Goal: Information Seeking & Learning: Learn about a topic

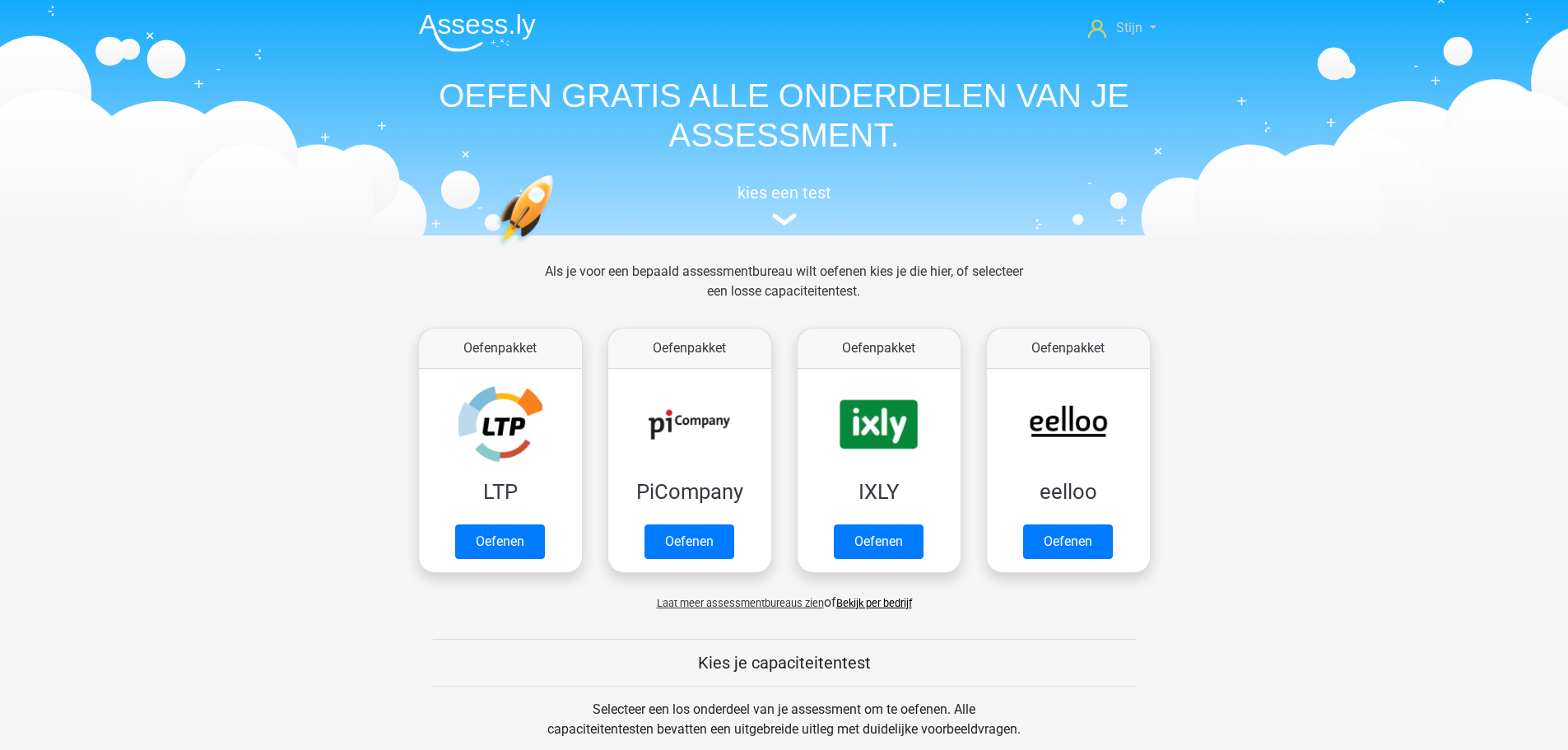
click at [1130, 20] on span "Stijn" at bounding box center [1130, 27] width 27 height 16
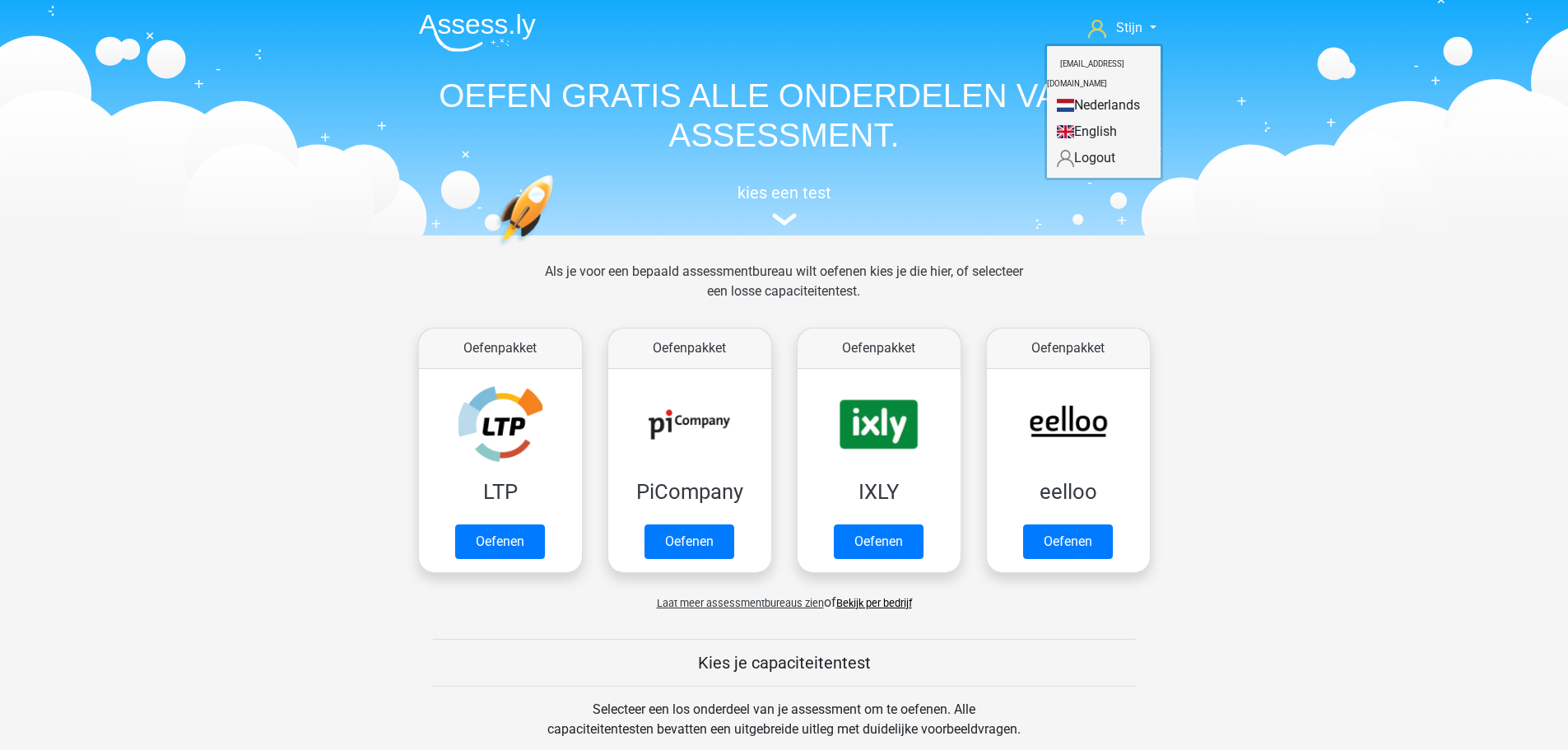
click at [933, 60] on div "Stijn stijntjevandeurzen@gmail.com Nederlands English" at bounding box center [784, 115] width 782 height 226
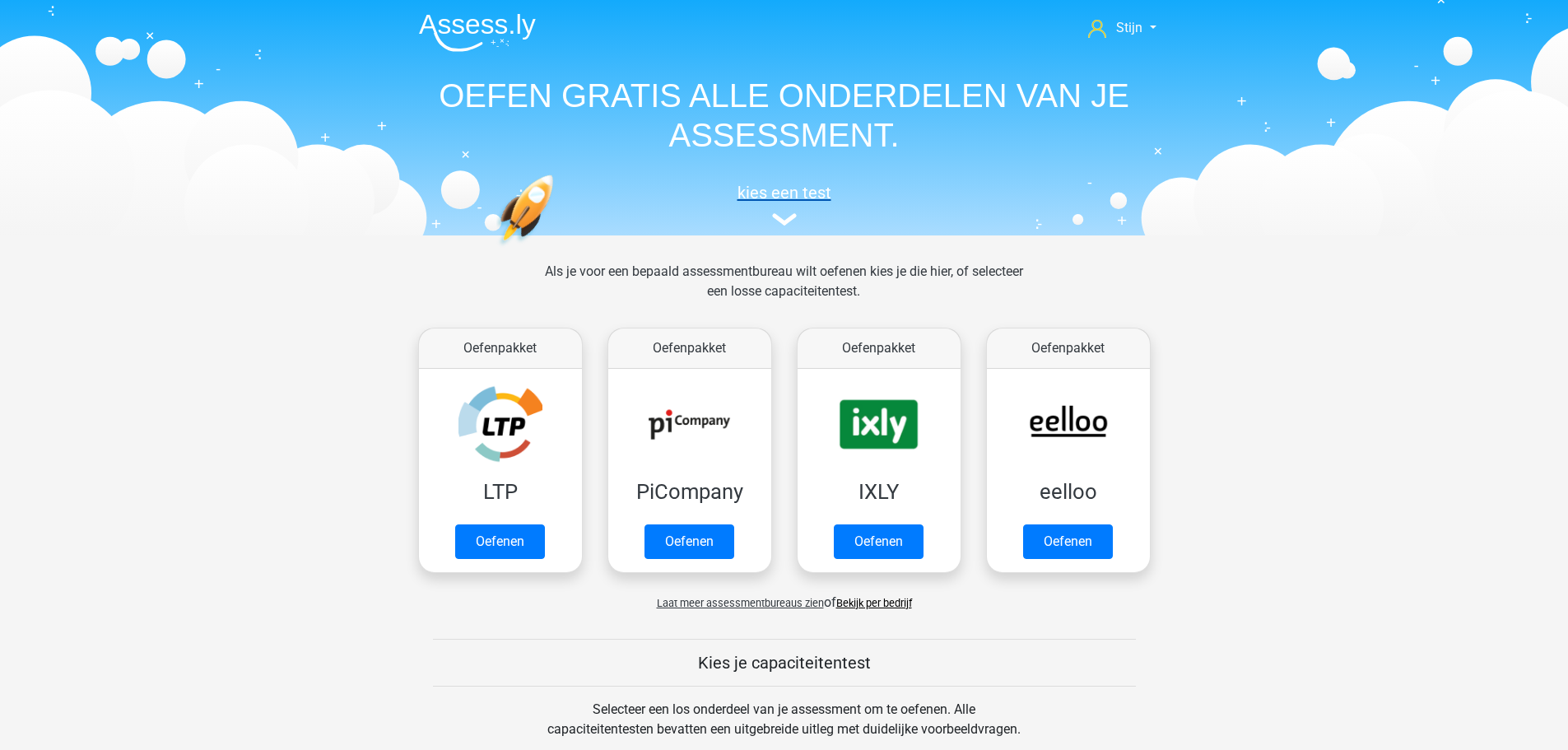
click at [787, 212] on link "kies een test" at bounding box center [784, 205] width 757 height 44
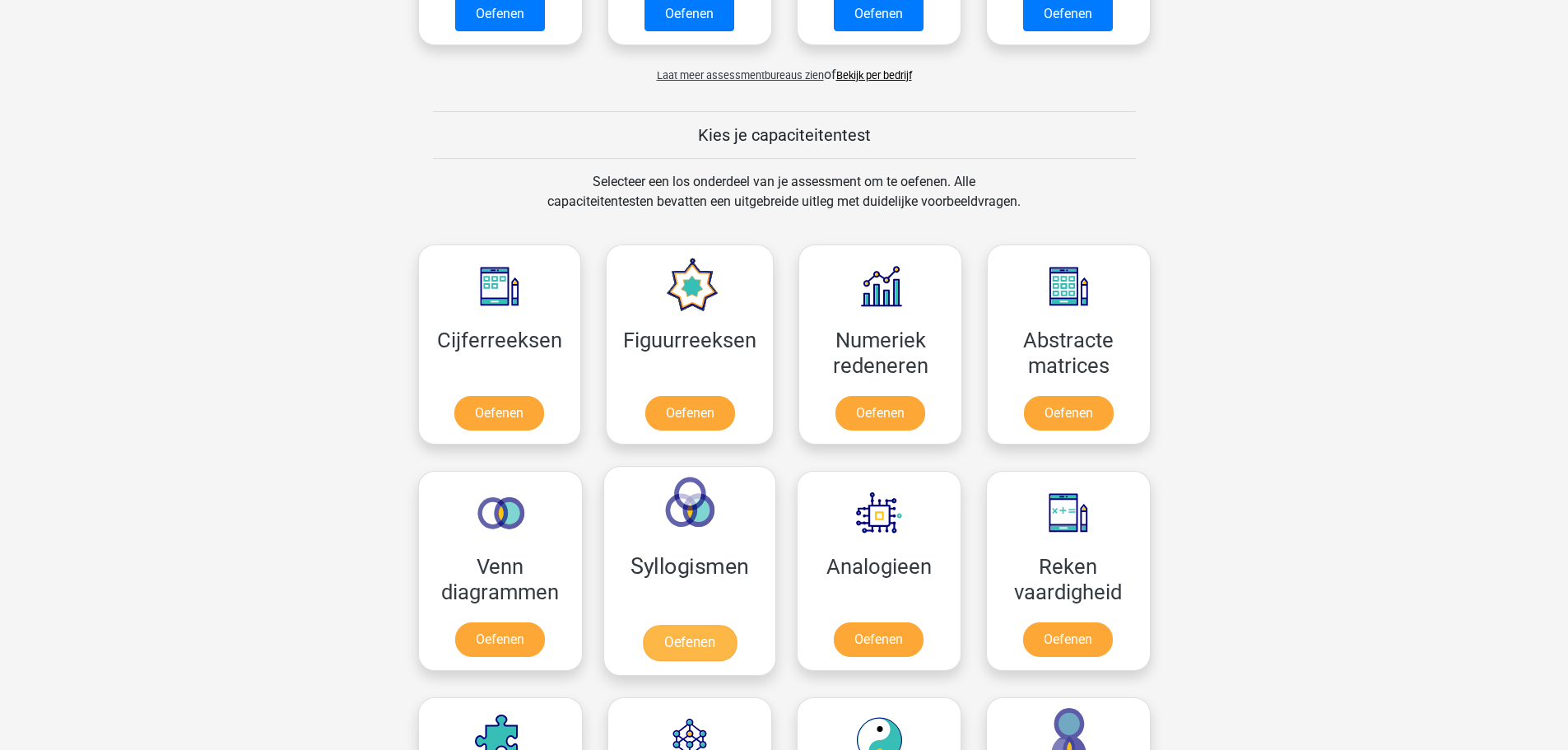
scroll to position [557, 0]
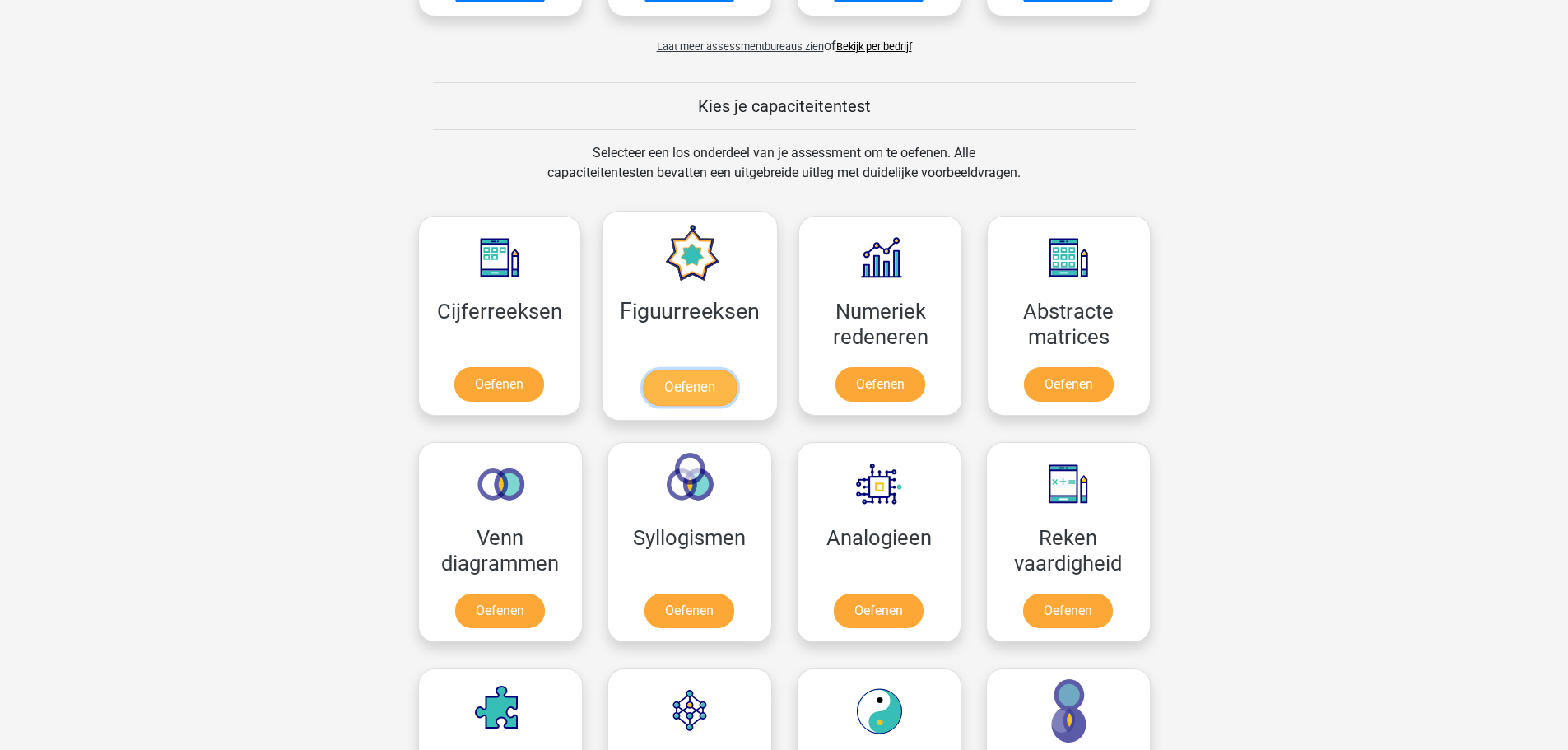
click at [654, 406] on link "Oefenen" at bounding box center [689, 388] width 94 height 37
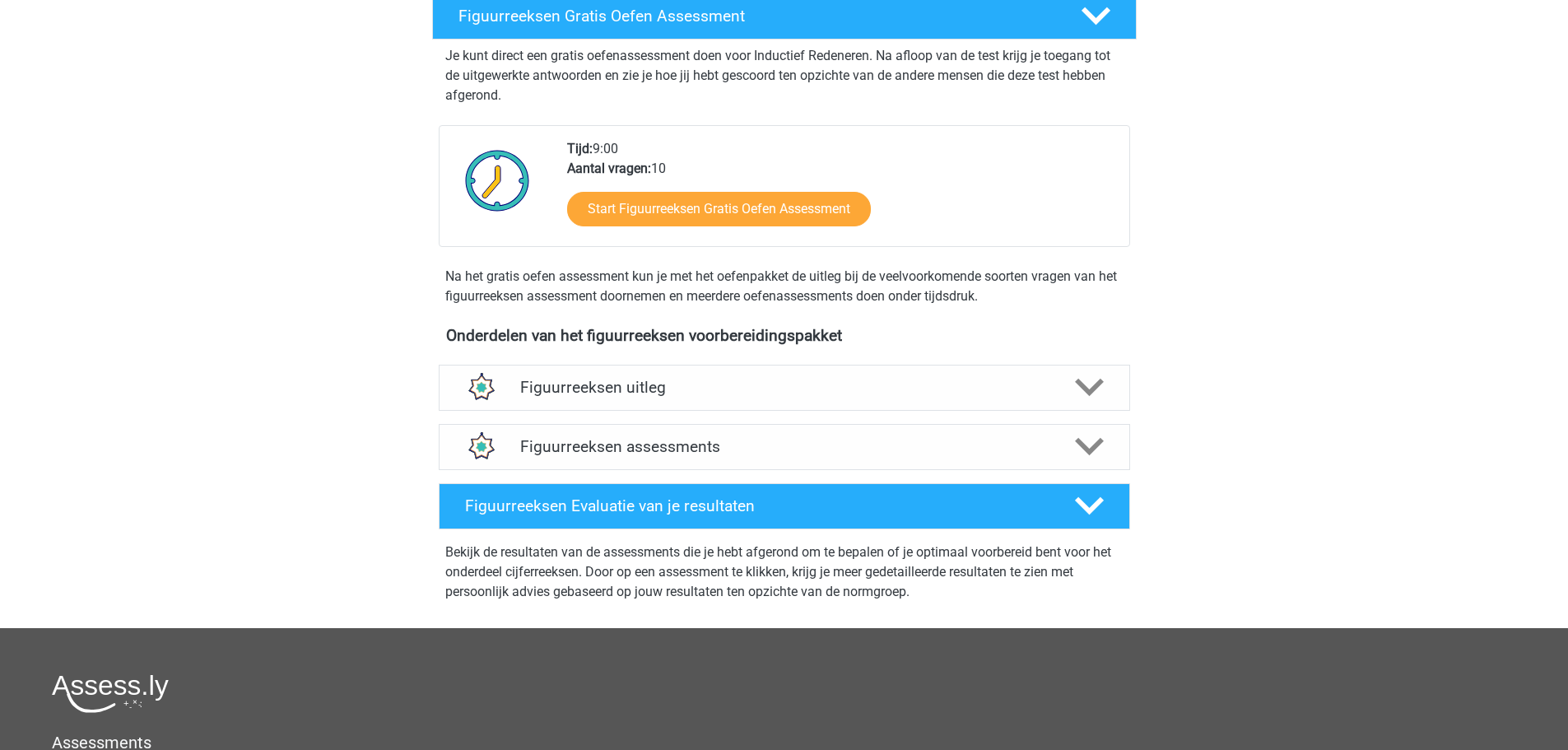
scroll to position [330, 0]
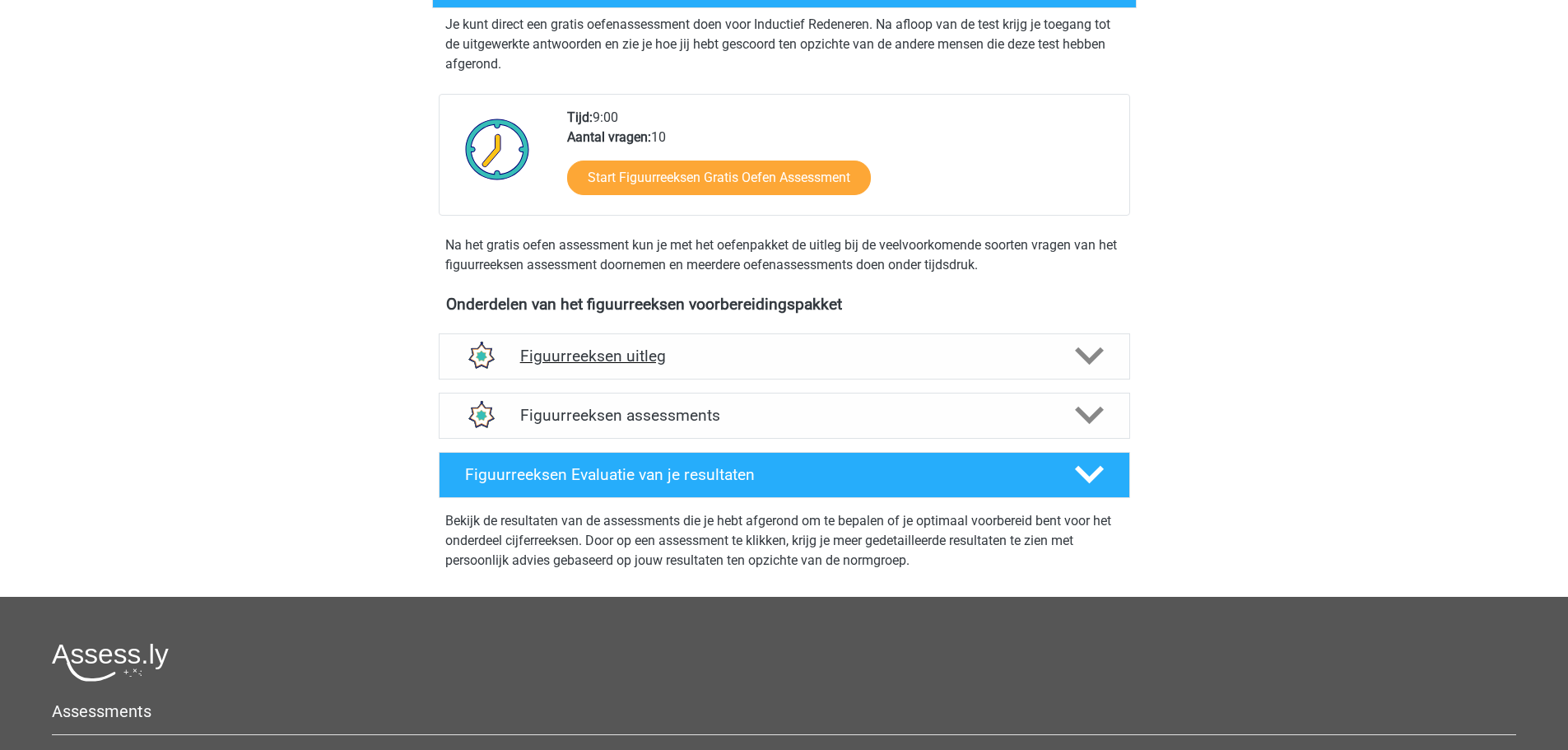
click at [841, 348] on h4 "Figuurreeksen uitleg" at bounding box center [784, 356] width 528 height 19
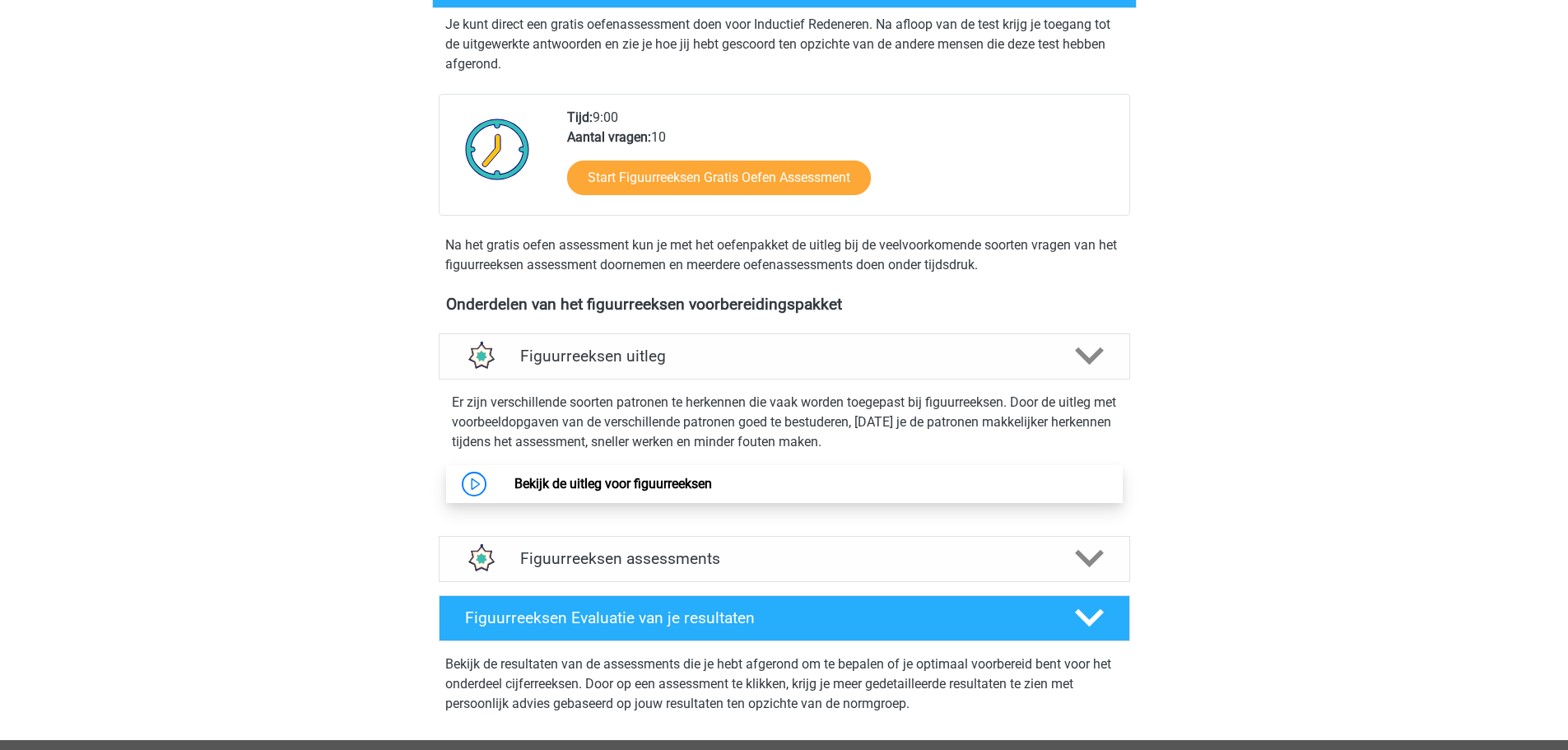
click at [614, 479] on link "Bekijk de uitleg voor figuurreeksen" at bounding box center [613, 484] width 198 height 16
click at [636, 492] on link "Bekijk de uitleg voor figuurreeksen" at bounding box center [613, 484] width 198 height 16
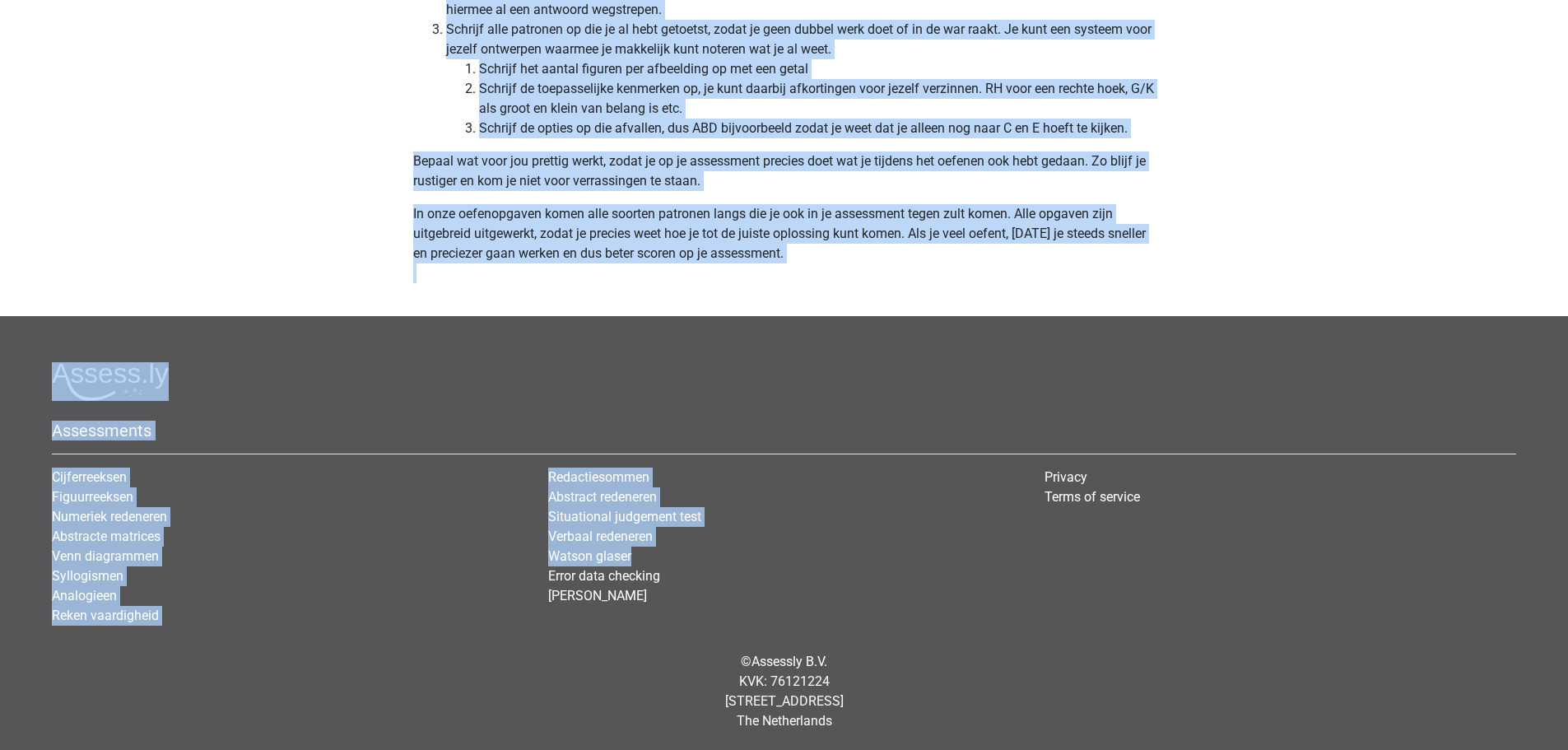
scroll to position [5092, 0]
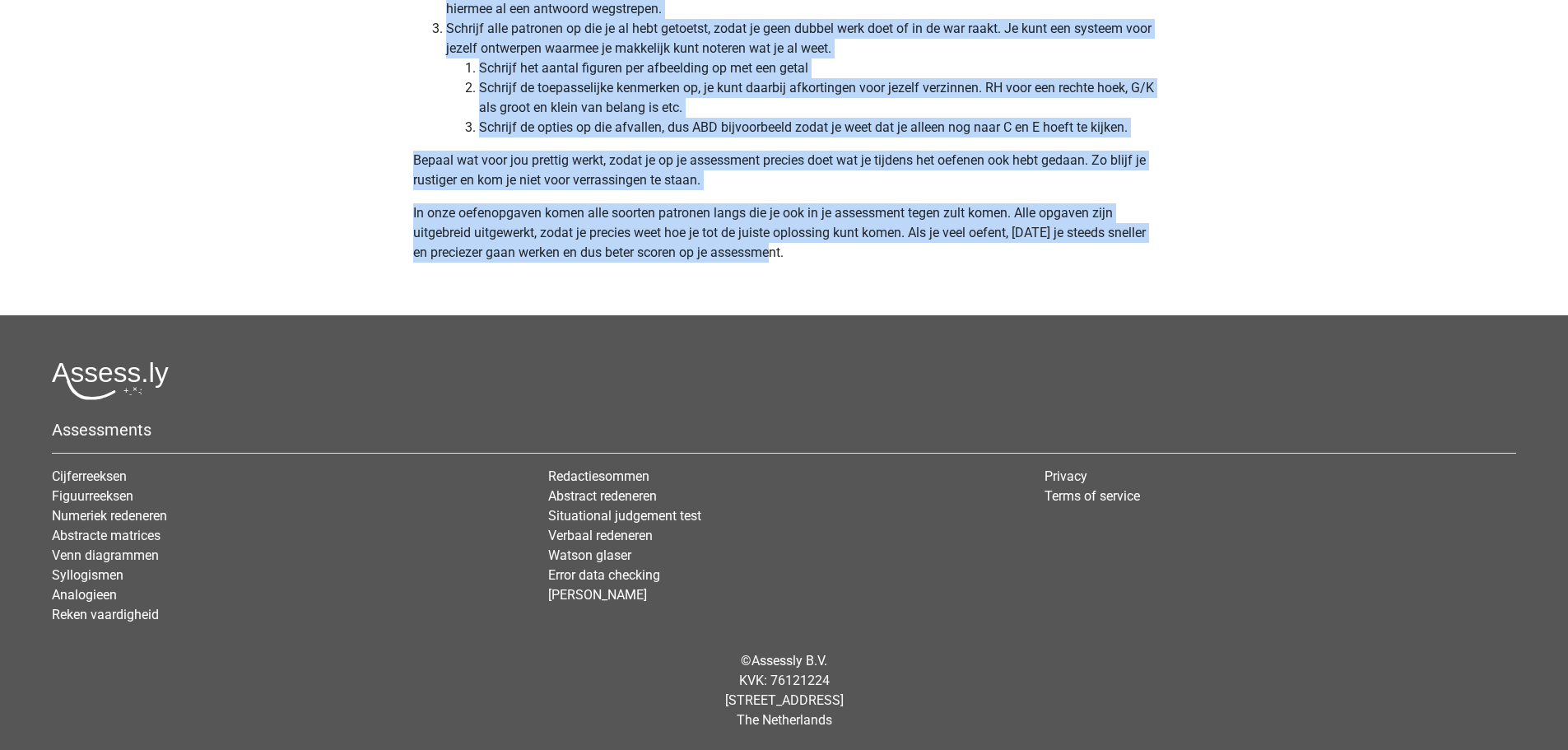
drag, startPoint x: 412, startPoint y: 141, endPoint x: 782, endPoint y: 253, distance: 386.6
copy div "Op deze pagina behandelen we de meest voorkomende patronen voor figuurreeksen .…"
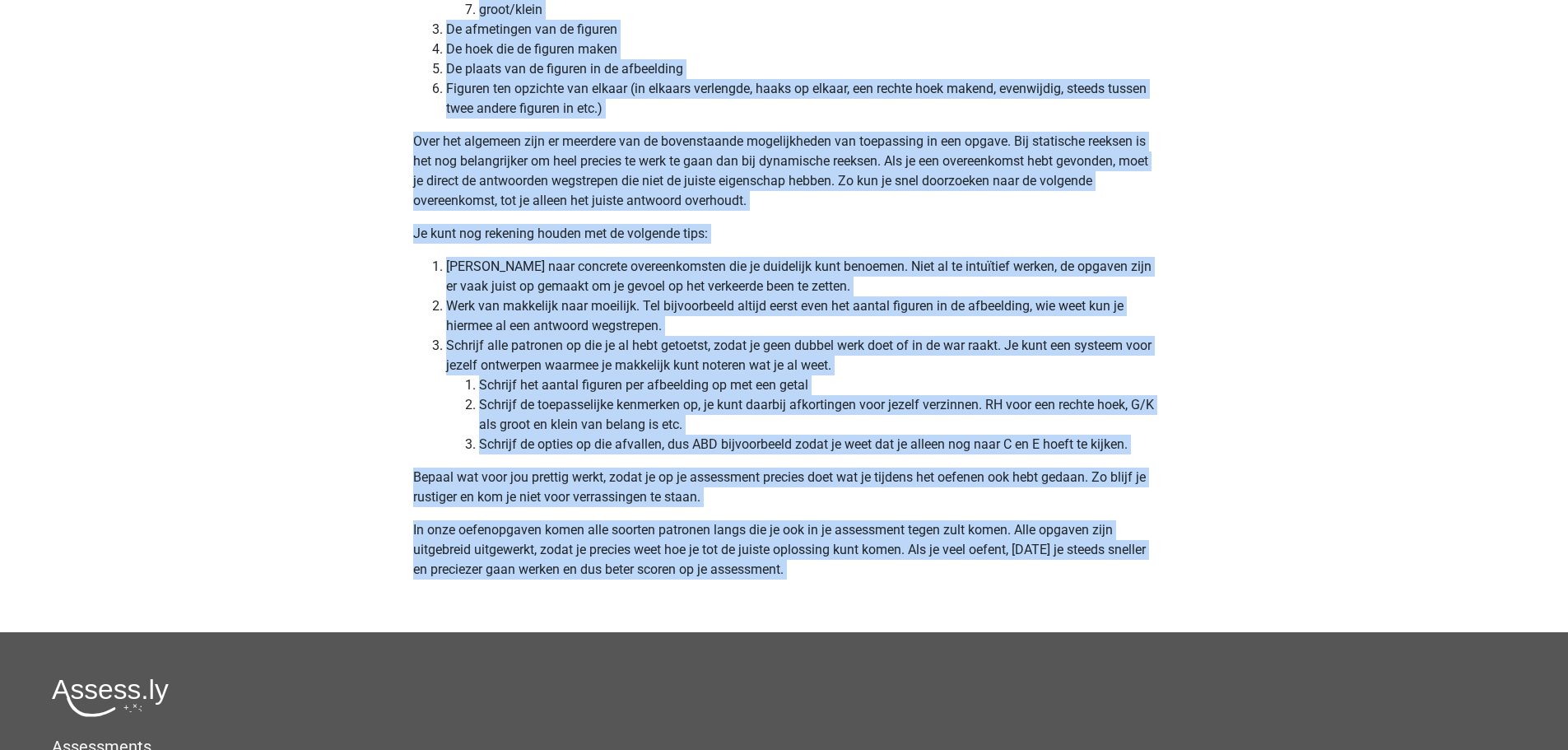
scroll to position [4860, 0]
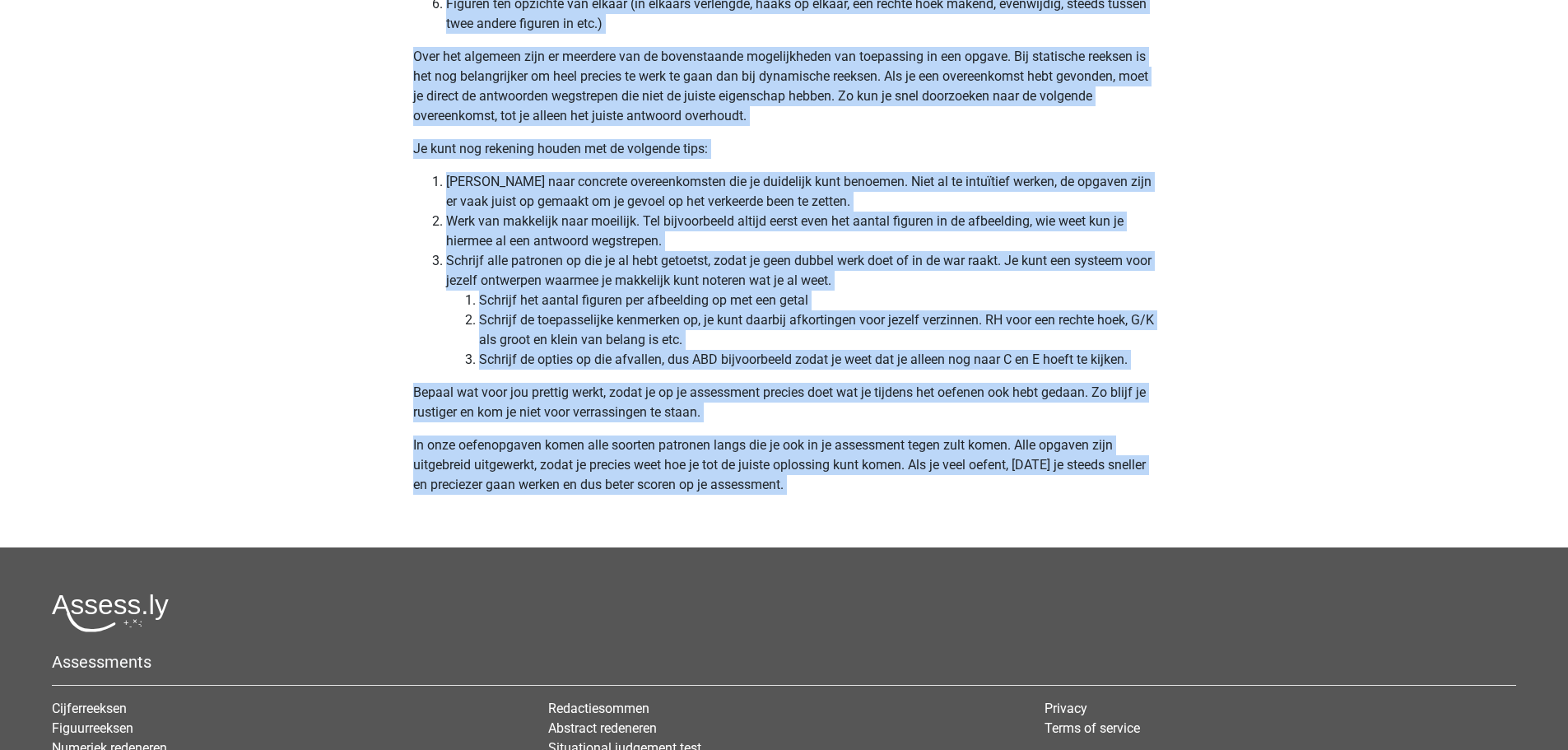
drag, startPoint x: 414, startPoint y: 229, endPoint x: 856, endPoint y: 510, distance: 523.8
copy div "Verplaatsing van de figuren Bij dit patroon zul je over het algemeen meerdere f…"
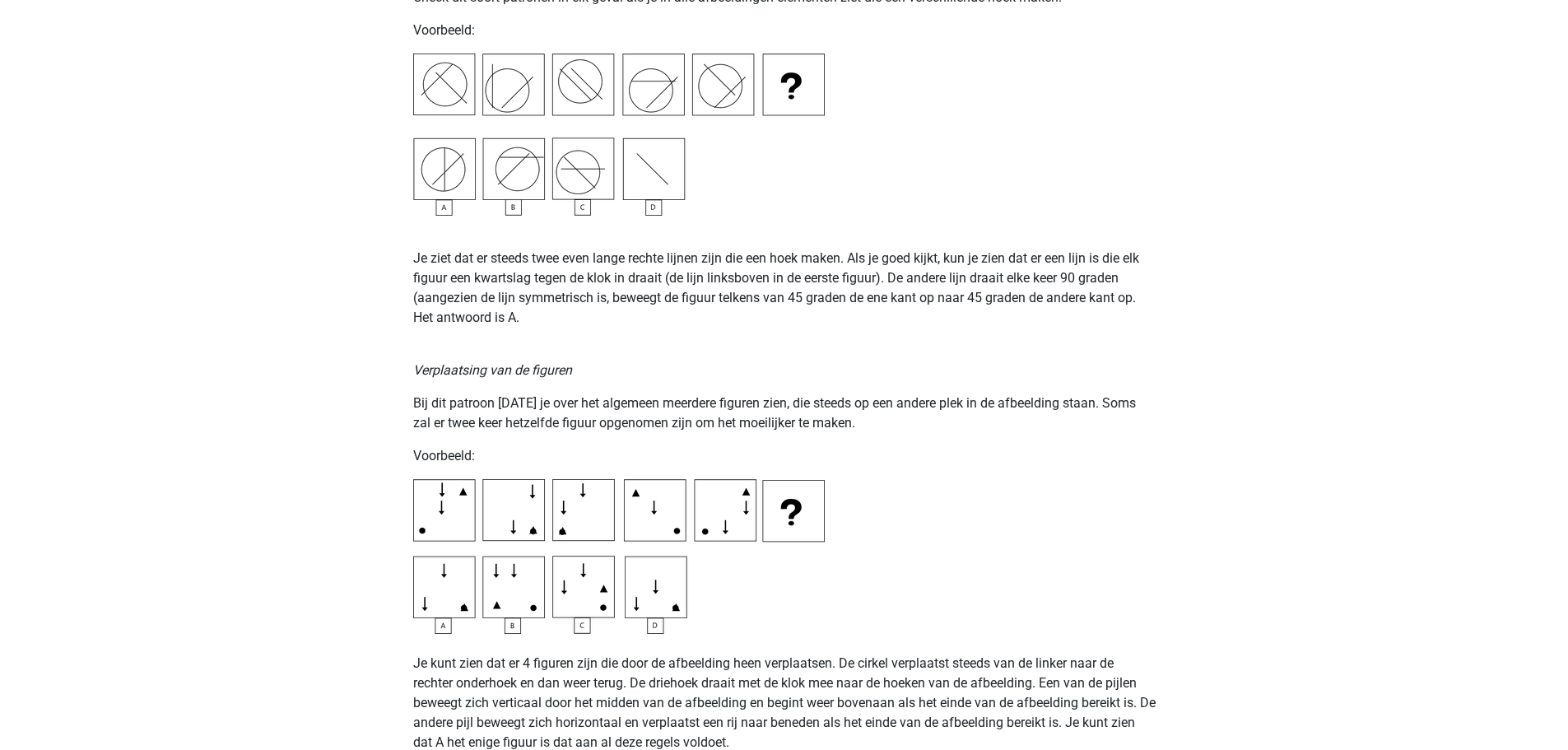
scroll to position [2223, 0]
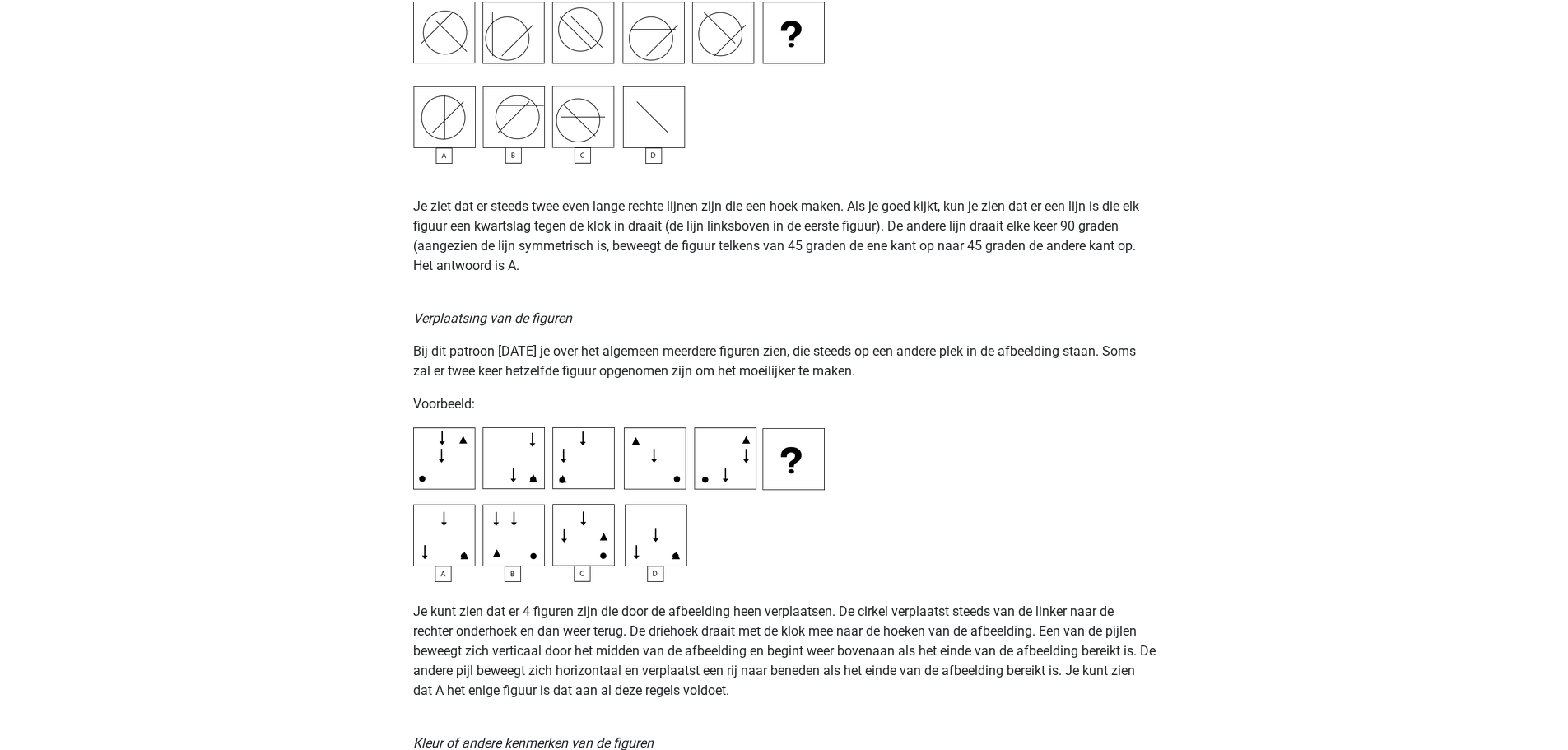
click at [472, 533] on img at bounding box center [620, 505] width 412 height 155
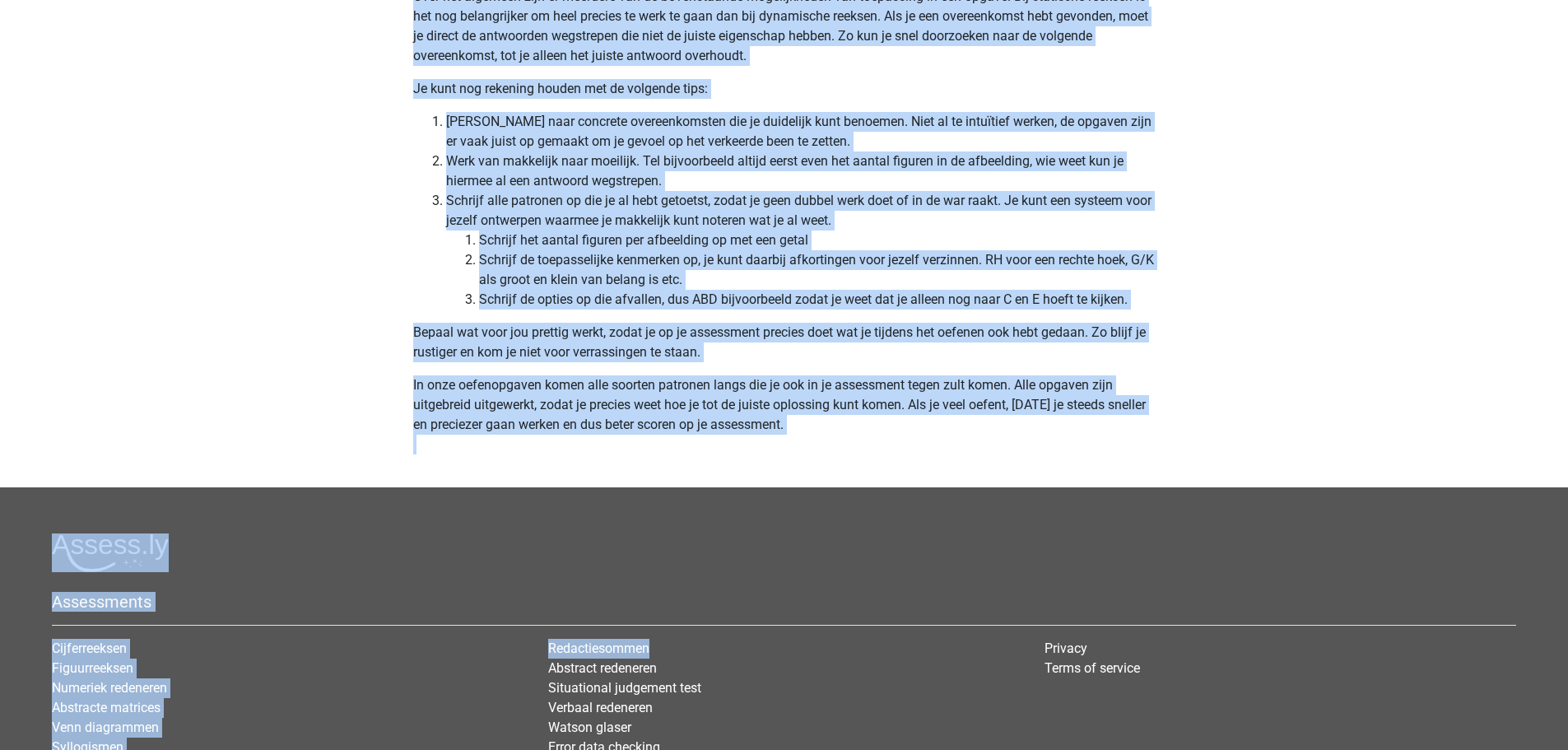
scroll to position [5092, 0]
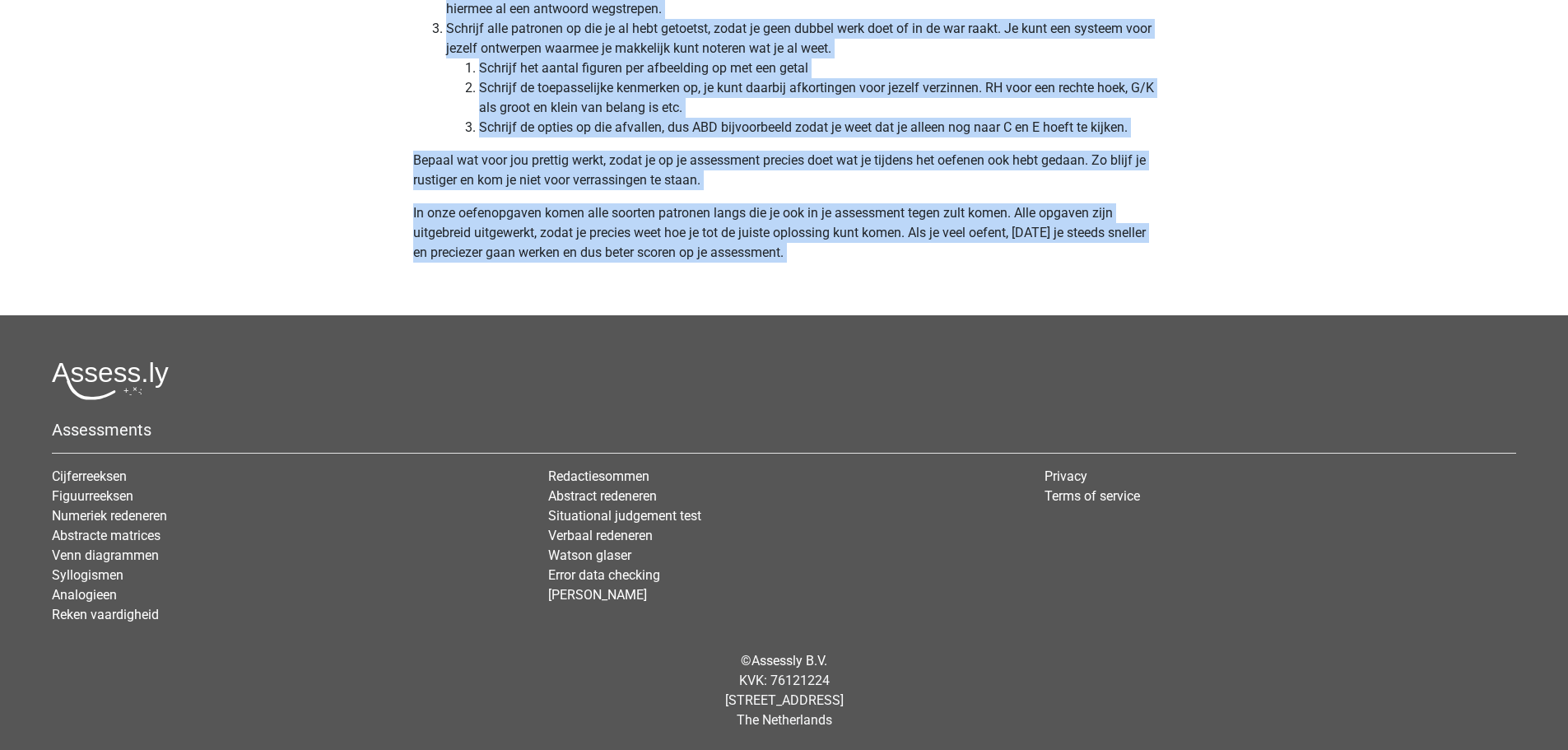
drag, startPoint x: 432, startPoint y: 397, endPoint x: 847, endPoint y: 275, distance: 432.6
copy div "Alle afbeeldingen bevatten 4 figuren en 1 rechte lijn. Helaas geldt dit ook voo…"
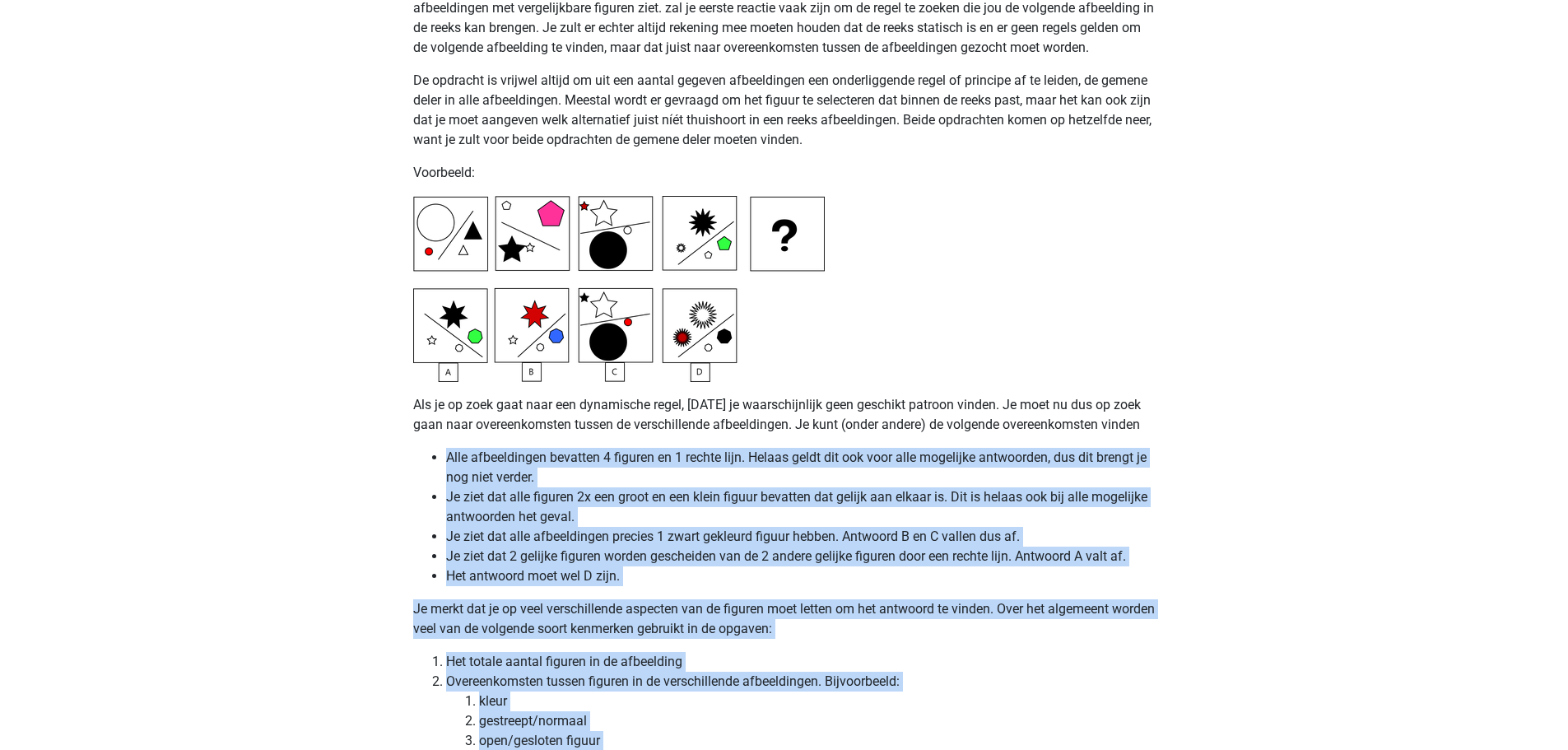
scroll to position [3856, 0]
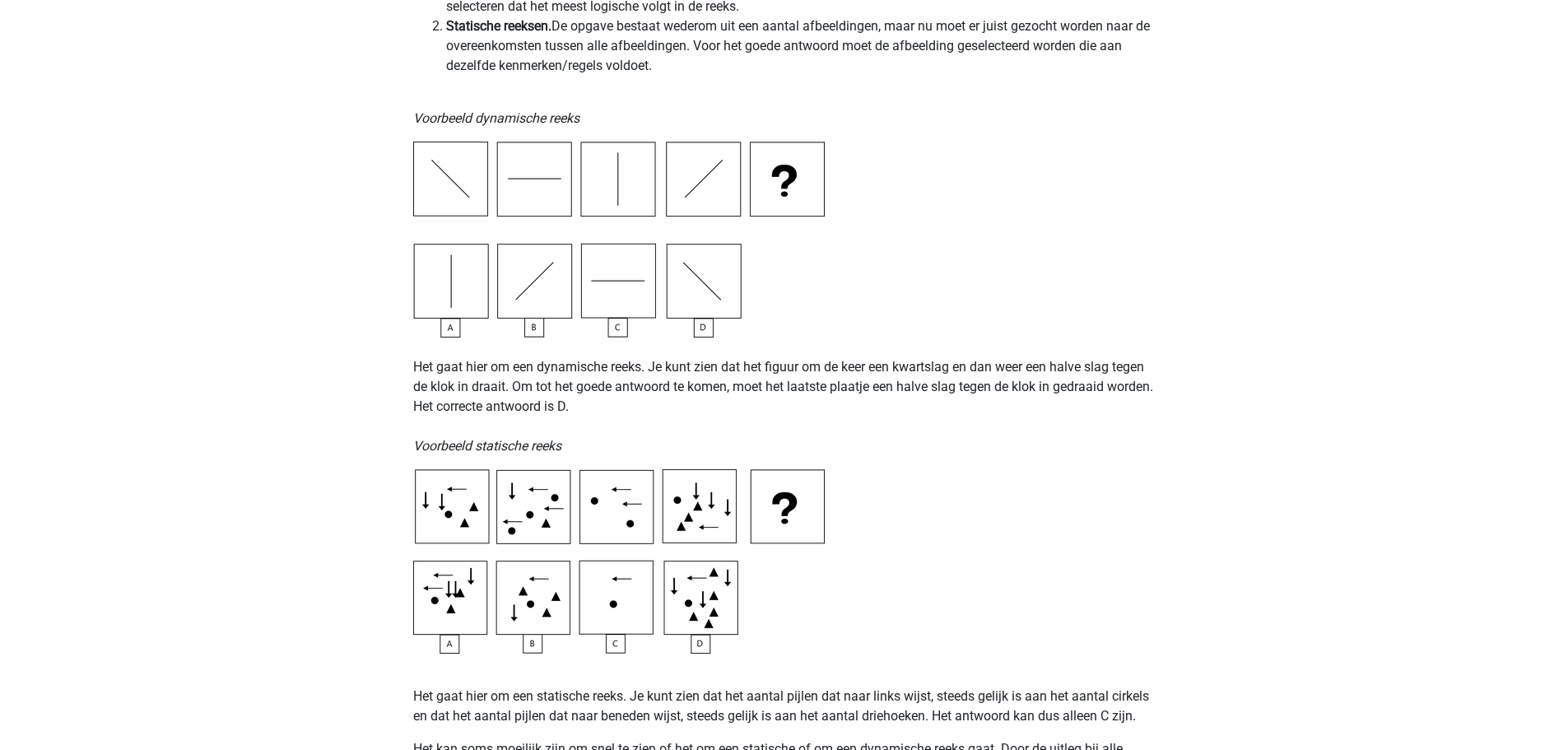
scroll to position [0, 0]
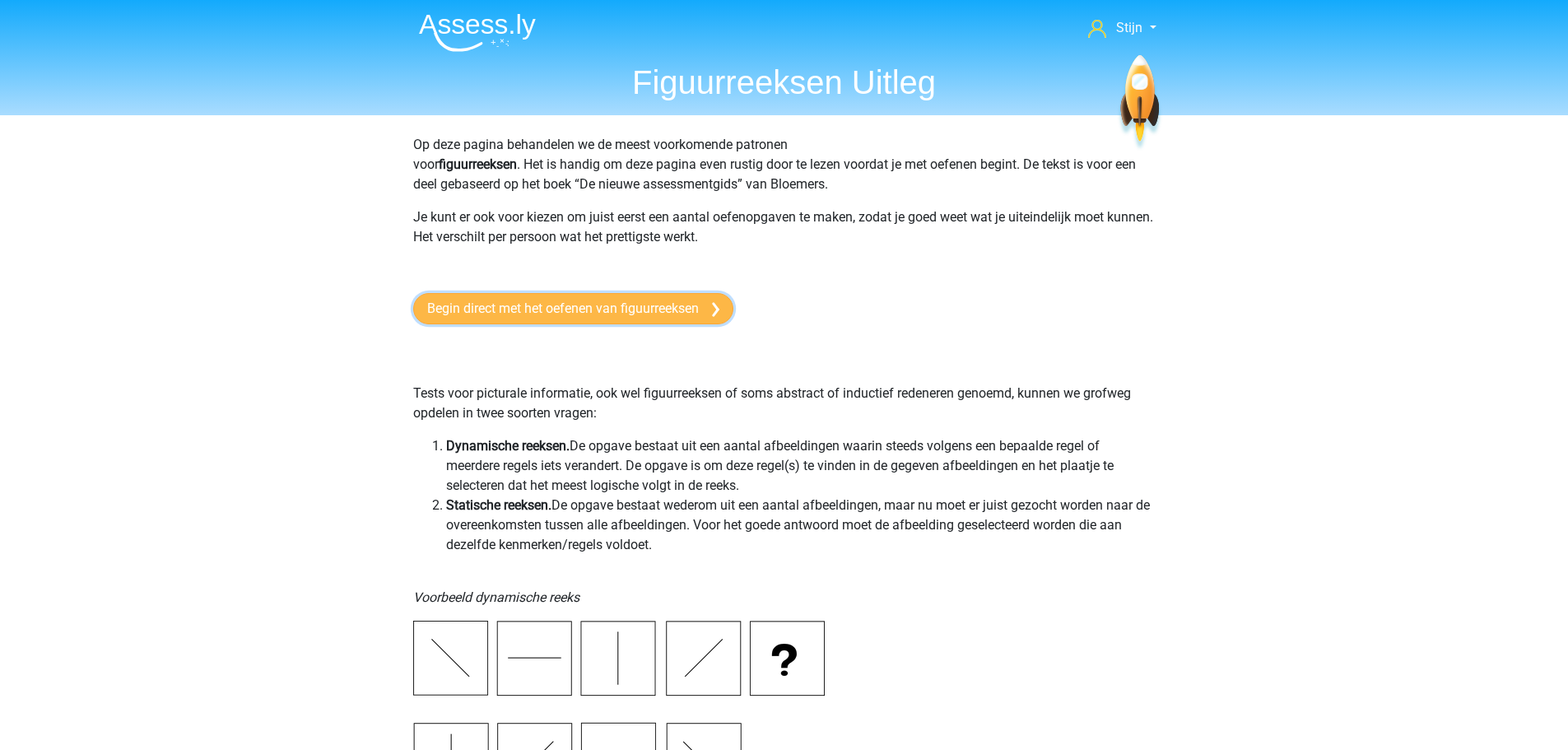
click at [618, 306] on link "Begin direct met het oefenen van figuurreeksen" at bounding box center [574, 309] width 320 height 31
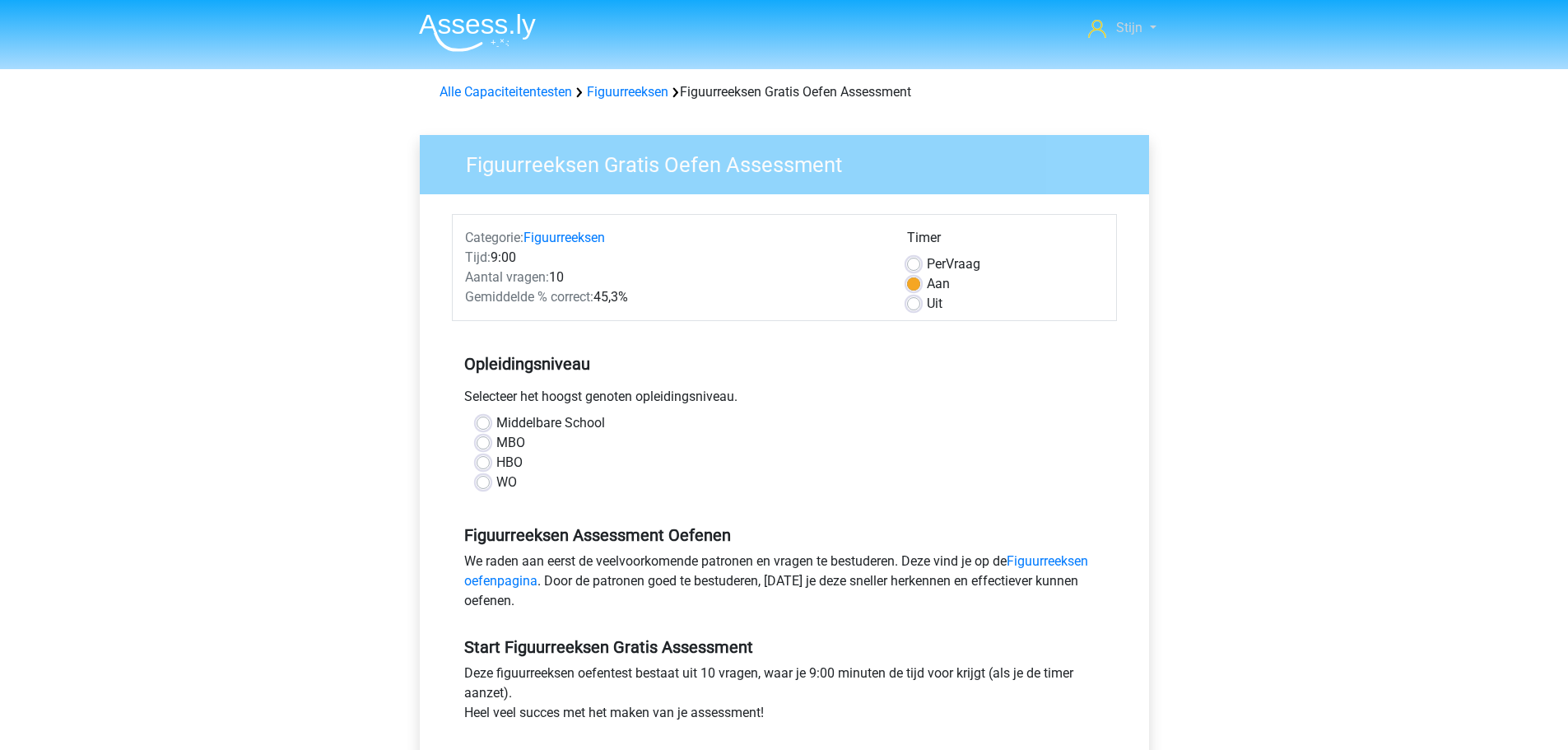
click at [1142, 37] on link "Stijn" at bounding box center [1122, 28] width 81 height 20
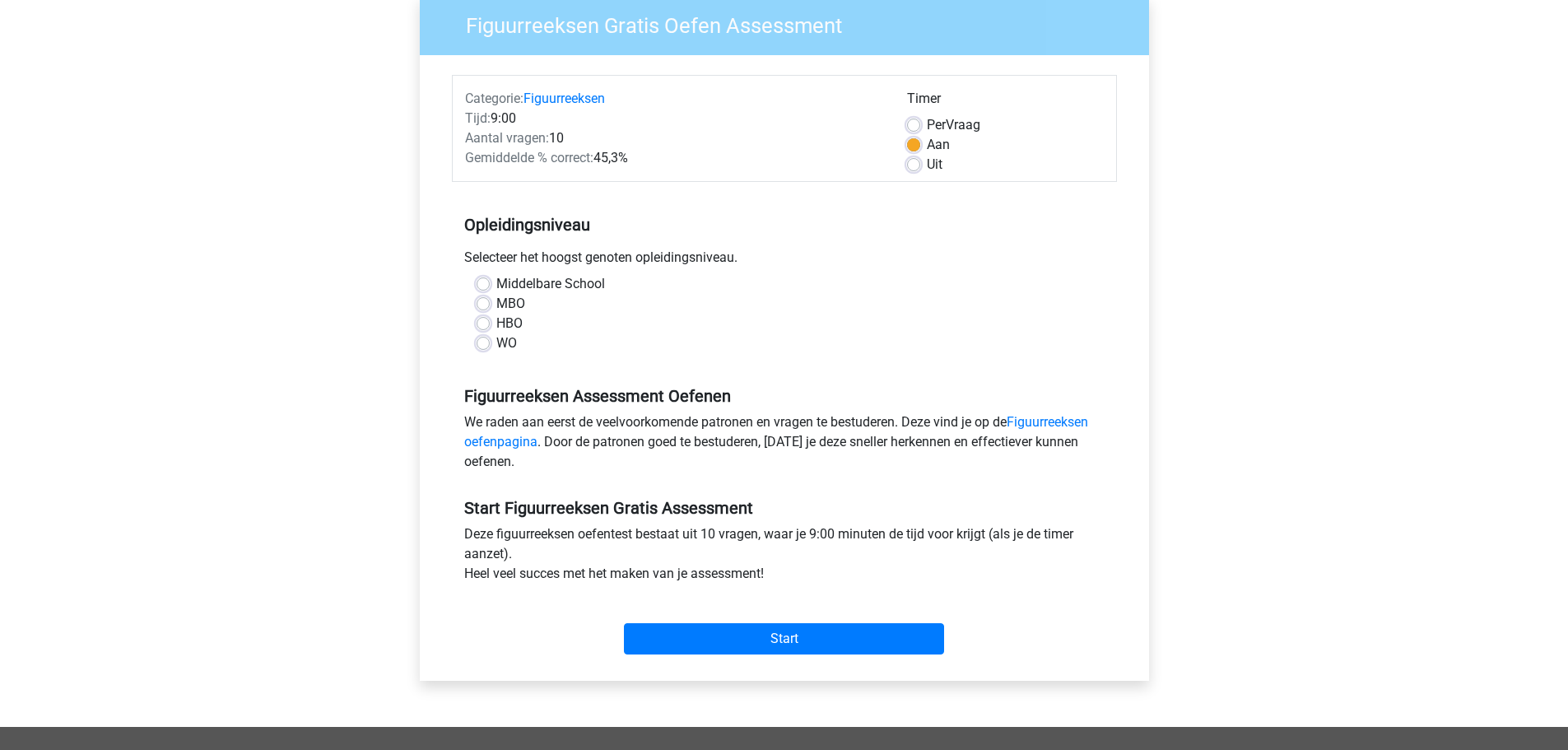
scroll to position [165, 0]
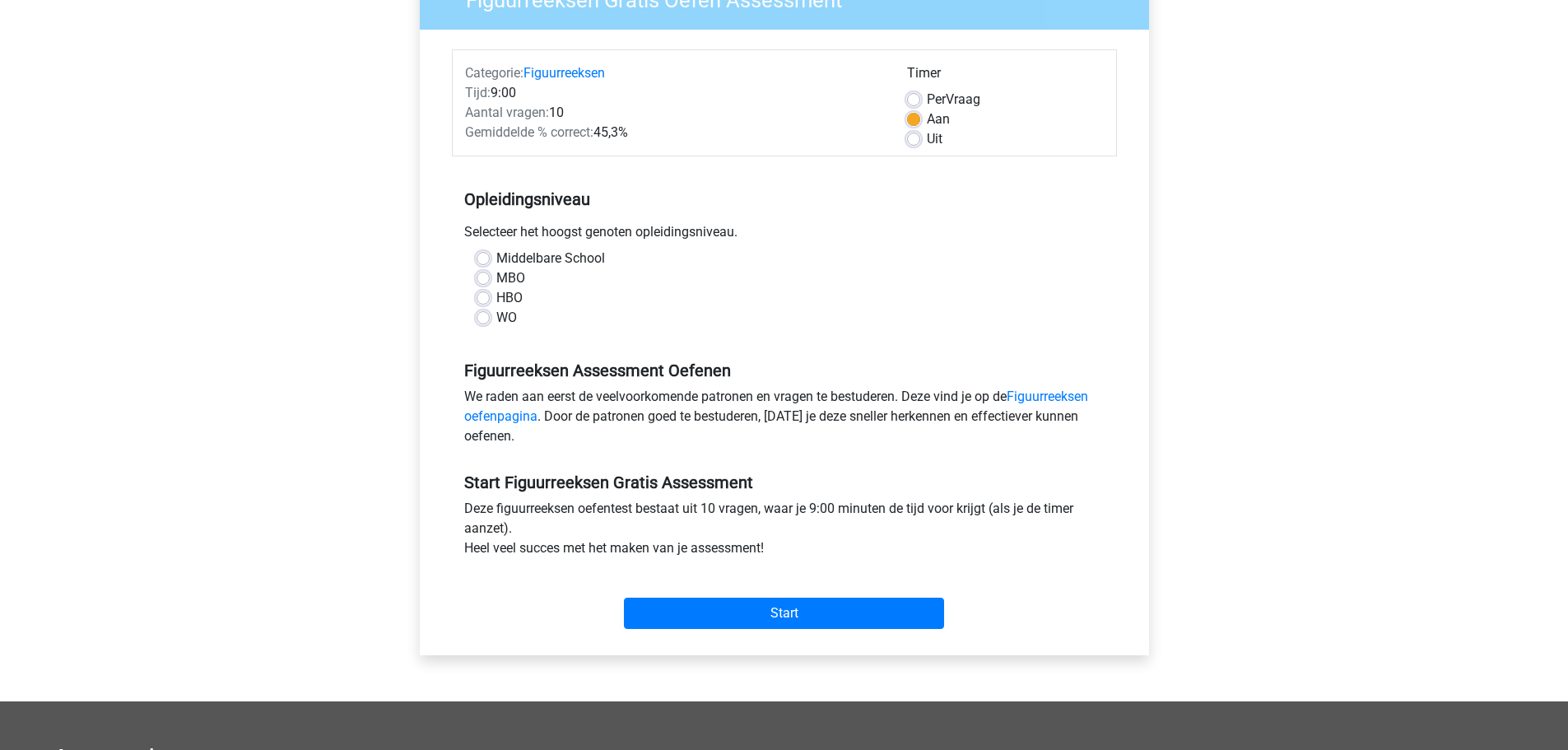
click at [491, 266] on div "Middelbare School" at bounding box center [784, 259] width 616 height 20
click at [496, 254] on label "Middelbare School" at bounding box center [550, 259] width 109 height 20
click at [482, 254] on input "Middelbare School" at bounding box center [483, 257] width 13 height 16
radio input "true"
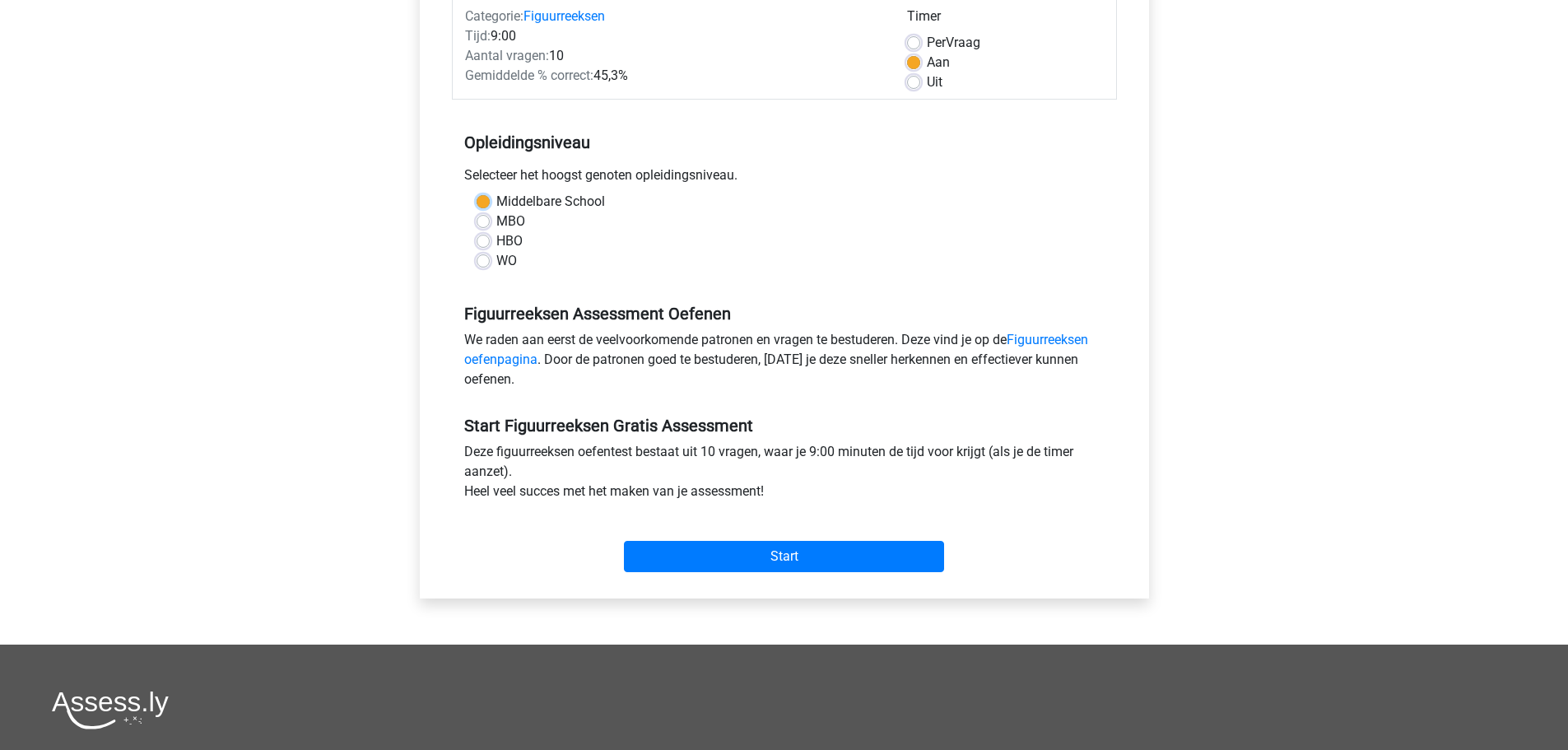
scroll to position [247, 0]
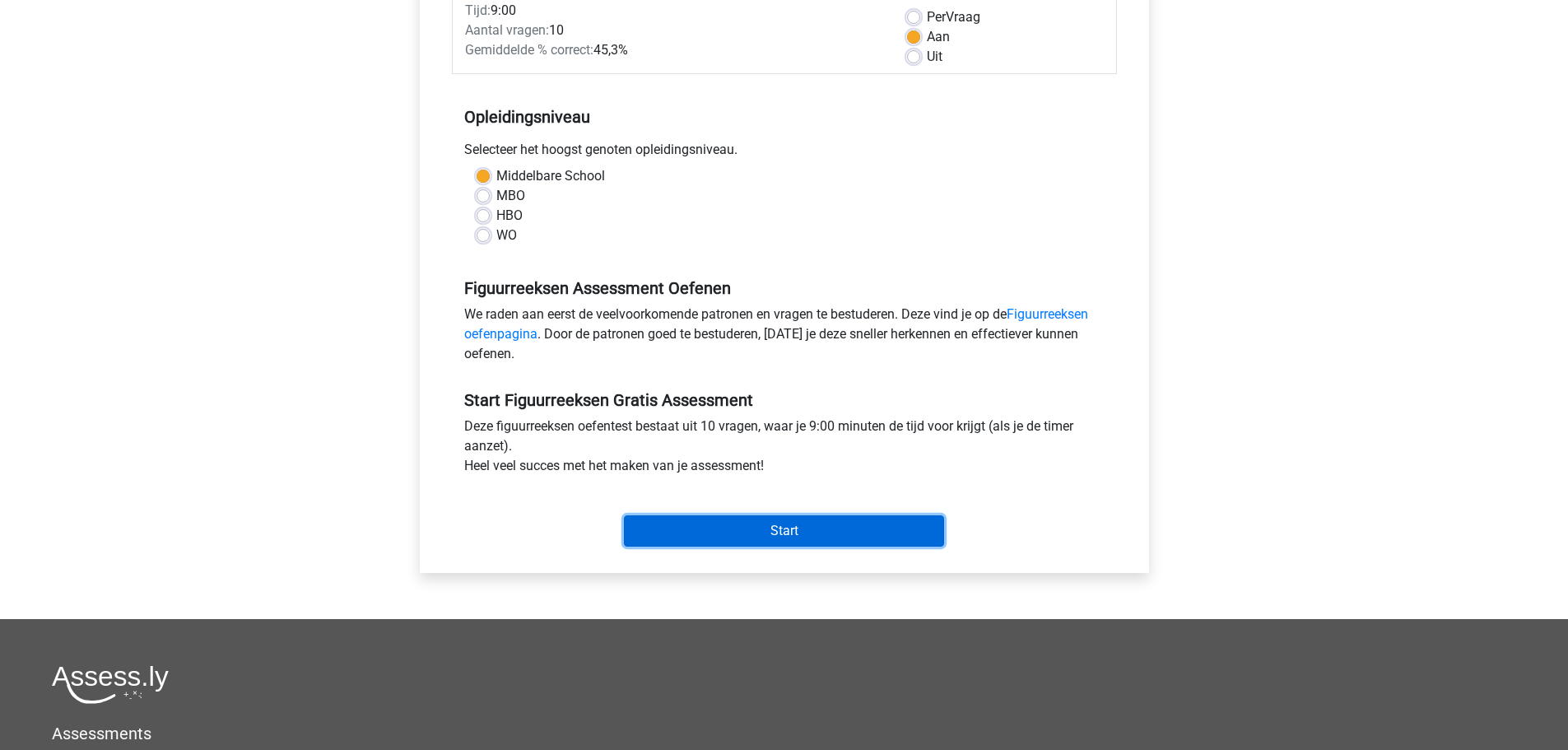
drag, startPoint x: 794, startPoint y: 531, endPoint x: 746, endPoint y: 407, distance: 133.0
click at [787, 448] on div "Start Figuurreeksen Gratis Assessment Deze figuurreeksen oefentest bestaat uit …" at bounding box center [784, 462] width 665 height 183
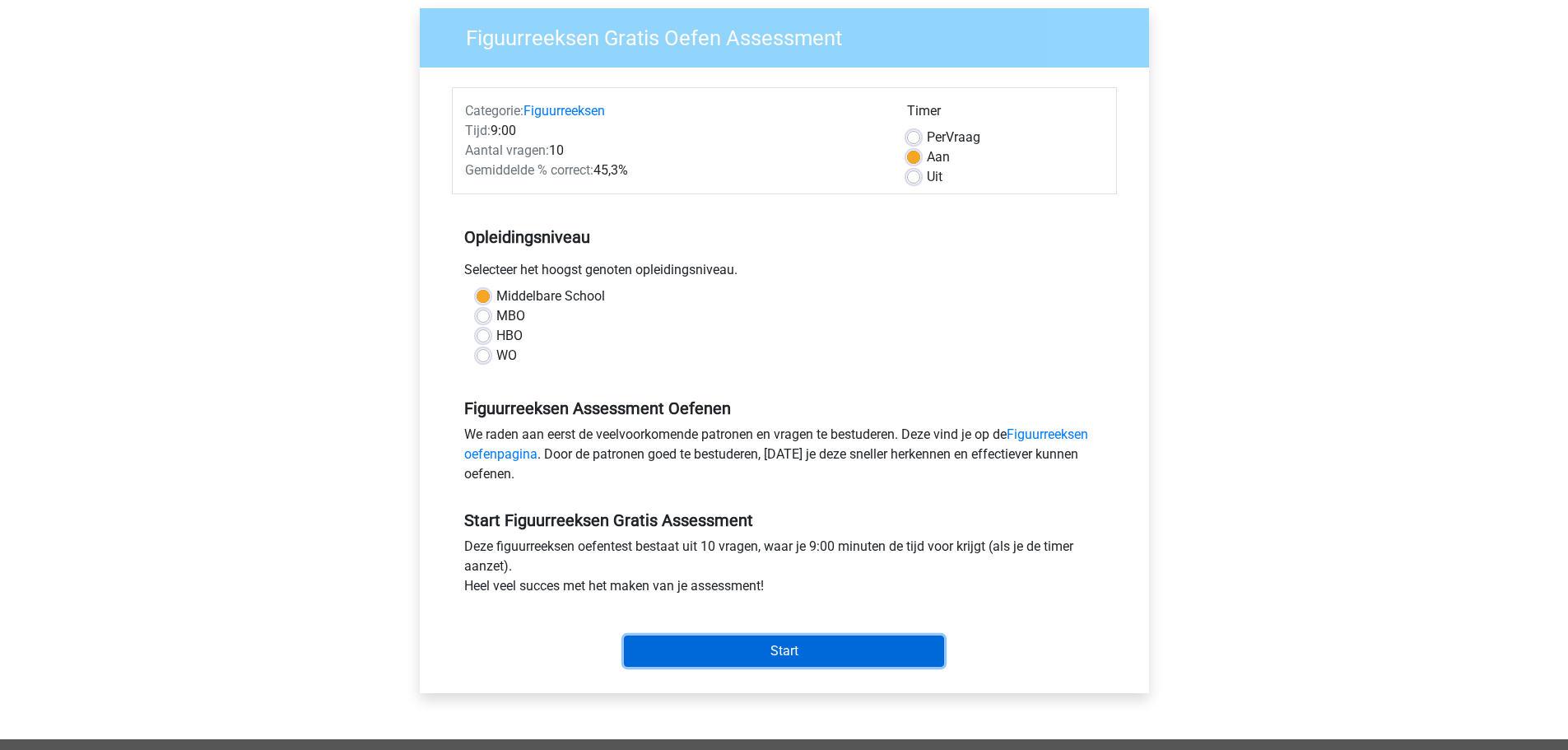
scroll to position [0, 0]
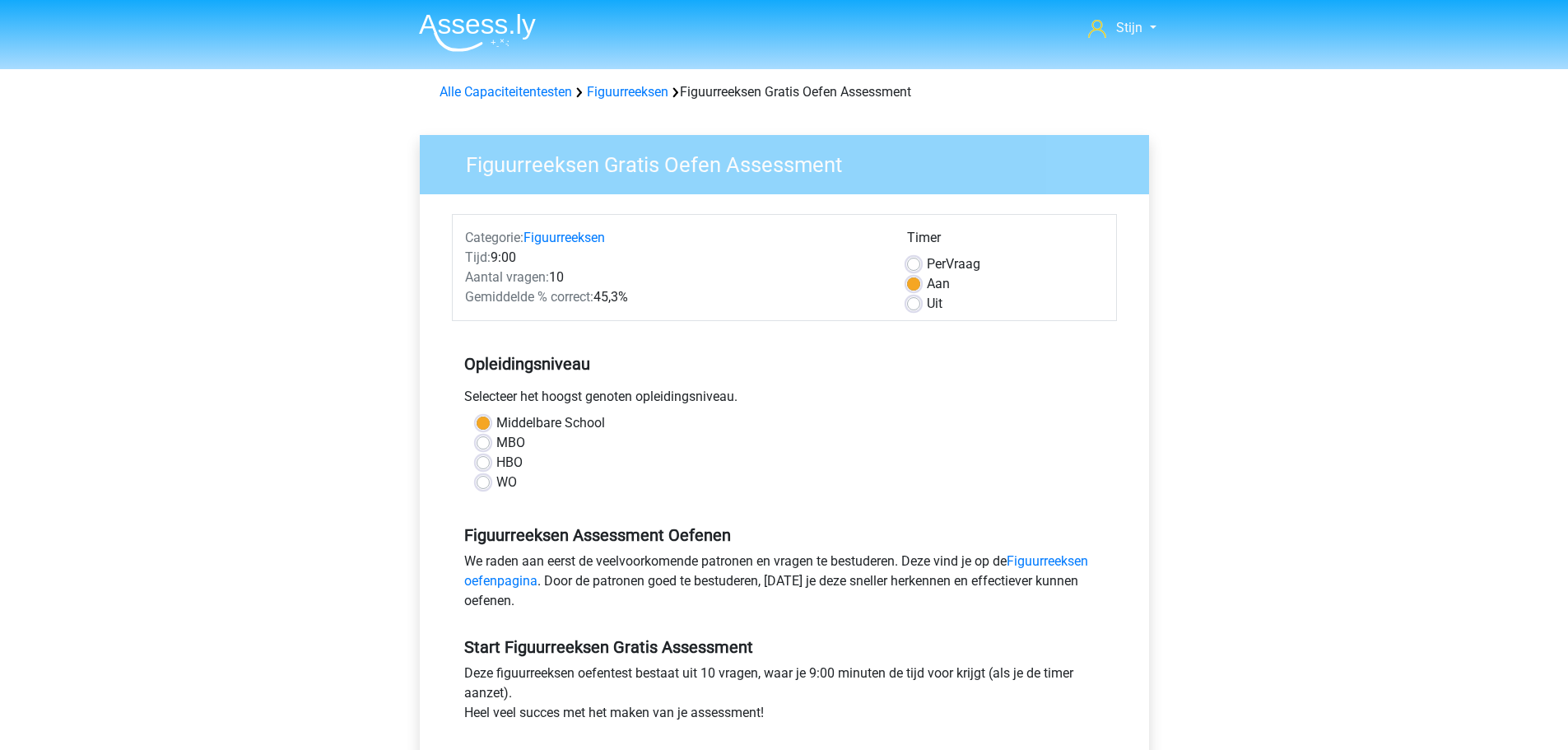
click at [927, 266] on label "Per Vraag" at bounding box center [954, 265] width 53 height 20
click at [916, 266] on input "Per Vraag" at bounding box center [914, 263] width 13 height 16
radio input "true"
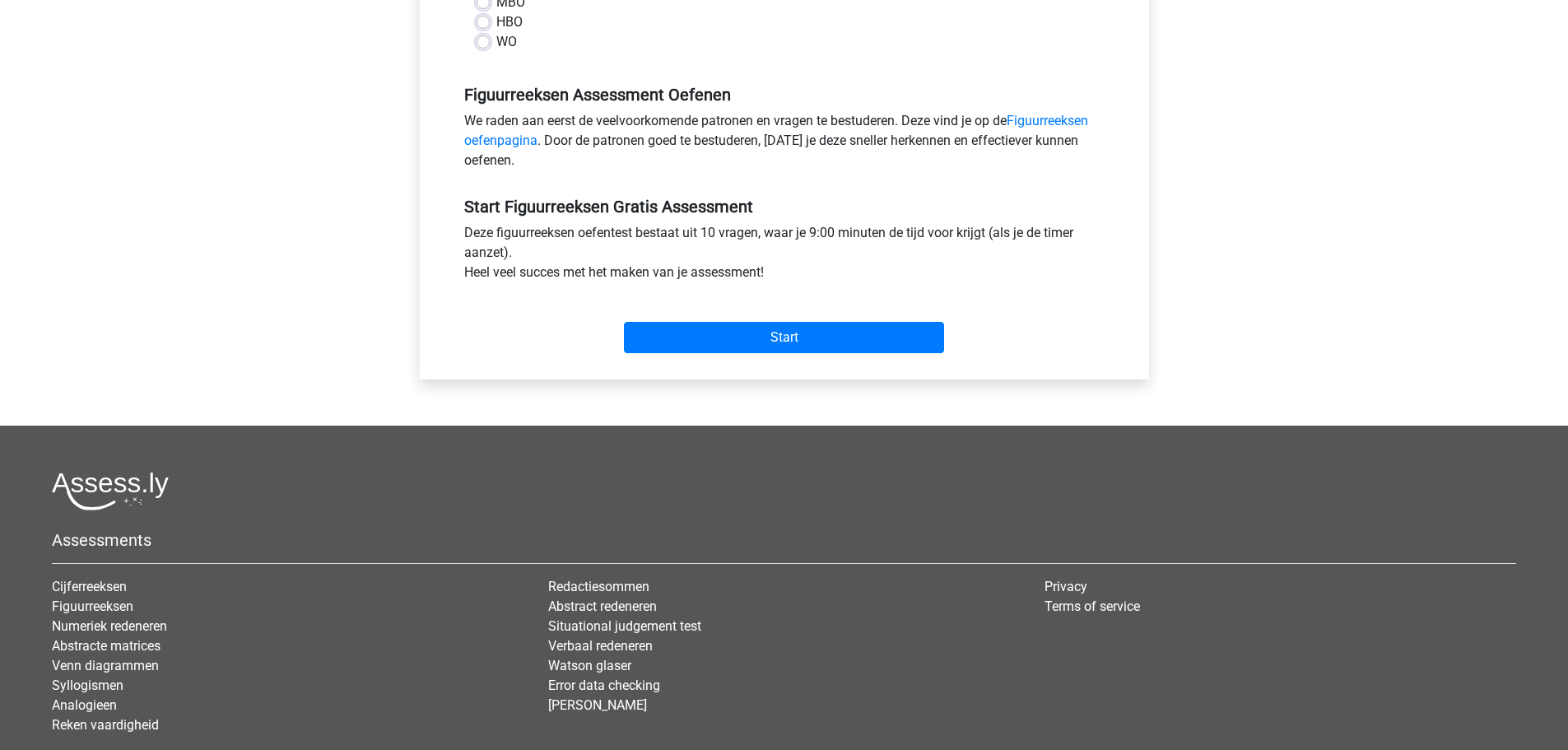
scroll to position [304, 0]
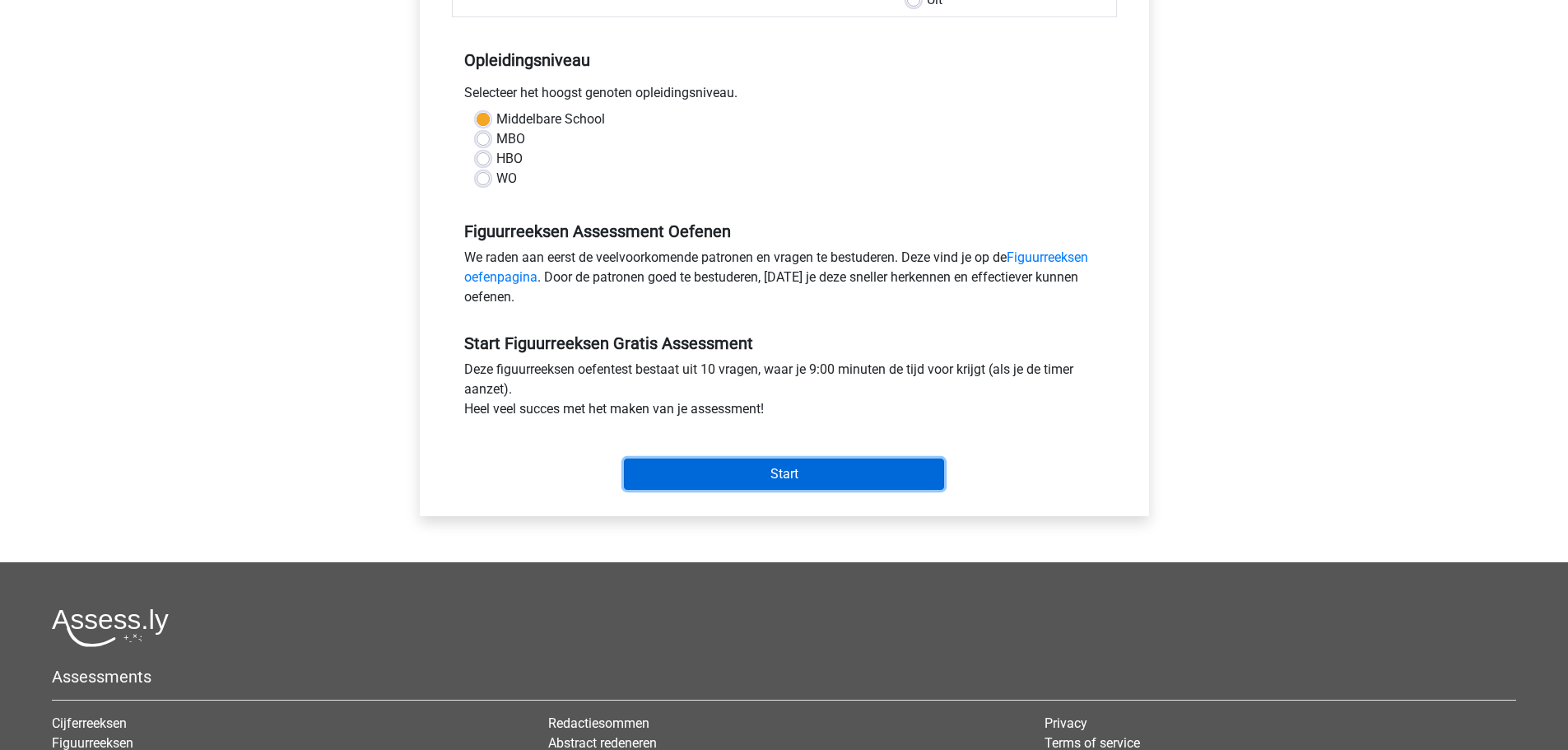
click at [811, 474] on input "Start" at bounding box center [784, 474] width 320 height 31
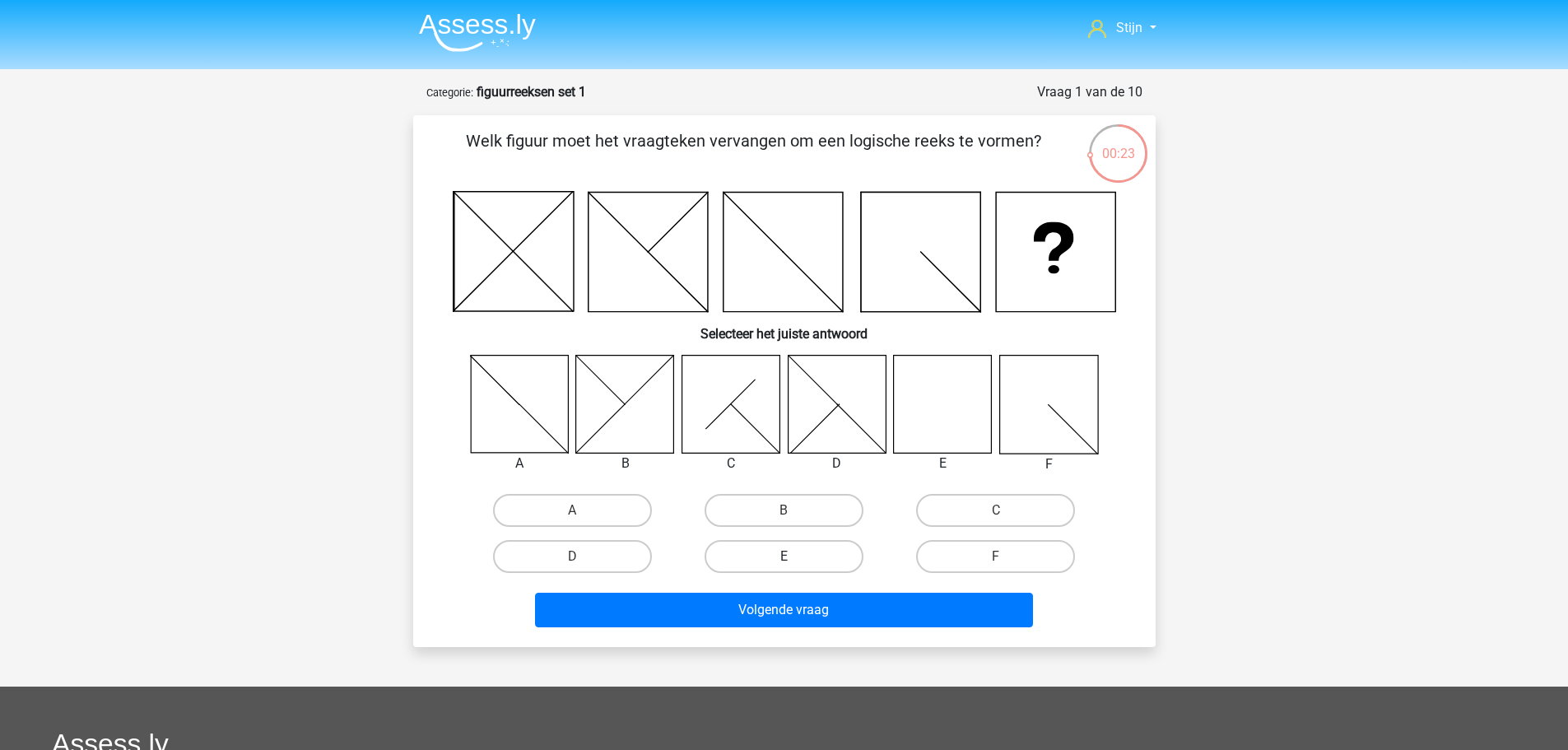
click at [765, 558] on label "E" at bounding box center [784, 557] width 159 height 33
click at [784, 558] on input "E" at bounding box center [789, 562] width 11 height 11
radio input "true"
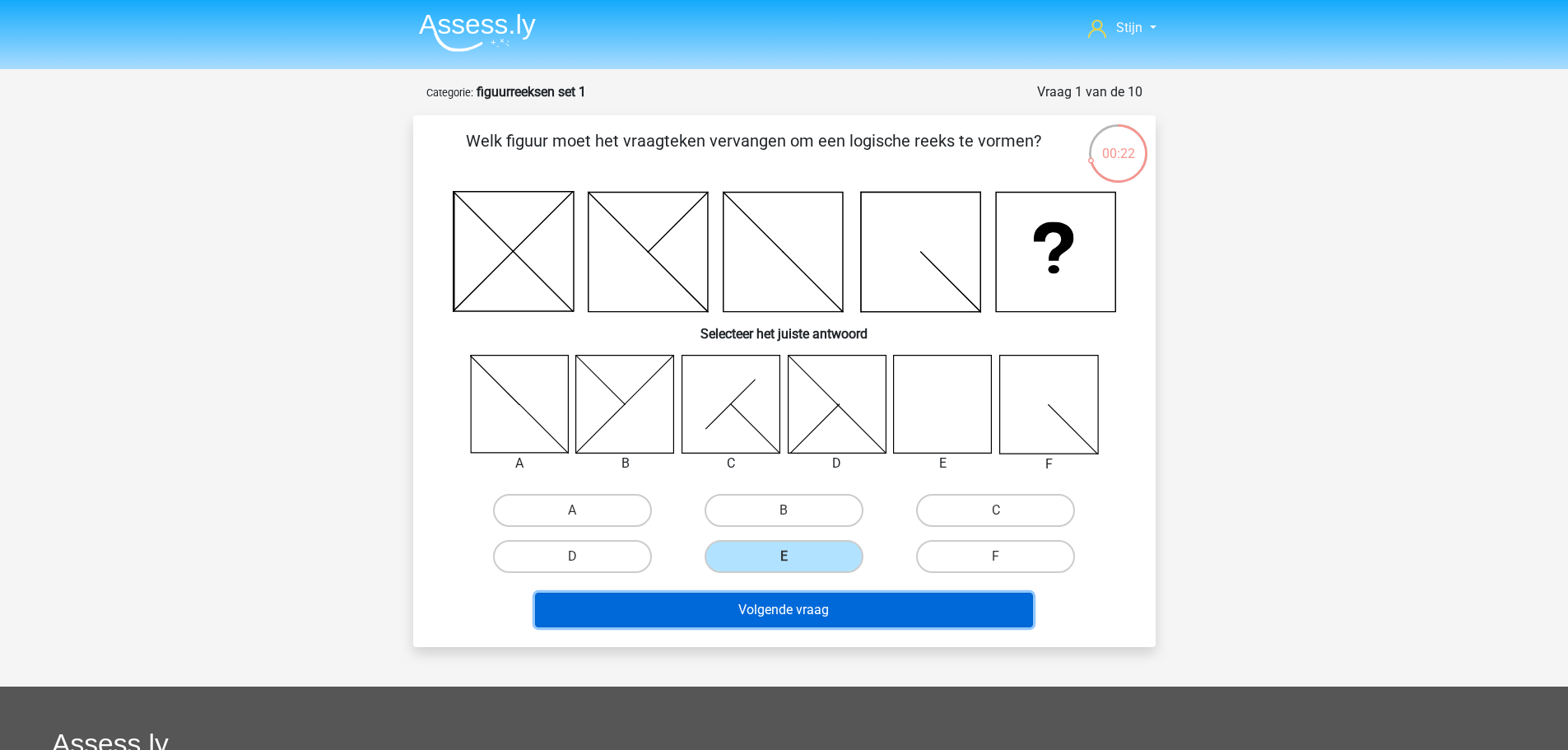
click at [789, 614] on button "Volgende vraag" at bounding box center [784, 611] width 498 height 35
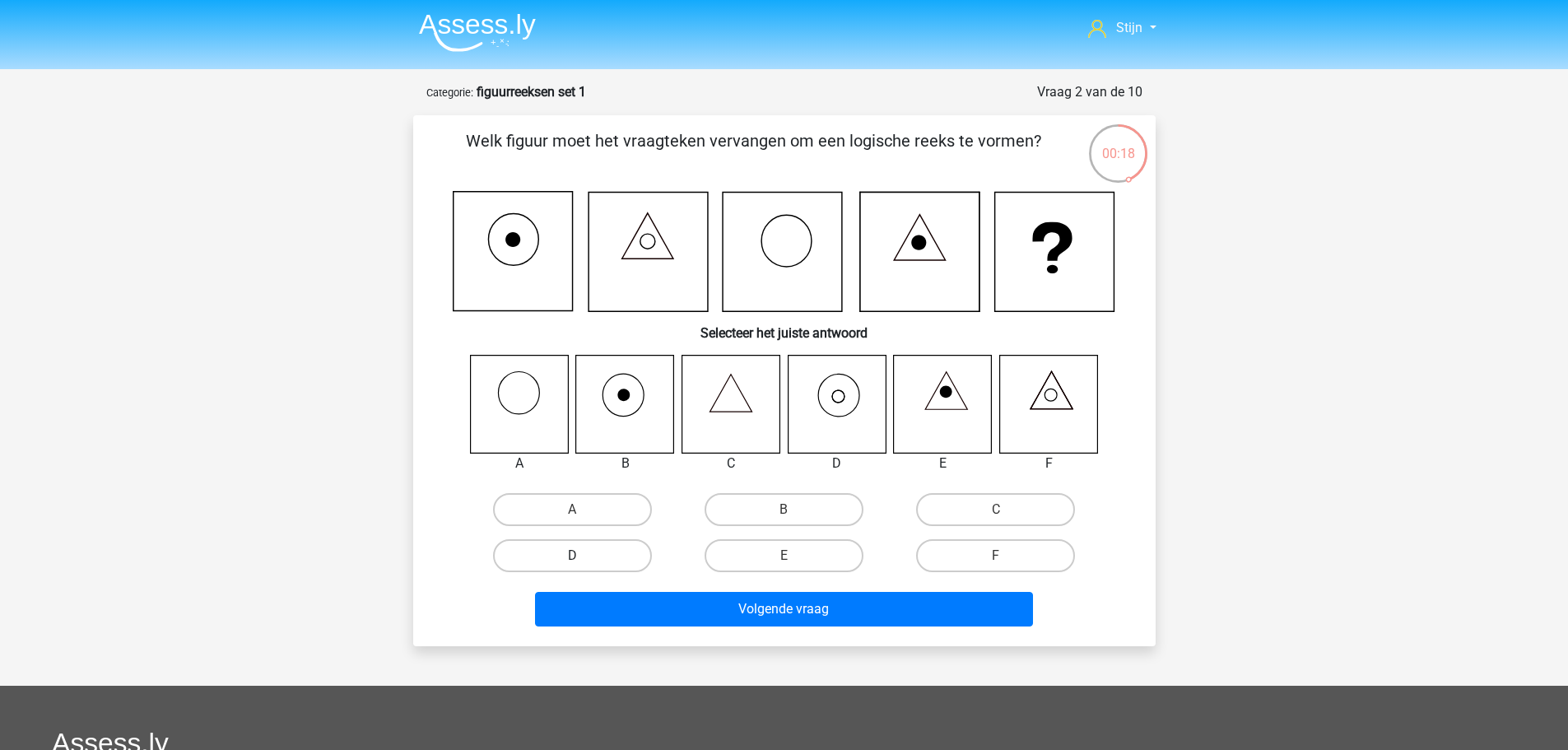
click at [620, 557] on label "D" at bounding box center [573, 556] width 159 height 33
click at [583, 557] on input "D" at bounding box center [578, 561] width 11 height 11
radio input "true"
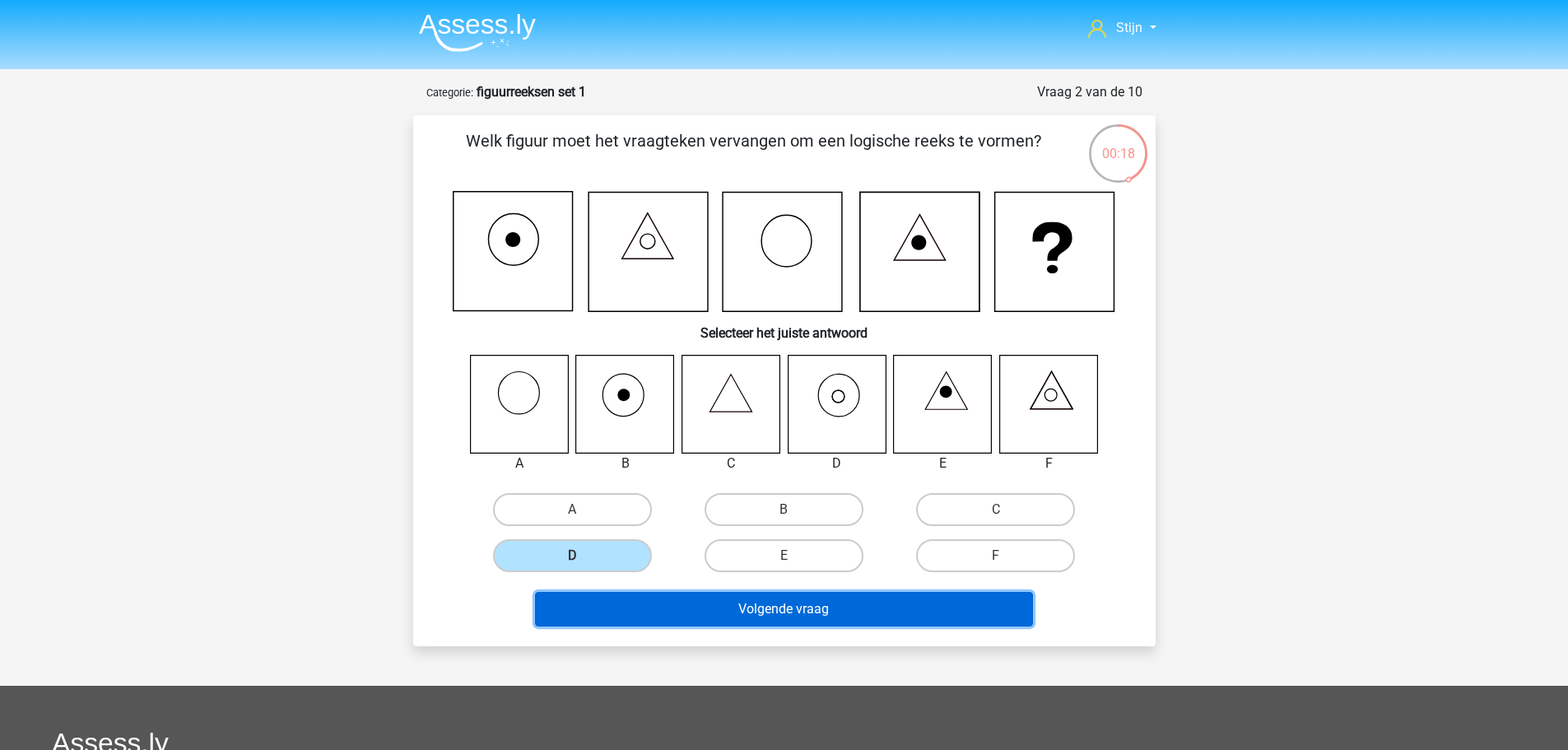
click at [651, 593] on button "Volgende vraag" at bounding box center [784, 610] width 498 height 35
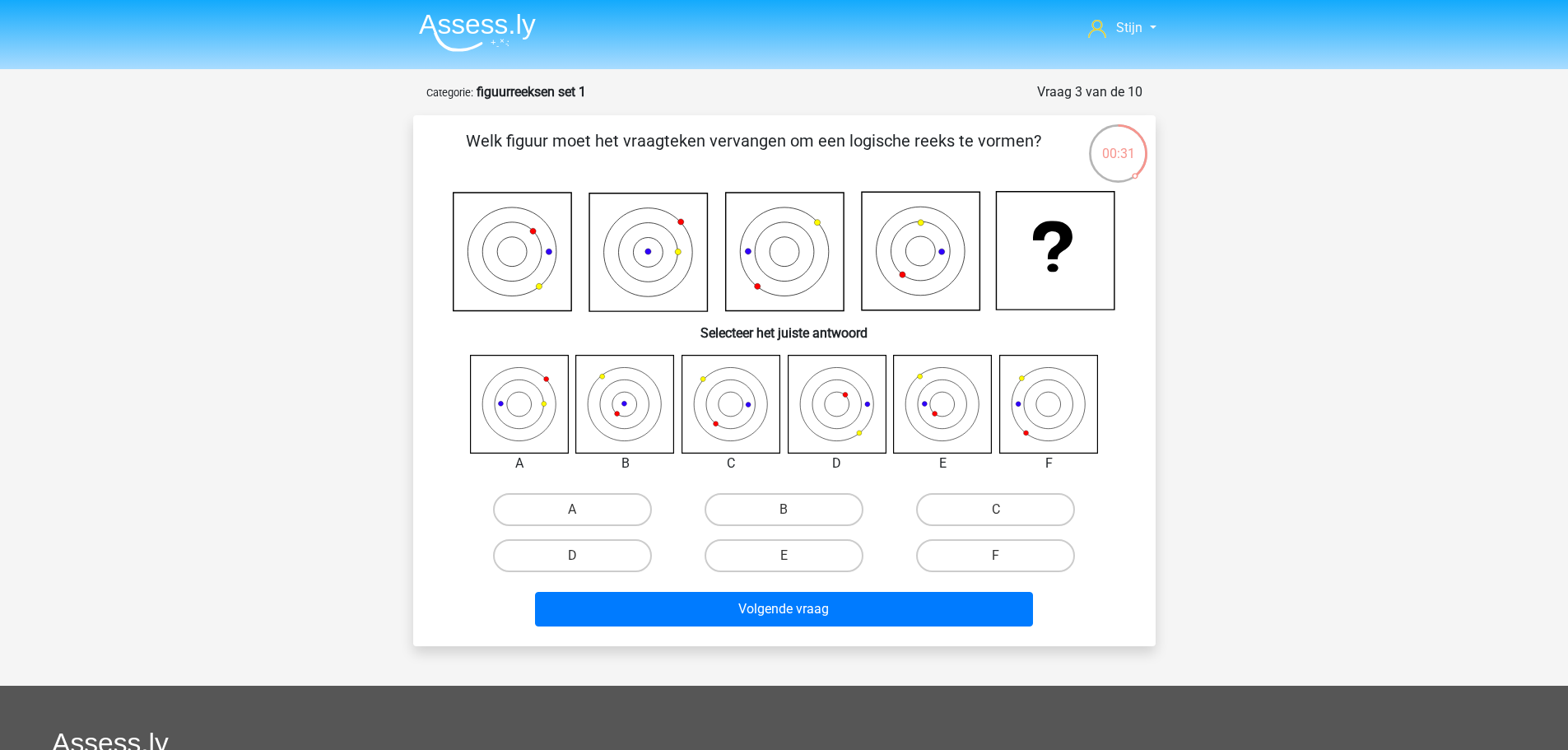
click at [1060, 402] on icon at bounding box center [1048, 404] width 98 height 98
click at [1032, 557] on label "F" at bounding box center [996, 556] width 159 height 33
click at [1007, 557] on input "F" at bounding box center [1001, 561] width 11 height 11
radio input "true"
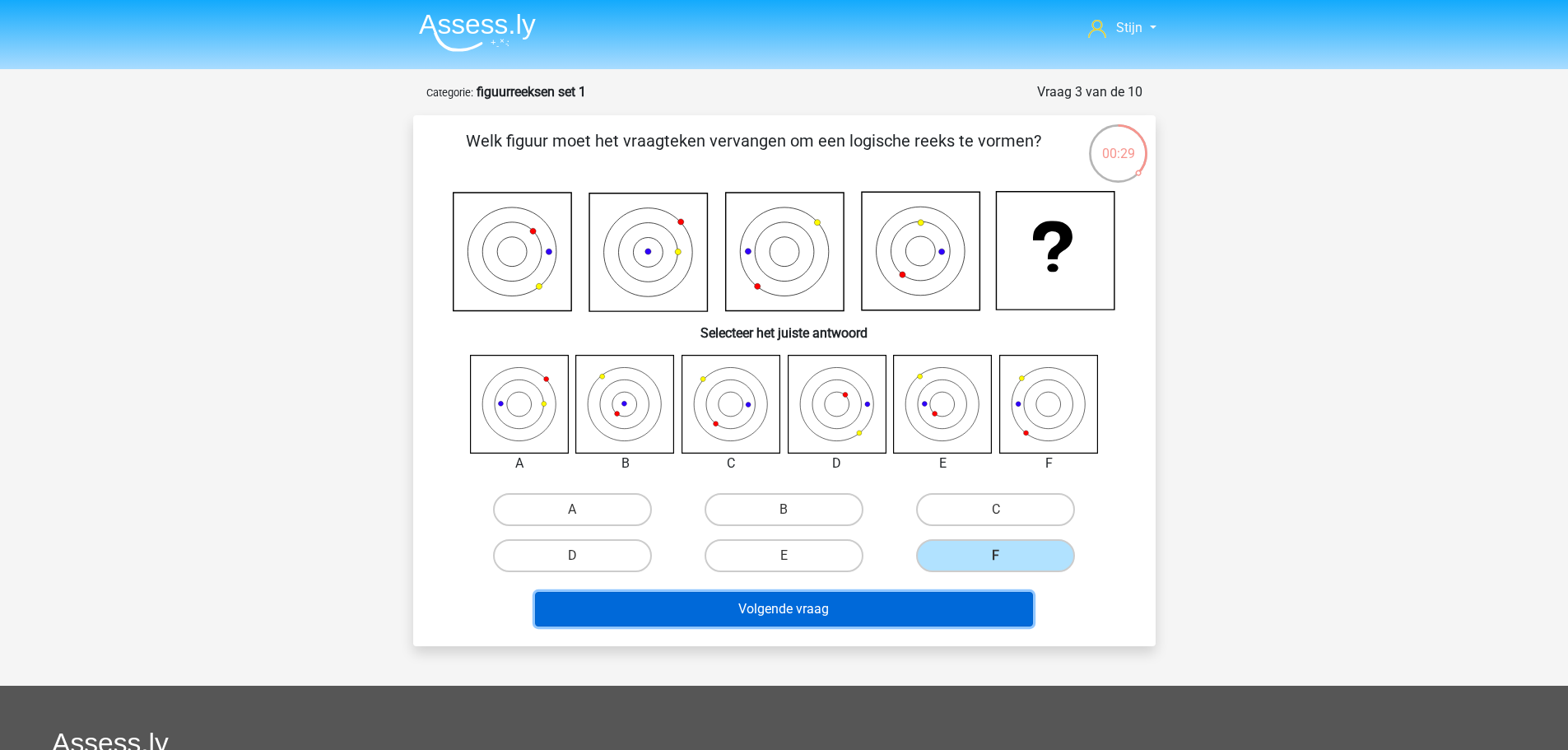
click at [981, 605] on button "Volgende vraag" at bounding box center [784, 610] width 498 height 35
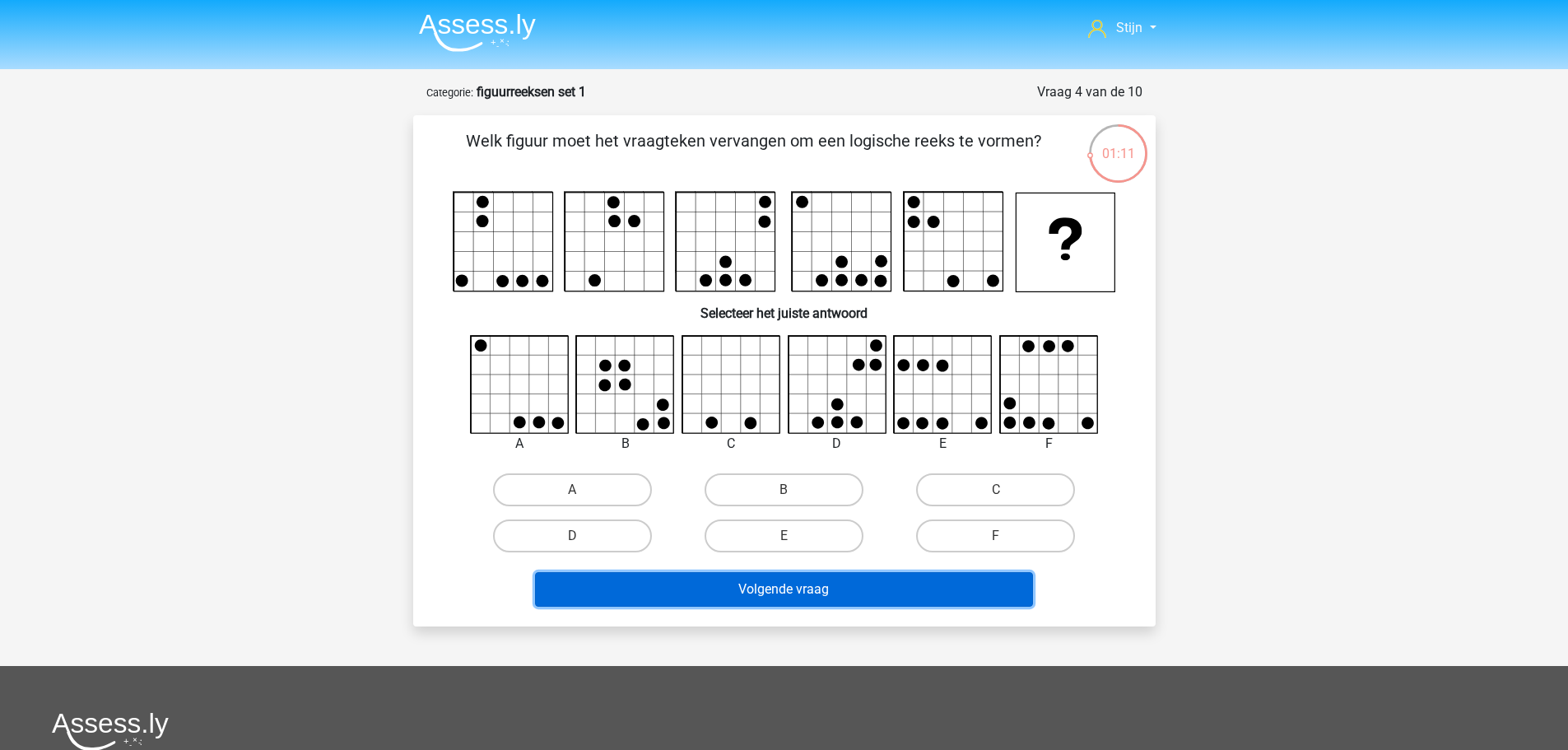
click at [931, 591] on button "Volgende vraag" at bounding box center [784, 590] width 498 height 35
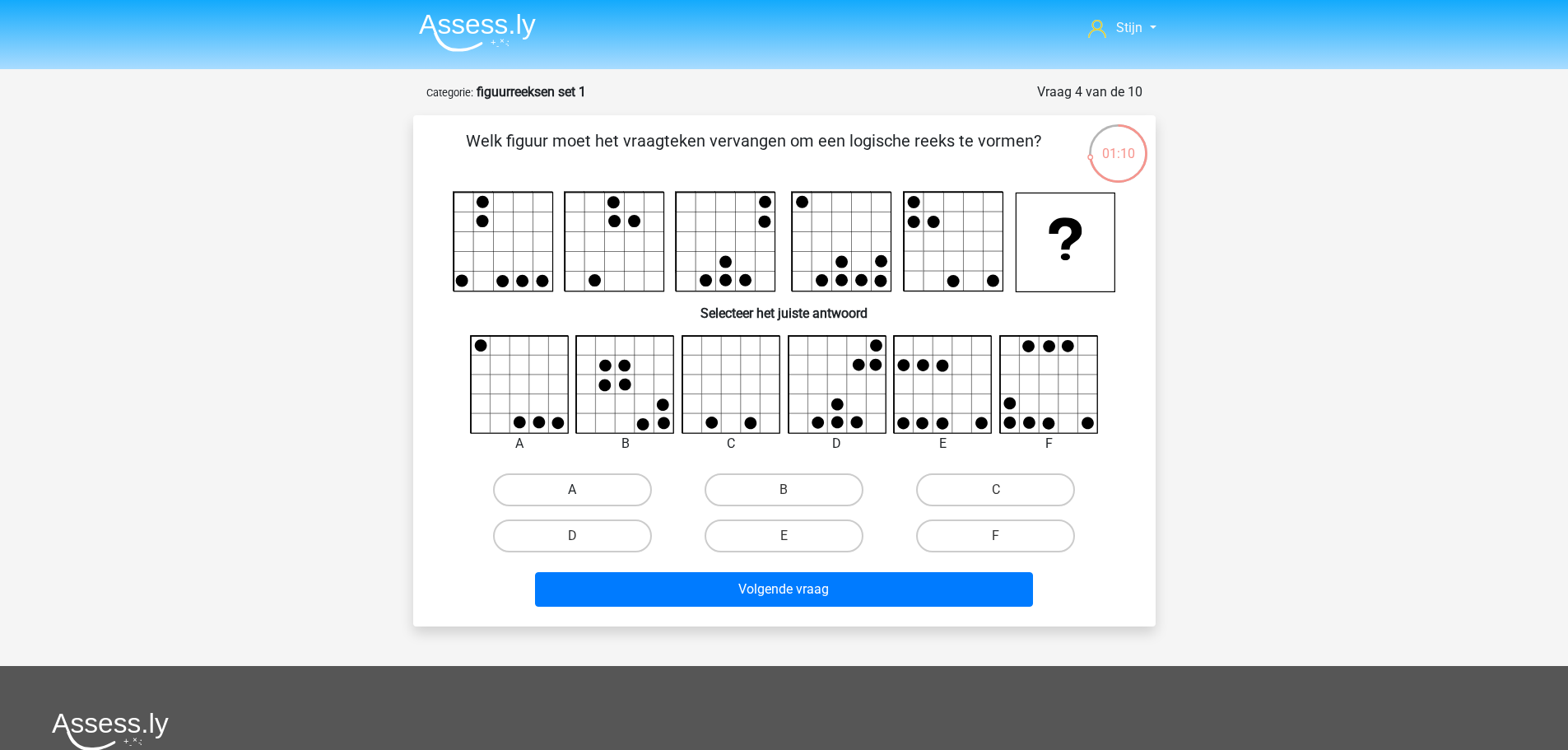
click at [634, 486] on label "A" at bounding box center [573, 490] width 159 height 33
click at [583, 490] on input "A" at bounding box center [578, 495] width 11 height 11
radio input "true"
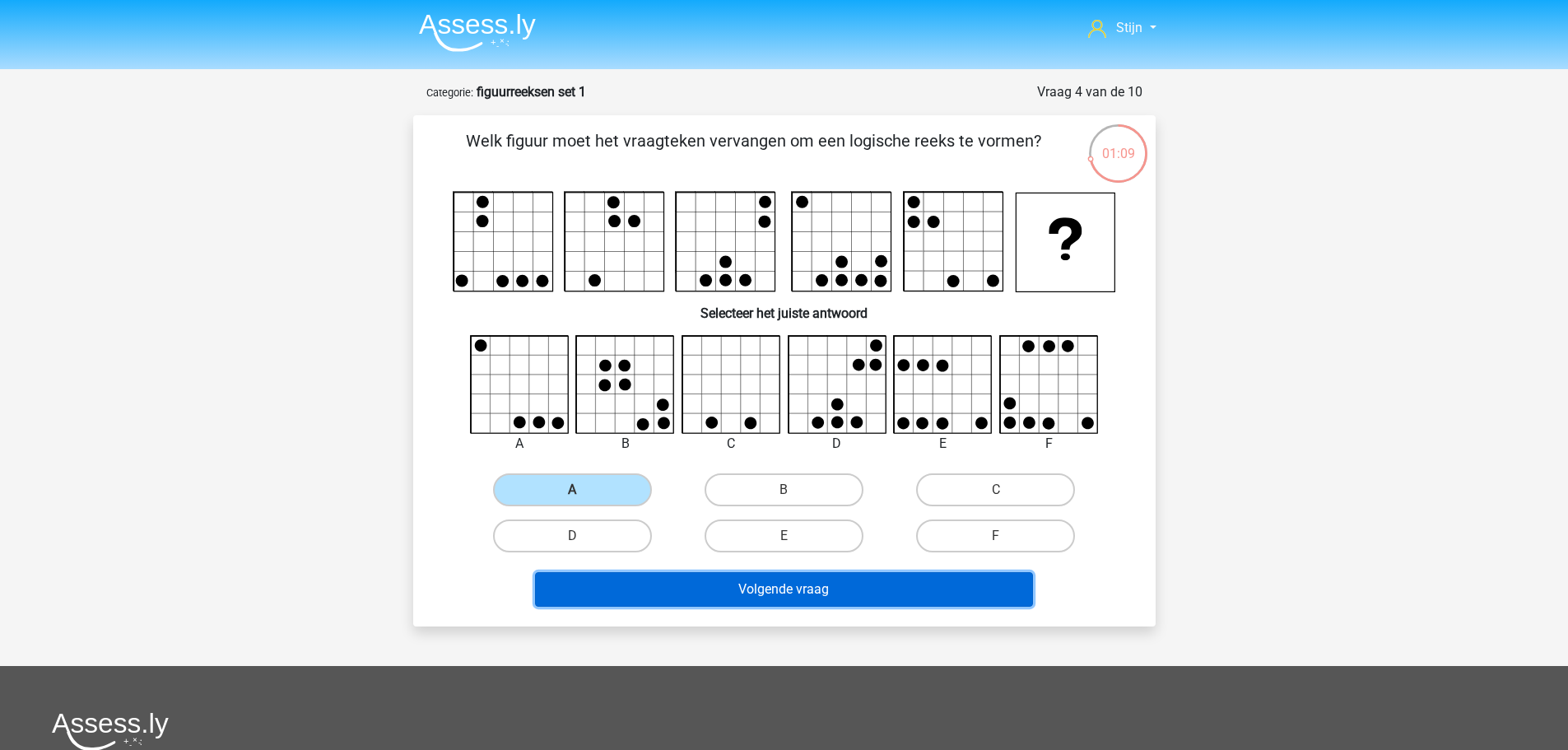
click at [668, 586] on button "Volgende vraag" at bounding box center [784, 590] width 498 height 35
click at [657, 590] on button "Volgende vraag" at bounding box center [784, 590] width 498 height 35
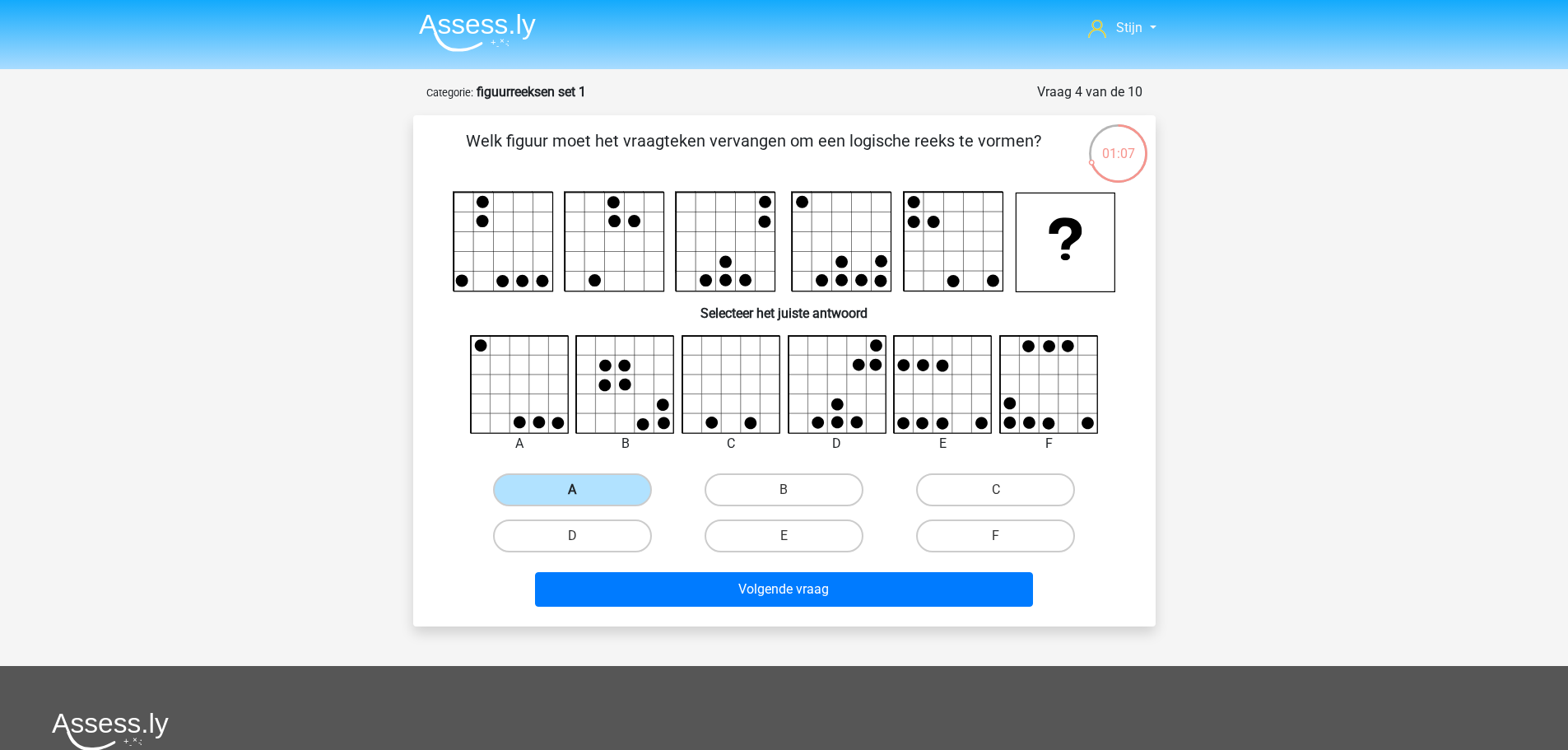
click at [603, 481] on label "A" at bounding box center [573, 490] width 159 height 33
click at [583, 490] on input "A" at bounding box center [578, 495] width 11 height 11
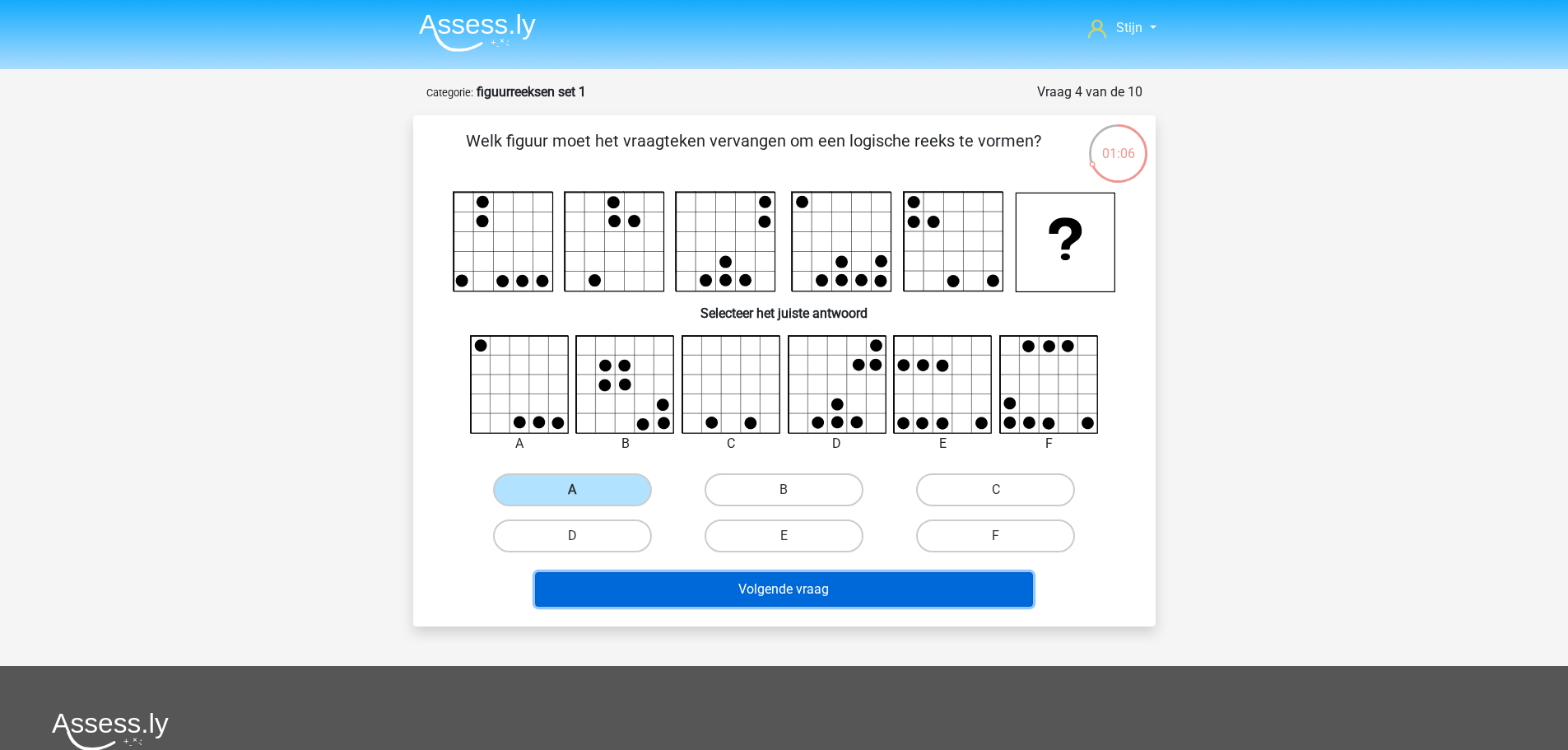
click at [633, 585] on button "Volgende vraag" at bounding box center [784, 590] width 498 height 35
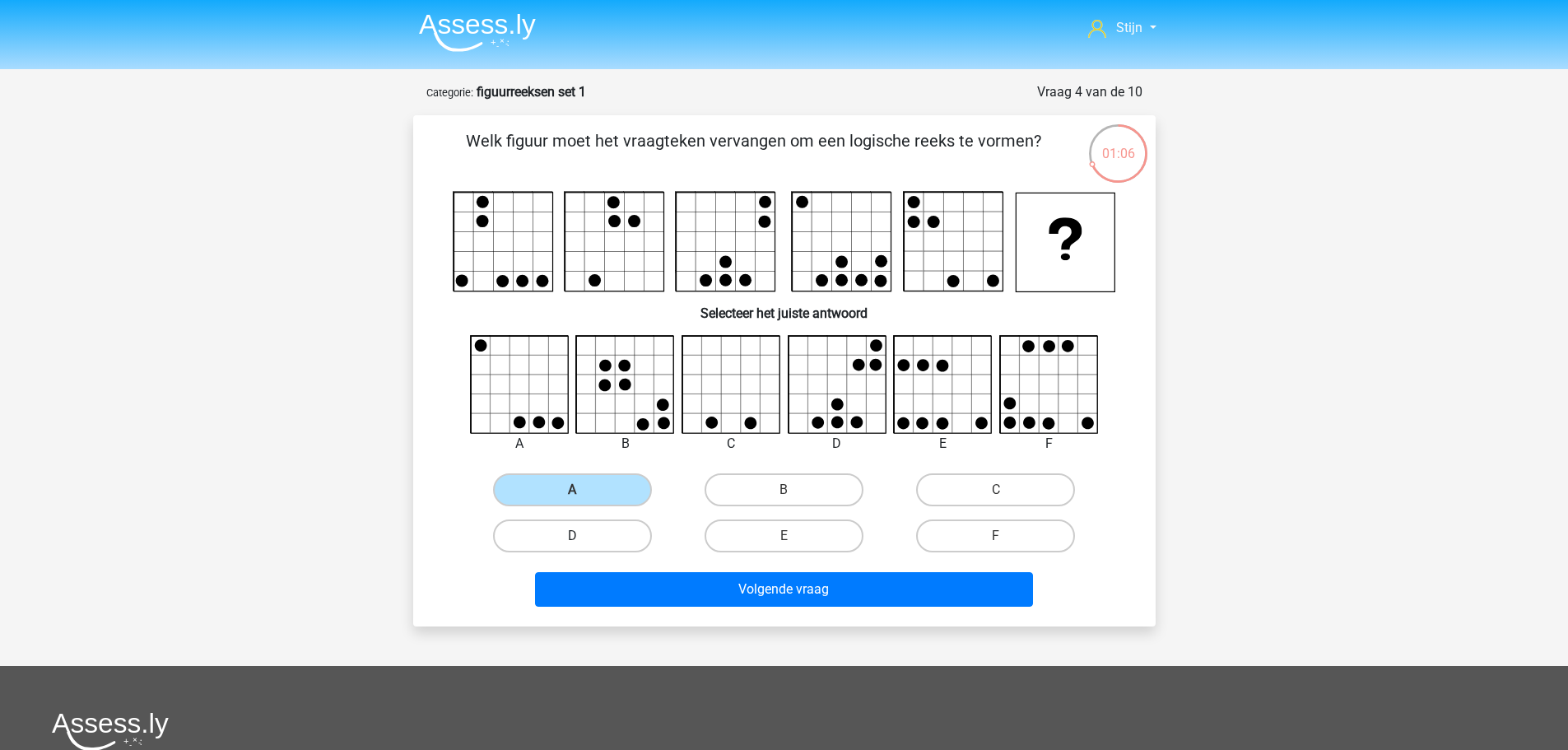
click at [612, 545] on label "D" at bounding box center [573, 537] width 159 height 33
click at [583, 545] on input "D" at bounding box center [578, 542] width 11 height 11
radio input "true"
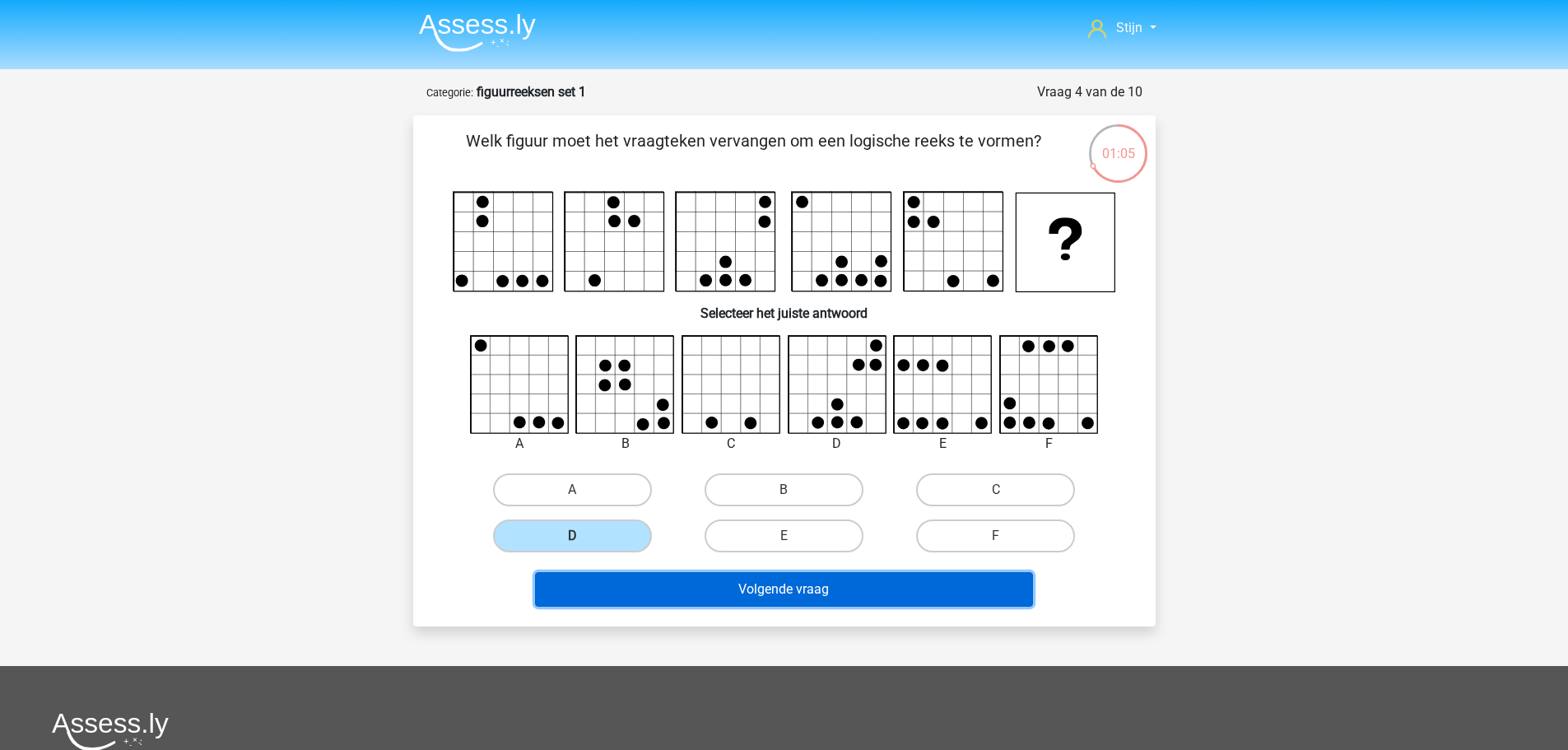
click at [633, 584] on button "Volgende vraag" at bounding box center [784, 590] width 498 height 35
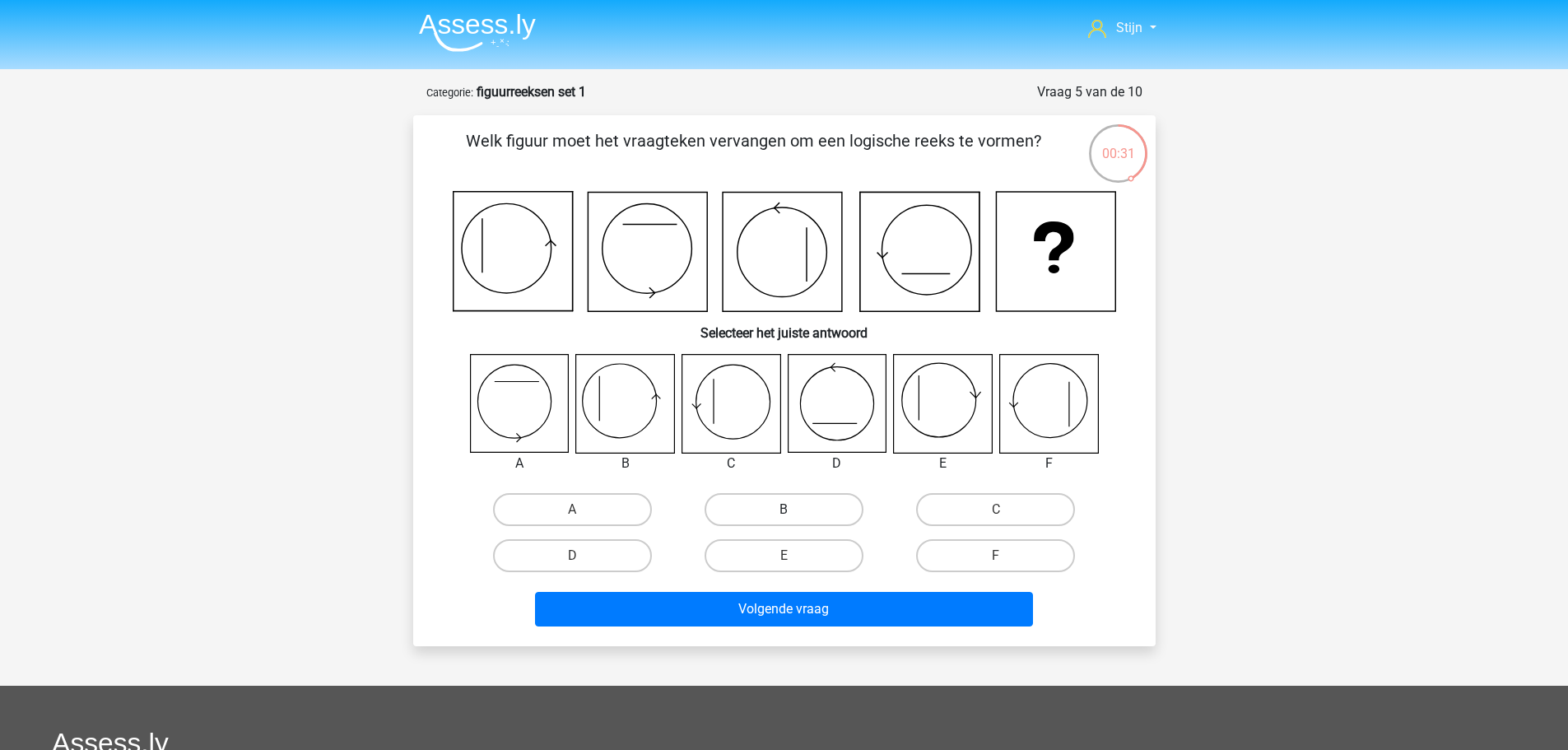
click at [774, 526] on label "B" at bounding box center [784, 510] width 159 height 33
click at [784, 520] on input "B" at bounding box center [789, 516] width 11 height 11
radio input "true"
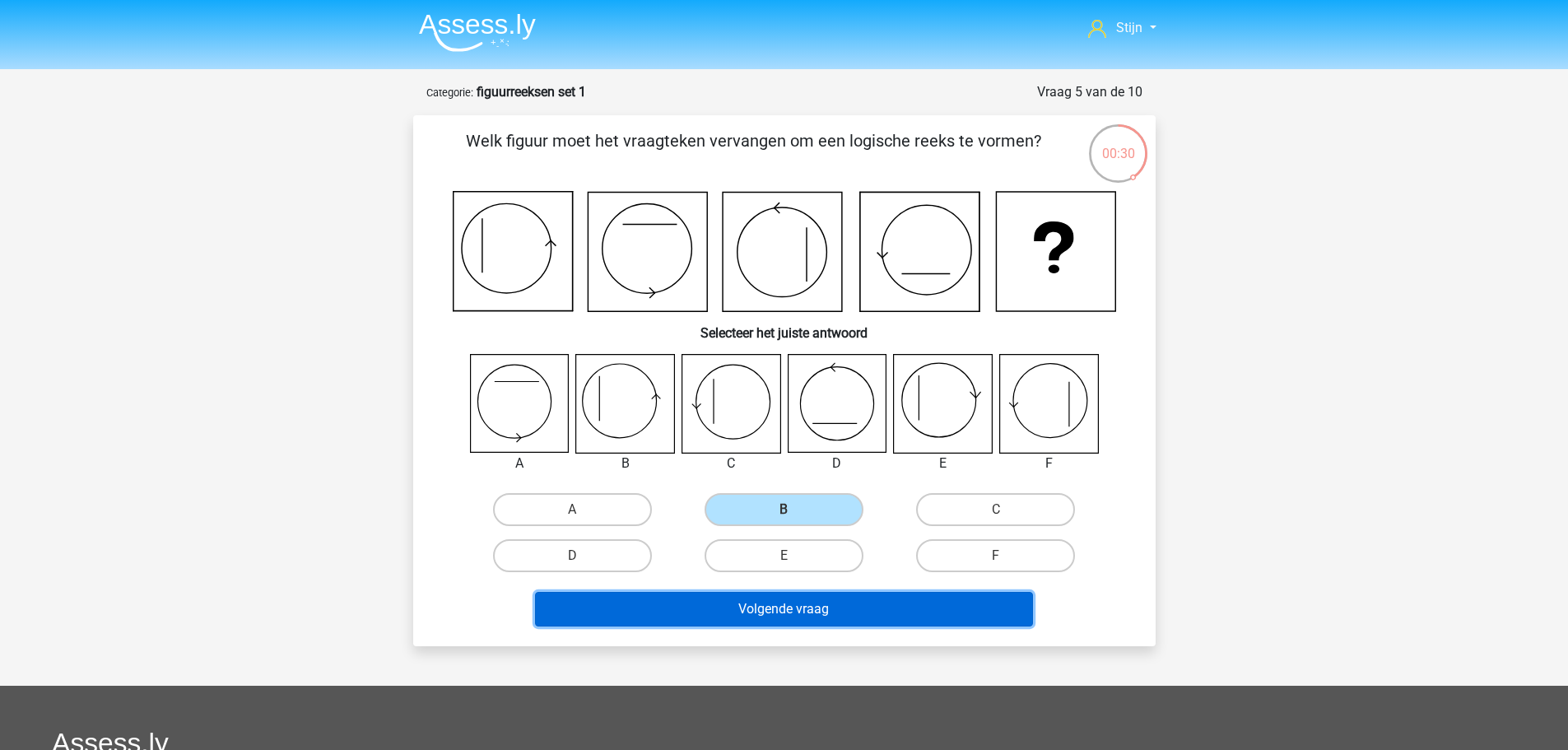
click at [781, 608] on button "Volgende vraag" at bounding box center [784, 610] width 498 height 35
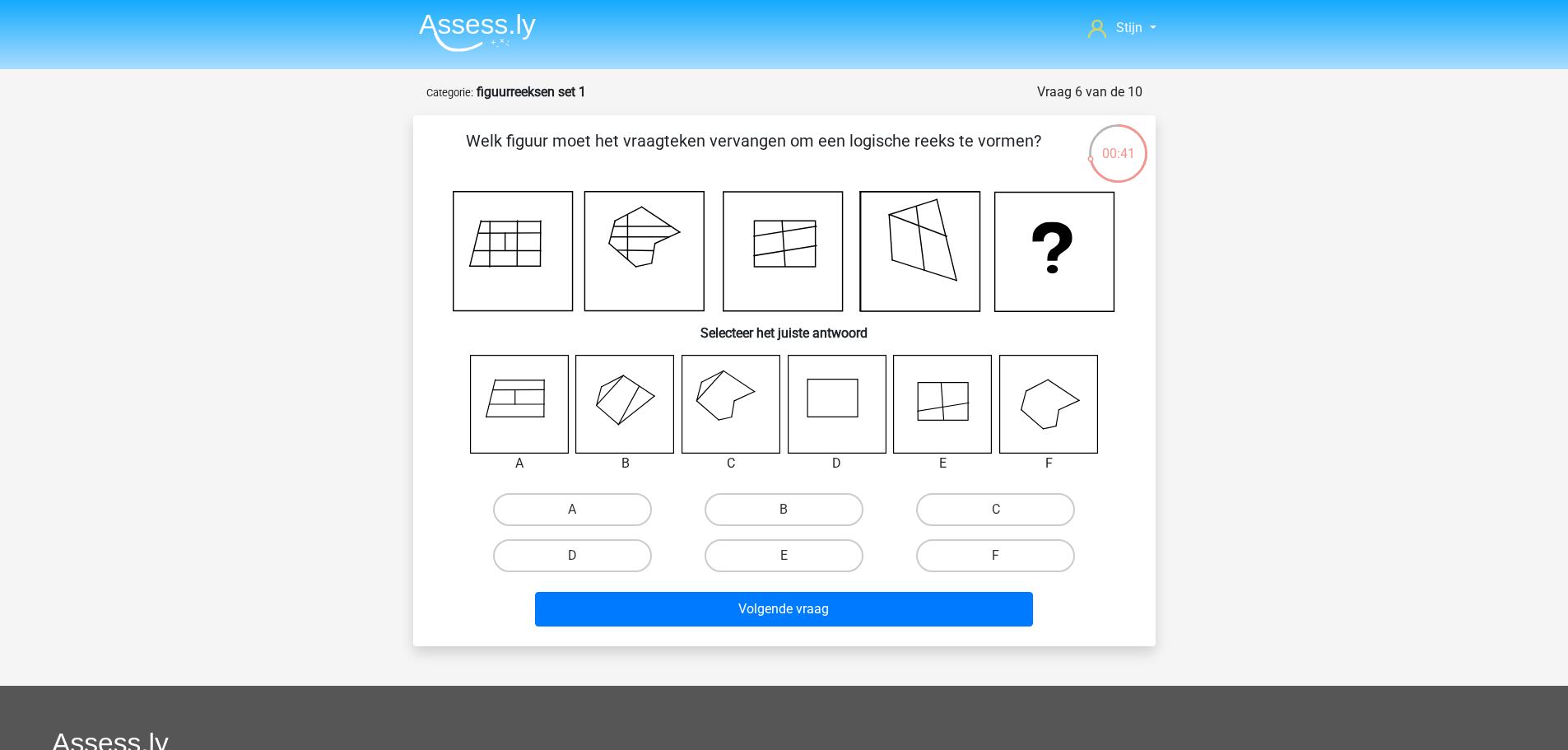
click at [725, 400] on icon at bounding box center [730, 404] width 98 height 98
click at [946, 511] on label "C" at bounding box center [996, 510] width 159 height 33
click at [996, 511] on input "C" at bounding box center [1001, 516] width 11 height 11
radio input "true"
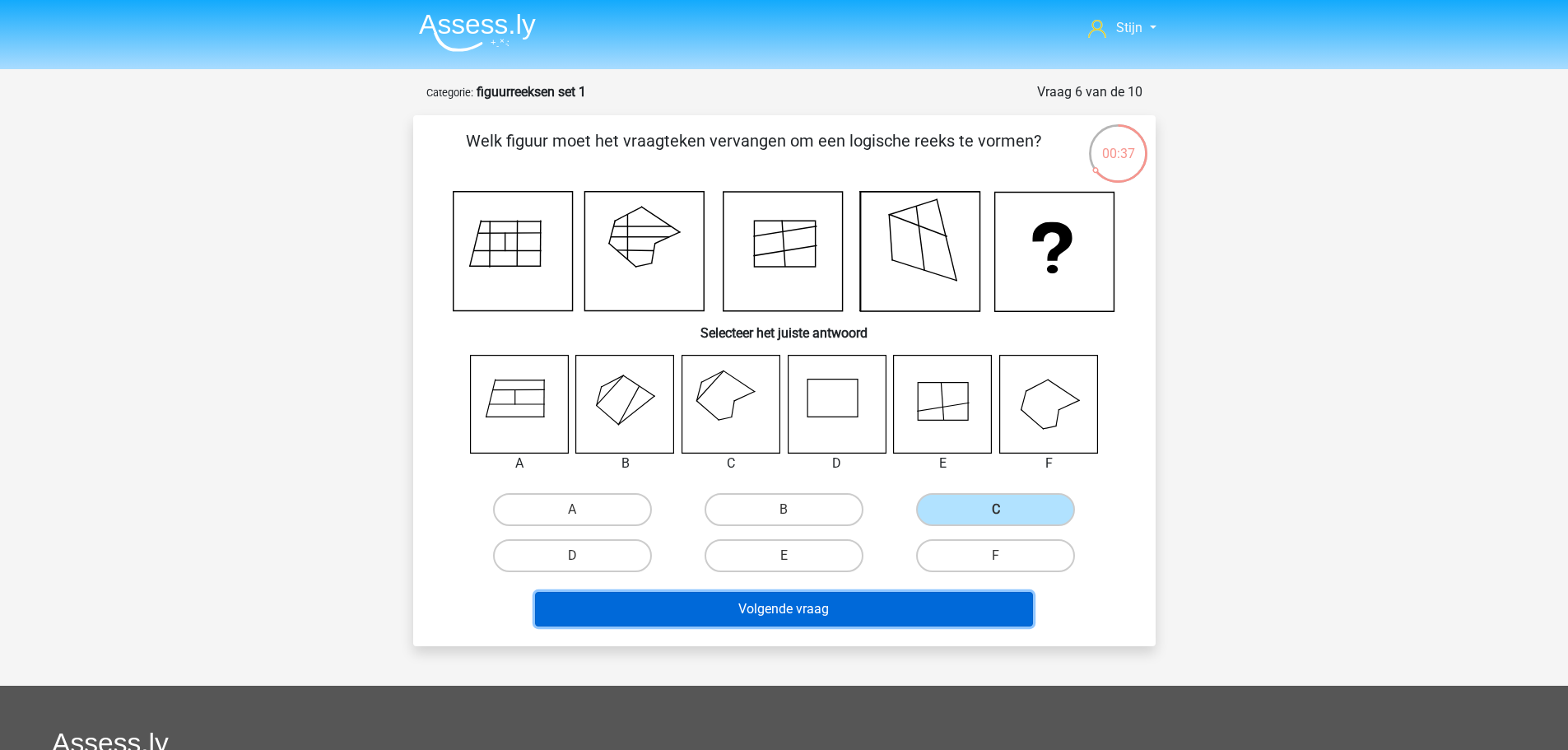
click at [804, 607] on button "Volgende vraag" at bounding box center [784, 610] width 498 height 35
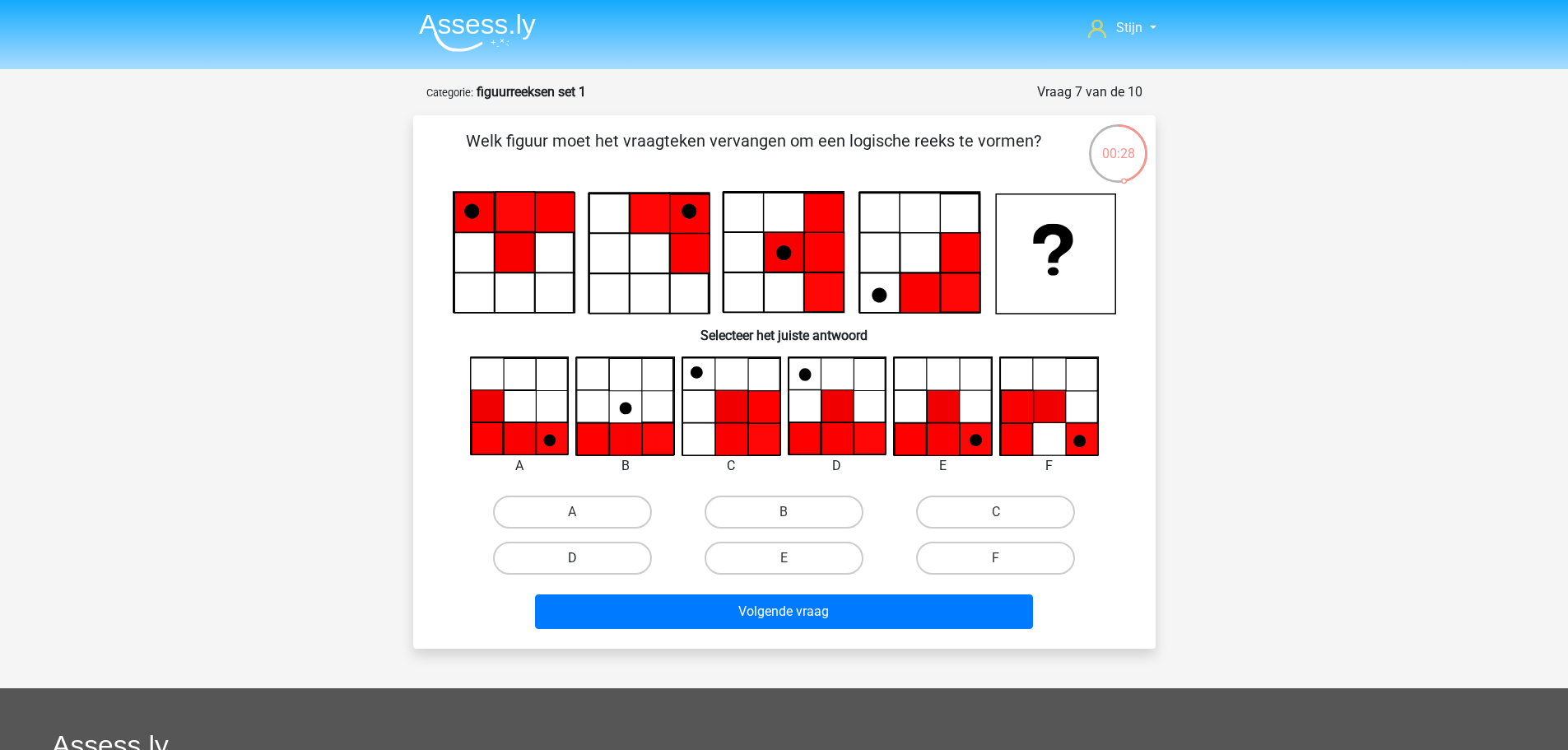
click at [643, 556] on label "D" at bounding box center [573, 559] width 159 height 33
click at [583, 559] on input "D" at bounding box center [578, 564] width 11 height 11
radio input "true"
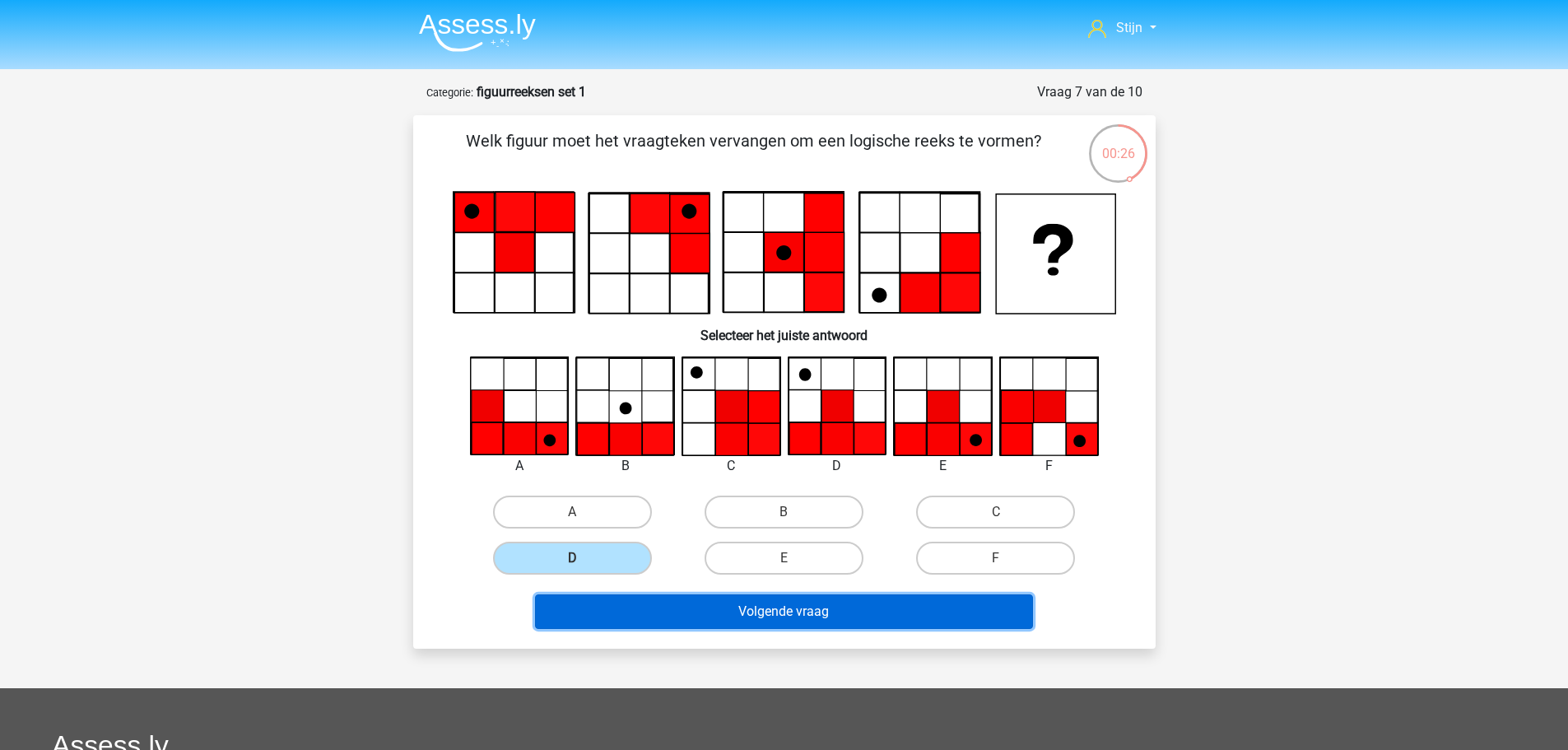
click at [896, 600] on button "Volgende vraag" at bounding box center [784, 612] width 498 height 35
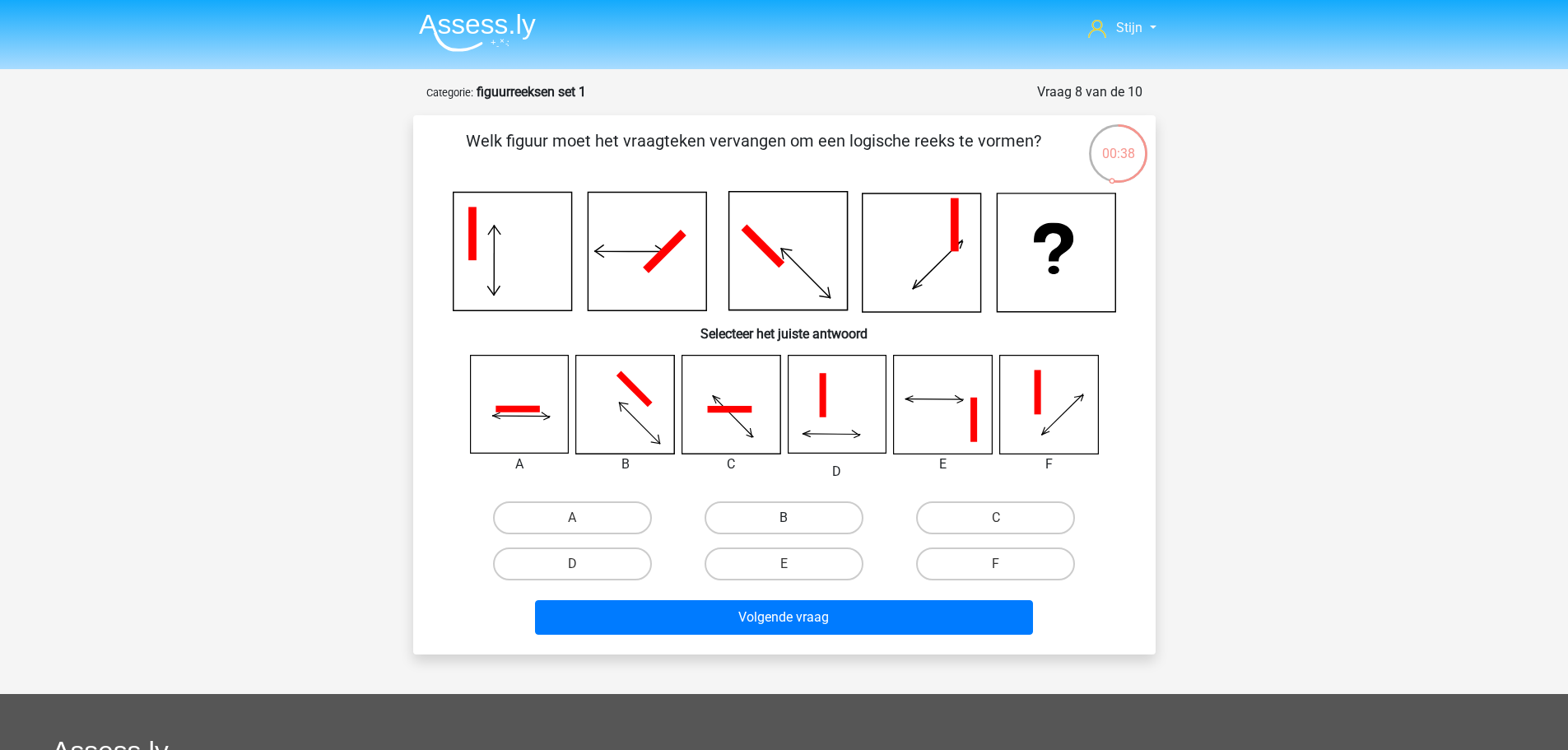
click at [773, 513] on label "B" at bounding box center [784, 518] width 159 height 33
click at [784, 518] on input "B" at bounding box center [789, 524] width 11 height 11
radio input "true"
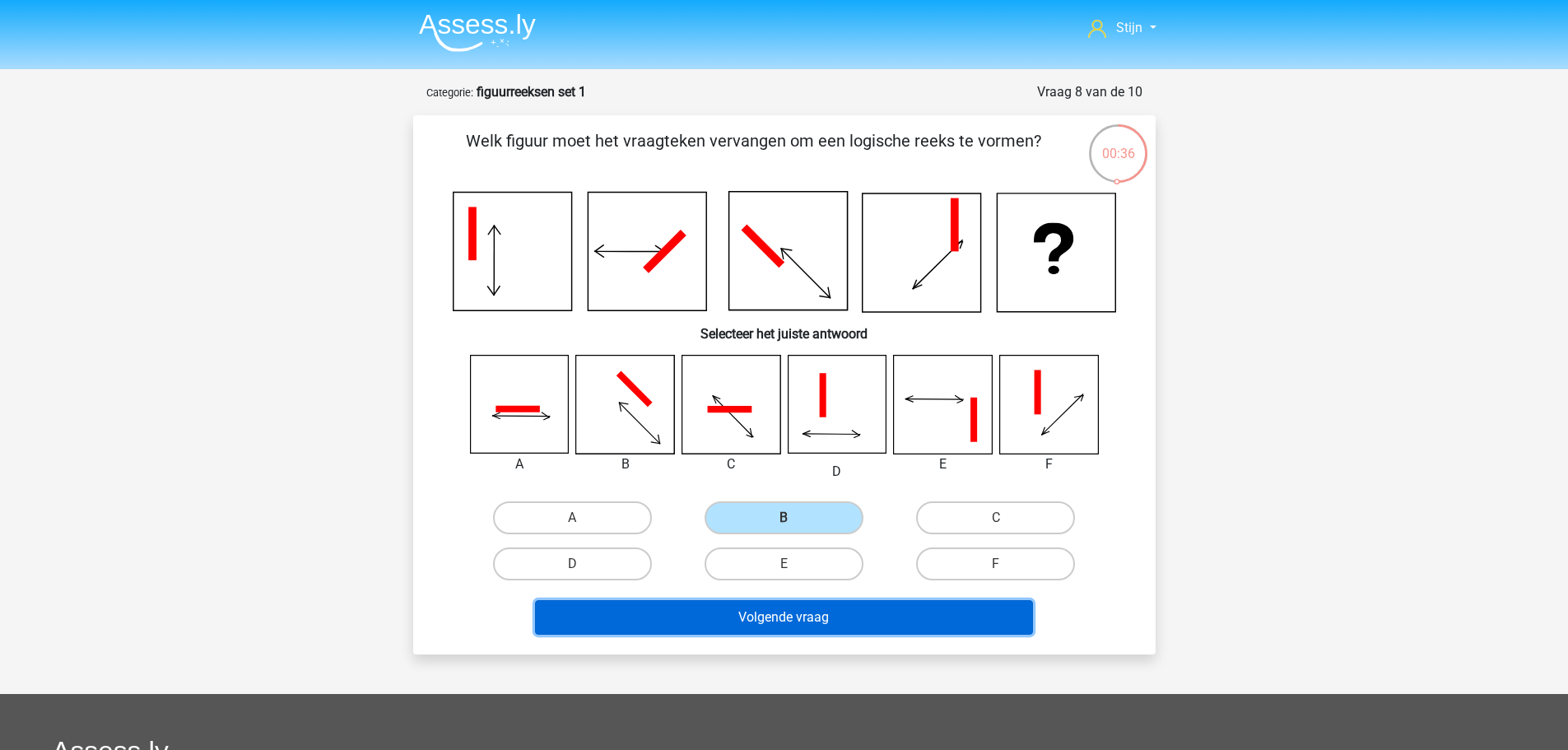
click at [751, 615] on button "Volgende vraag" at bounding box center [784, 618] width 498 height 35
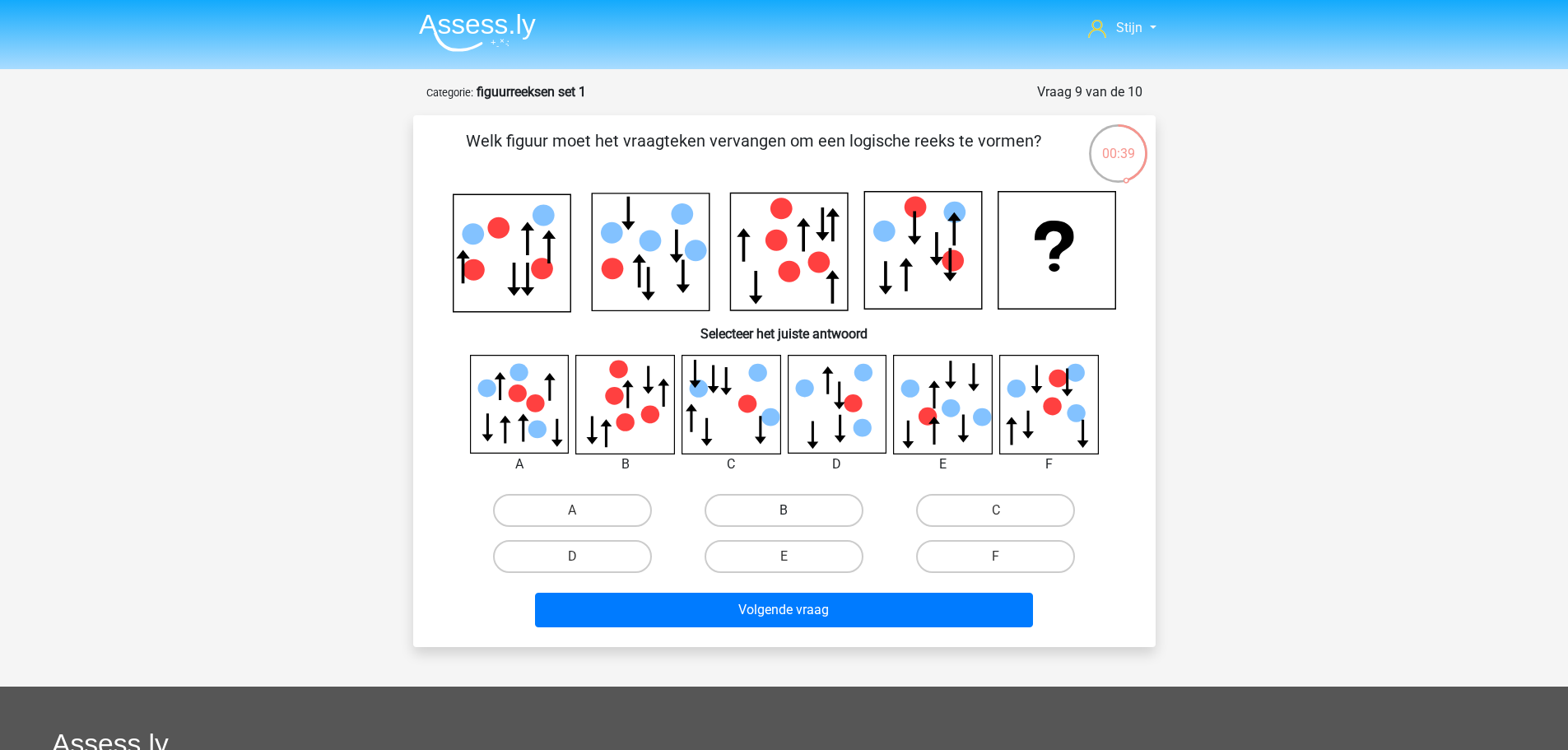
click at [761, 495] on label "B" at bounding box center [784, 511] width 159 height 33
click at [784, 511] on input "B" at bounding box center [789, 516] width 11 height 11
radio input "true"
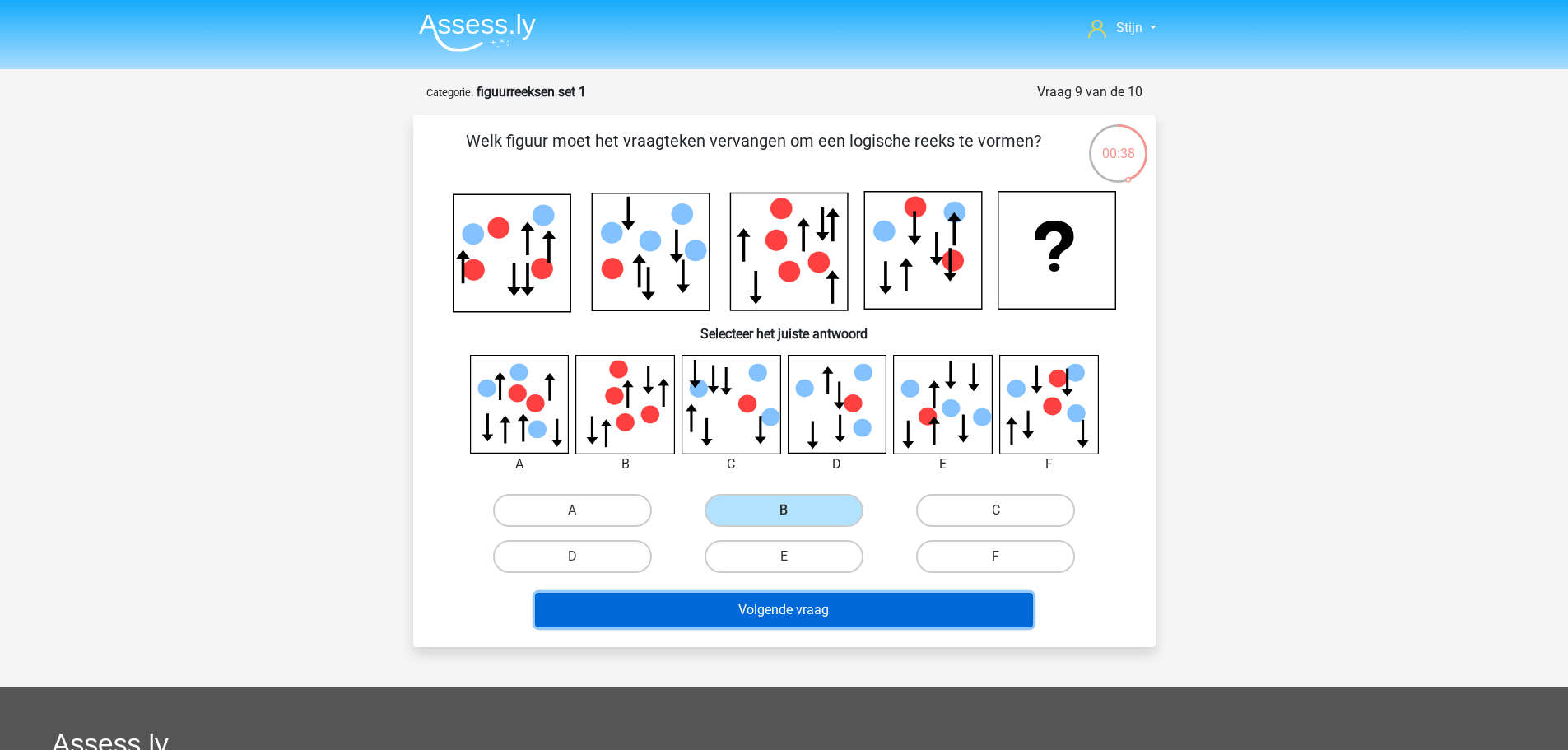
click at [732, 619] on button "Volgende vraag" at bounding box center [784, 611] width 498 height 35
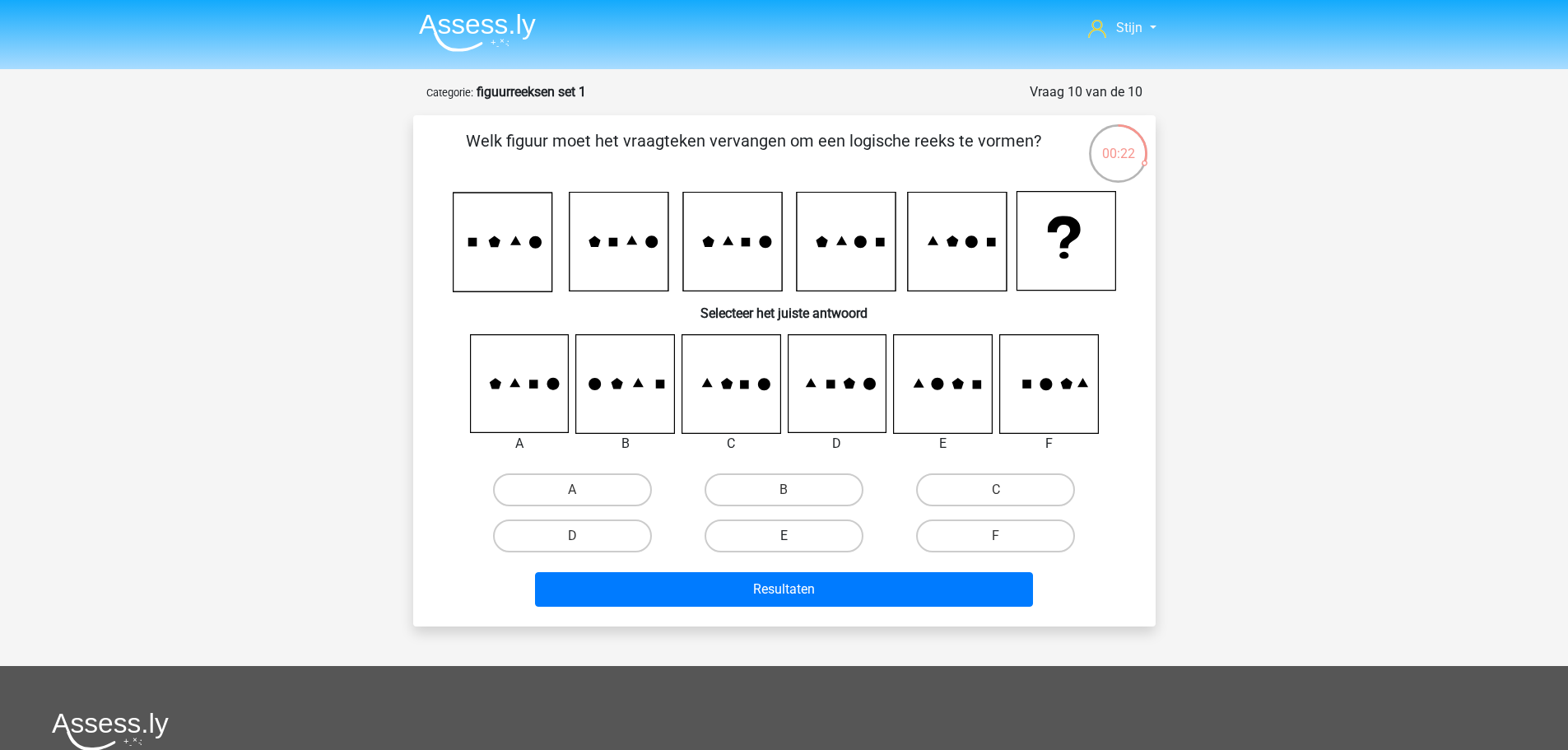
click at [767, 530] on label "E" at bounding box center [784, 537] width 159 height 33
click at [784, 537] on input "E" at bounding box center [789, 542] width 11 height 11
radio input "true"
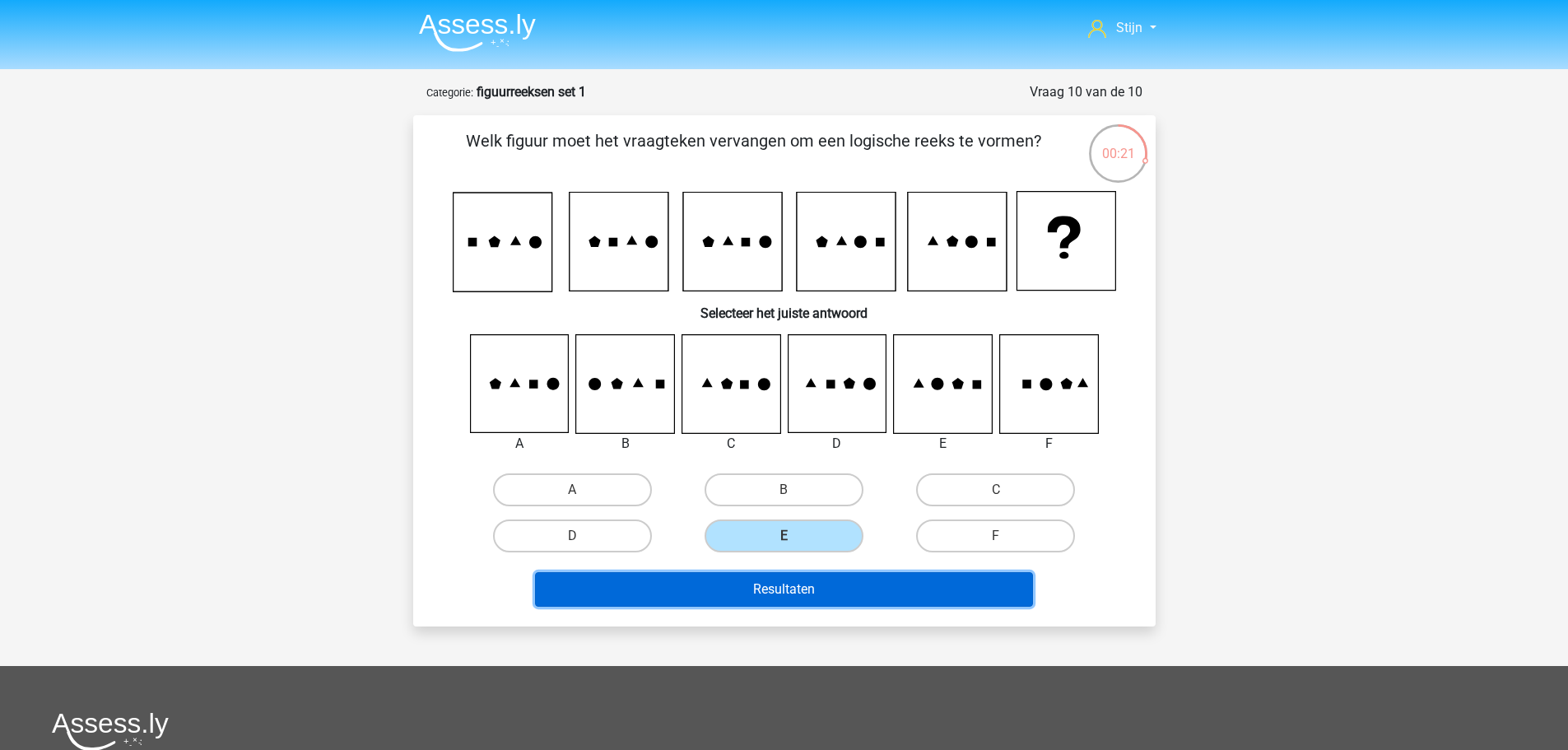
click at [805, 579] on button "Resultaten" at bounding box center [784, 590] width 498 height 35
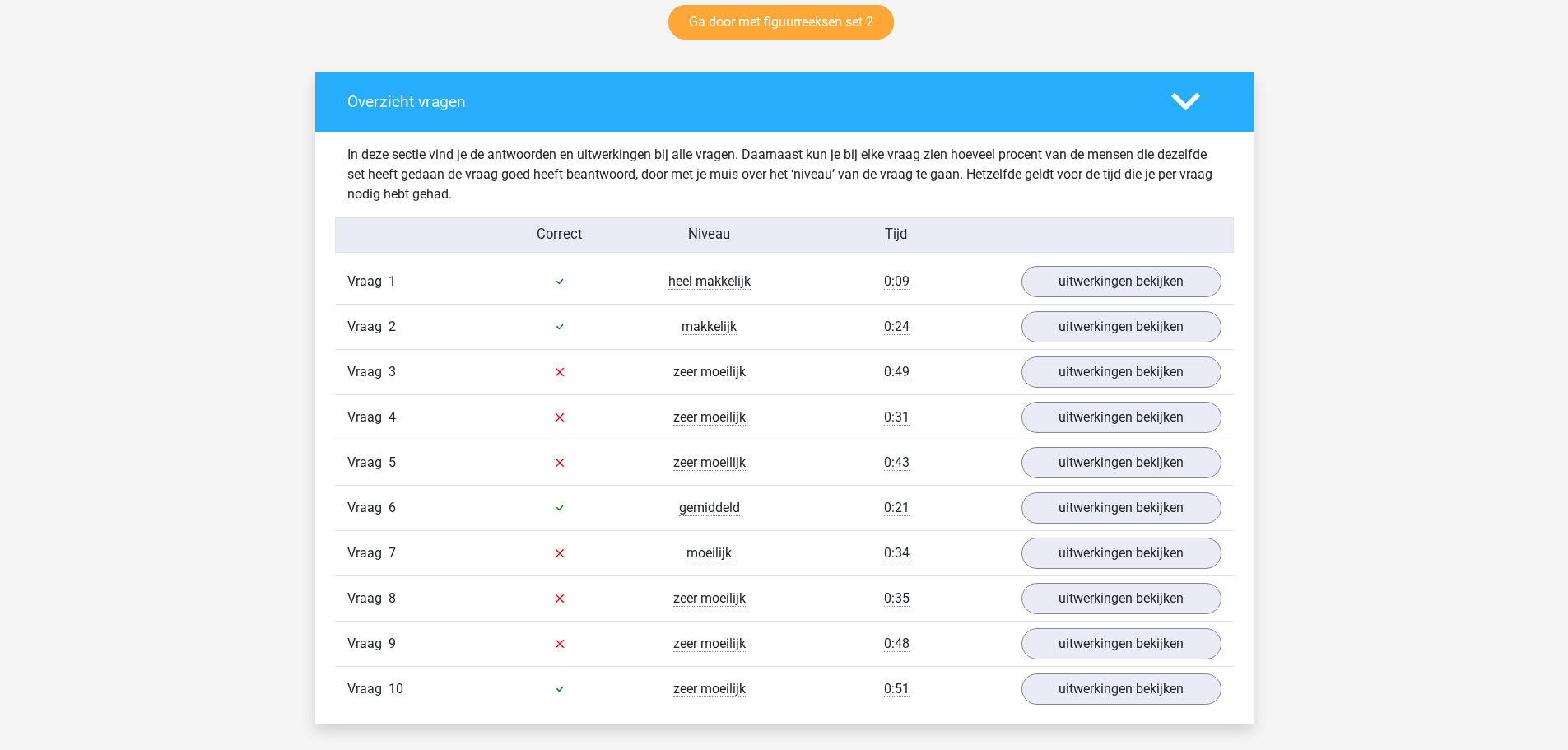
scroll to position [906, 0]
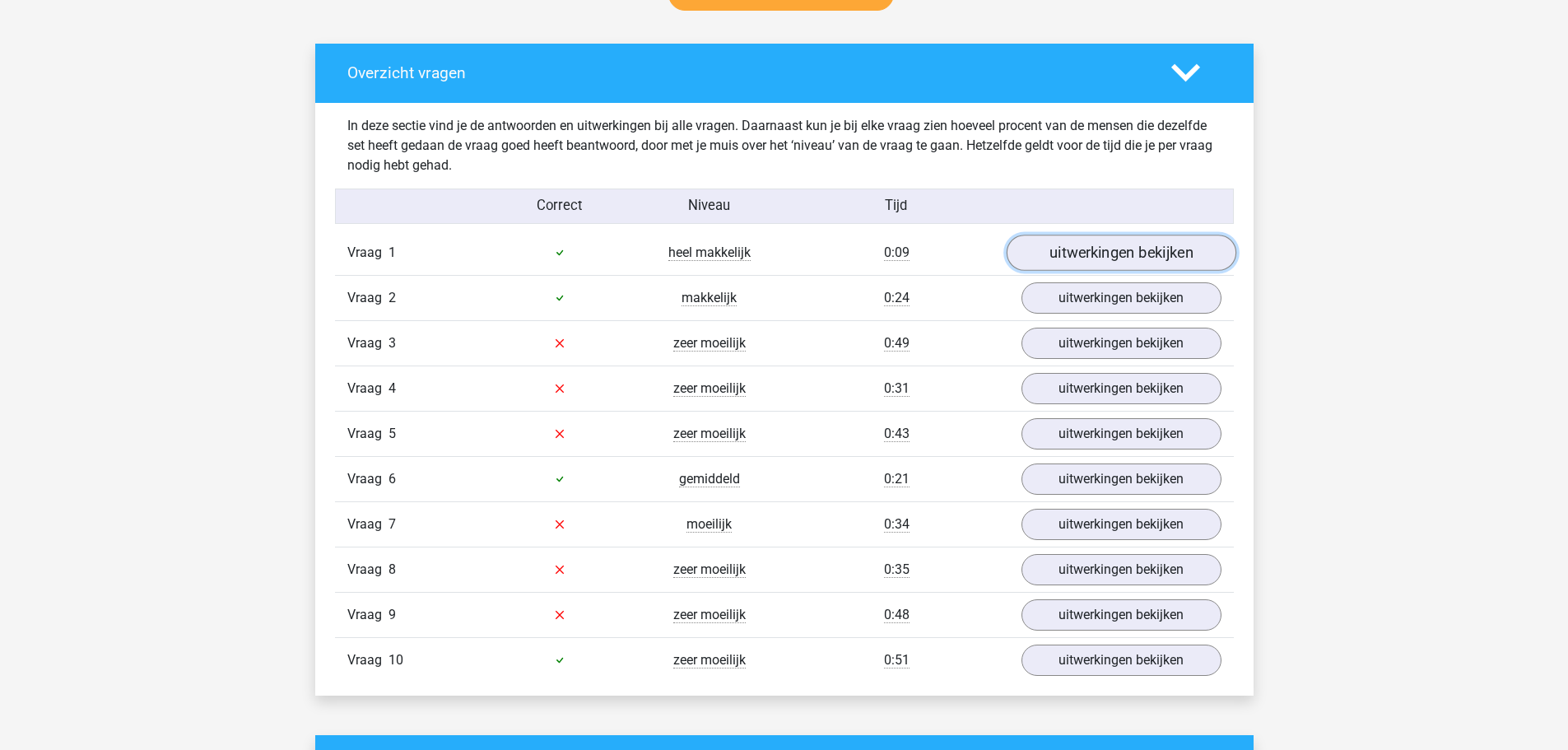
click at [1141, 245] on link "uitwerkingen bekijken" at bounding box center [1120, 253] width 230 height 37
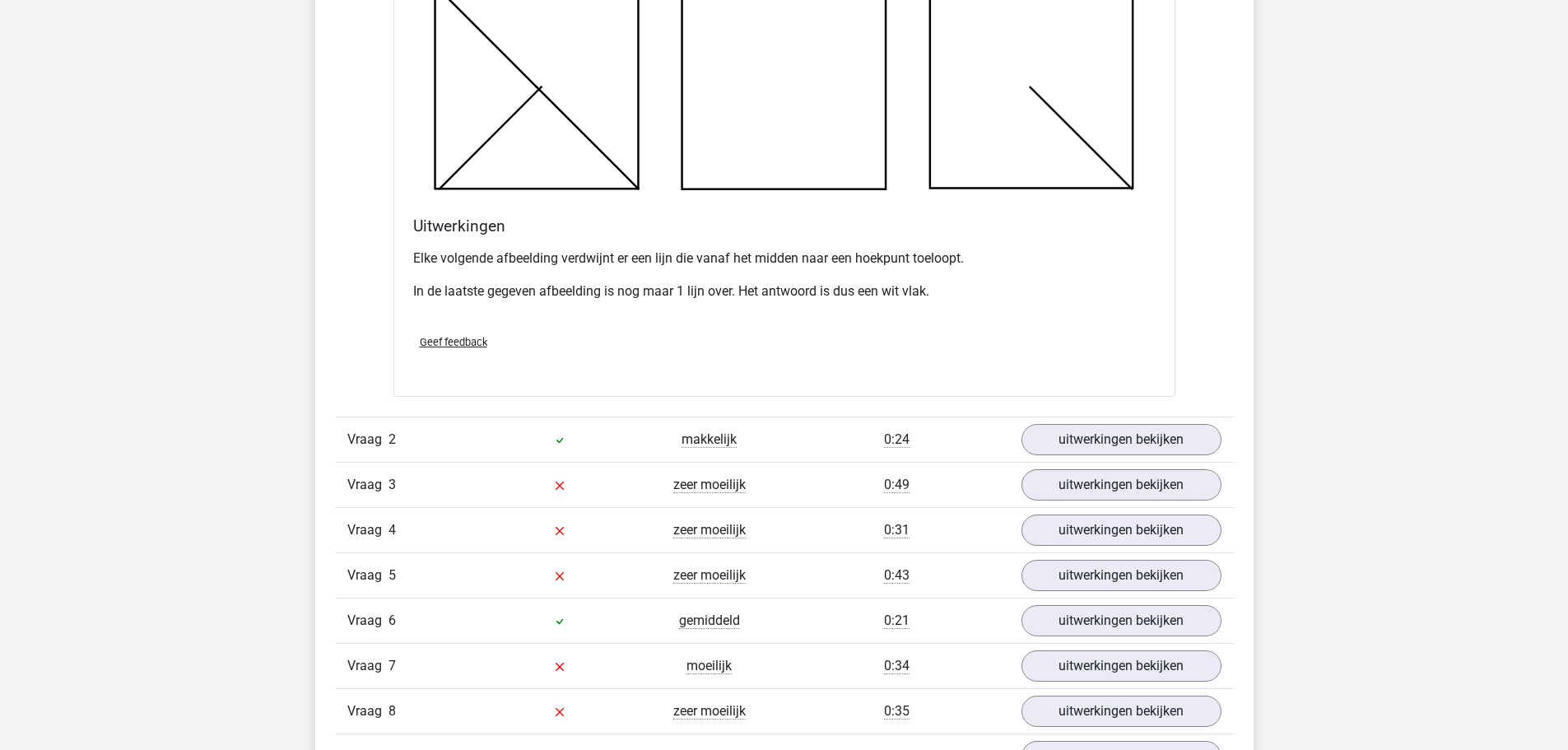
scroll to position [1730, 0]
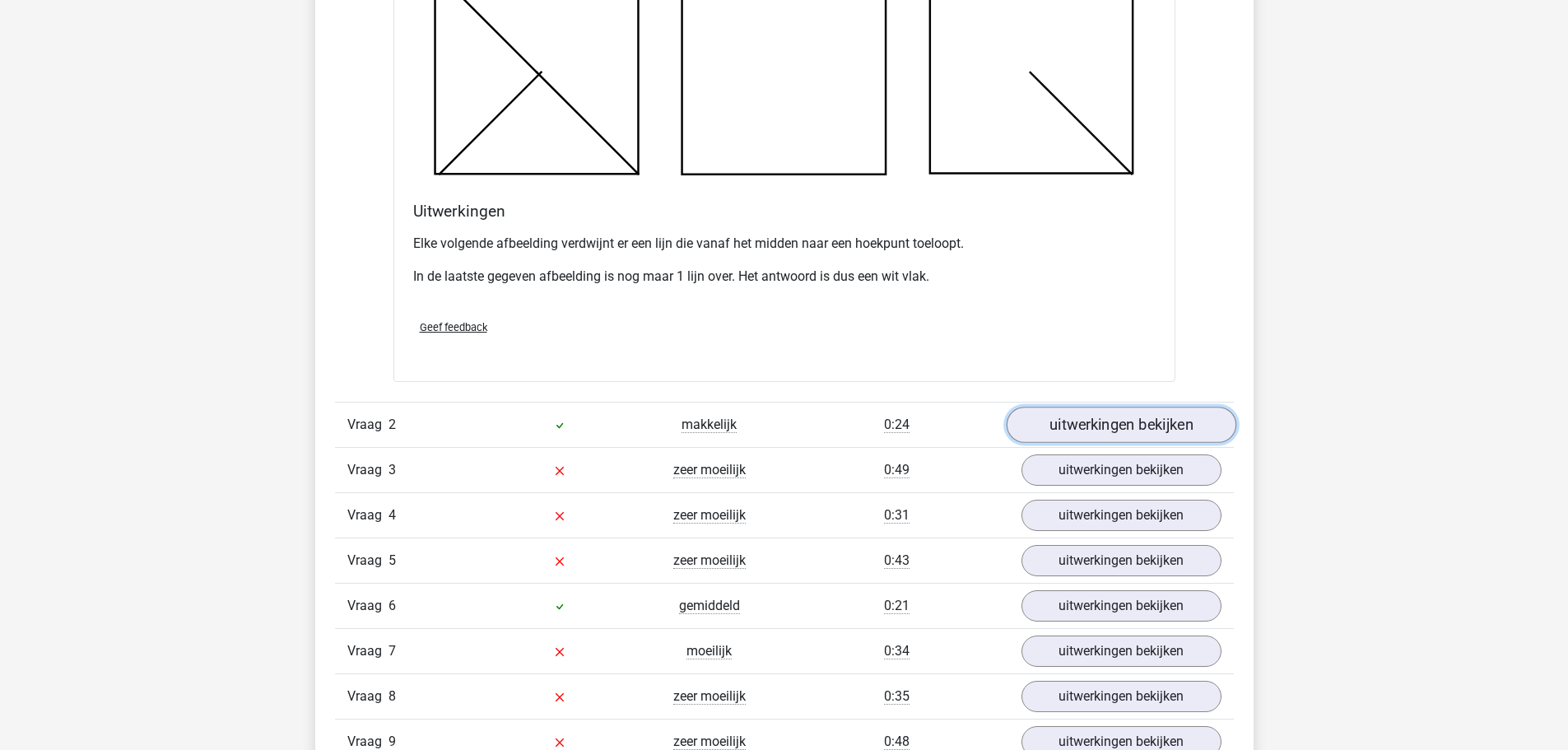
click at [1104, 422] on link "uitwerkingen bekijken" at bounding box center [1120, 425] width 230 height 37
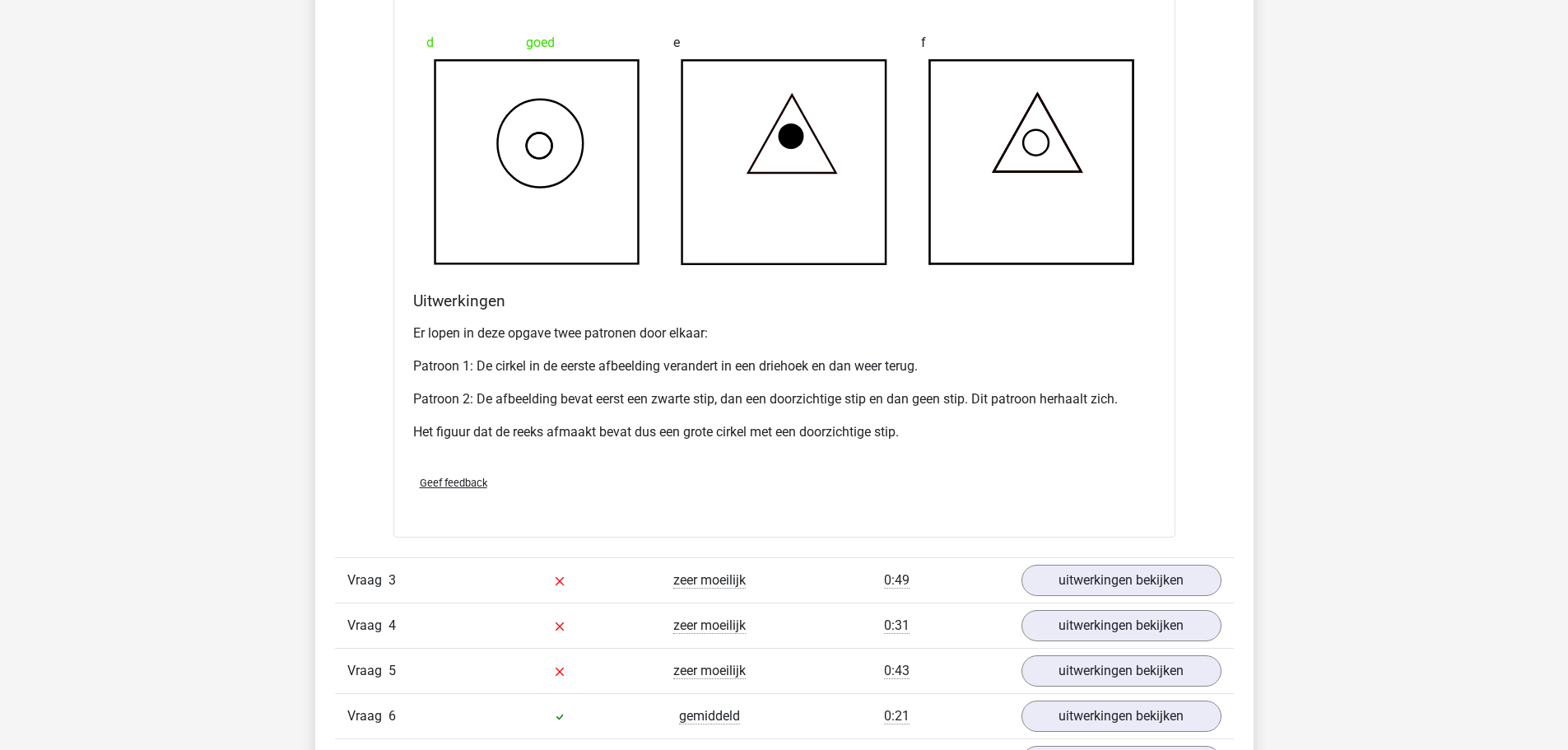
scroll to position [2883, 0]
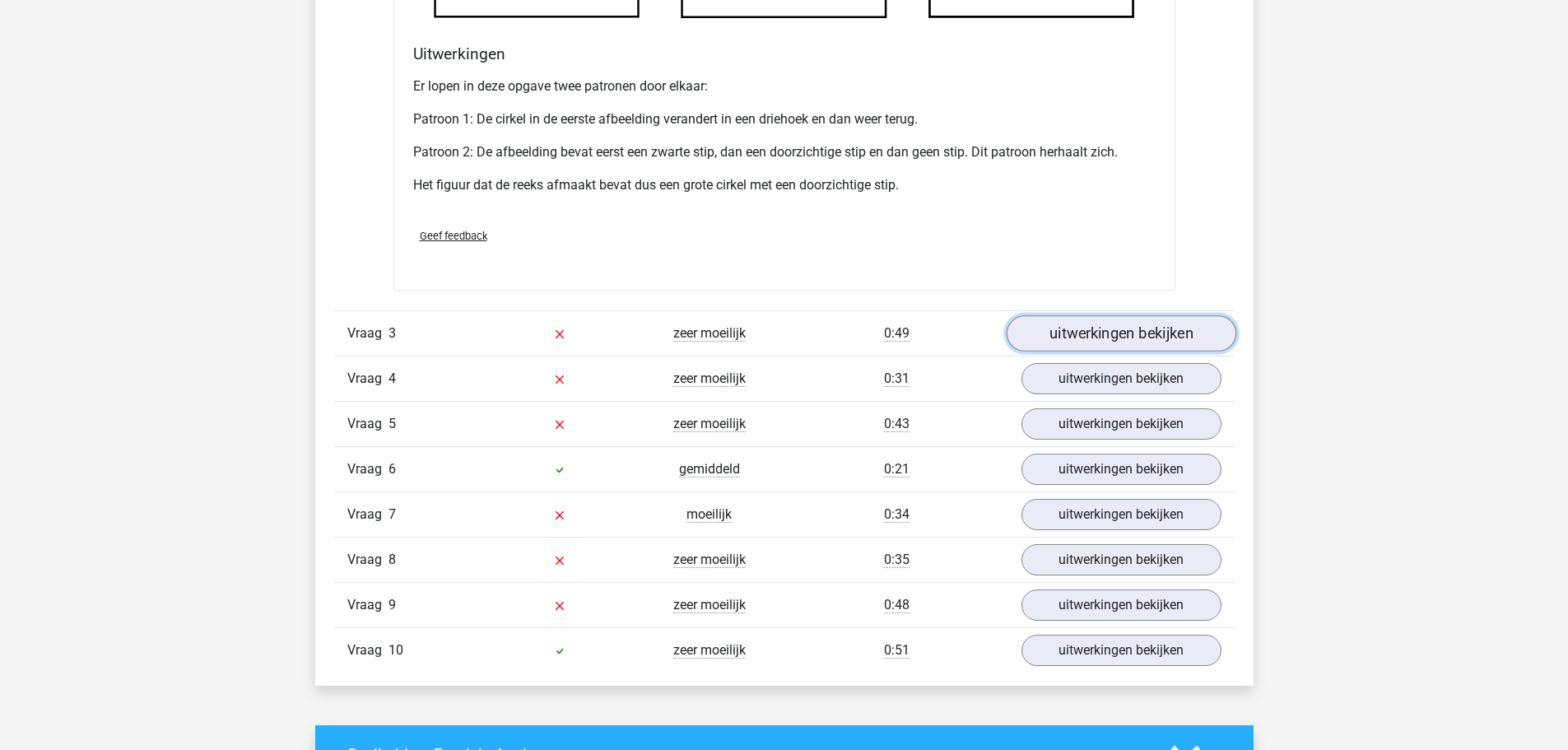
click at [1074, 337] on link "uitwerkingen bekijken" at bounding box center [1120, 333] width 230 height 37
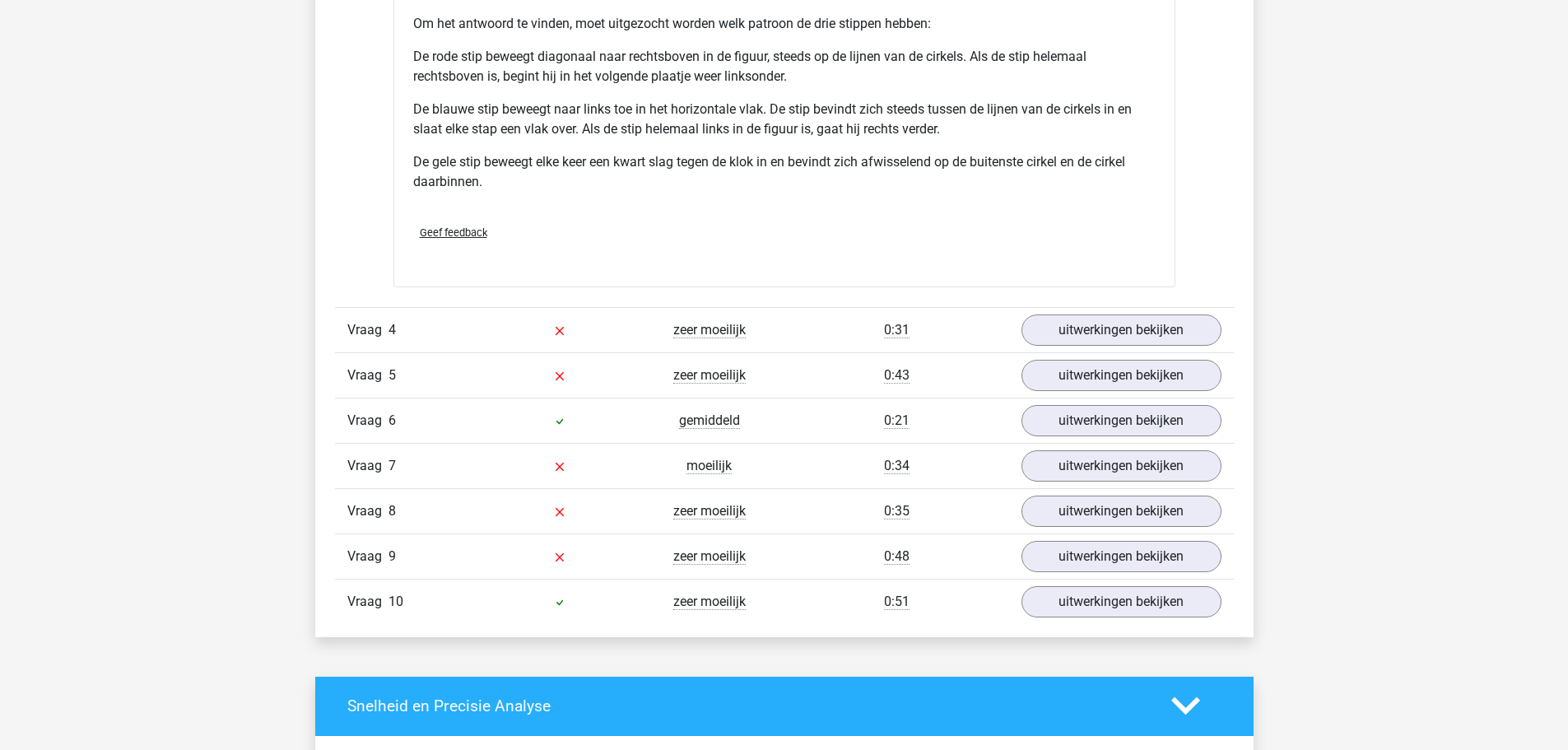
scroll to position [4036, 0]
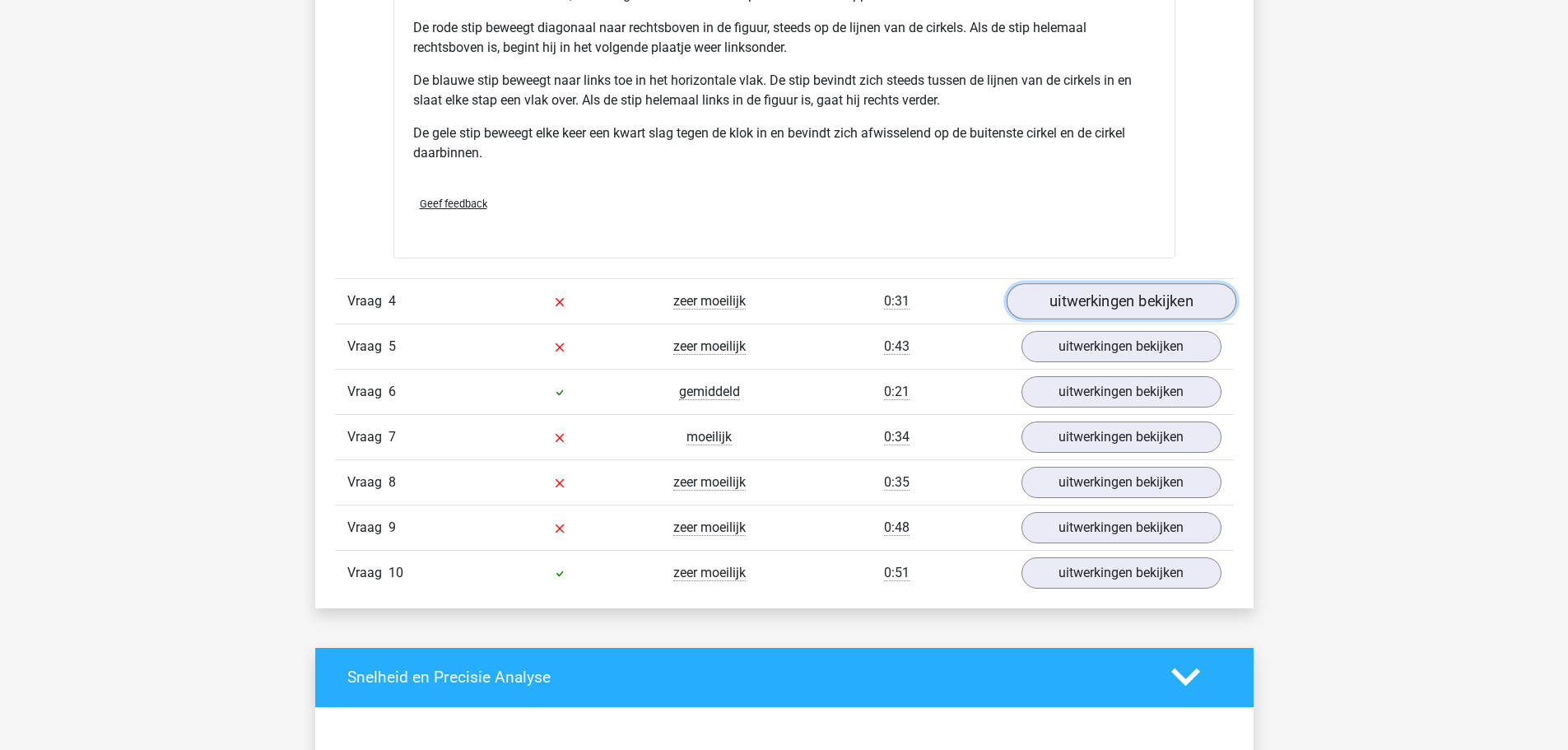
click at [1060, 291] on link "uitwerkingen bekijken" at bounding box center [1120, 301] width 230 height 37
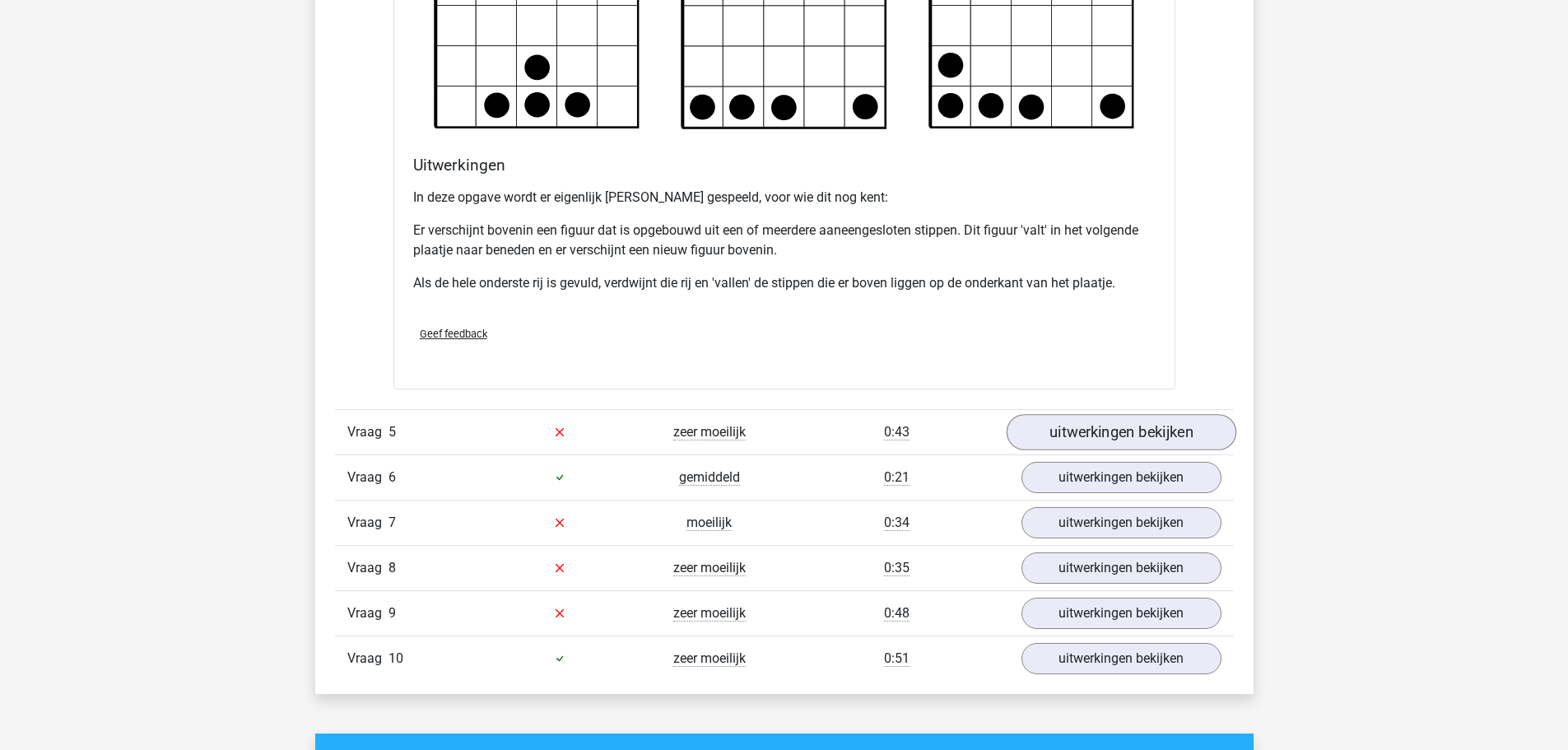
scroll to position [4942, 0]
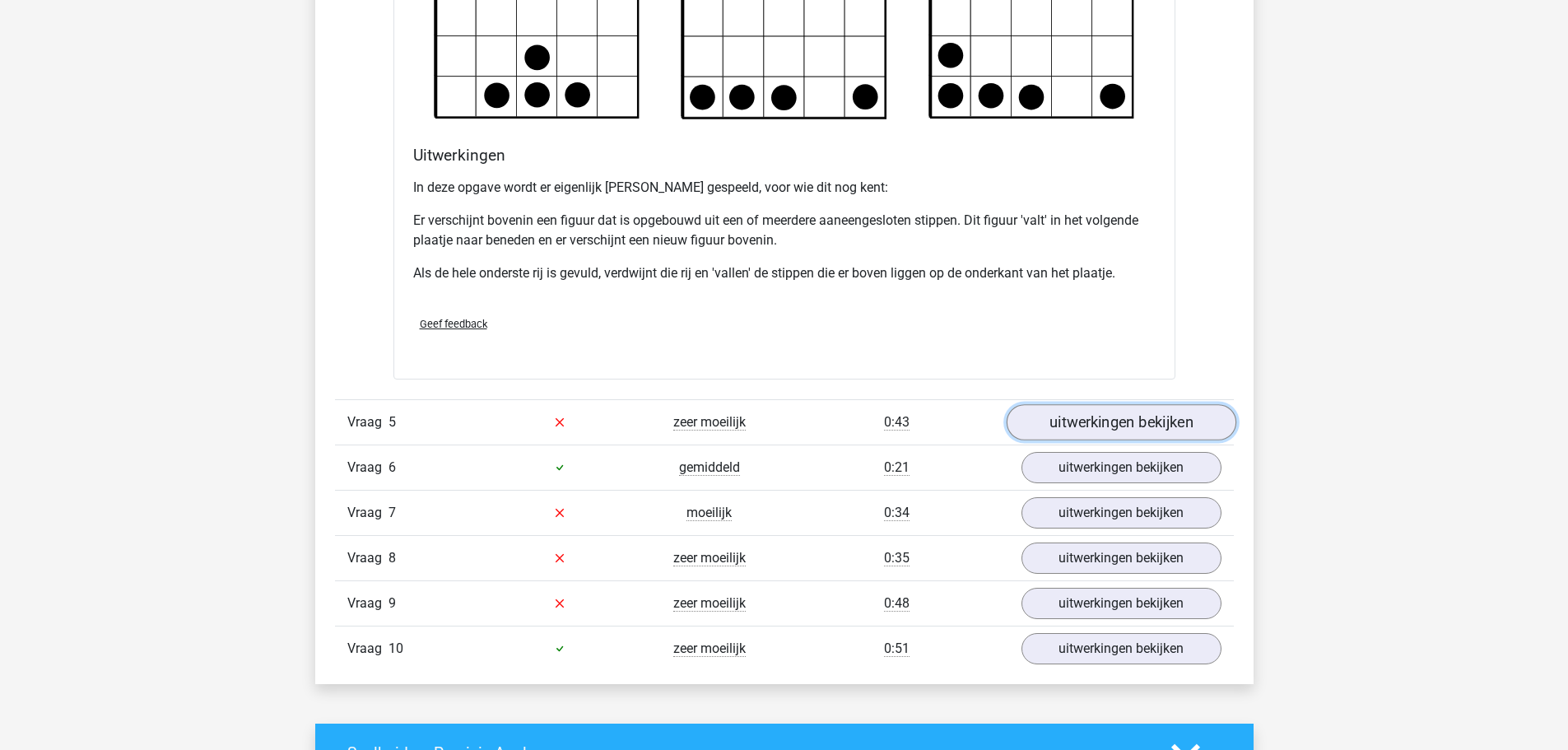
click at [1053, 421] on link "uitwerkingen bekijken" at bounding box center [1120, 423] width 230 height 37
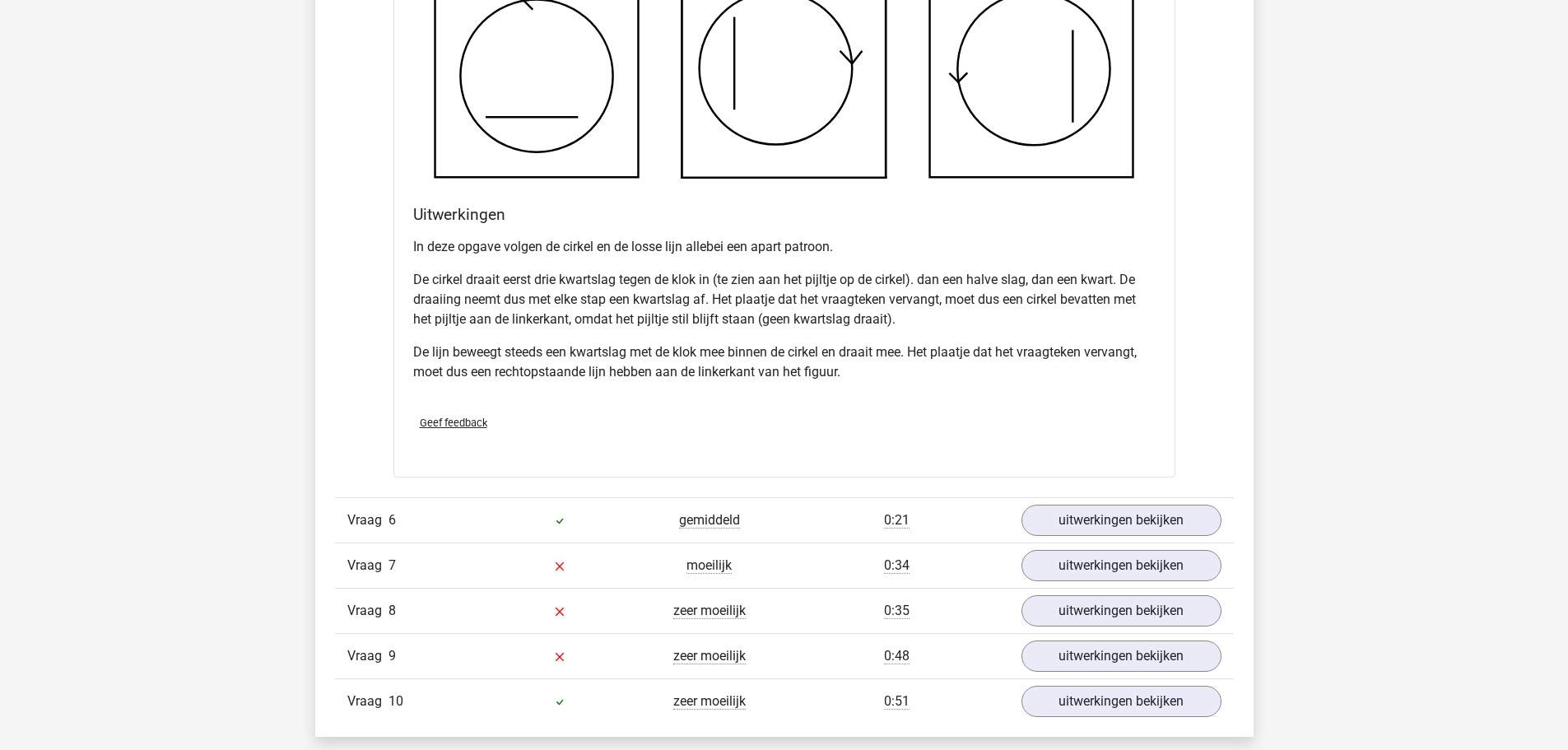
scroll to position [5930, 0]
click at [464, 426] on span "Geef feedback" at bounding box center [454, 423] width 68 height 12
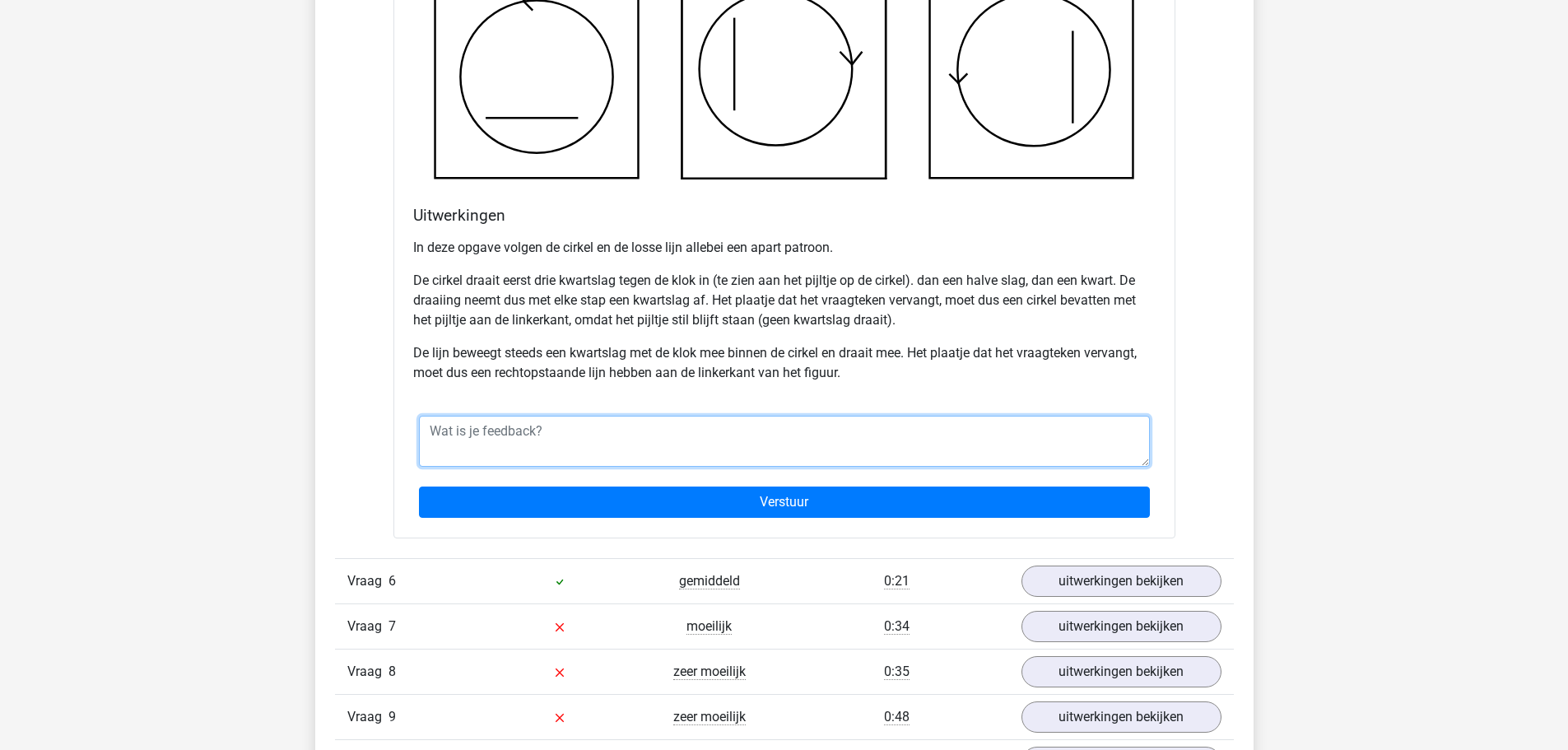
click at [644, 452] on textarea at bounding box center [784, 441] width 731 height 51
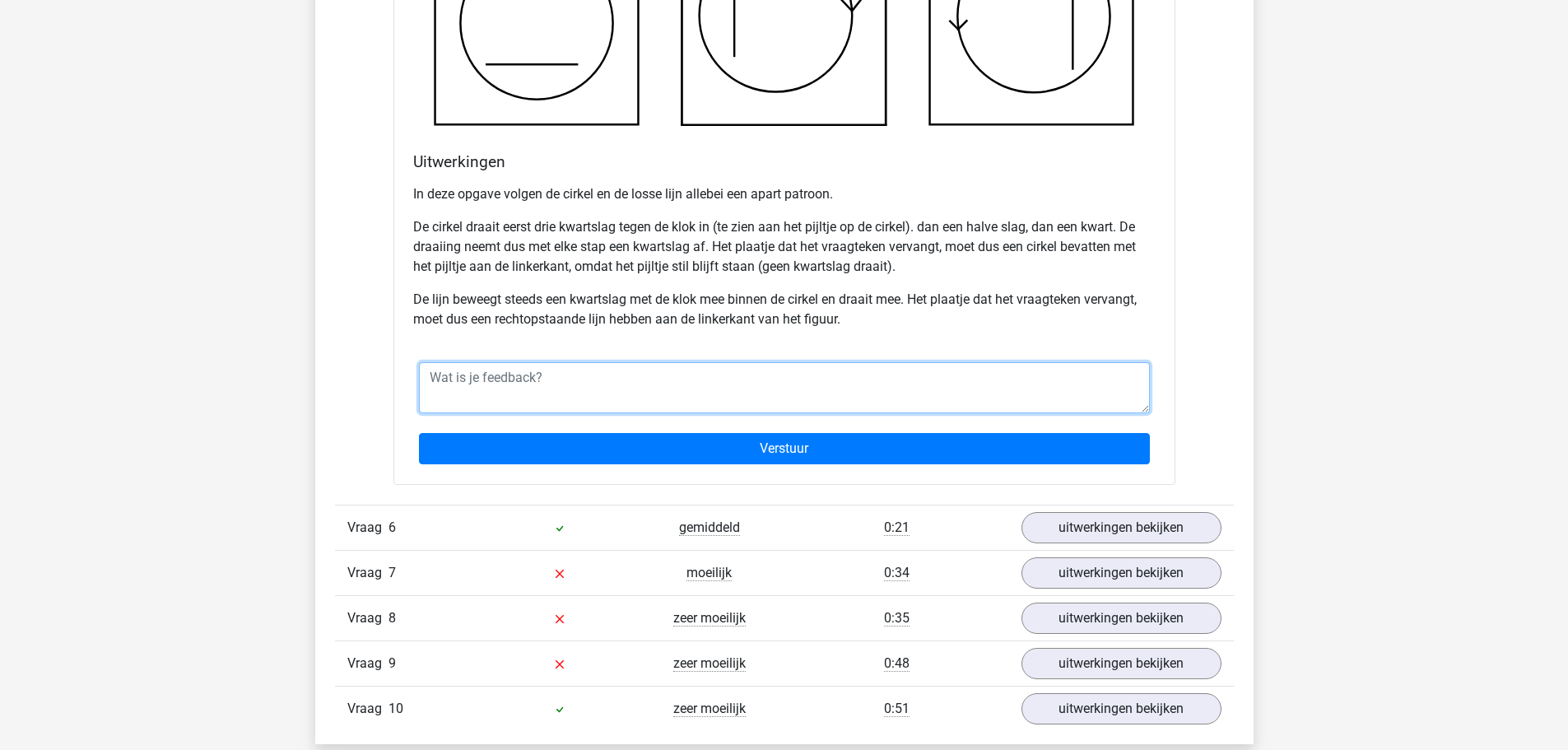
scroll to position [6013, 0]
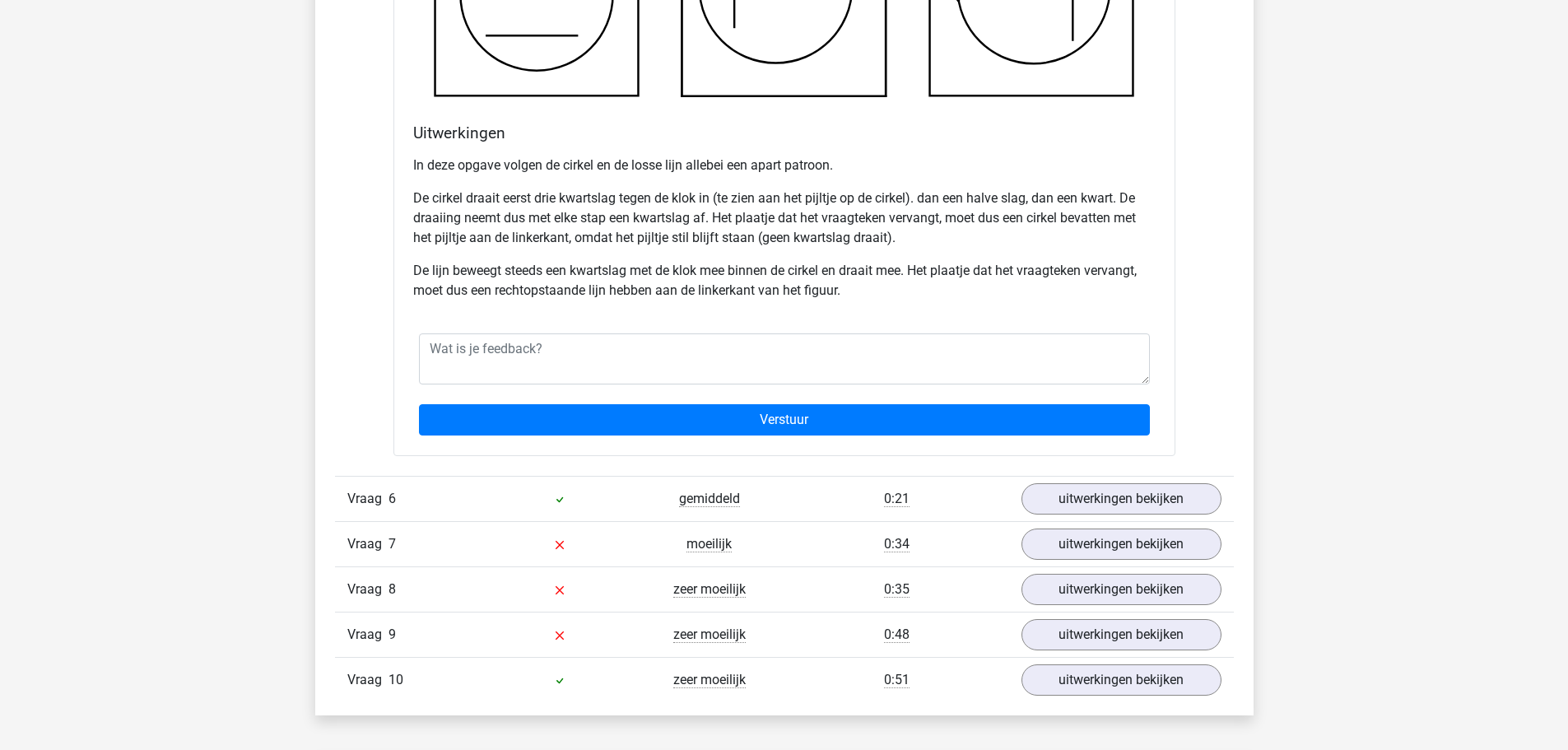
click at [1087, 507] on link "uitwerkingen bekijken" at bounding box center [1120, 499] width 230 height 37
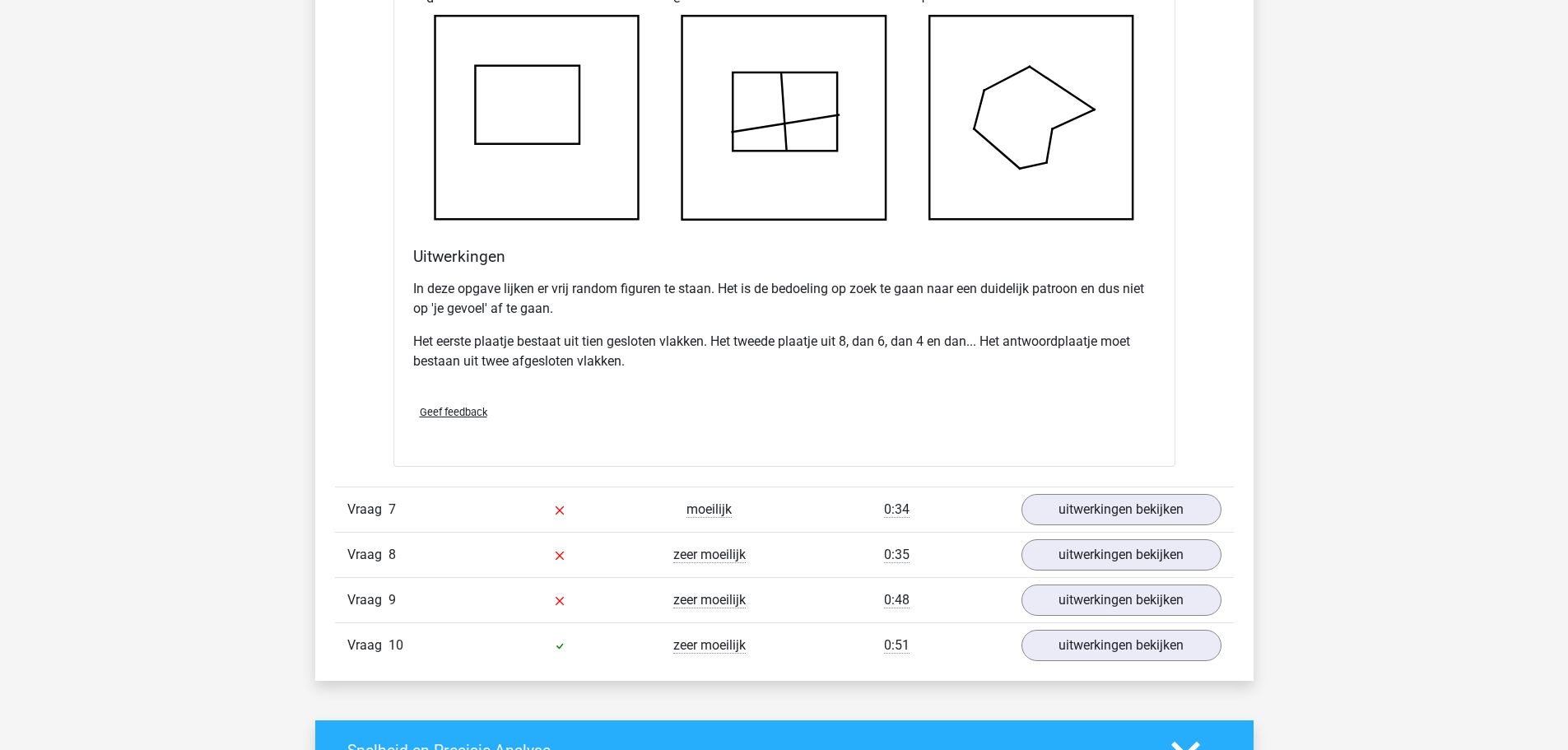
scroll to position [7083, 0]
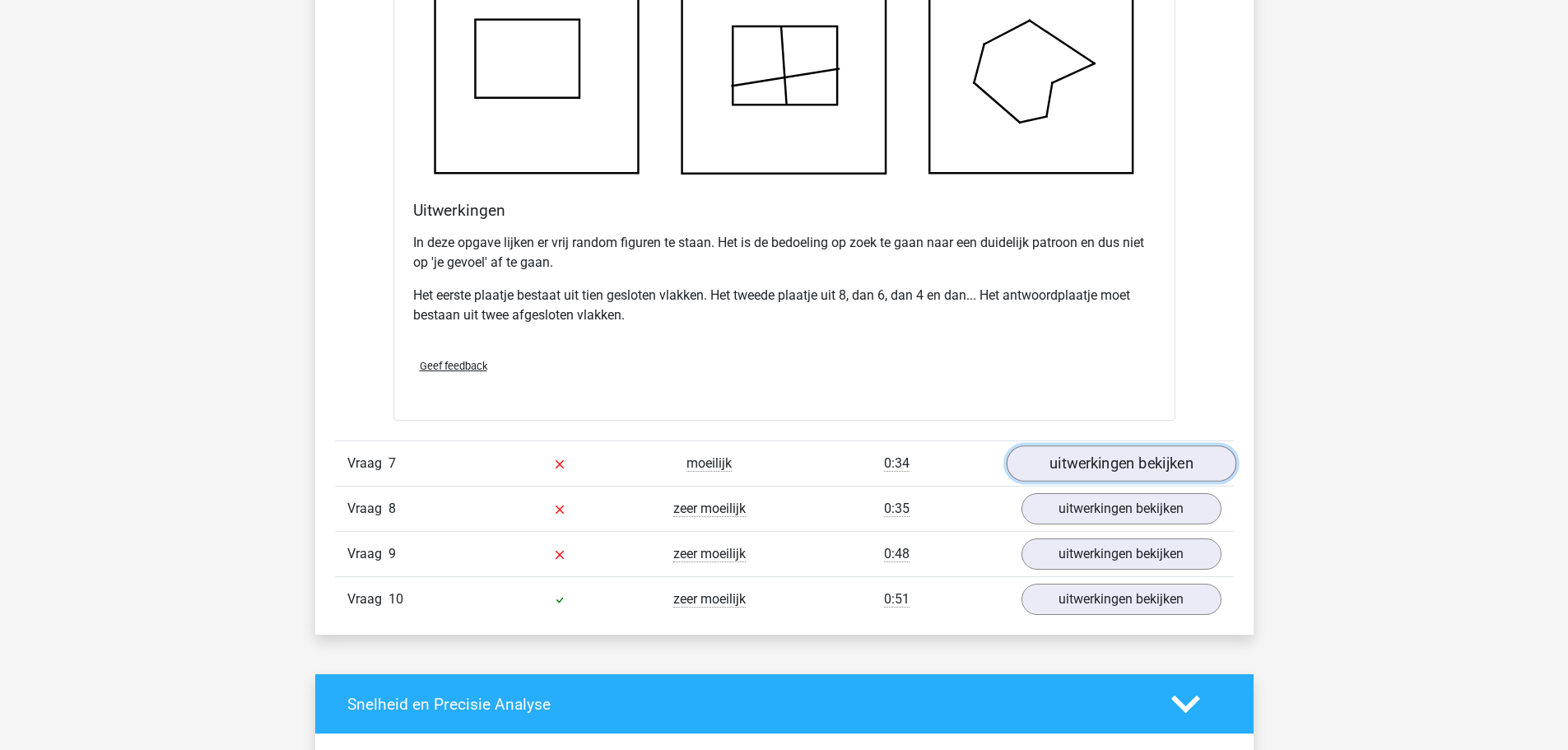
click at [1100, 462] on link "uitwerkingen bekijken" at bounding box center [1120, 464] width 230 height 37
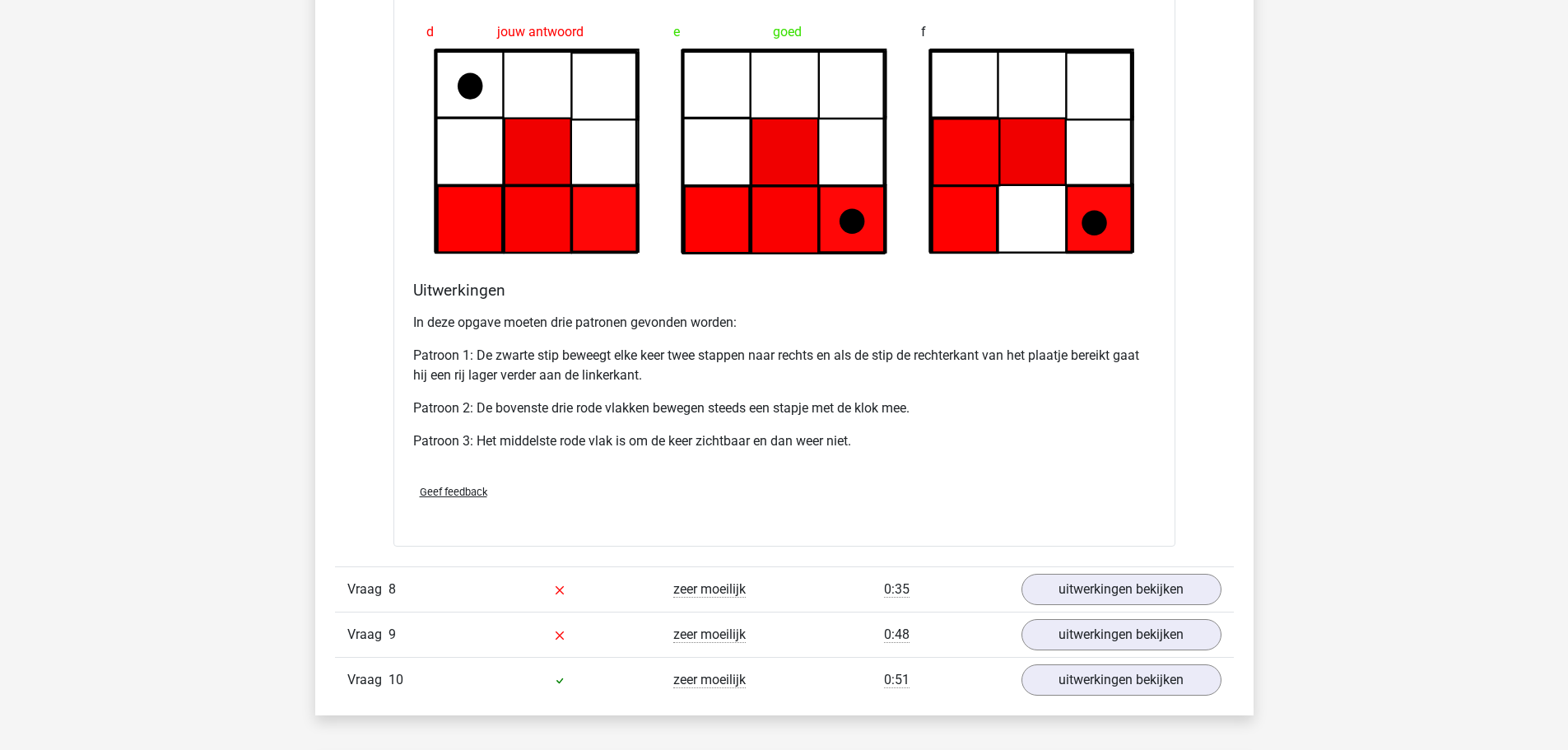
scroll to position [8154, 0]
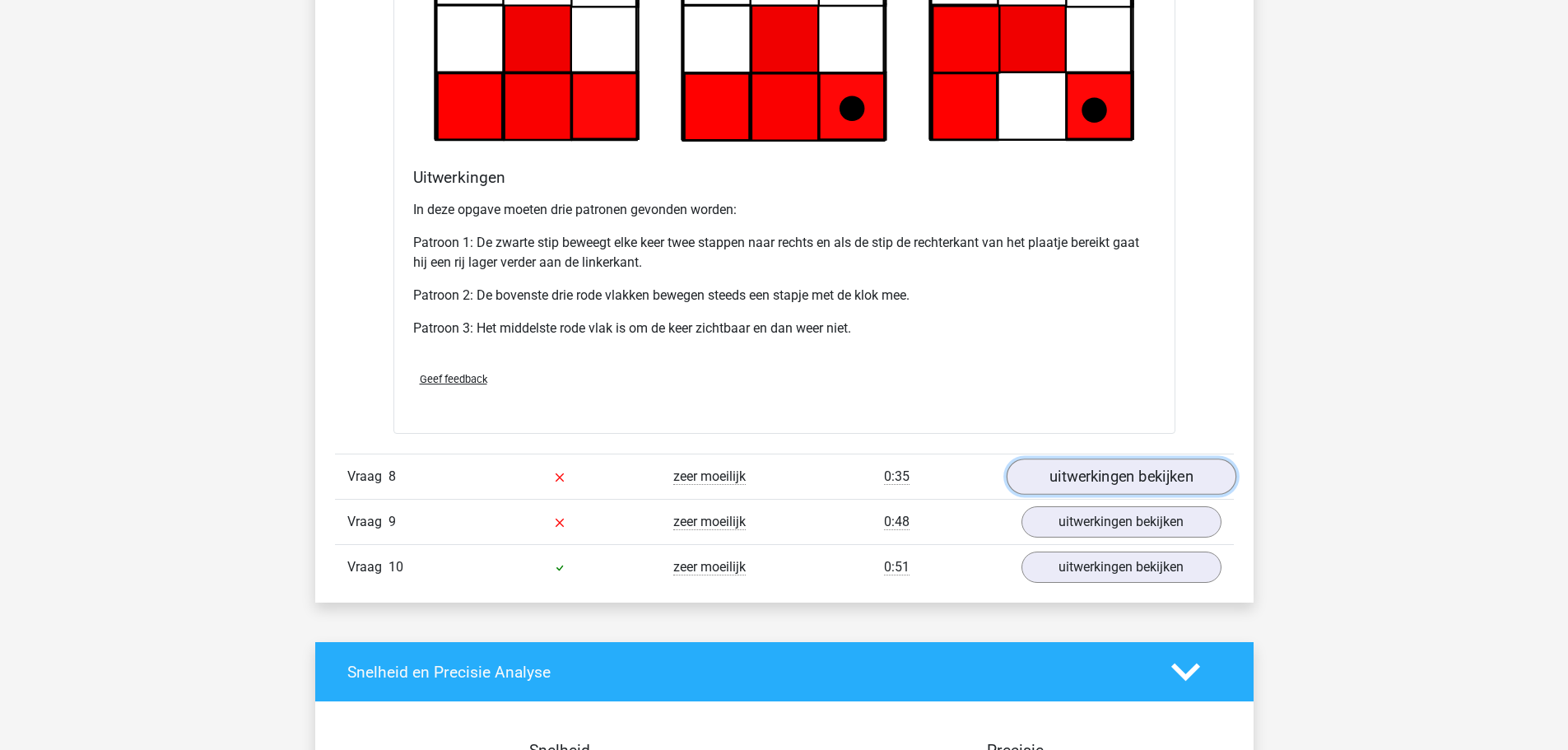
click at [1093, 474] on link "uitwerkingen bekijken" at bounding box center [1120, 477] width 230 height 37
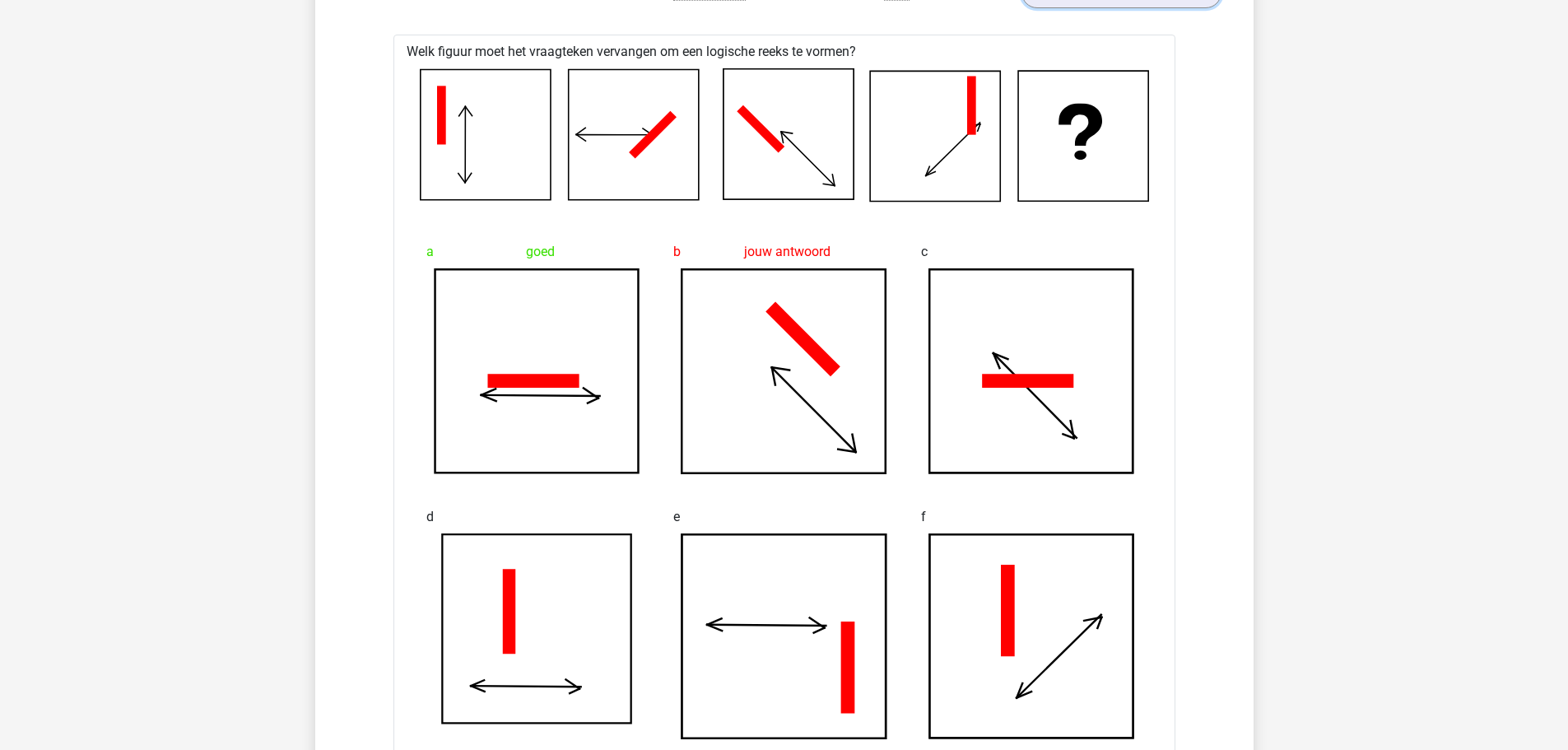
scroll to position [8484, 0]
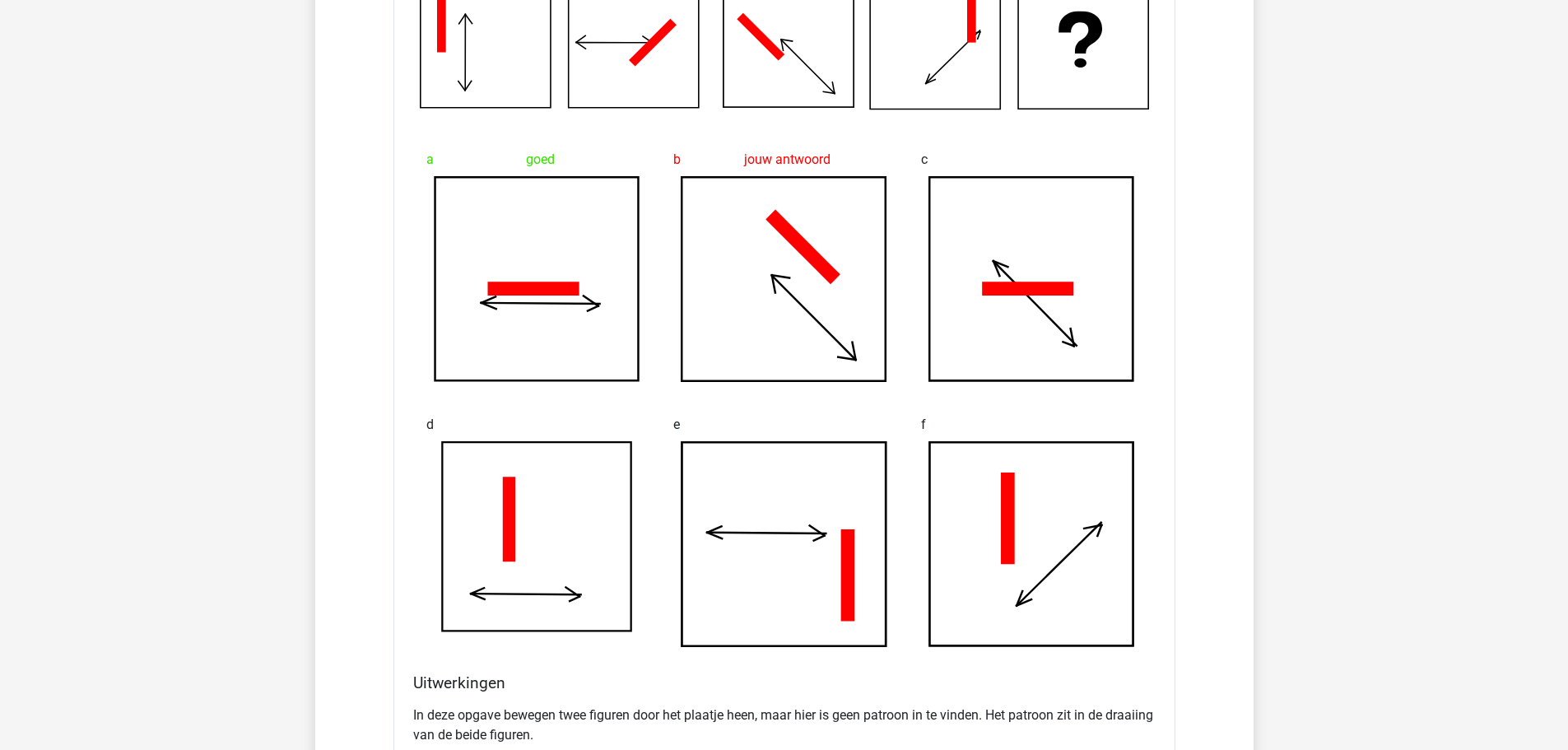
drag, startPoint x: 988, startPoint y: 384, endPoint x: 931, endPoint y: 360, distance: 61.8
click at [931, 360] on icon at bounding box center [1031, 278] width 204 height 204
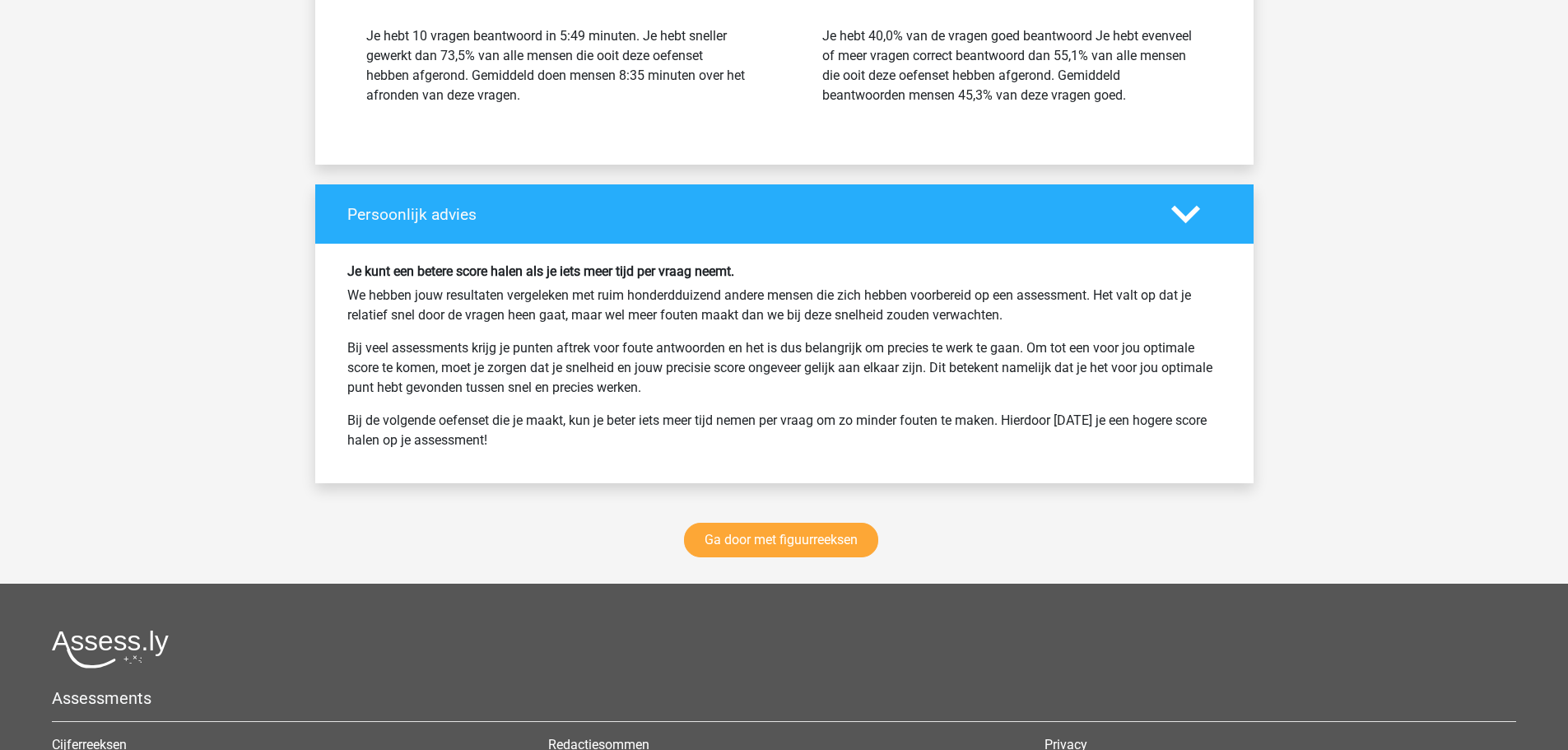
scroll to position [10213, 0]
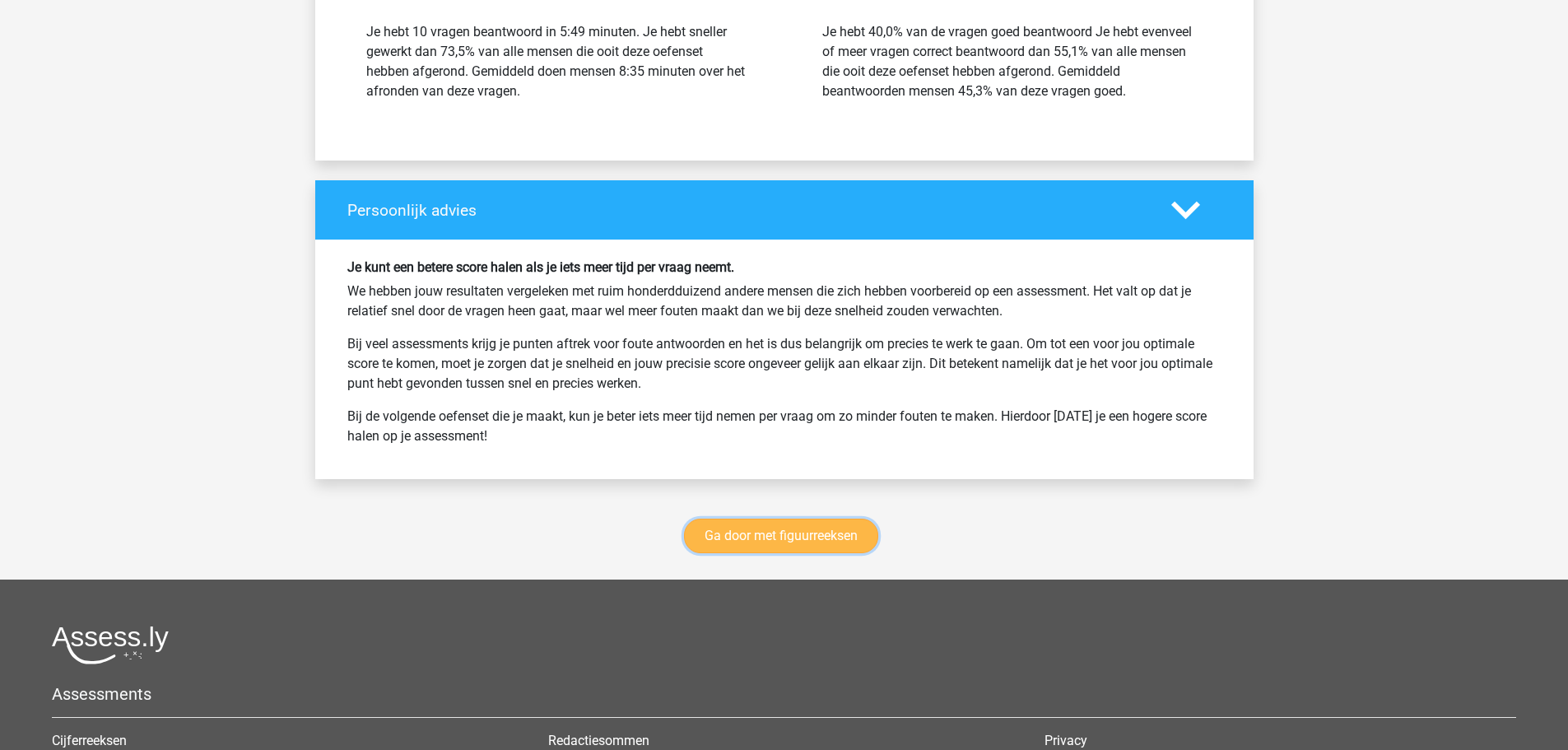
click at [787, 545] on link "Ga door met figuurreeksen" at bounding box center [781, 537] width 194 height 35
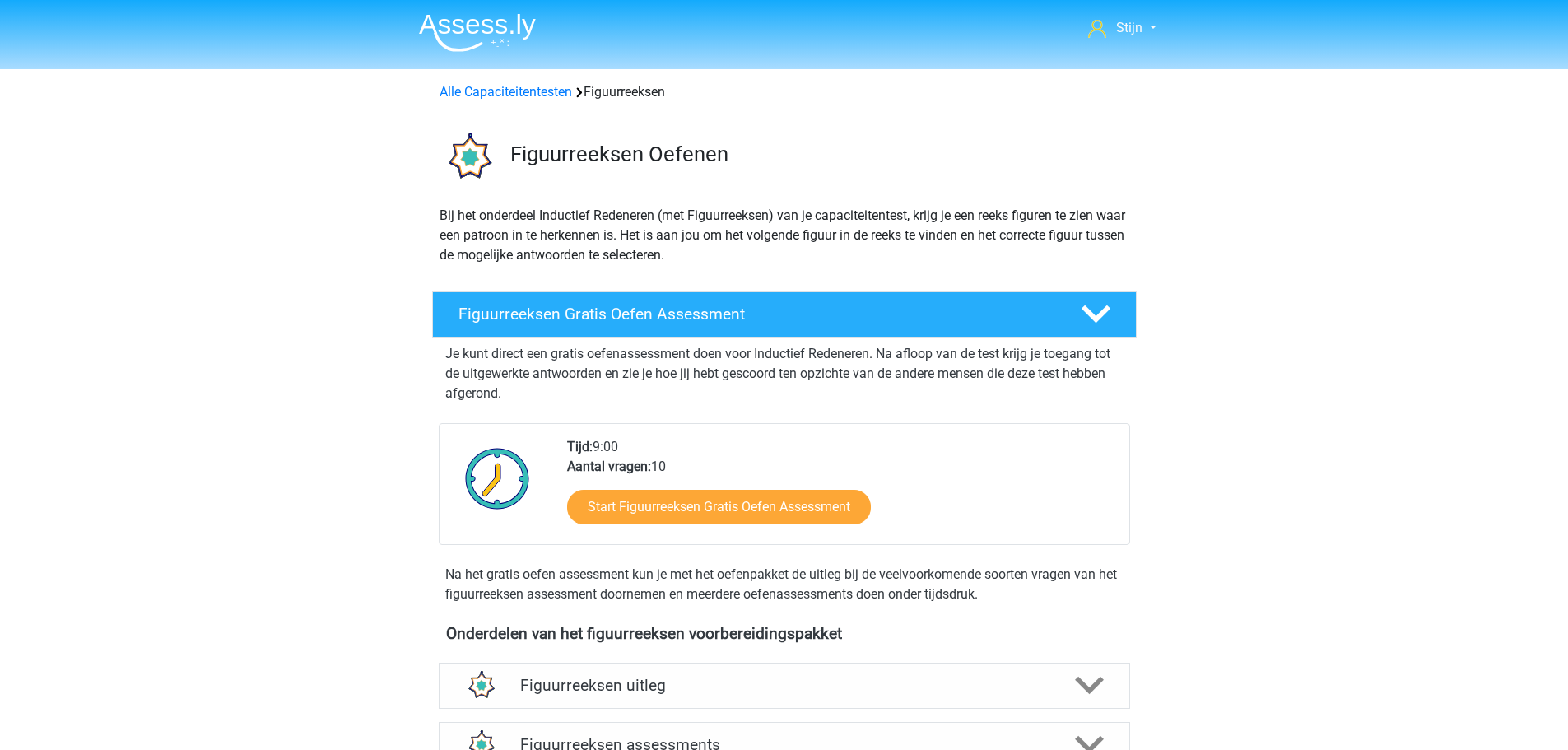
click at [503, 103] on div "Alle Capaciteitentesten Figuurreeksen" at bounding box center [784, 89] width 782 height 39
click at [524, 76] on div "Alle Capaciteitentesten Figuurreeksen" at bounding box center [784, 89] width 782 height 27
click at [526, 87] on link "Alle Capaciteitentesten" at bounding box center [505, 92] width 133 height 16
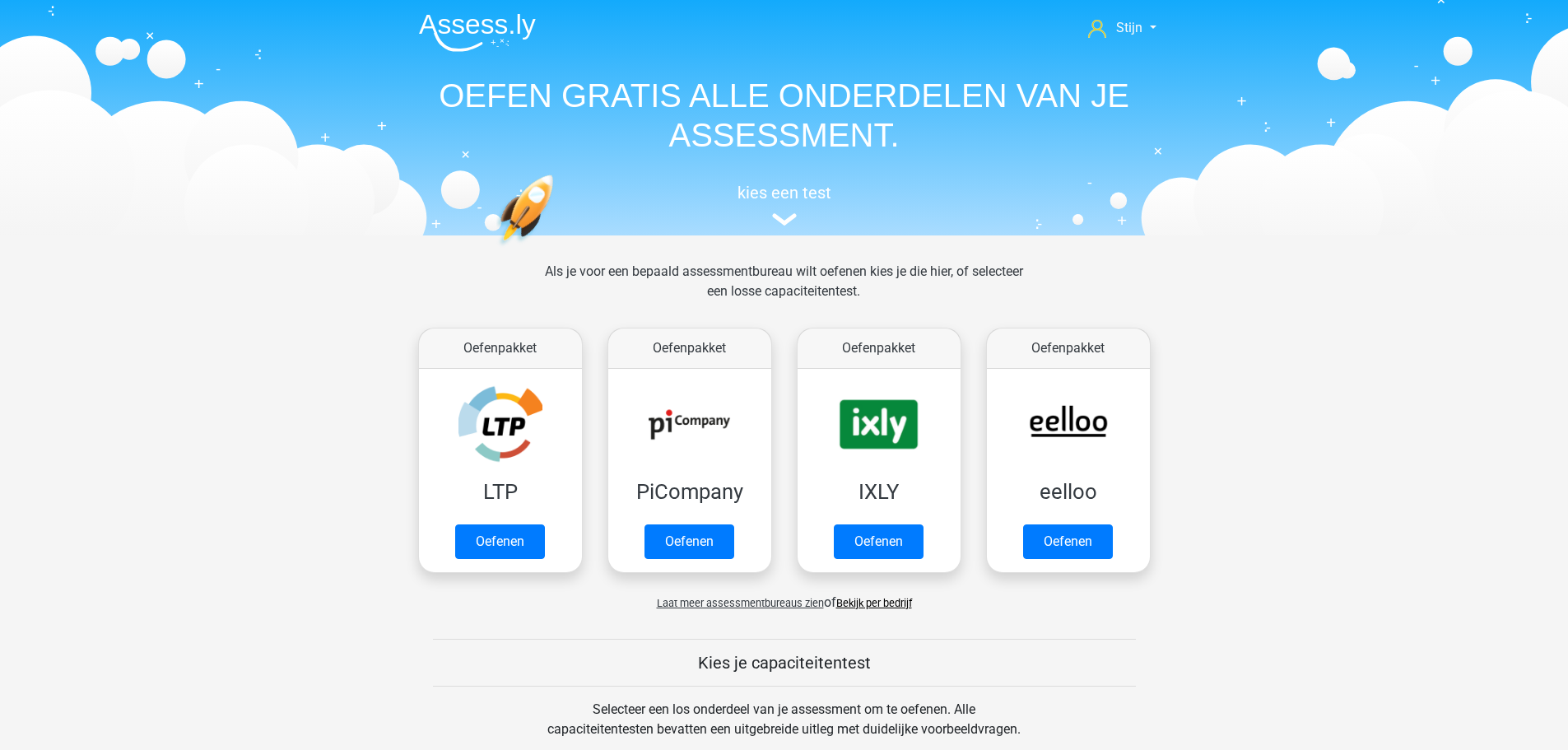
scroll to position [701, 0]
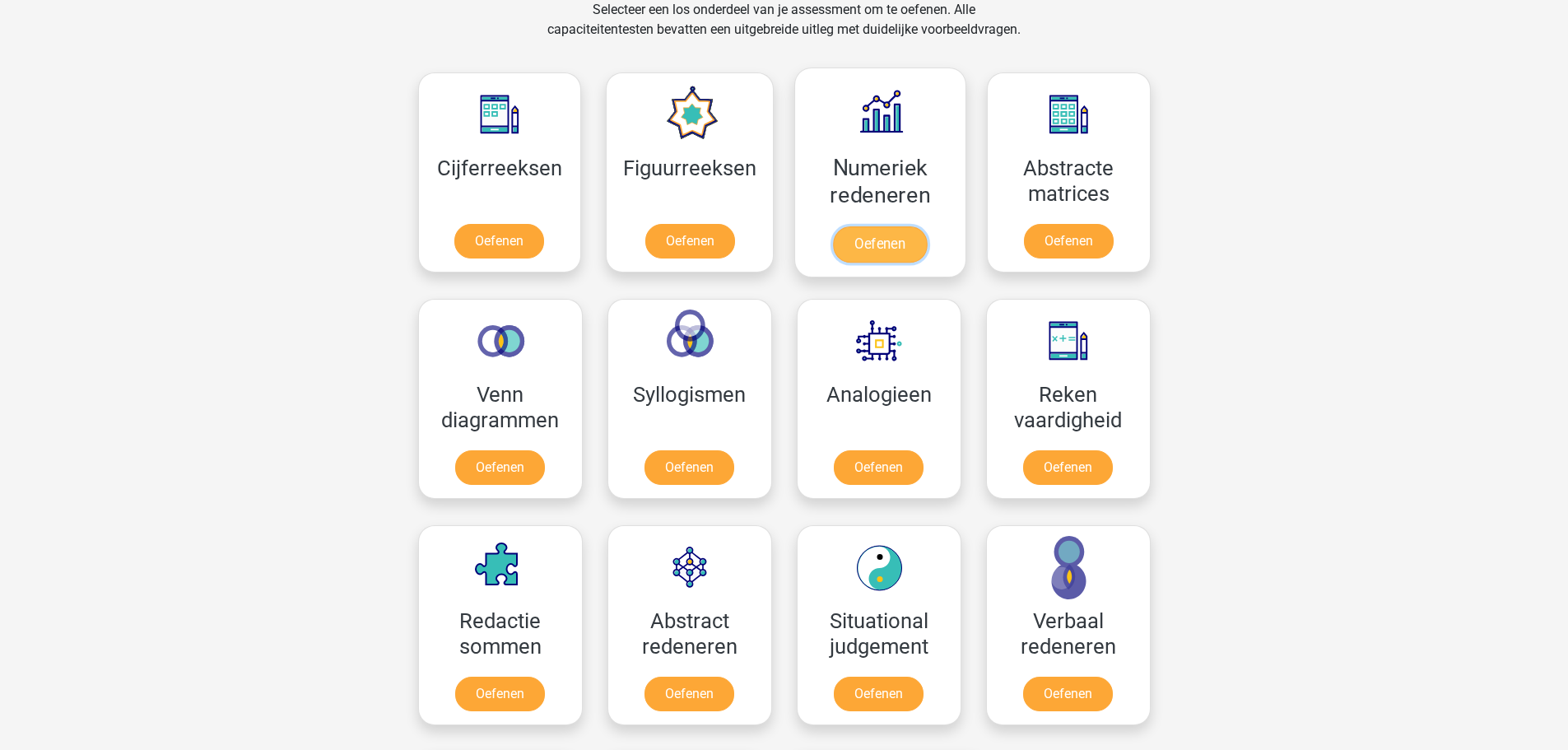
click at [884, 226] on link "Oefenen" at bounding box center [880, 245] width 94 height 37
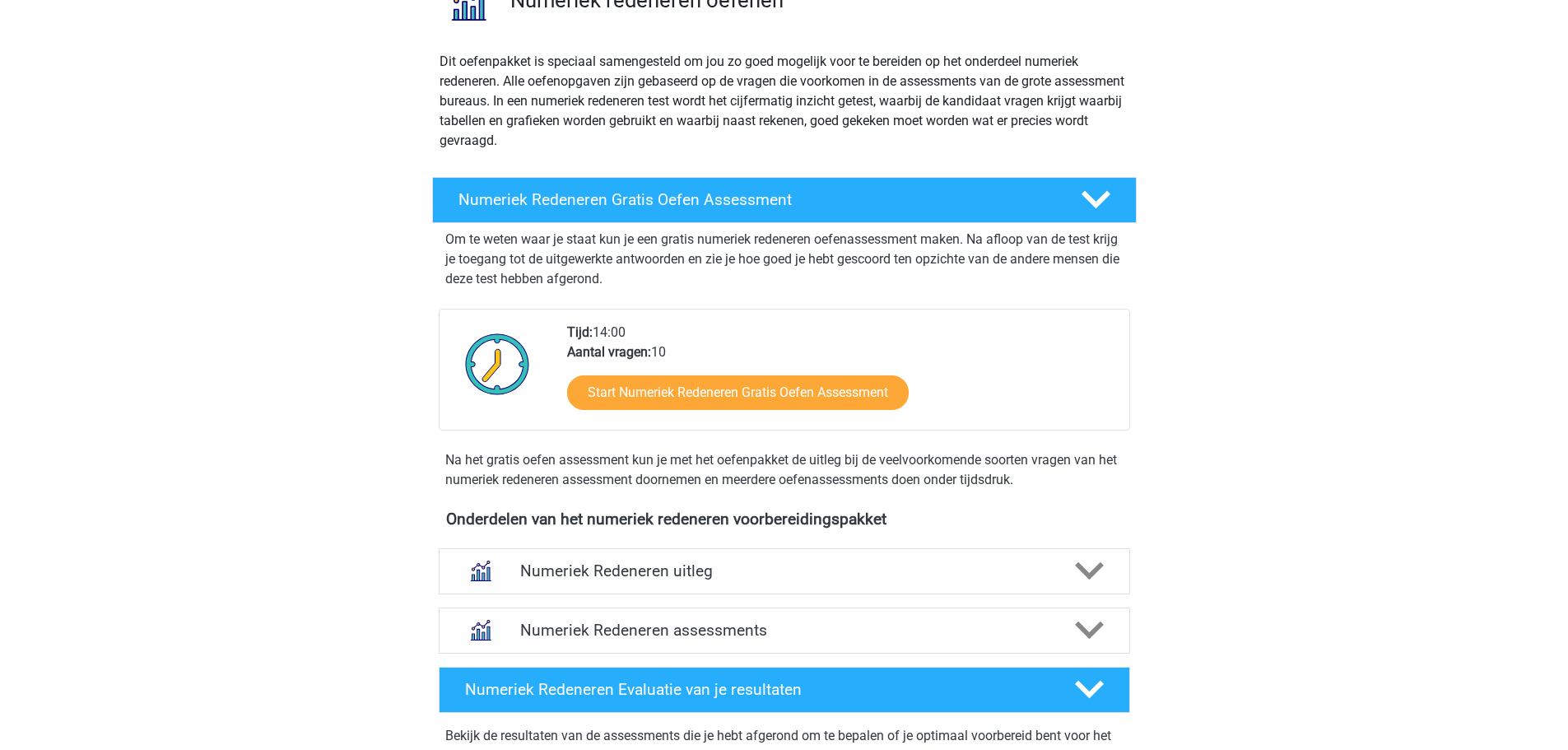
scroll to position [165, 0]
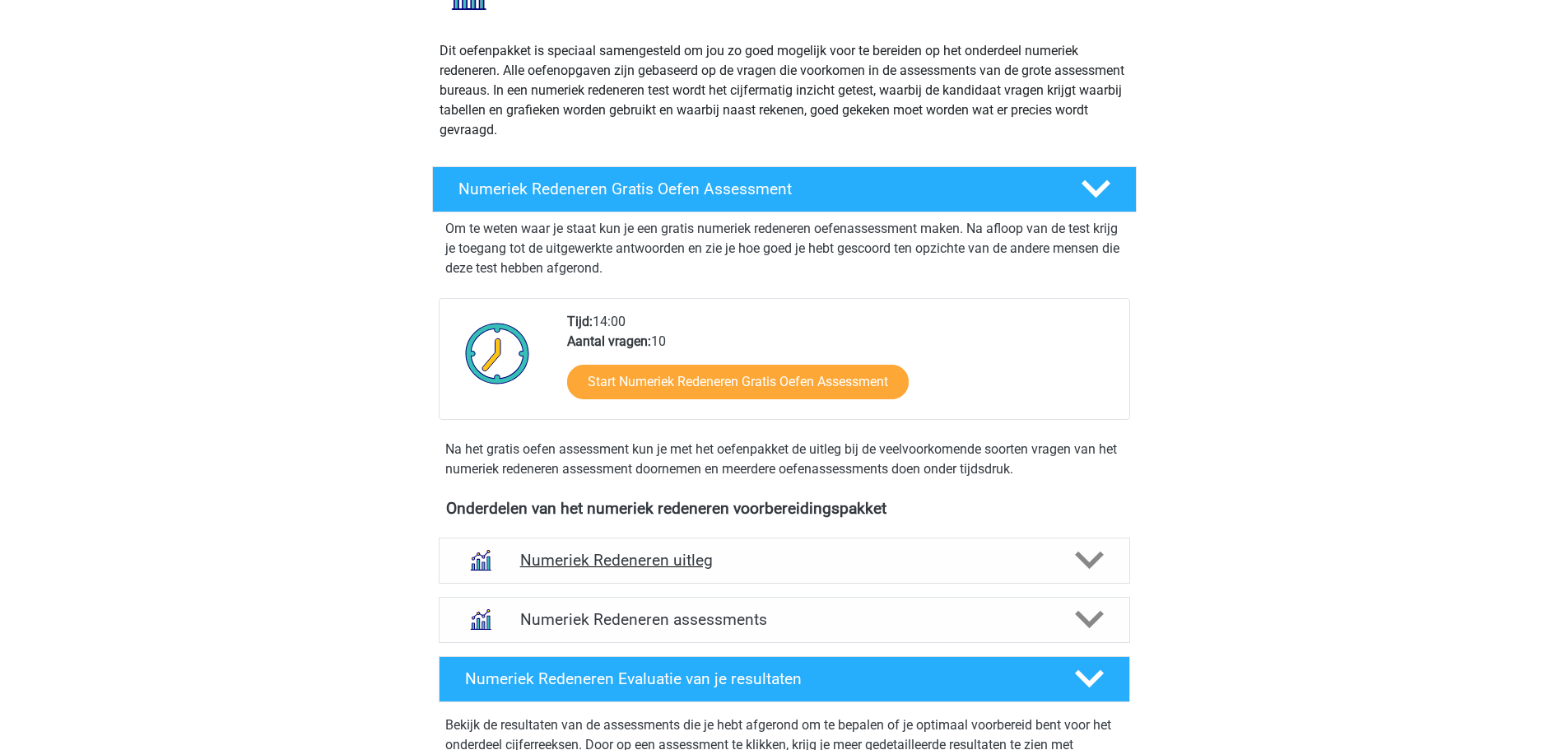
click at [1080, 560] on polygon at bounding box center [1089, 561] width 28 height 18
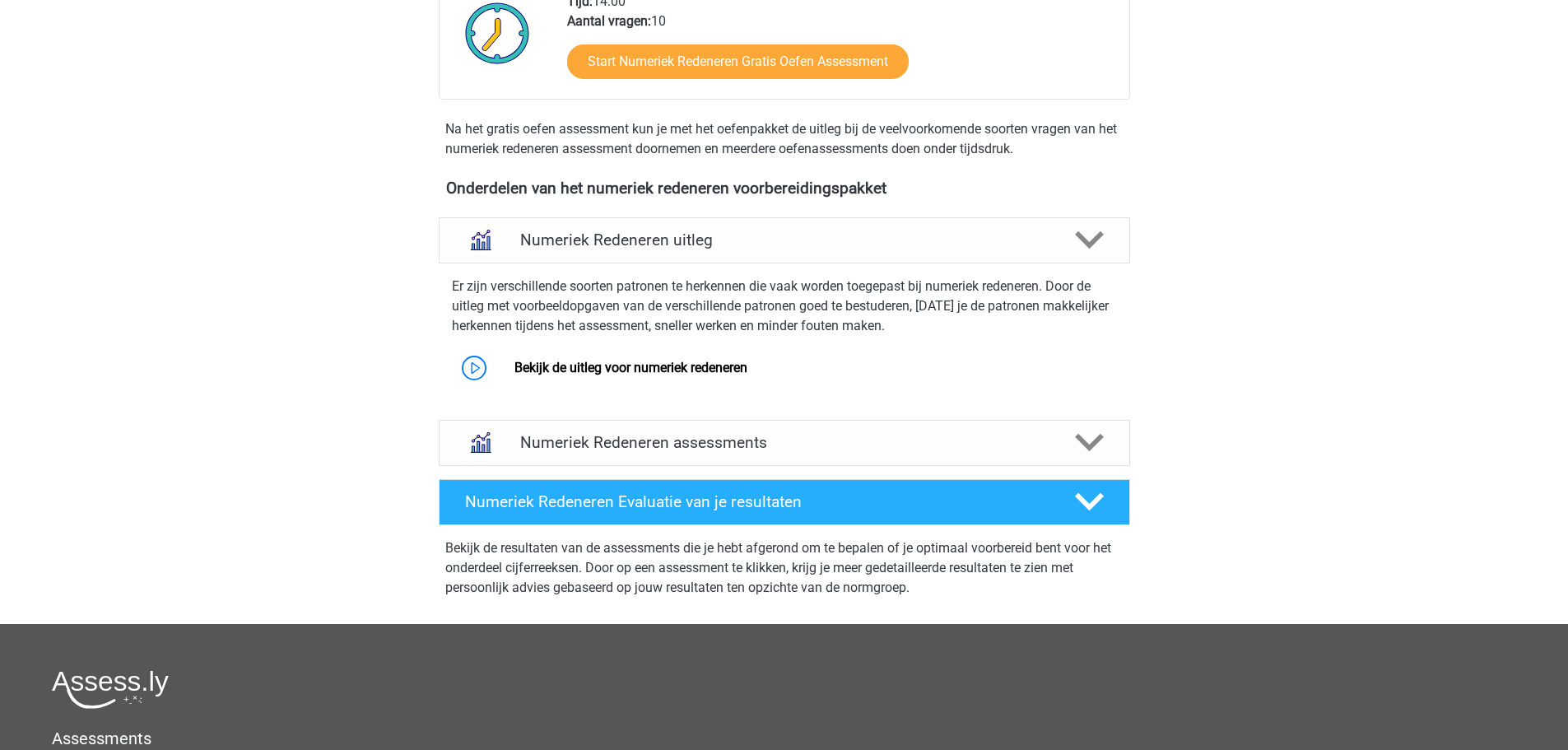
scroll to position [659, 0]
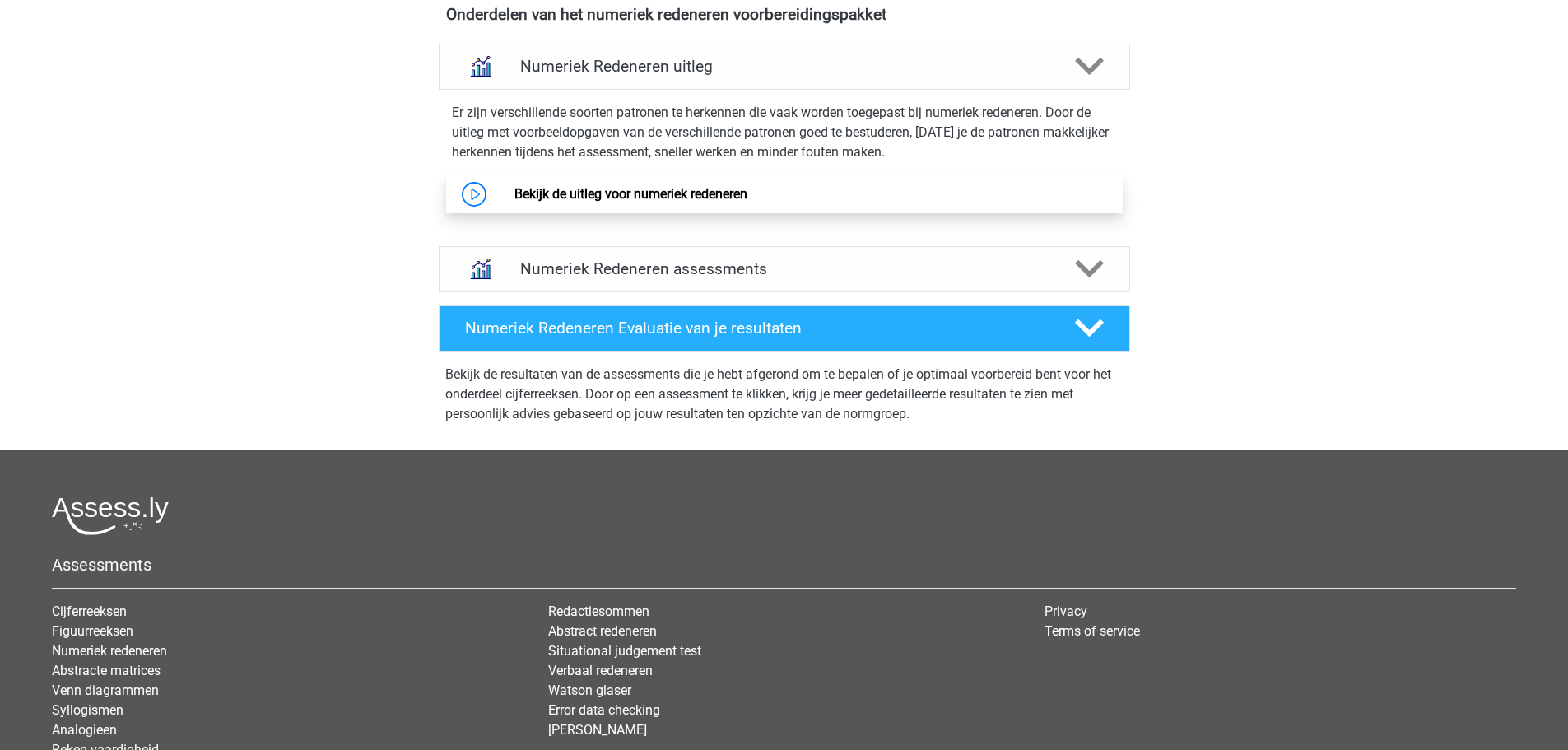
click at [618, 201] on link "Bekijk de uitleg voor numeriek redeneren" at bounding box center [631, 193] width 233 height 16
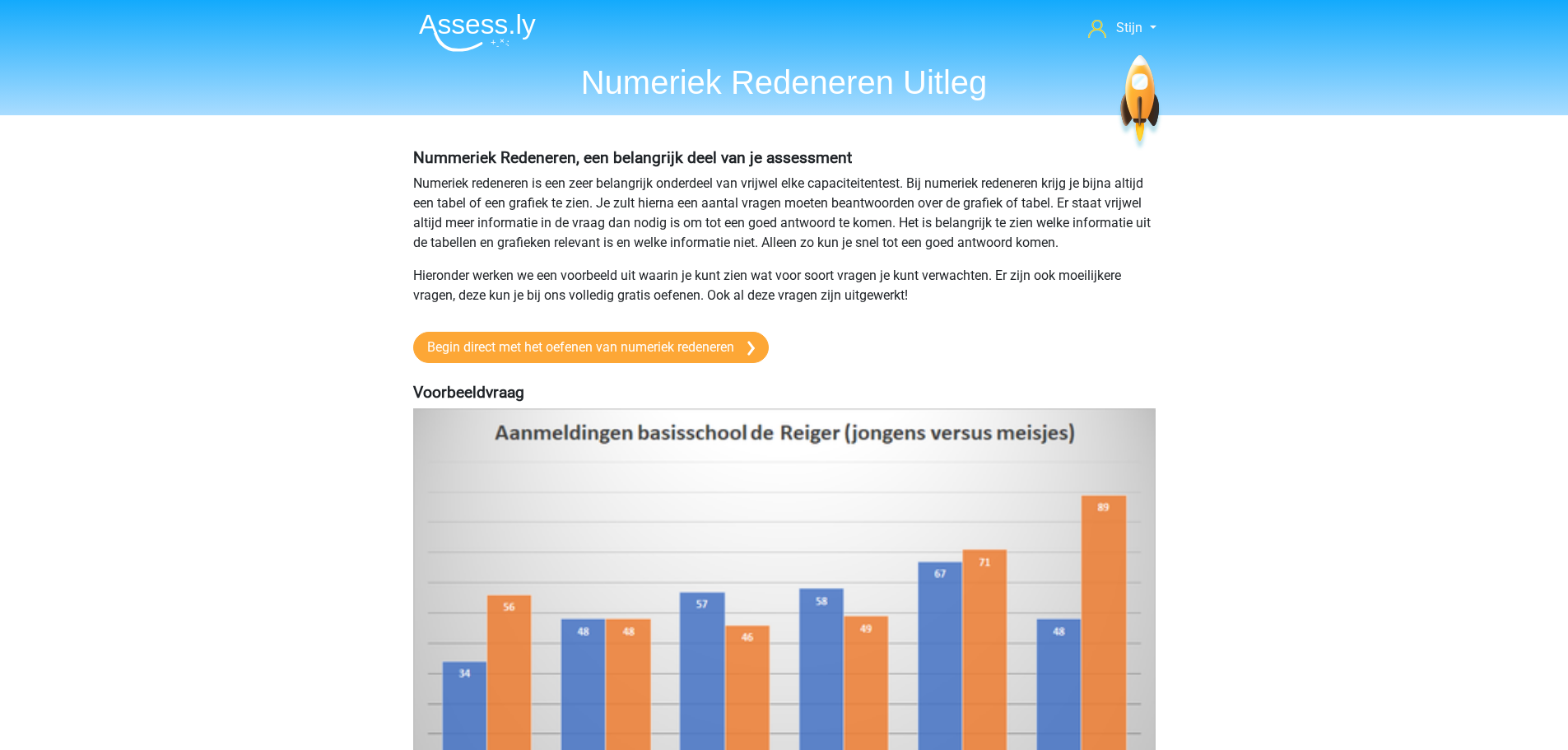
click at [470, 29] on img at bounding box center [478, 32] width 117 height 38
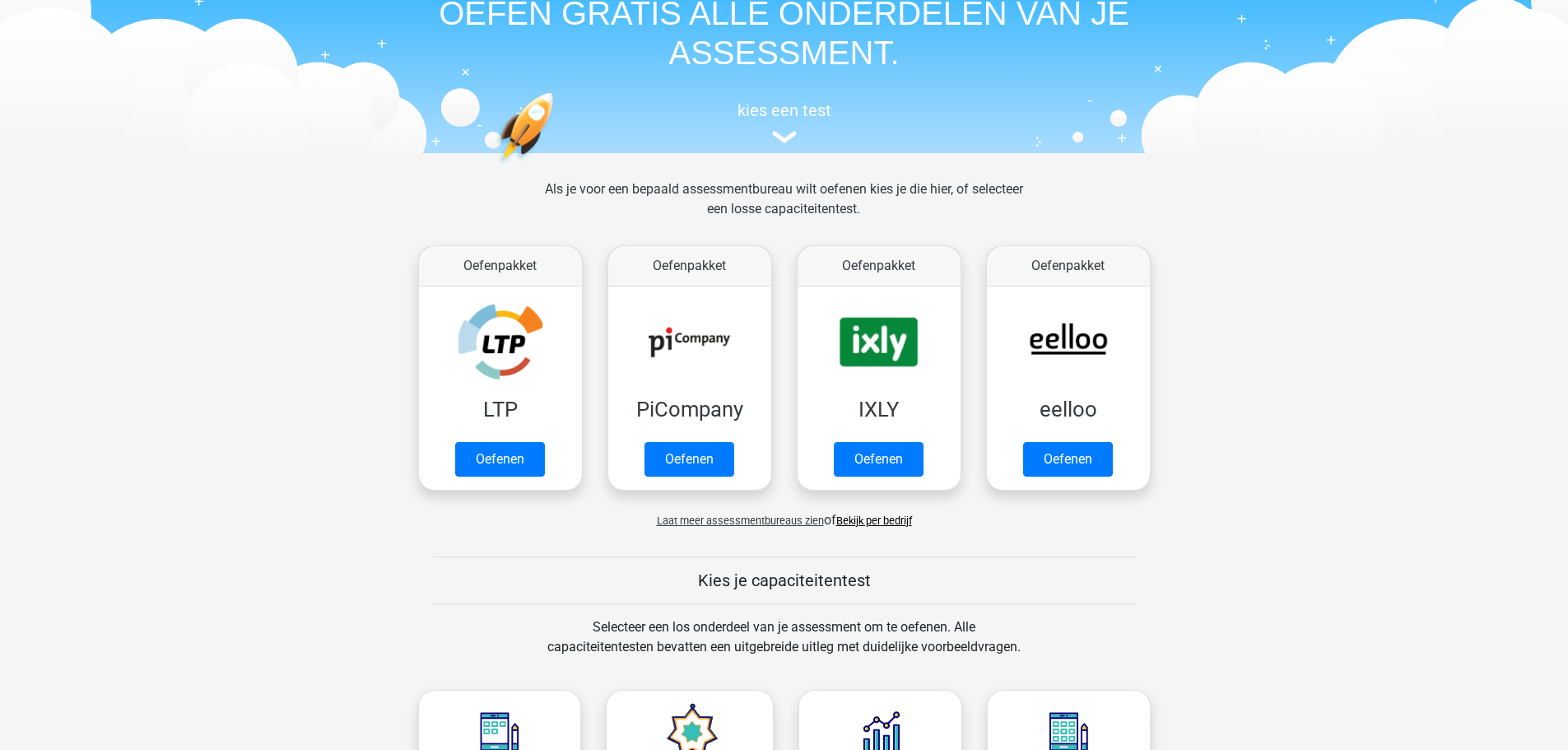
click at [762, 142] on div "kies een test" at bounding box center [784, 119] width 757 height 54
click at [784, 132] on img at bounding box center [784, 136] width 25 height 12
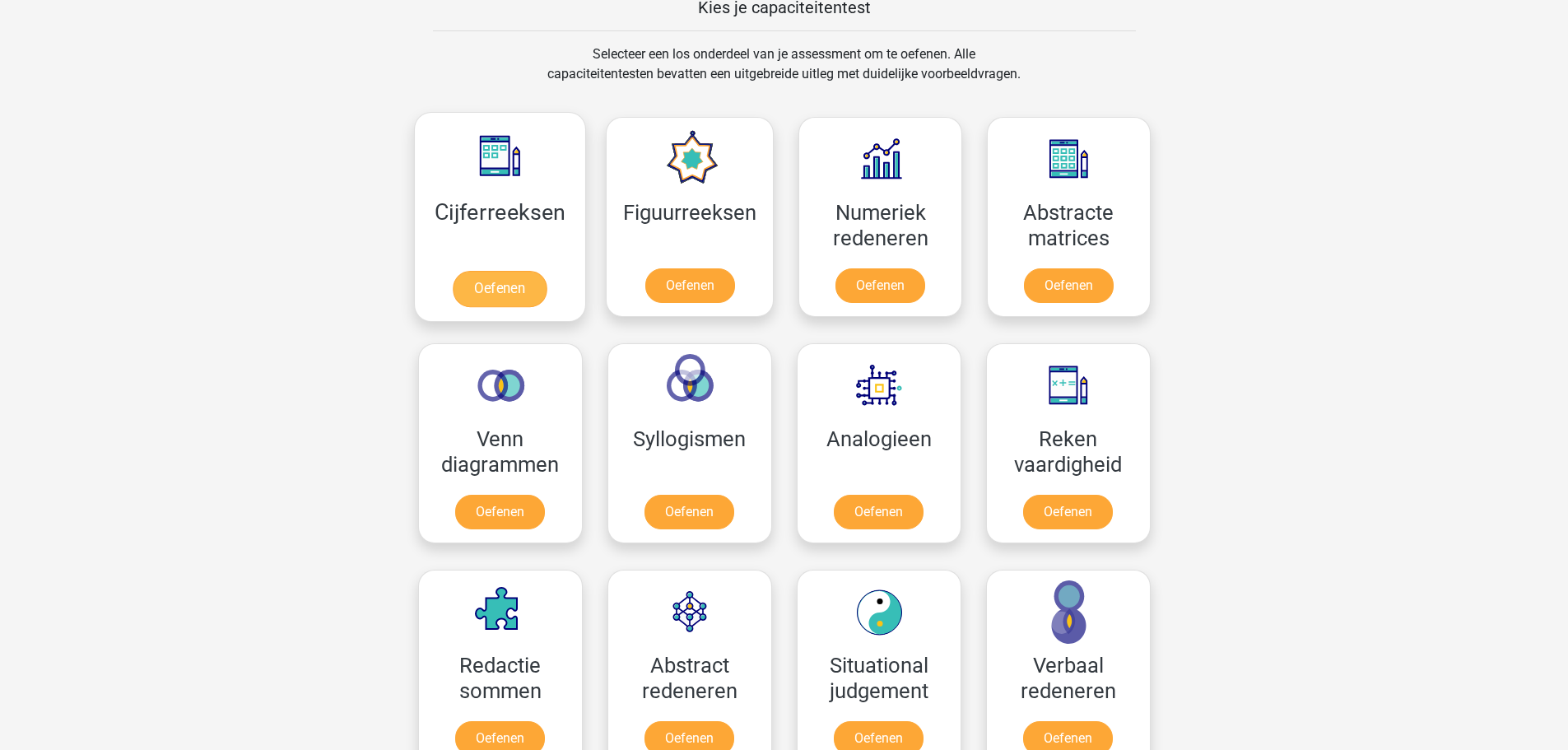
scroll to position [639, 0]
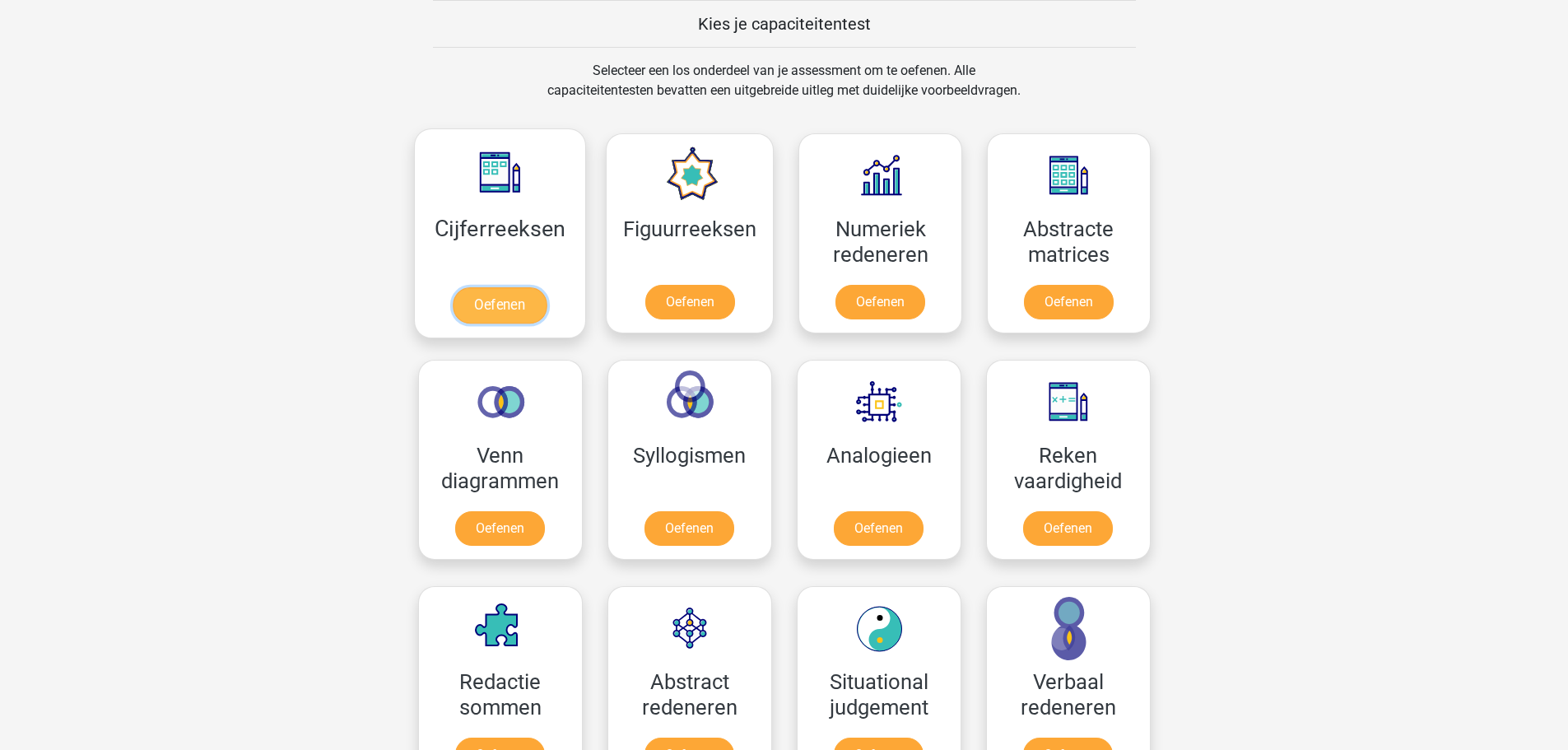
click at [513, 306] on link "Oefenen" at bounding box center [500, 306] width 94 height 37
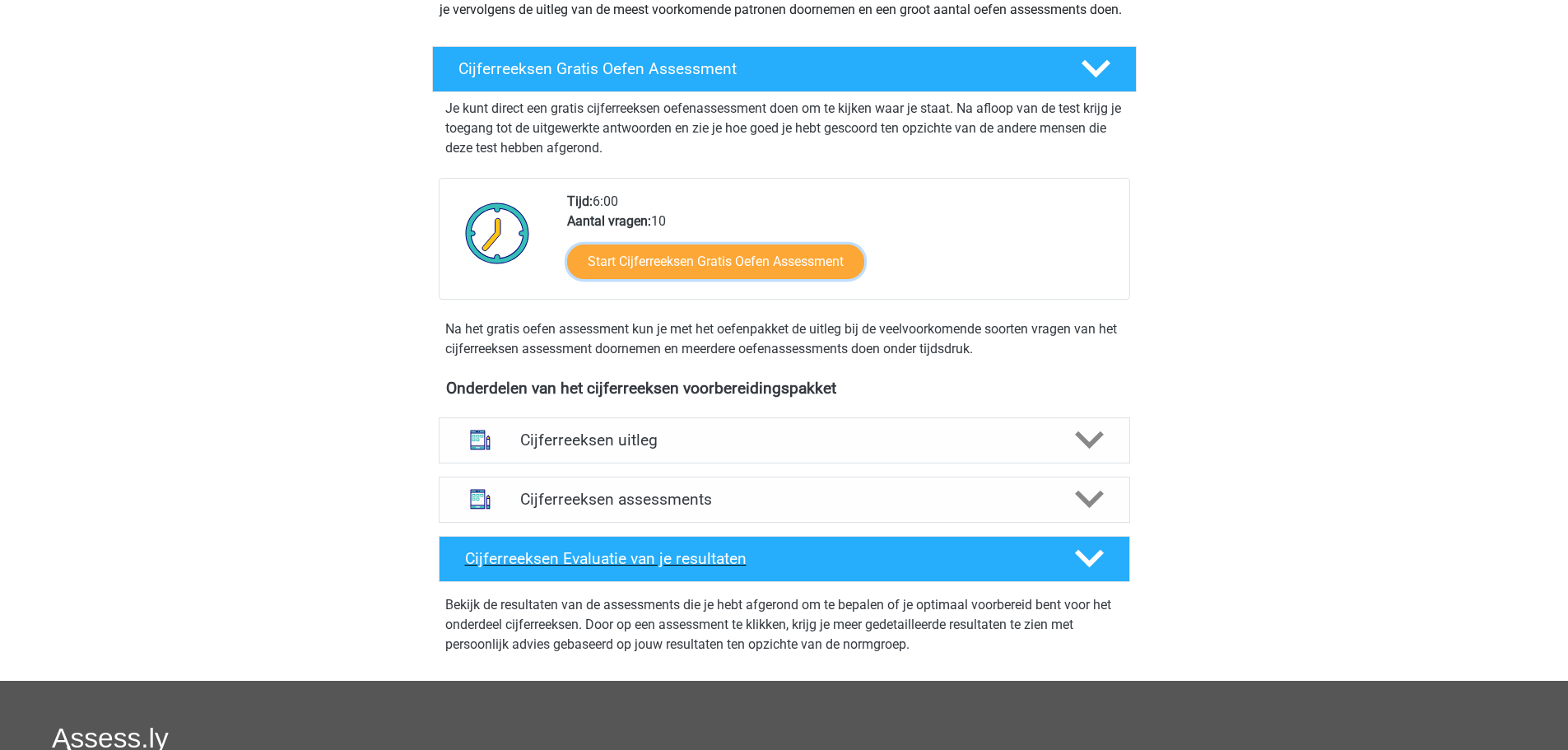
scroll to position [247, 0]
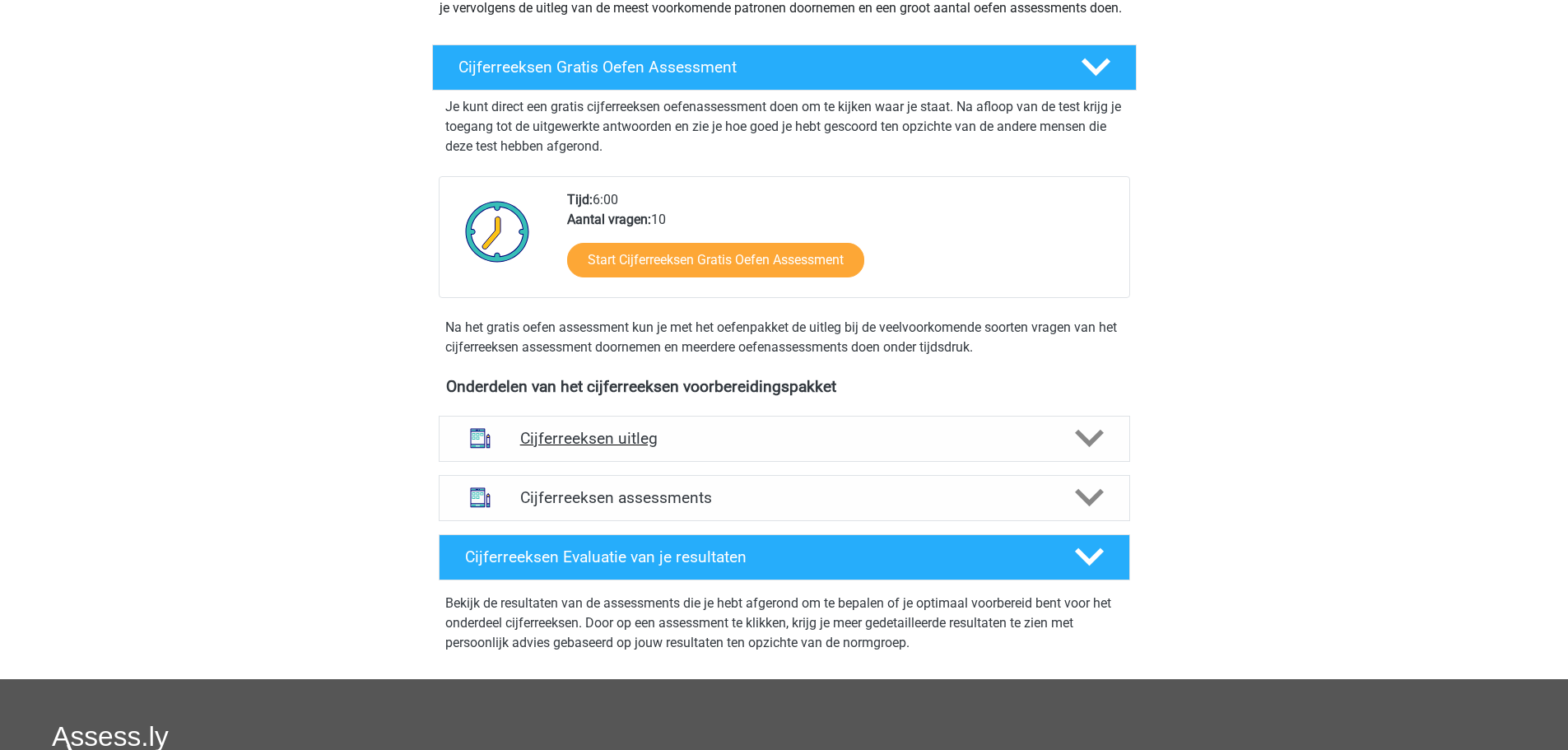
click at [815, 448] on h4 "Cijferreeksen uitleg" at bounding box center [784, 439] width 528 height 19
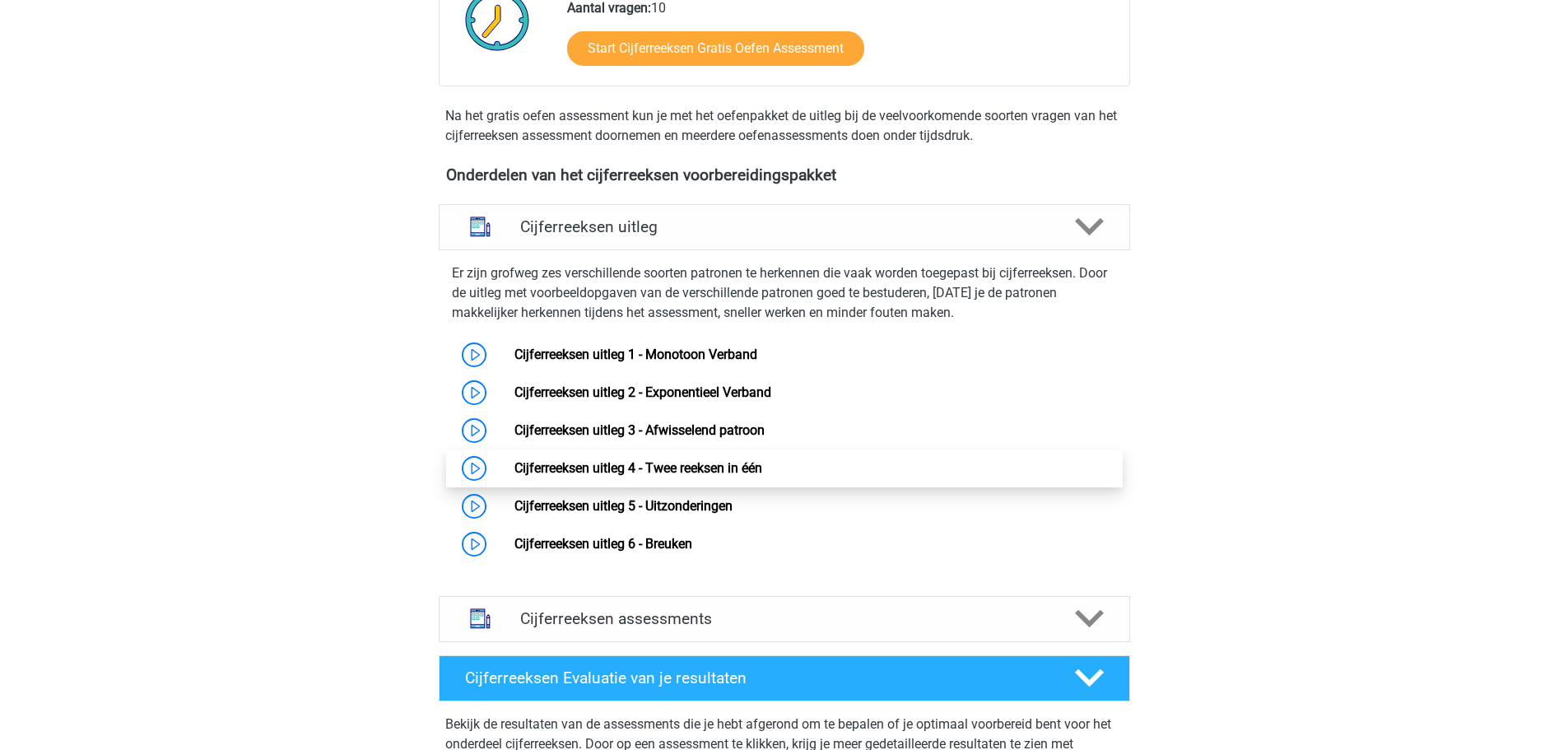
scroll to position [495, 0]
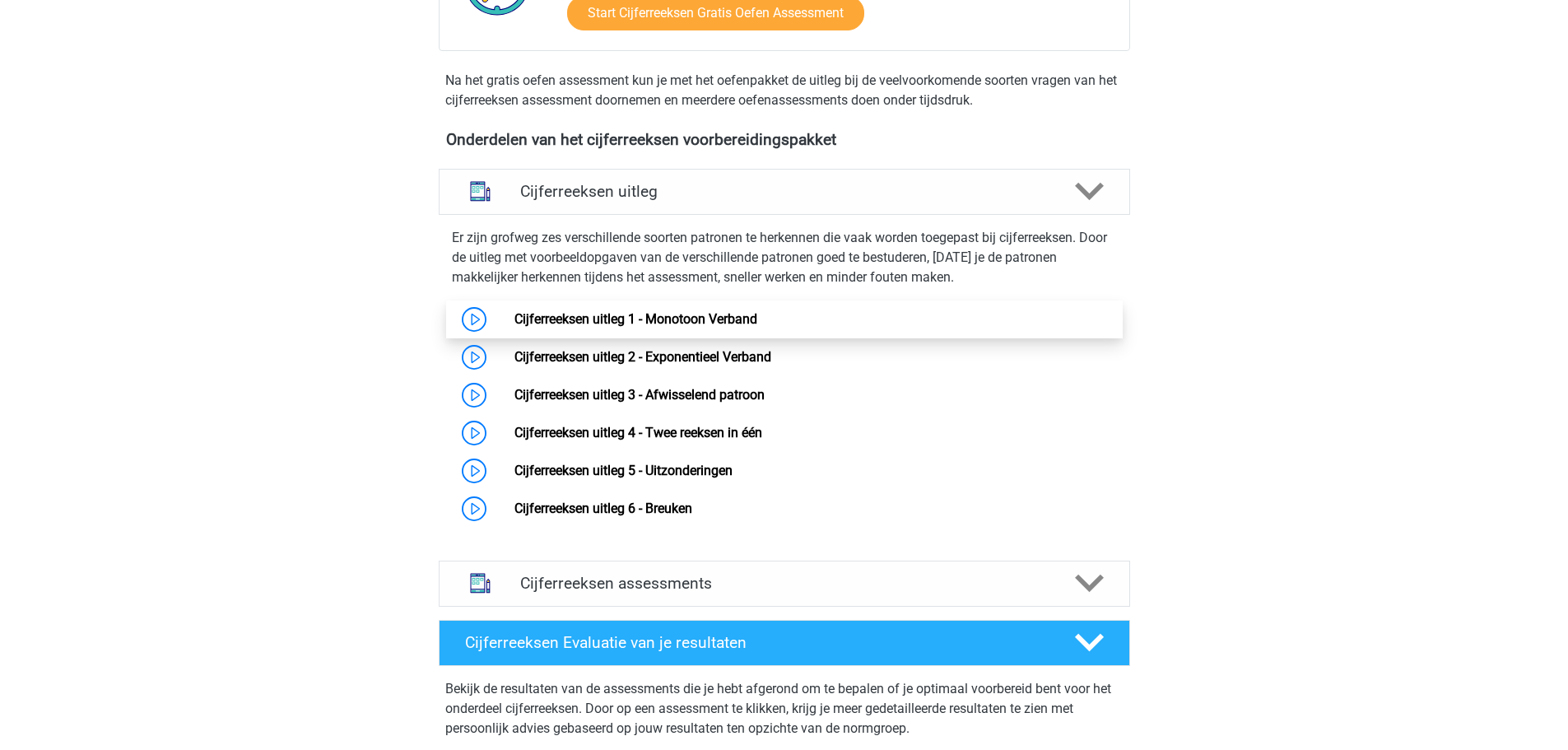
click at [633, 327] on link "Cijferreeksen uitleg 1 - Monotoon Verband" at bounding box center [635, 319] width 243 height 16
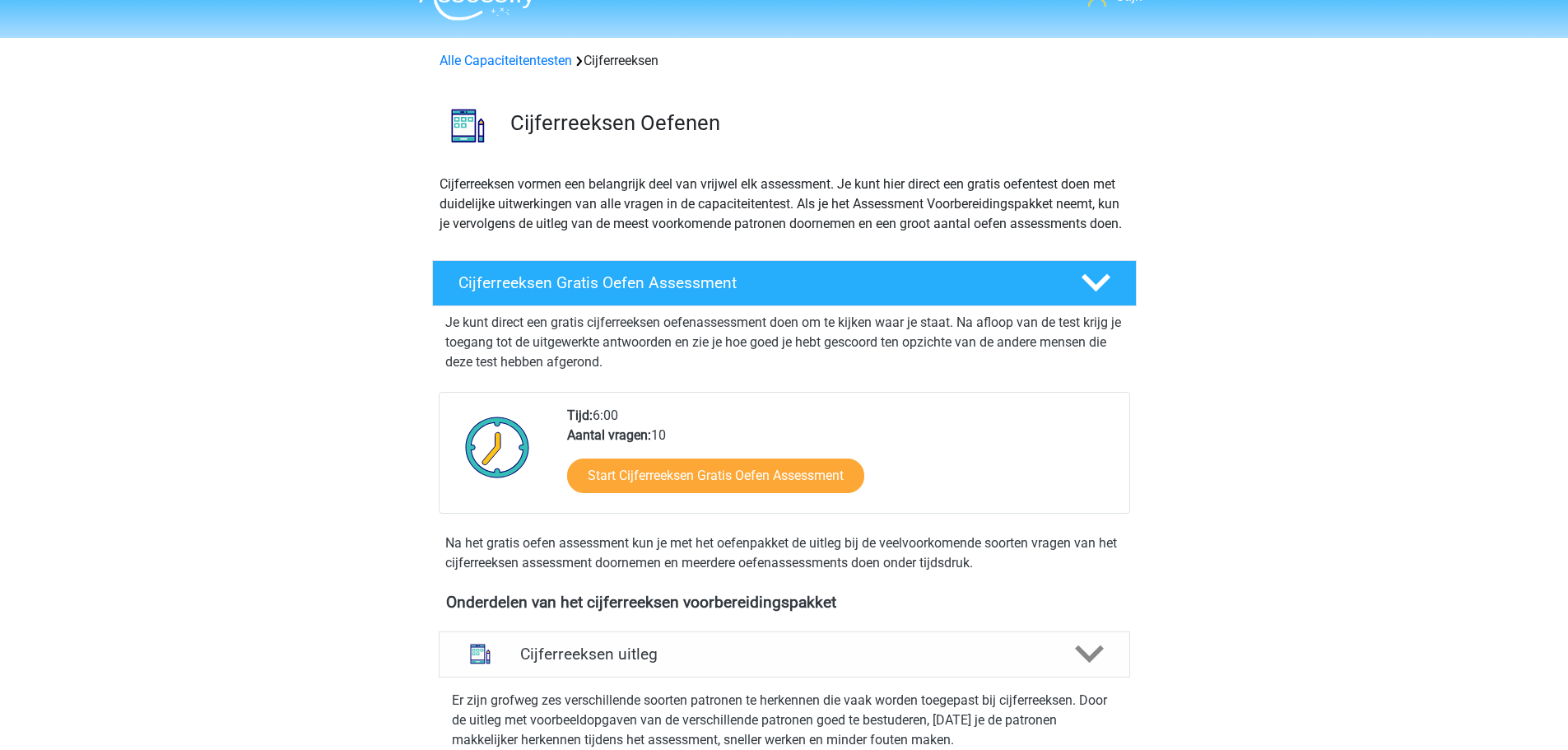
scroll to position [0, 0]
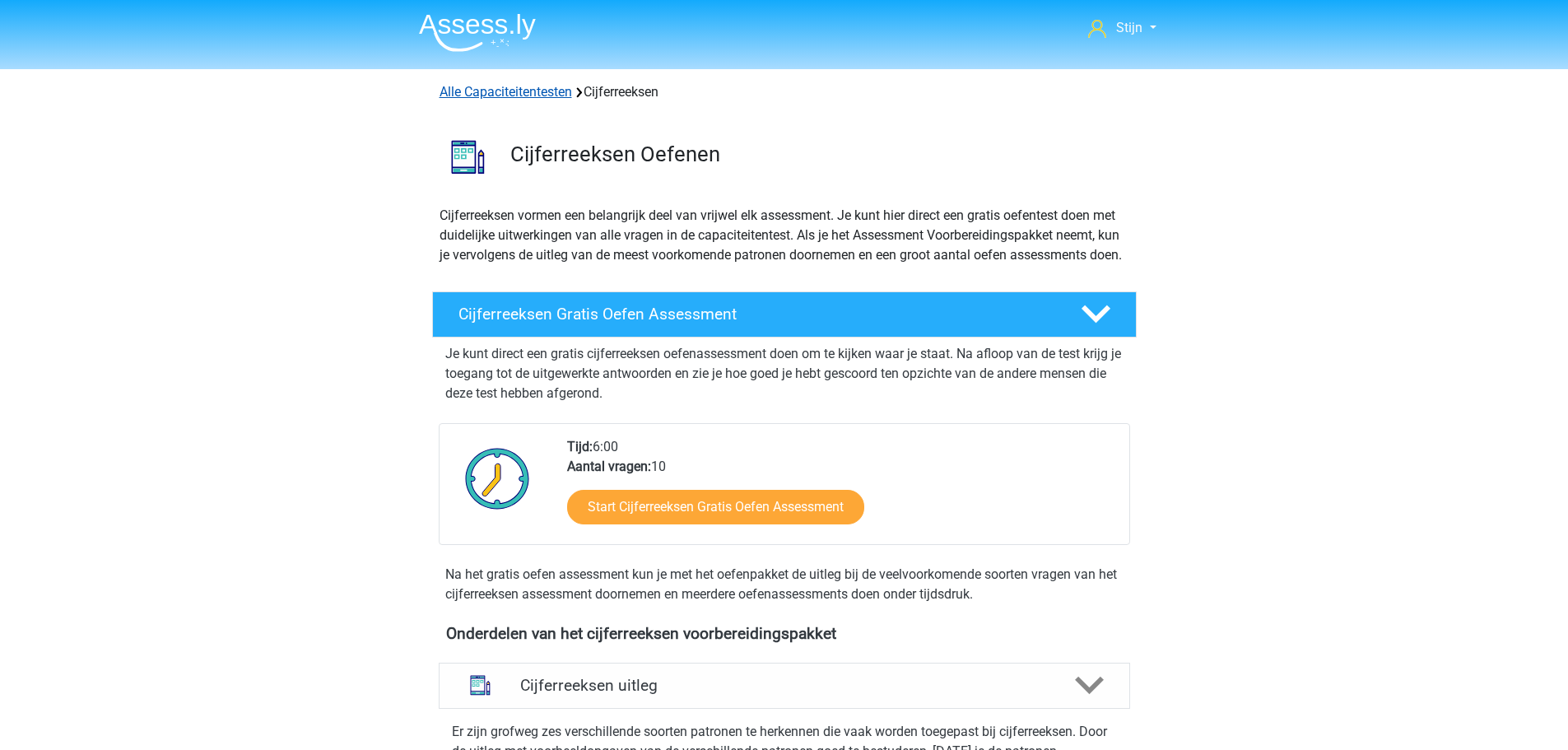
click at [520, 96] on link "Alle Capaciteitentesten" at bounding box center [505, 92] width 133 height 16
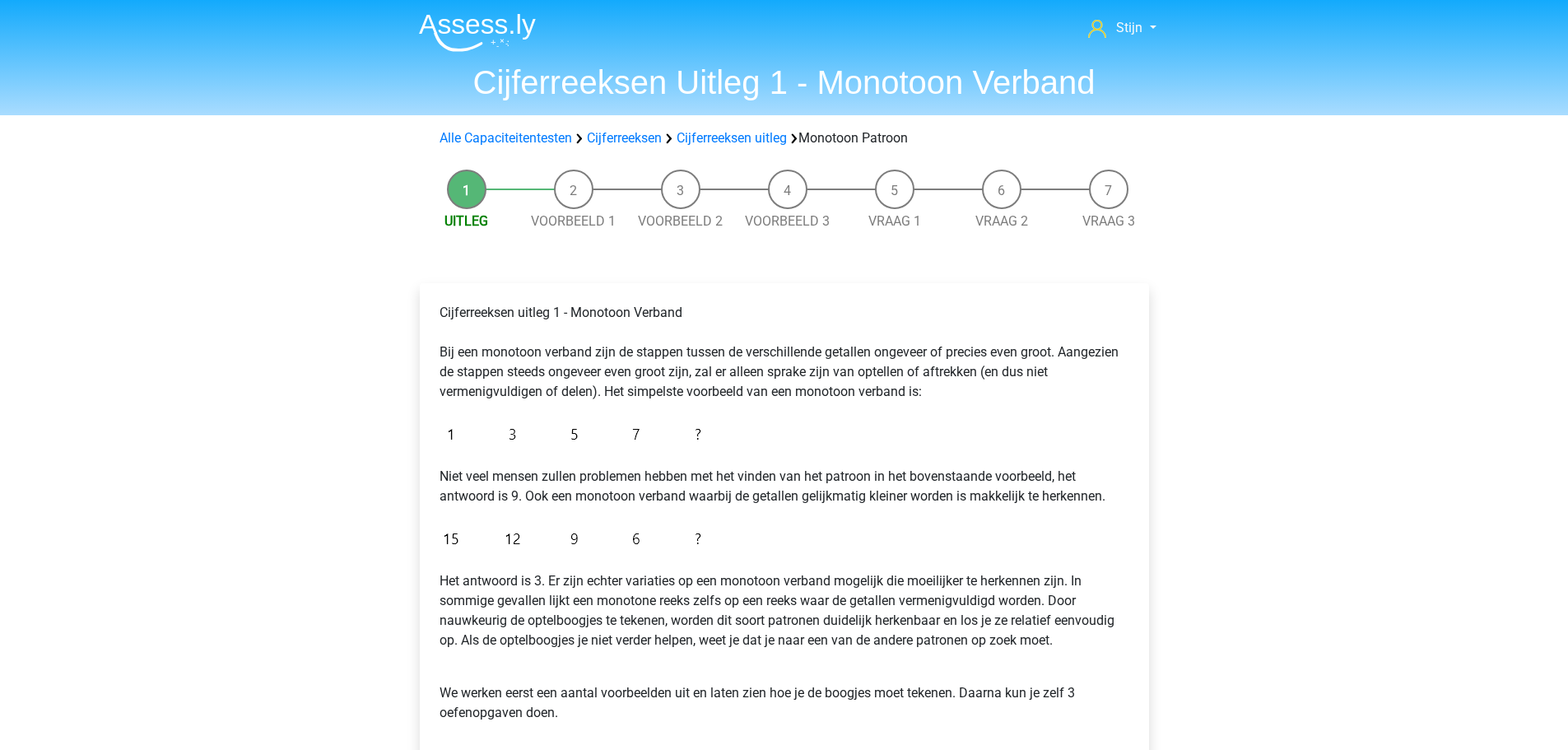
click at [576, 210] on li "Voorbeeld 1" at bounding box center [573, 200] width 107 height 61
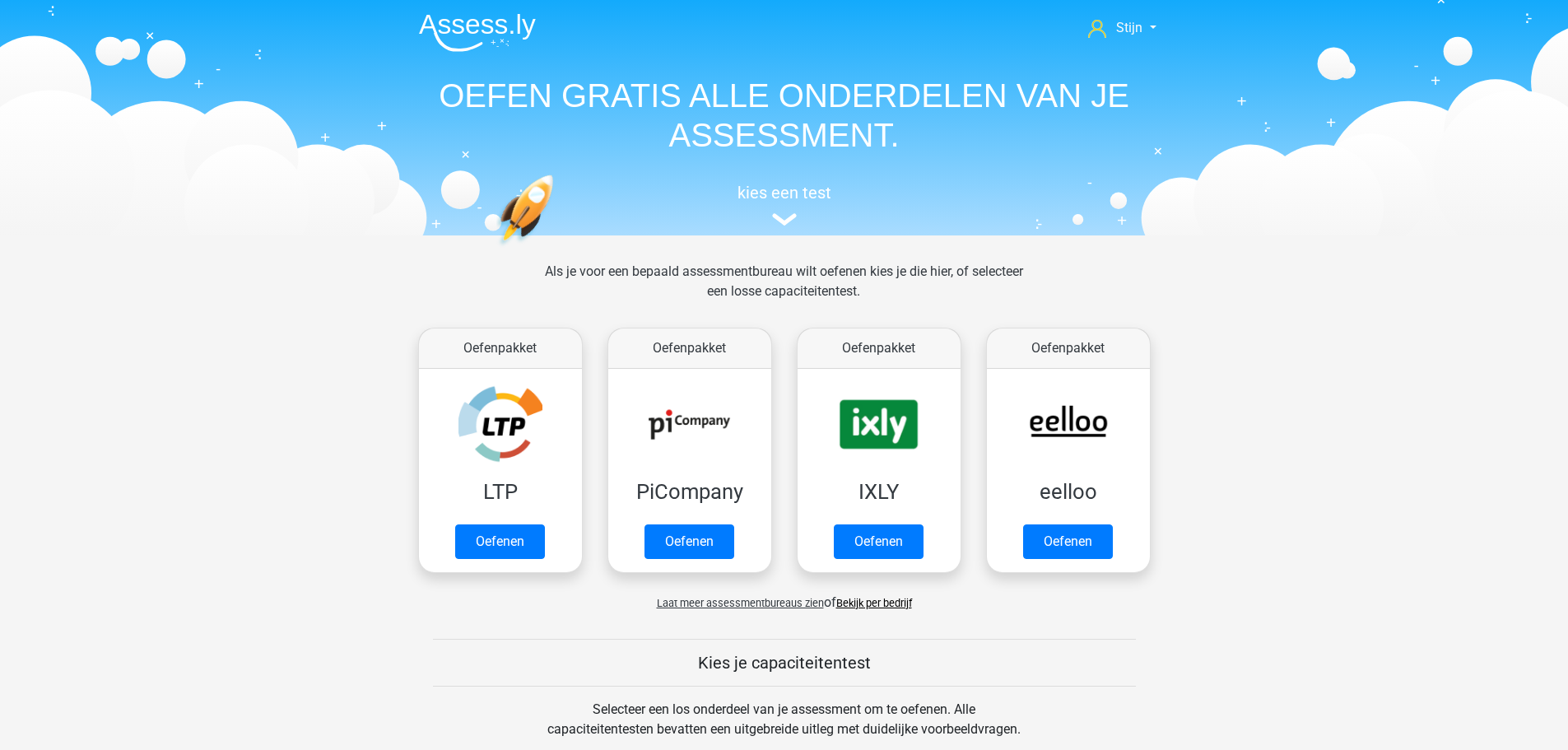
scroll to position [701, 0]
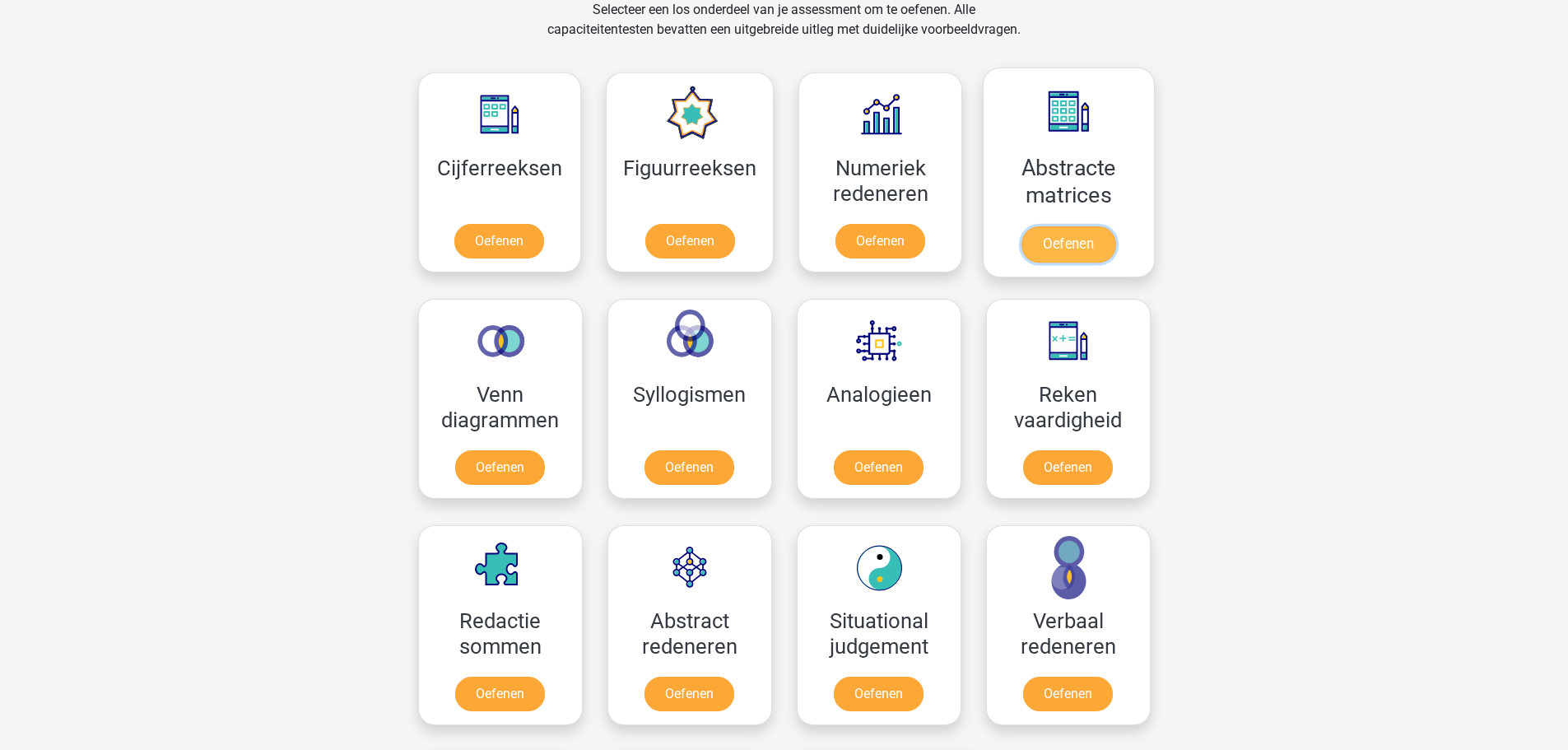
click at [1116, 226] on link "Oefenen" at bounding box center [1068, 245] width 94 height 37
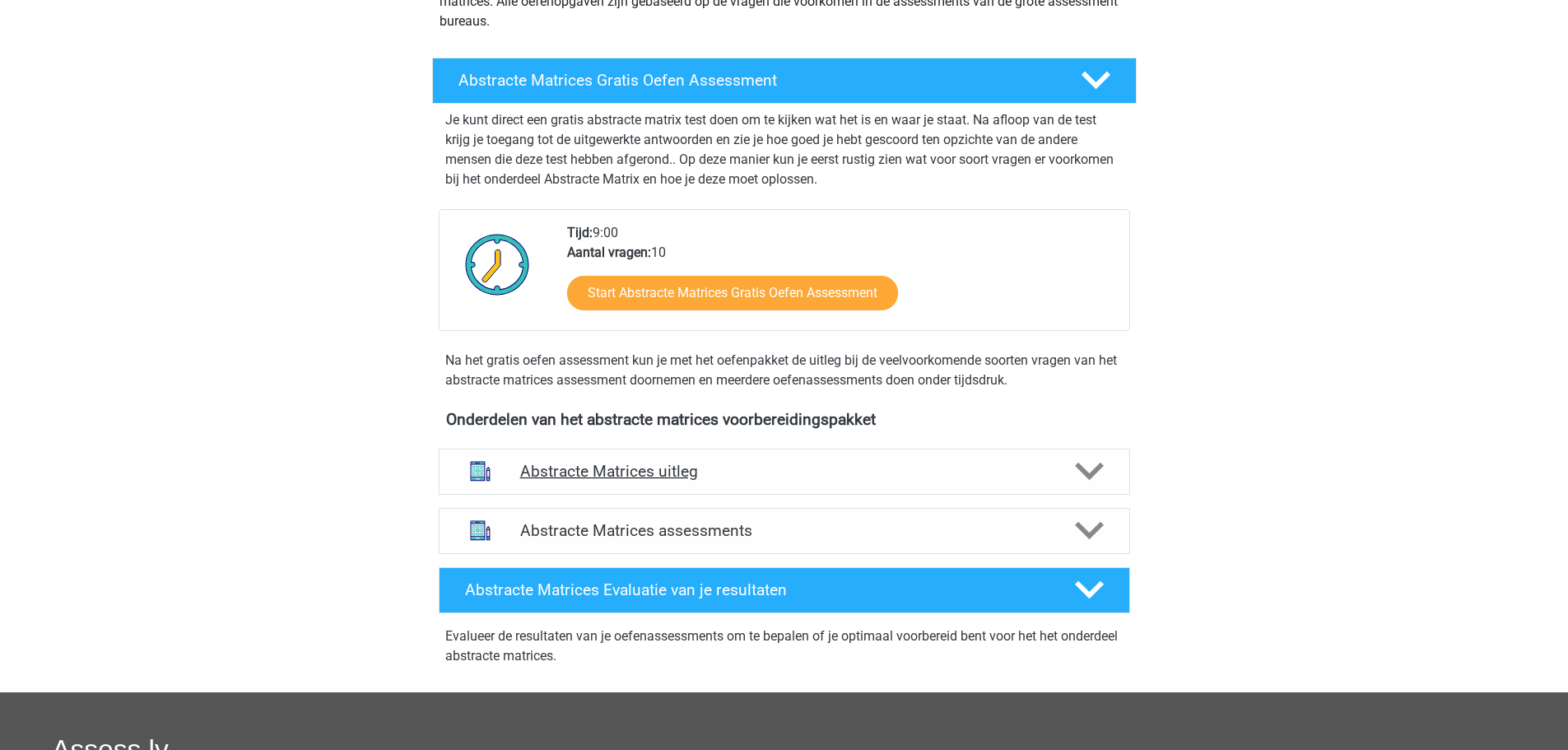
scroll to position [330, 0]
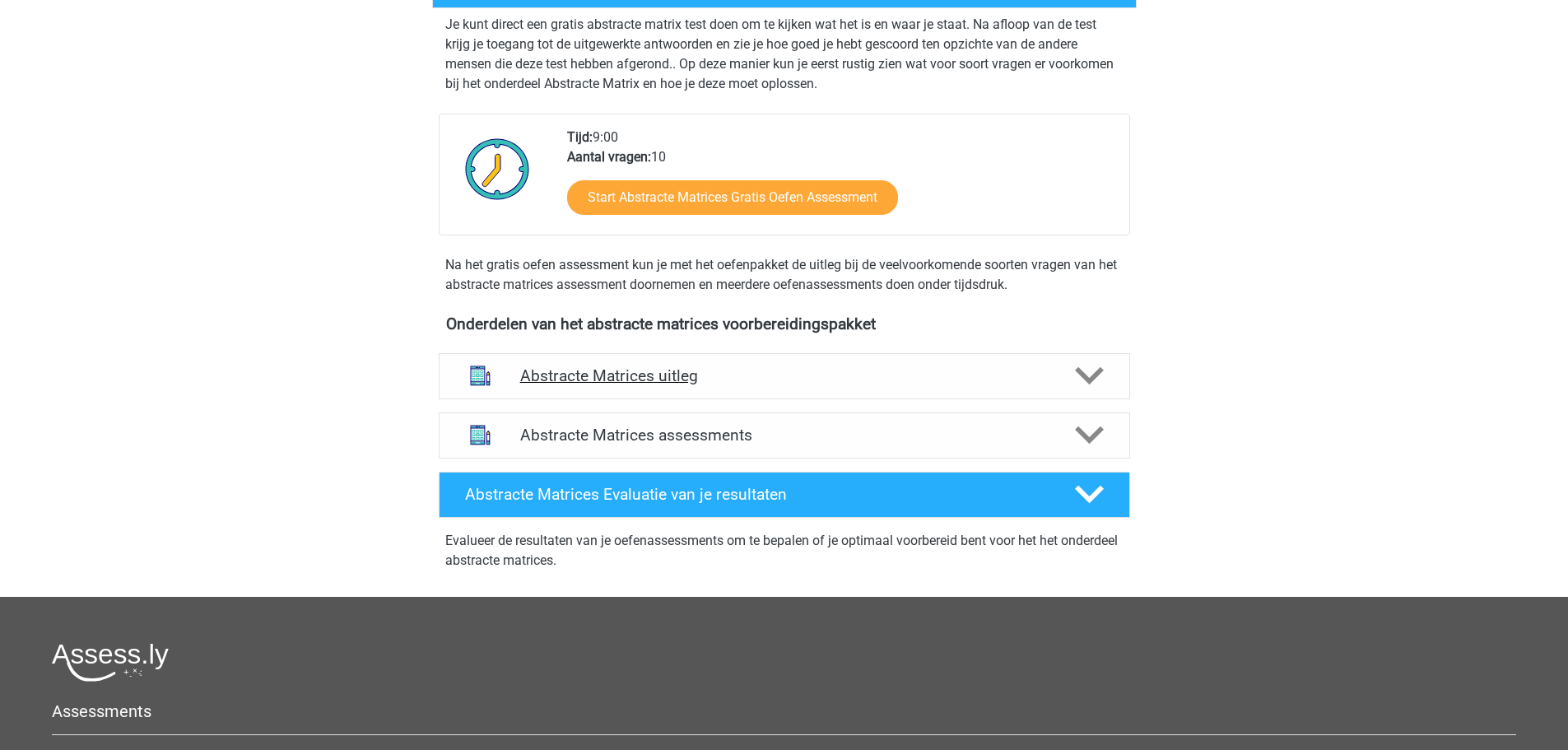
click at [954, 386] on h4 "Abstracte Matrices uitleg" at bounding box center [784, 375] width 528 height 19
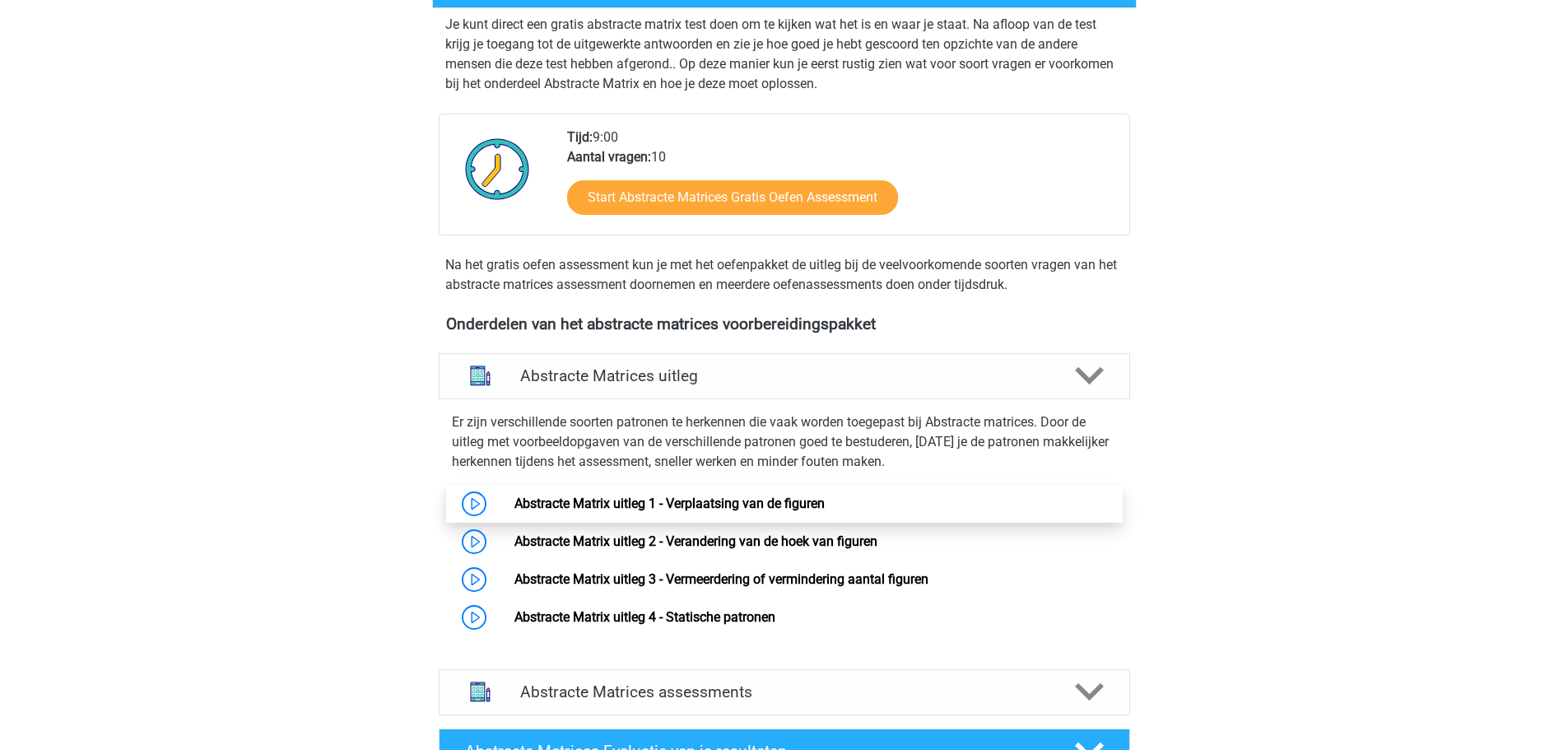
click at [825, 505] on link "Abstracte Matrix uitleg 1 - Verplaatsing van de figuren" at bounding box center [669, 503] width 310 height 16
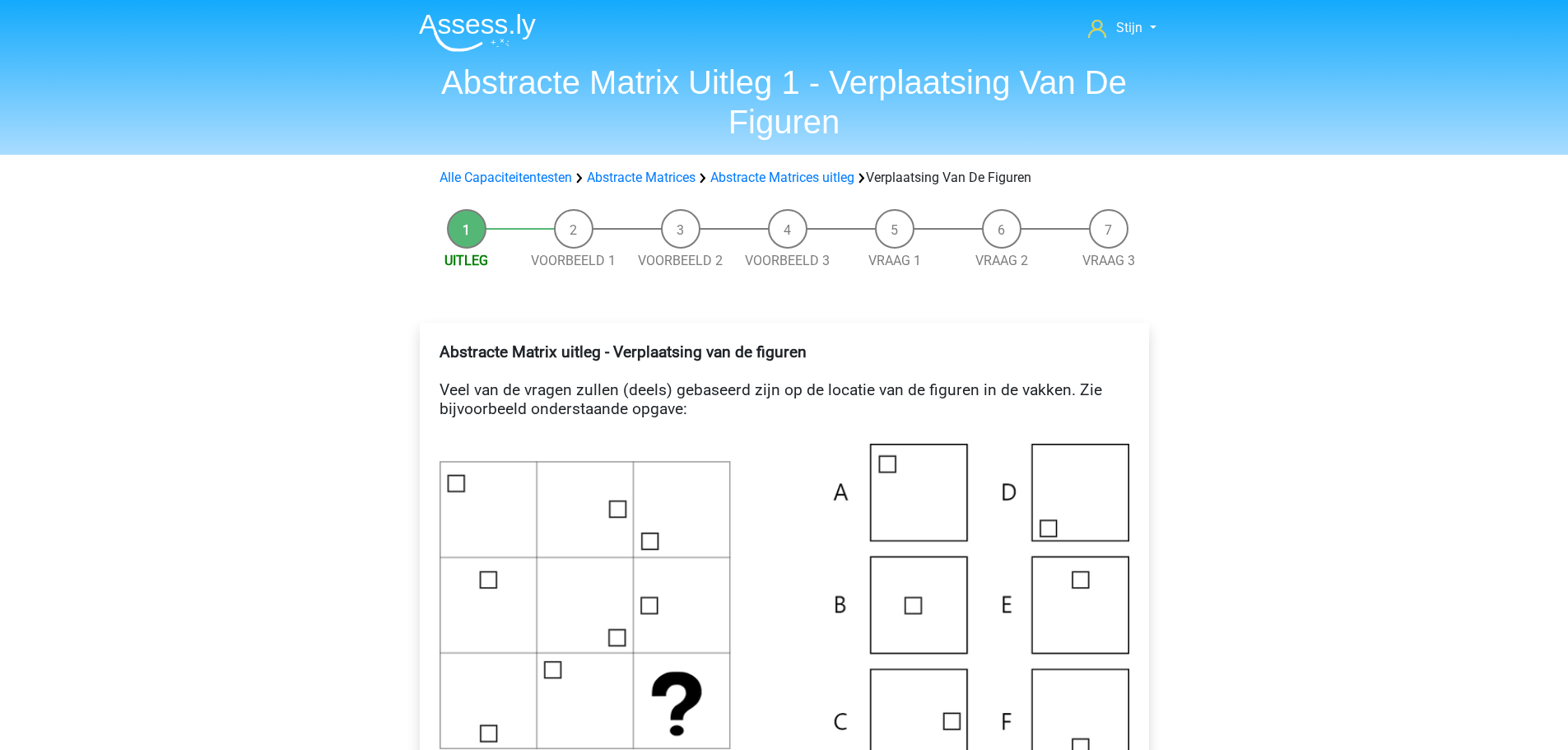
click at [455, 29] on img at bounding box center [478, 32] width 117 height 38
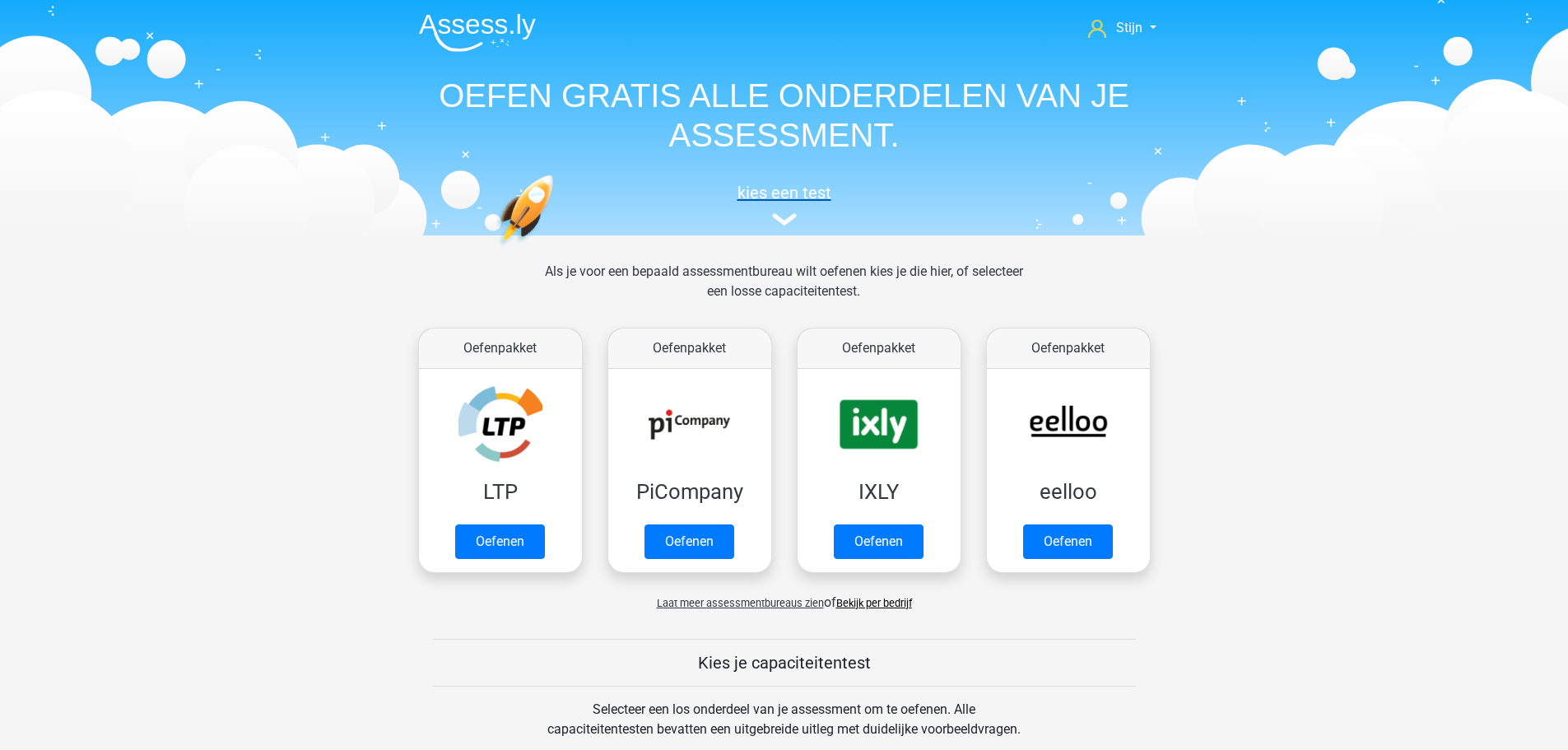
click at [798, 183] on h5 "kies een test" at bounding box center [784, 193] width 757 height 20
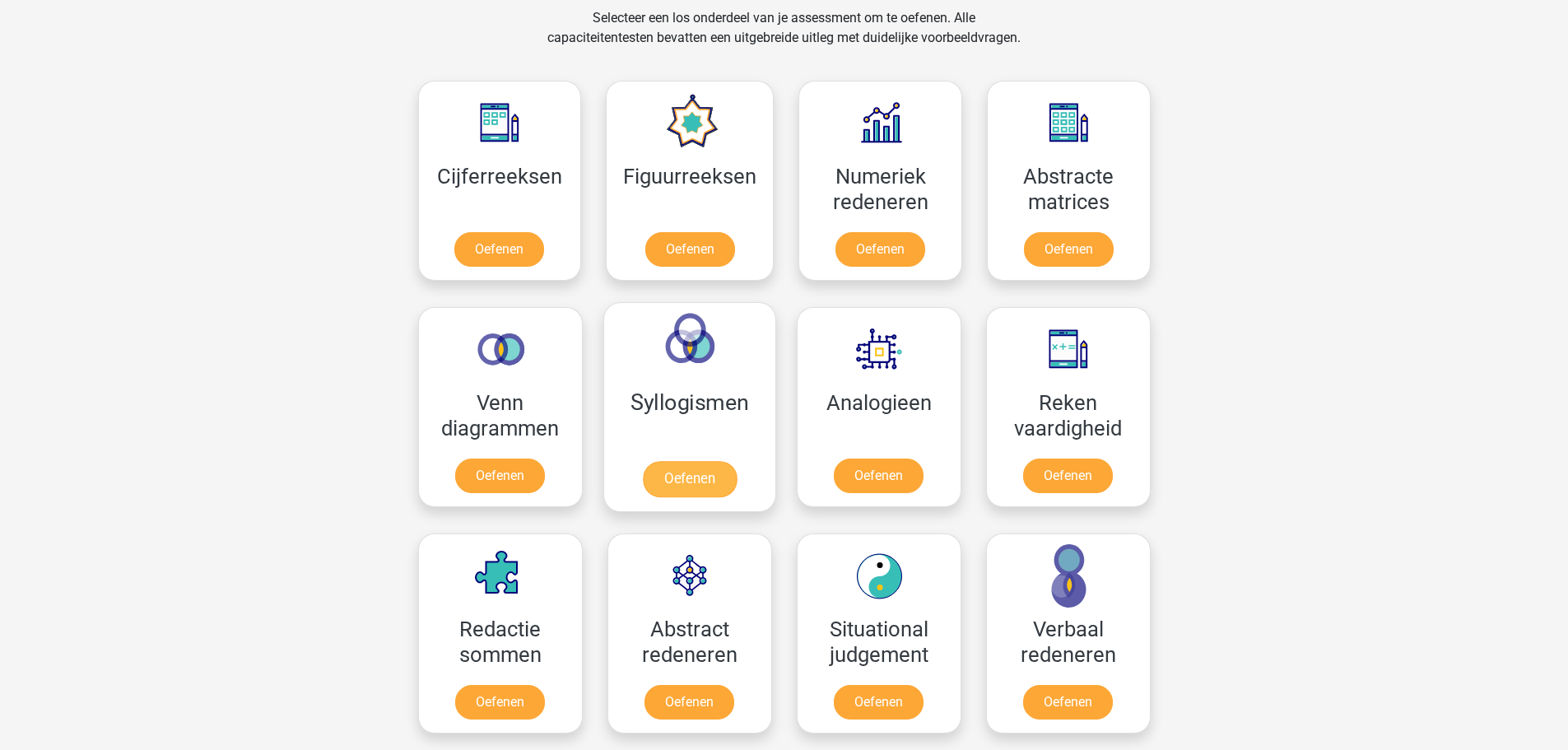
scroll to position [722, 0]
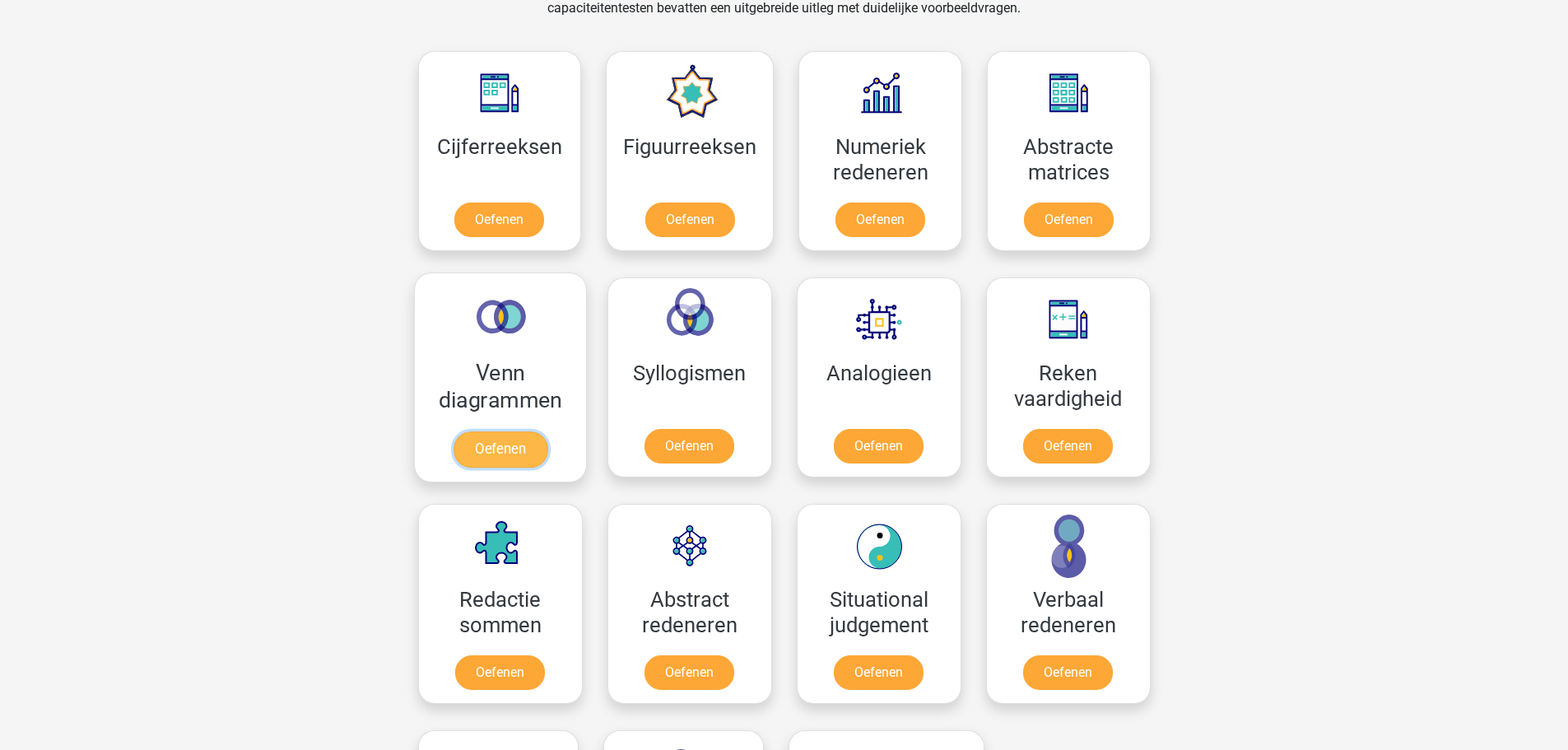
click at [497, 438] on link "Oefenen" at bounding box center [500, 450] width 94 height 37
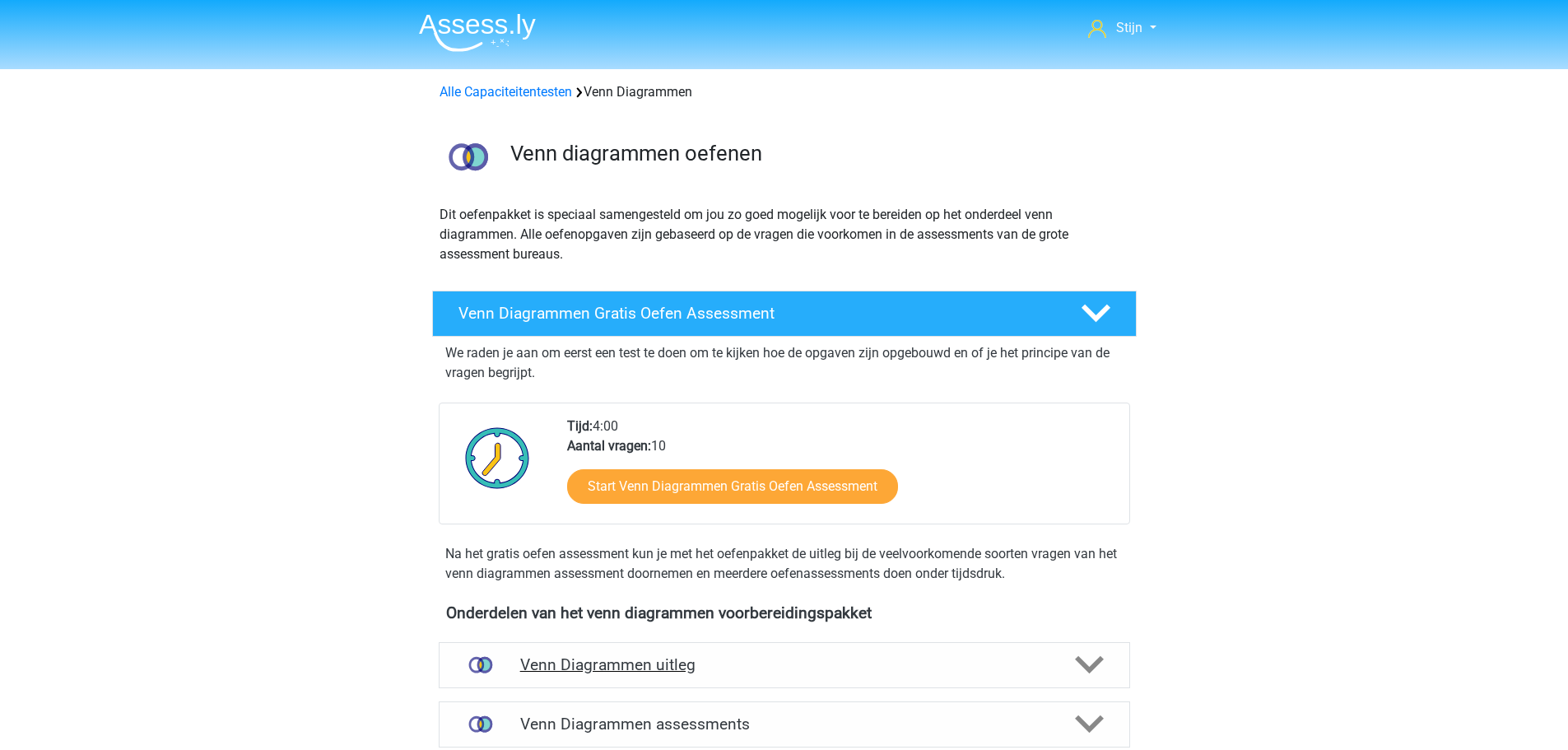
click at [1094, 677] on icon at bounding box center [1089, 665] width 28 height 28
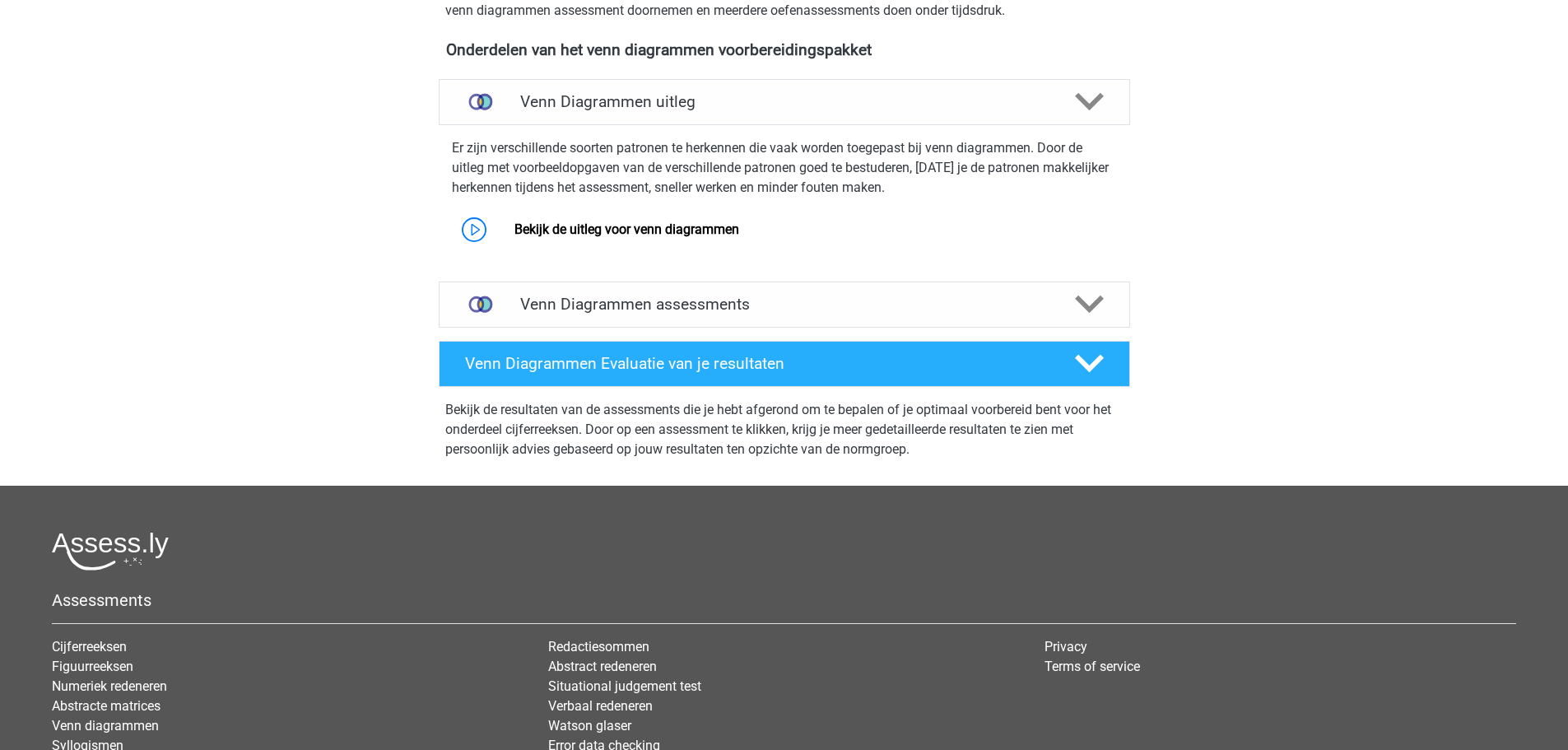
scroll to position [577, 0]
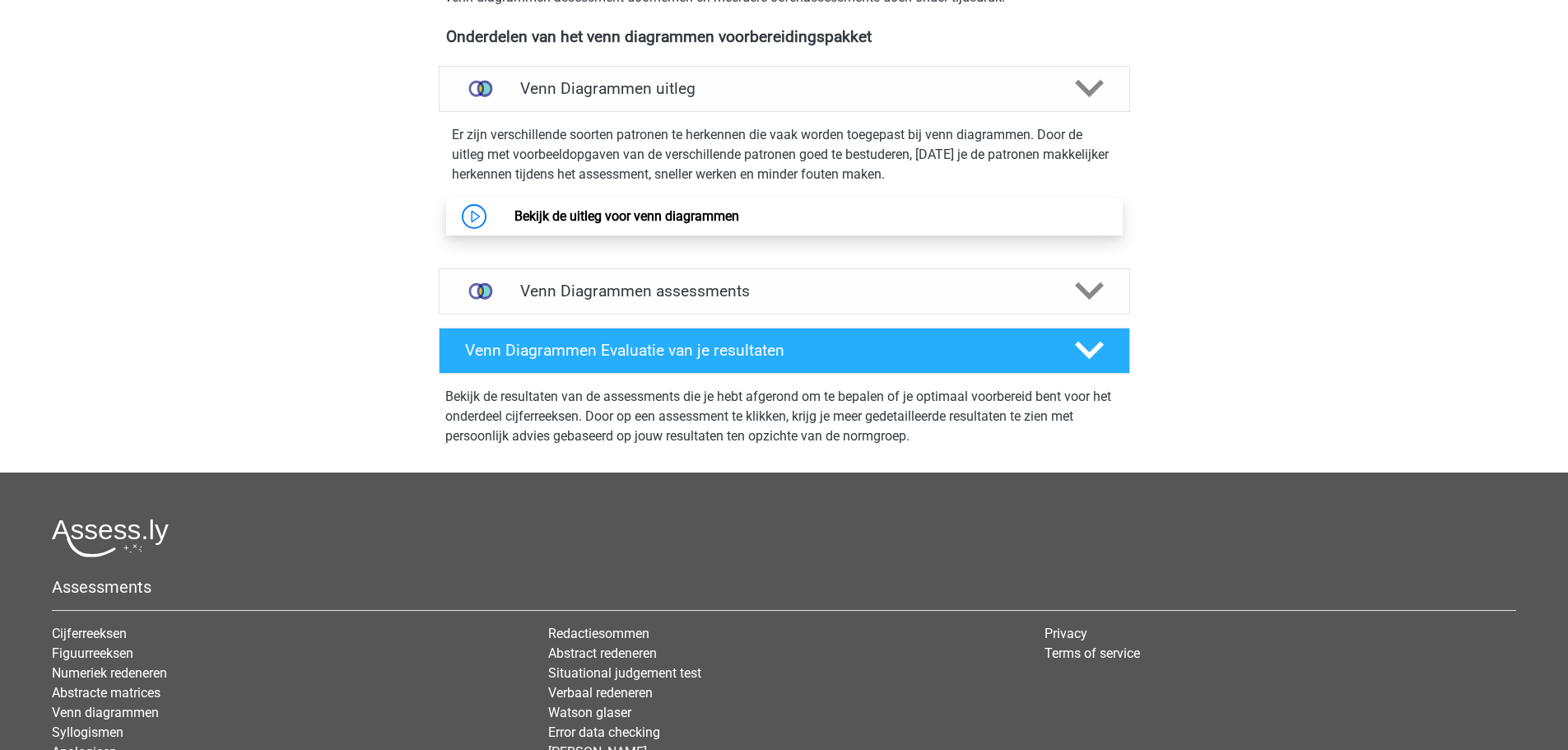
click at [652, 224] on link "Bekijk de uitleg voor venn diagrammen" at bounding box center [627, 216] width 225 height 16
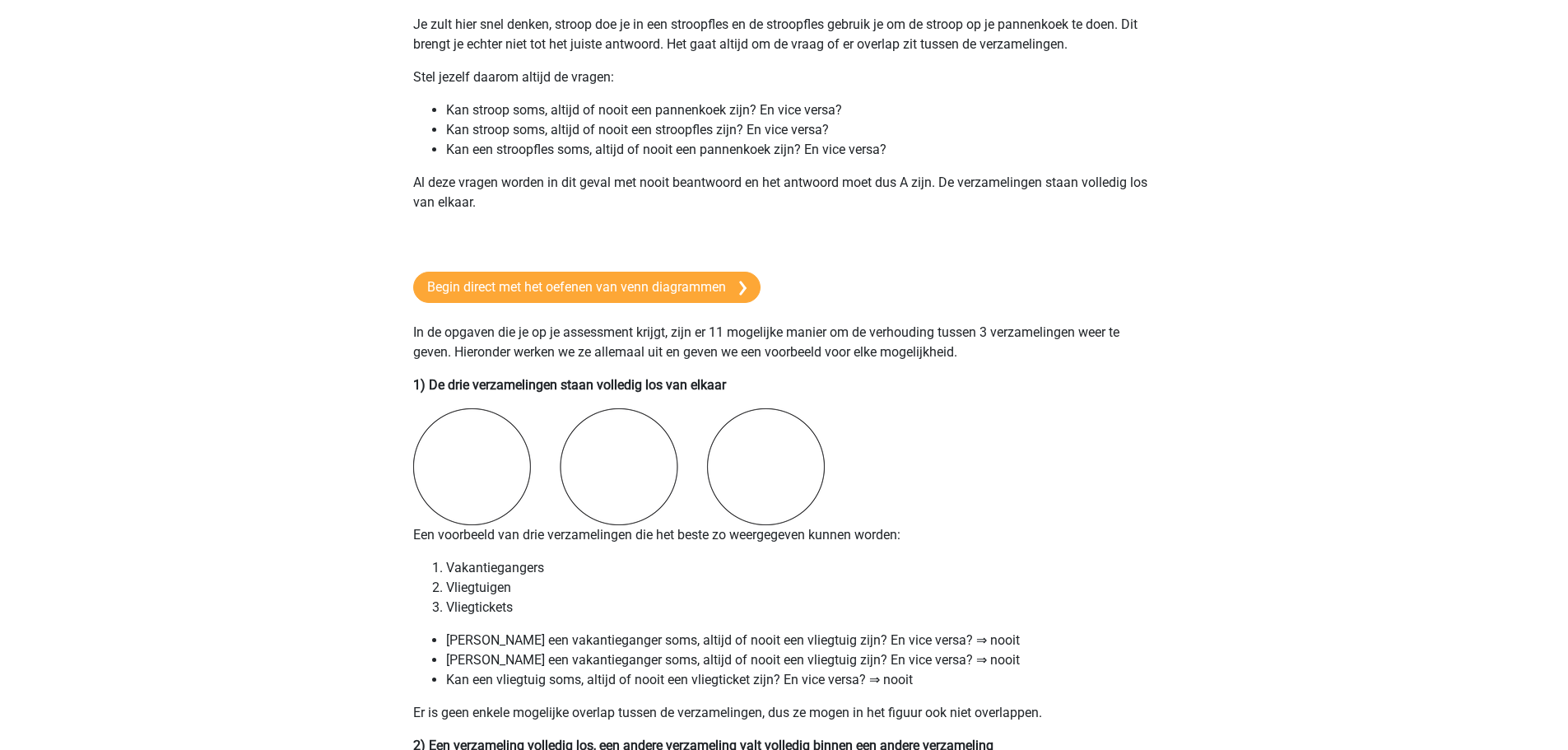
scroll to position [741, 0]
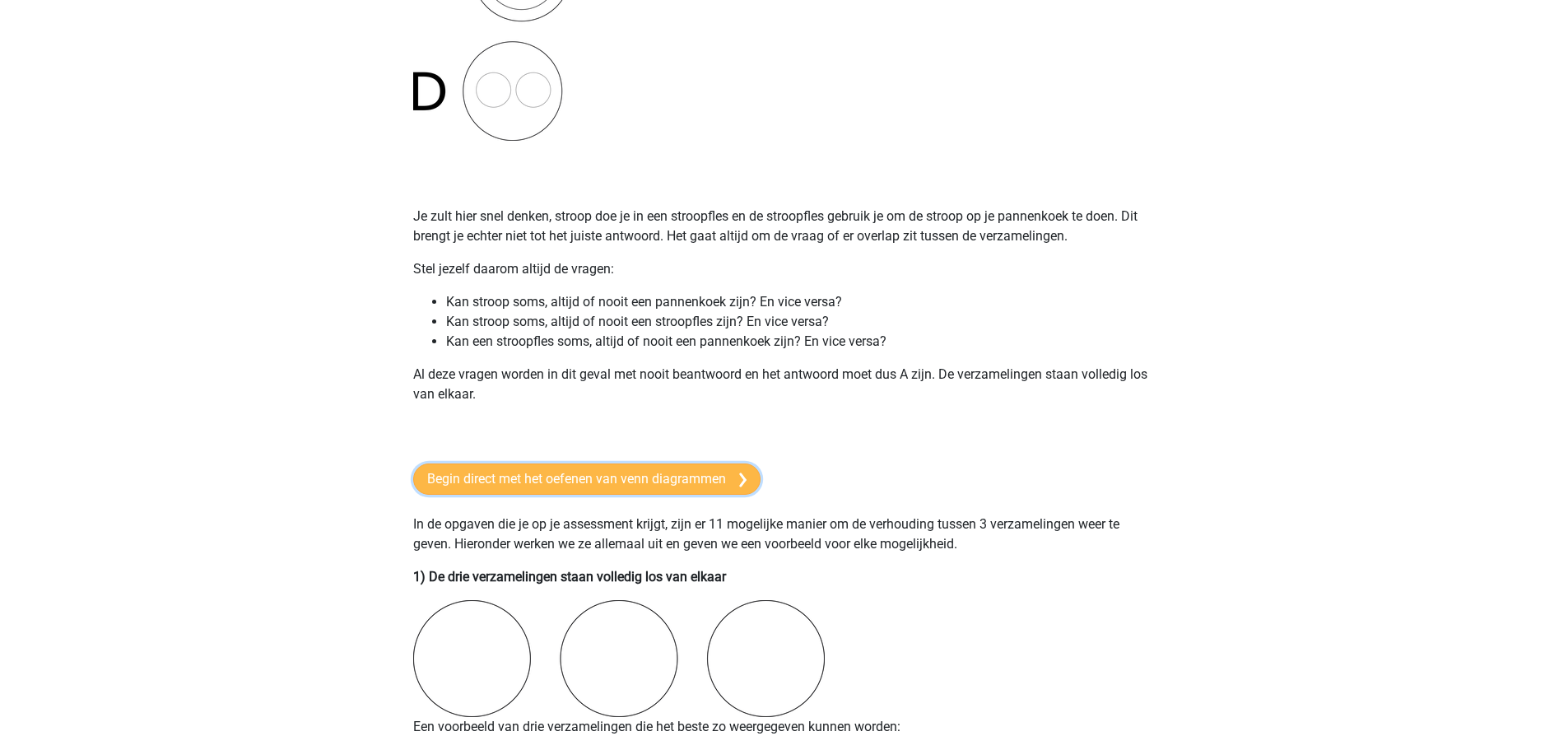
click at [679, 483] on link "Begin direct met het oefenen van venn diagrammen" at bounding box center [588, 479] width 348 height 31
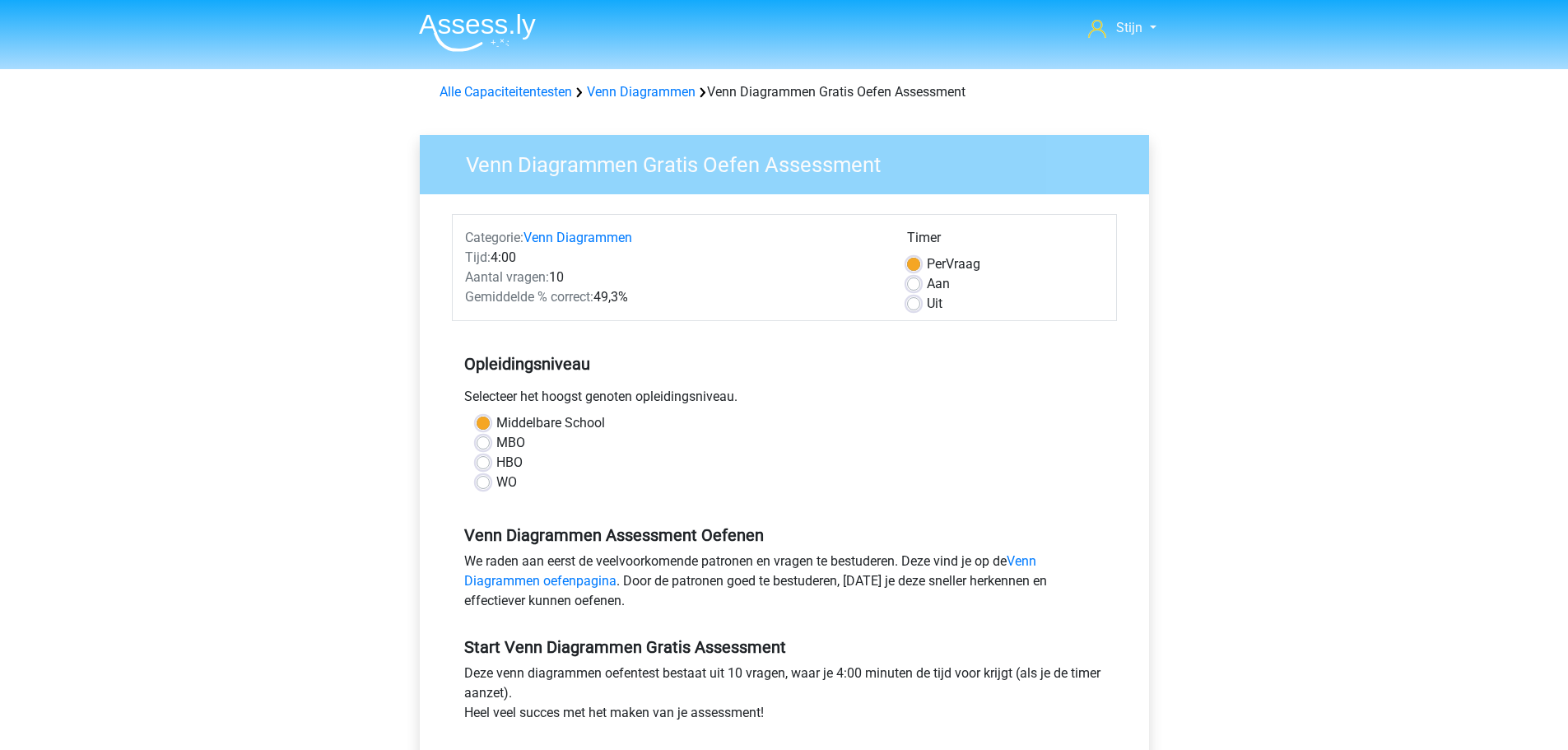
scroll to position [551, 0]
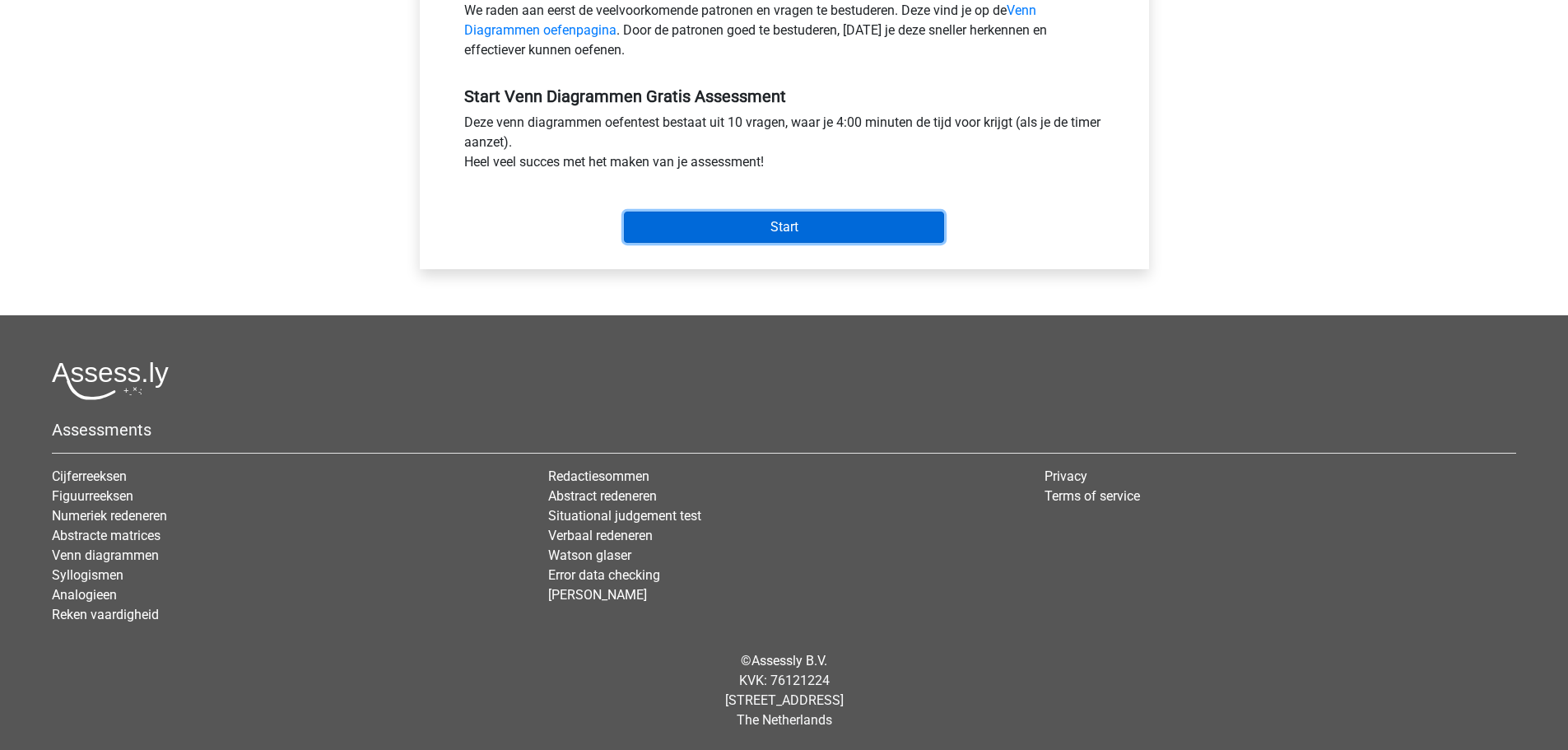
click at [693, 241] on input "Start" at bounding box center [784, 227] width 320 height 31
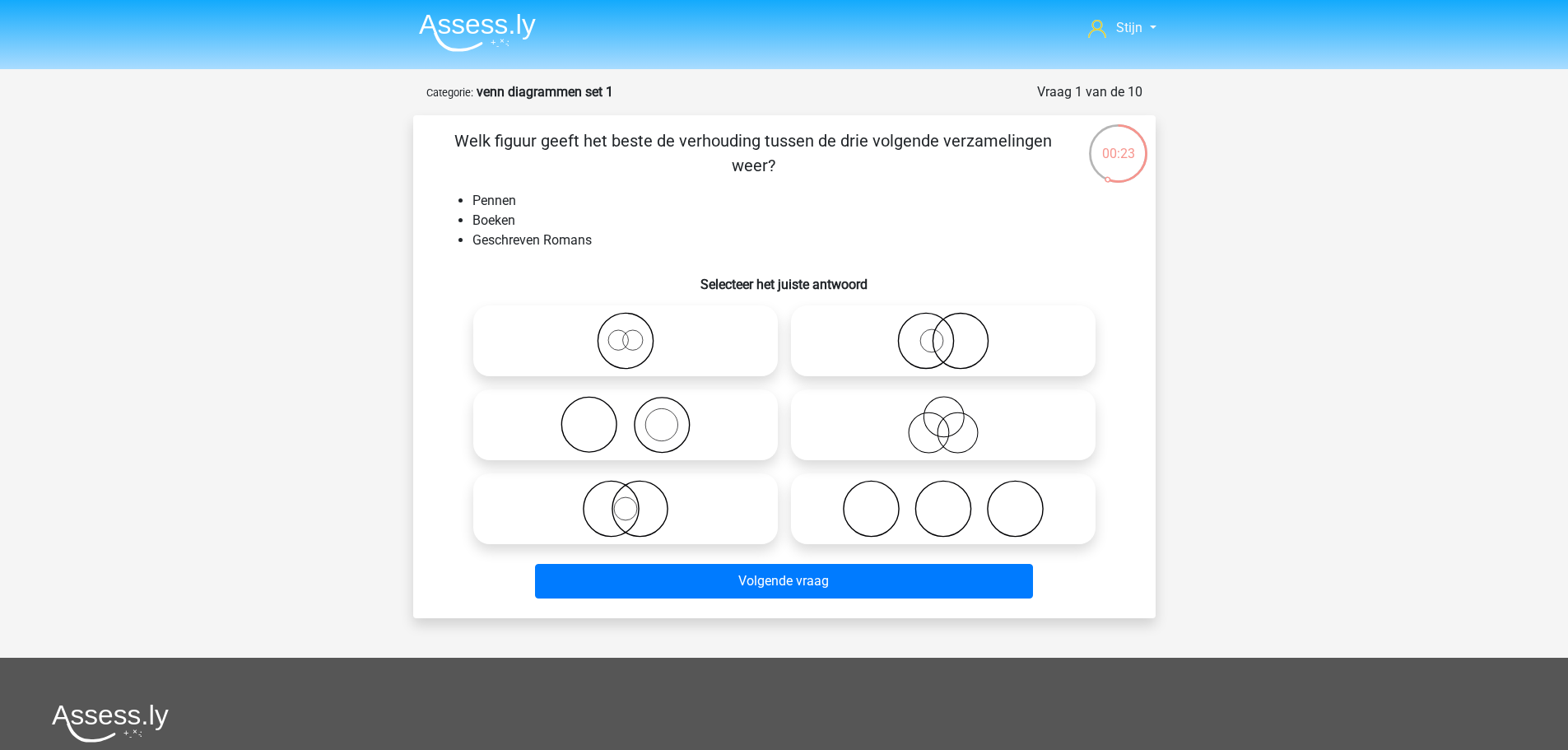
click at [943, 345] on icon at bounding box center [944, 341] width 291 height 58
click at [944, 332] on input "radio" at bounding box center [949, 328] width 11 height 11
radio input "true"
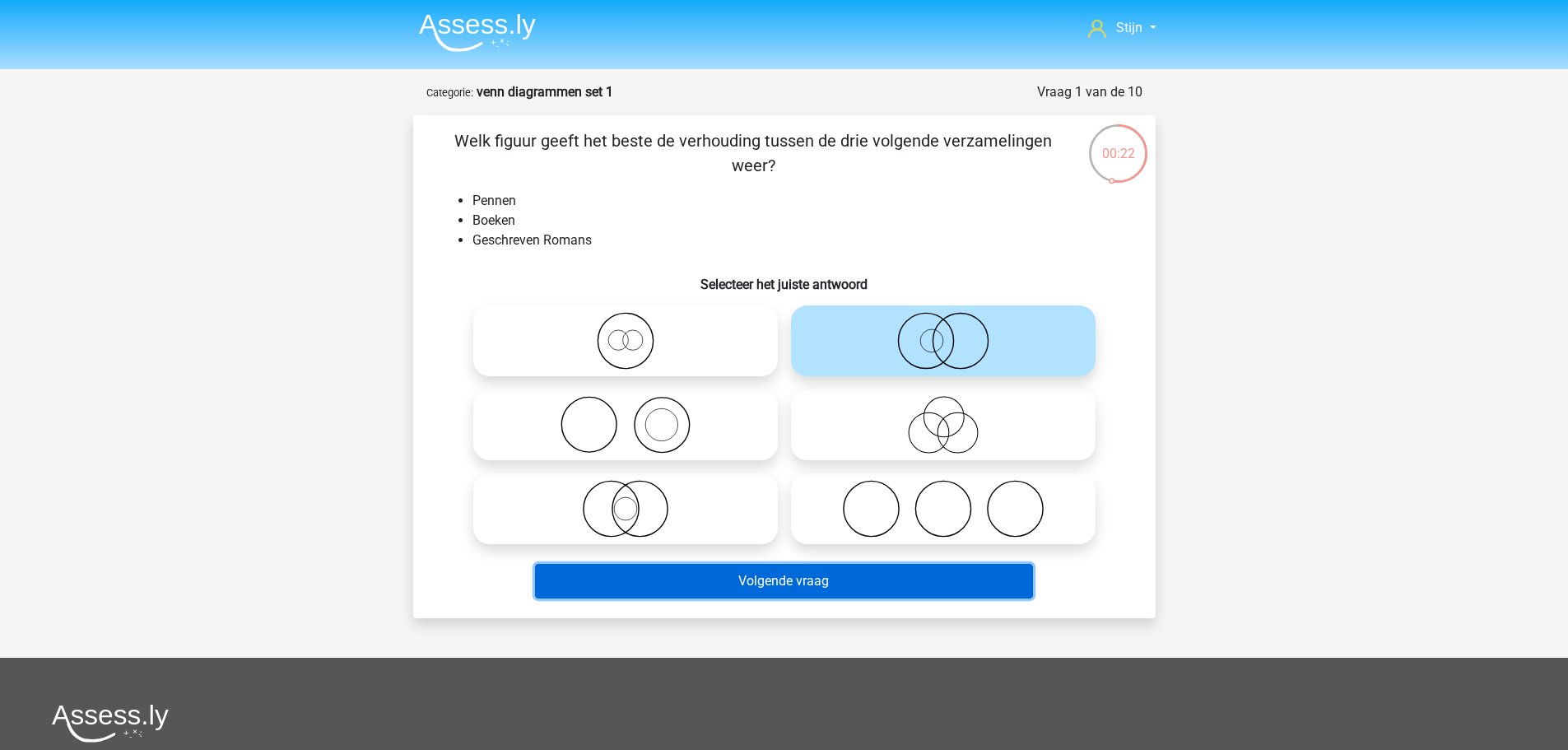
click at [832, 585] on button "Volgende vraag" at bounding box center [784, 582] width 498 height 35
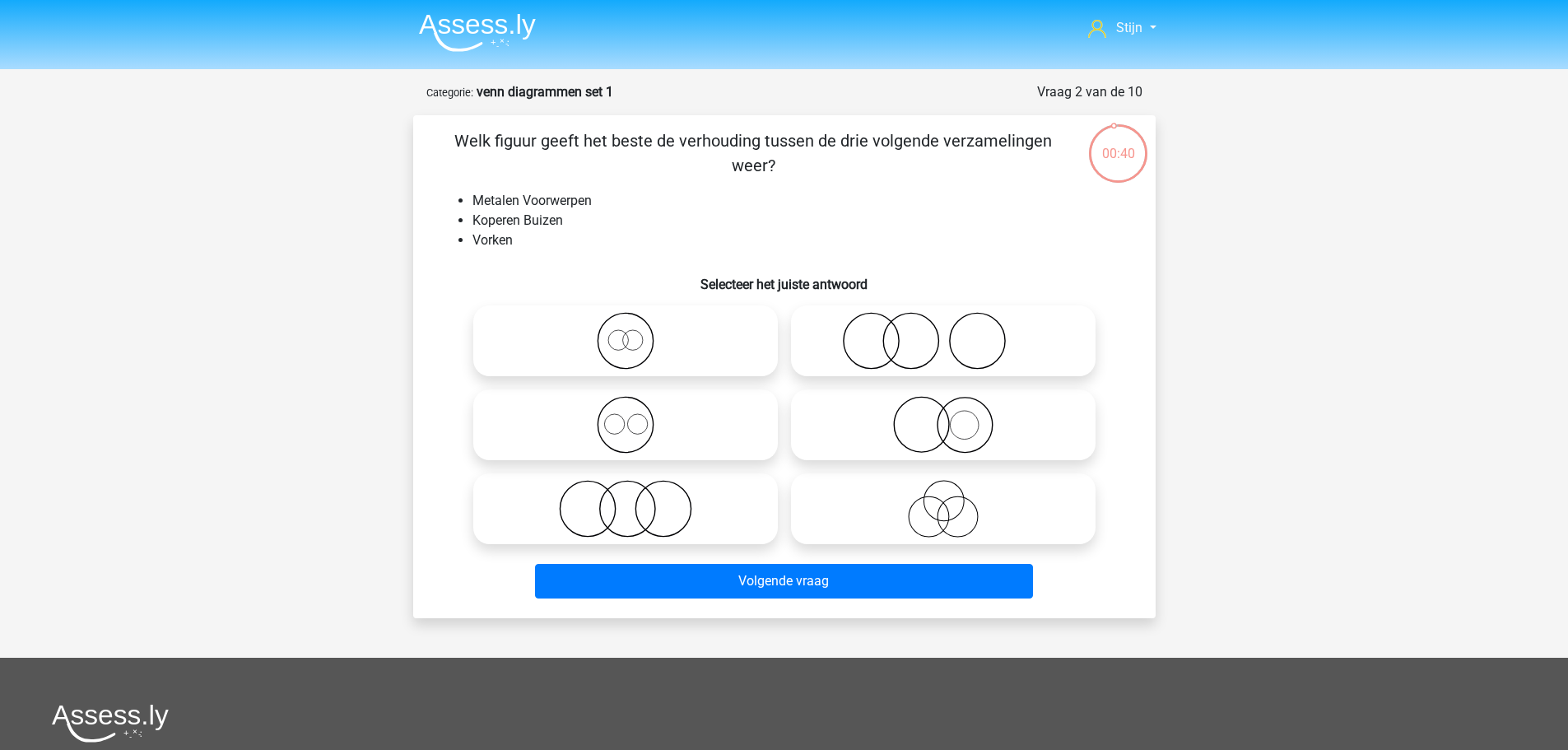
click at [496, 95] on strong "venn diagrammen set 1" at bounding box center [545, 92] width 136 height 16
click at [473, 42] on img at bounding box center [478, 32] width 117 height 38
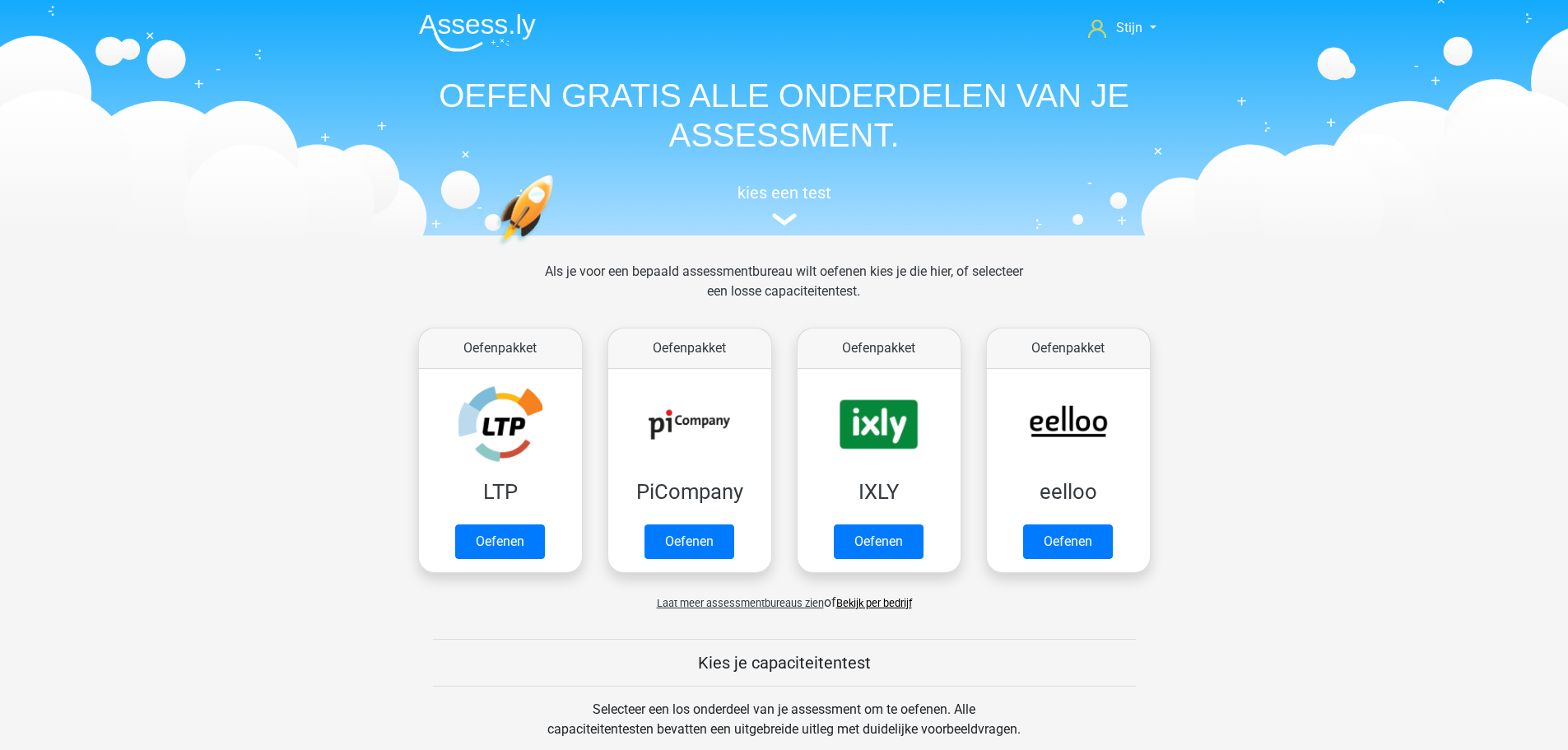
click at [790, 179] on div "kies een test" at bounding box center [784, 201] width 757 height 54
click at [787, 197] on h5 "kies een test" at bounding box center [784, 193] width 757 height 20
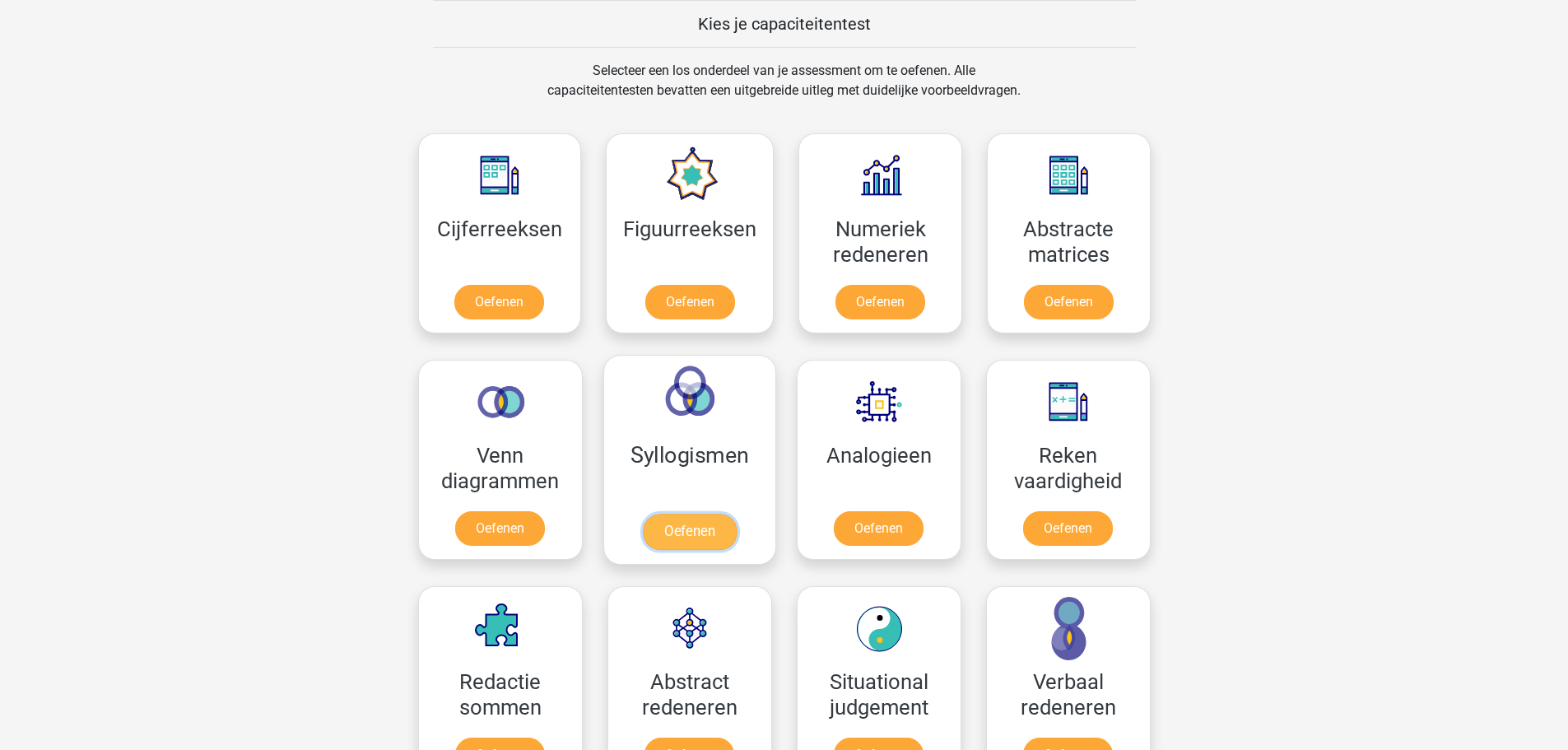
click at [693, 535] on link "Oefenen" at bounding box center [689, 532] width 94 height 37
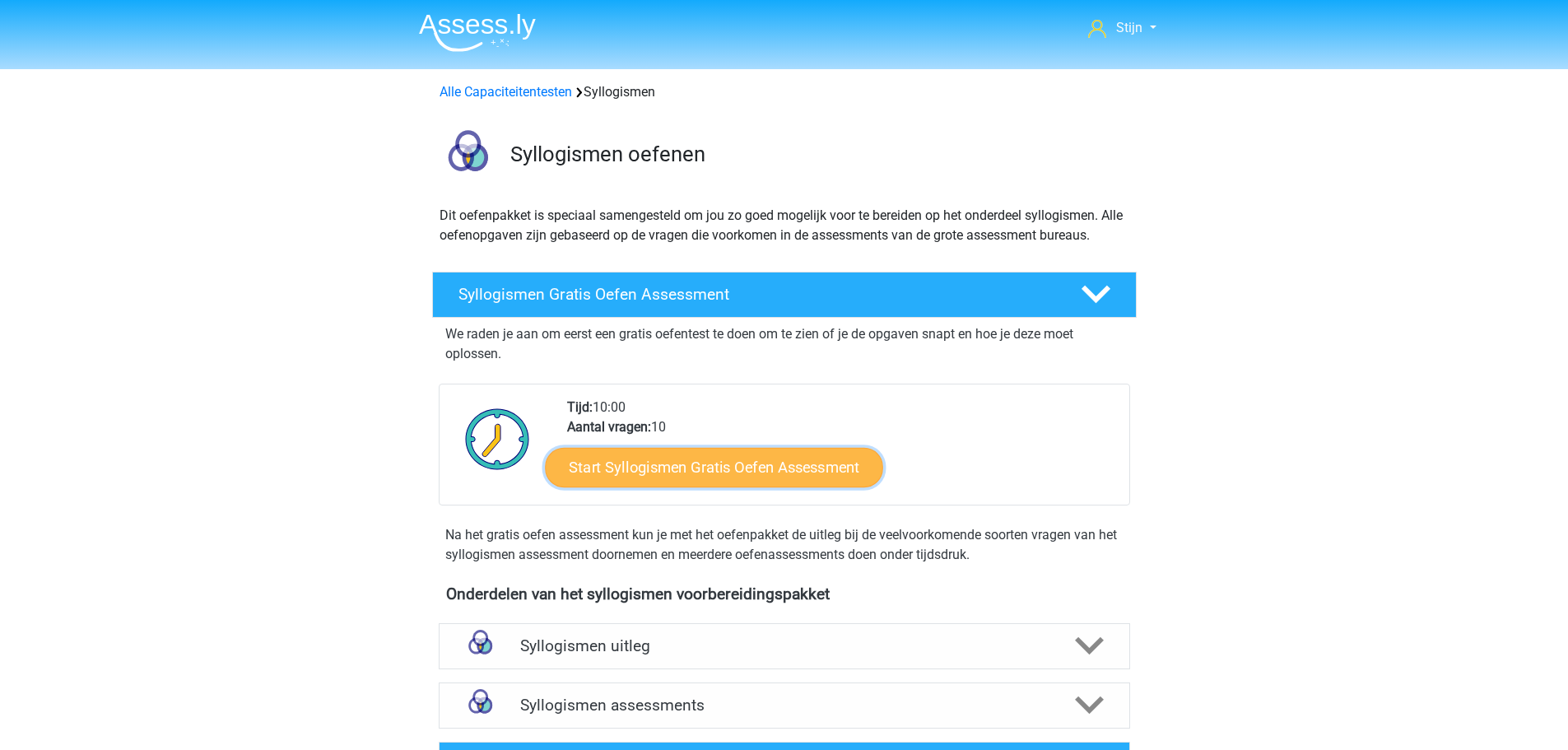
click at [709, 469] on link "Start Syllogismen Gratis Oefen Assessment" at bounding box center [714, 466] width 339 height 39
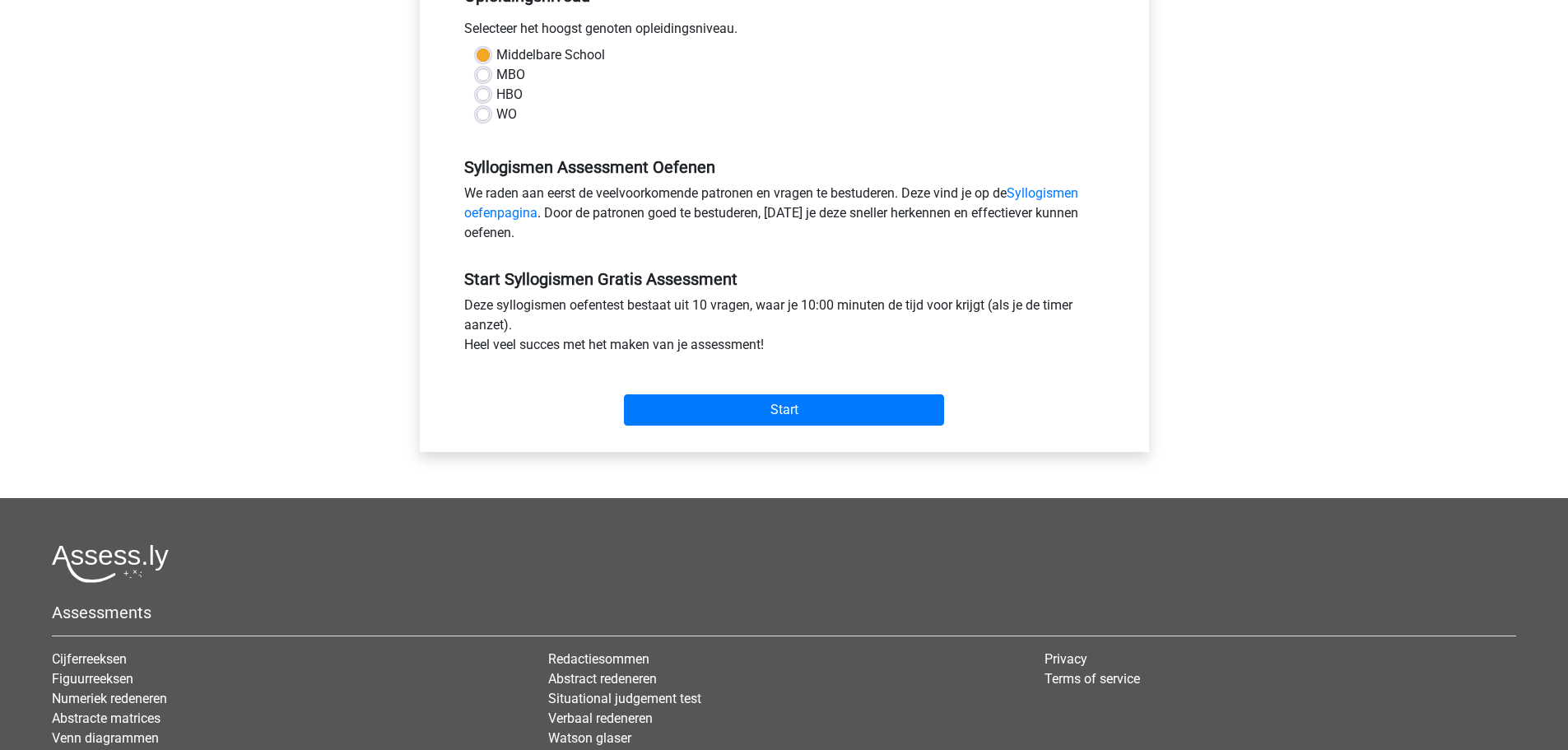
scroll to position [551, 0]
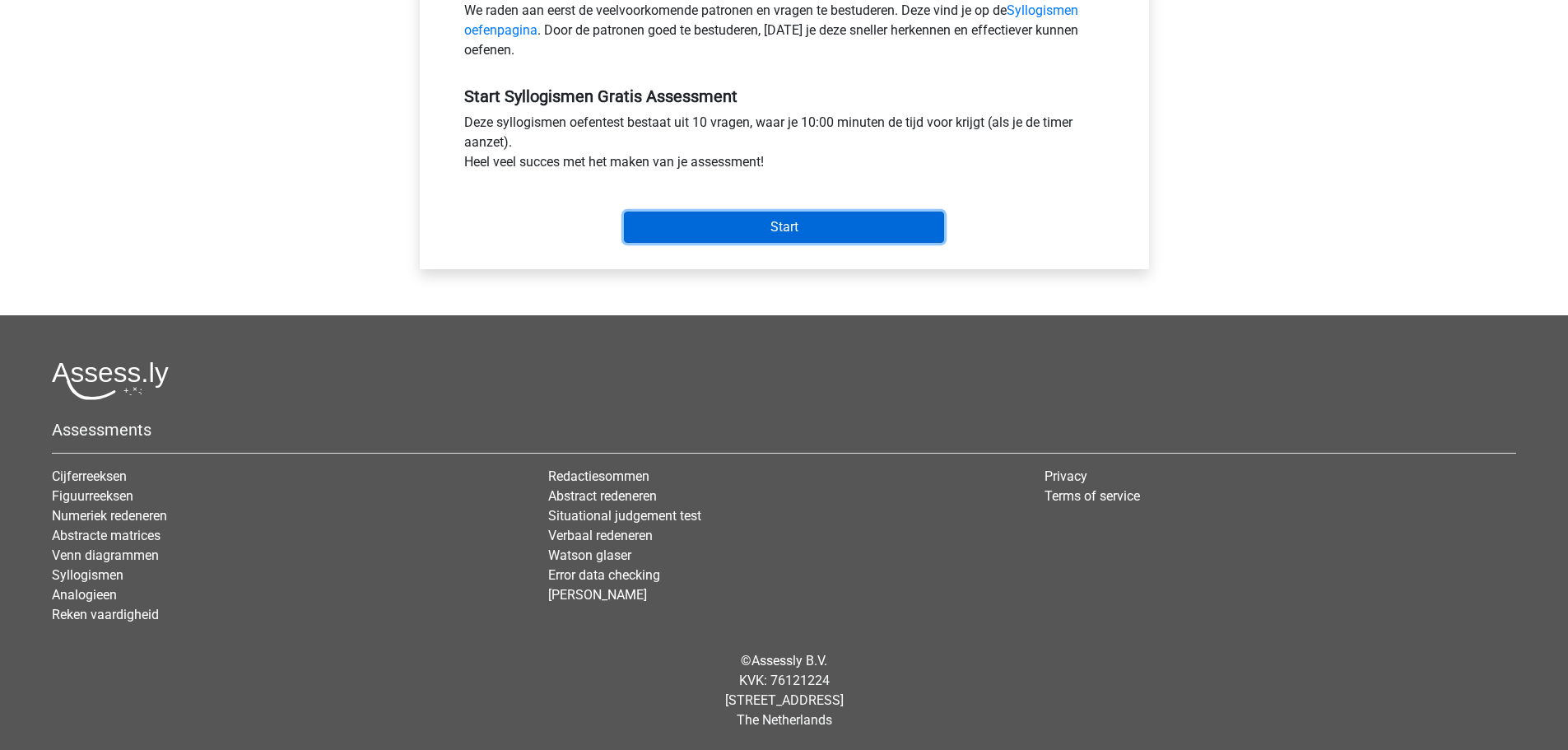
click at [858, 227] on input "Start" at bounding box center [784, 227] width 320 height 31
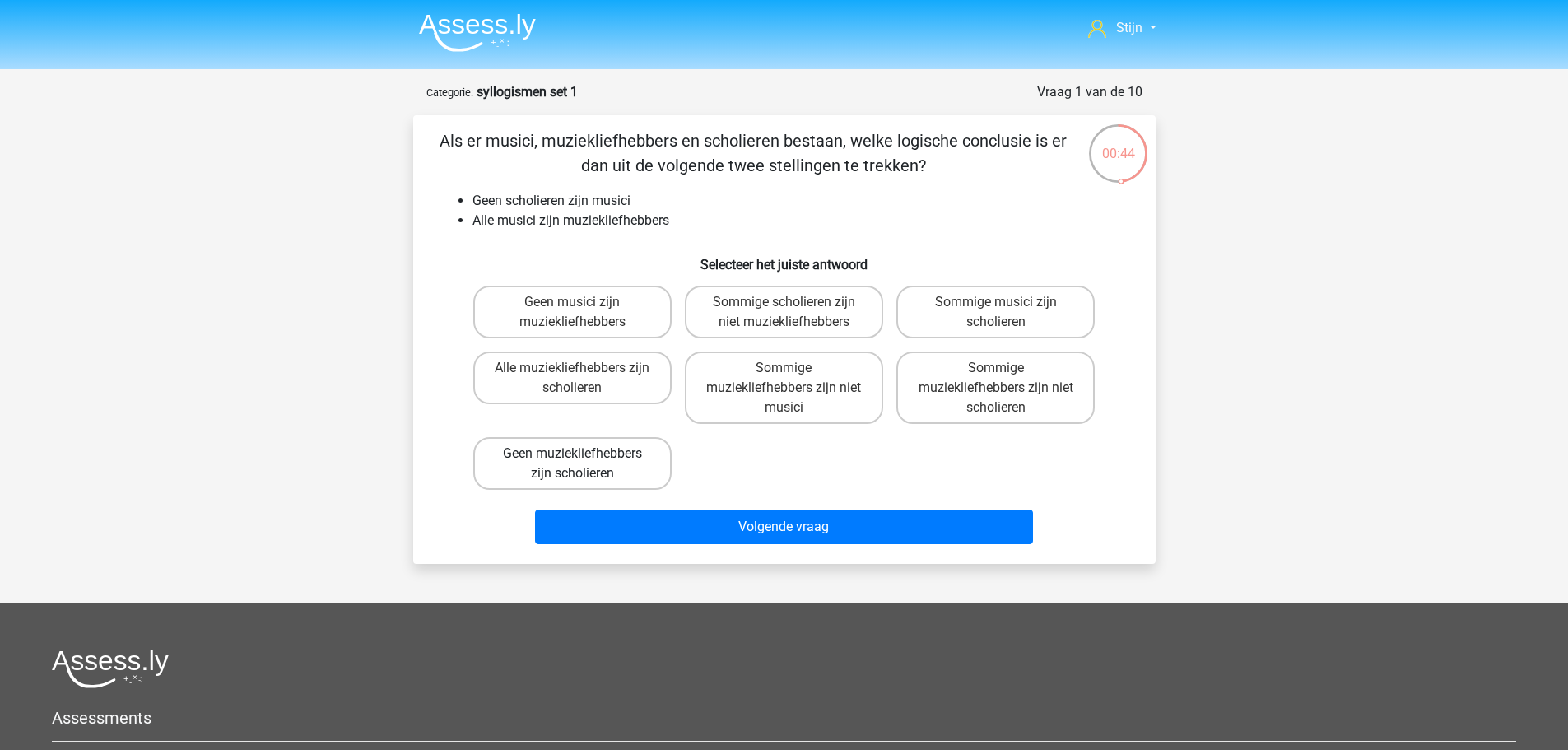
click at [585, 473] on label "Geen muziekliefhebbers zijn scholieren" at bounding box center [572, 464] width 199 height 53
click at [583, 464] on input "Geen muziekliefhebbers zijn scholieren" at bounding box center [578, 460] width 11 height 11
radio input "true"
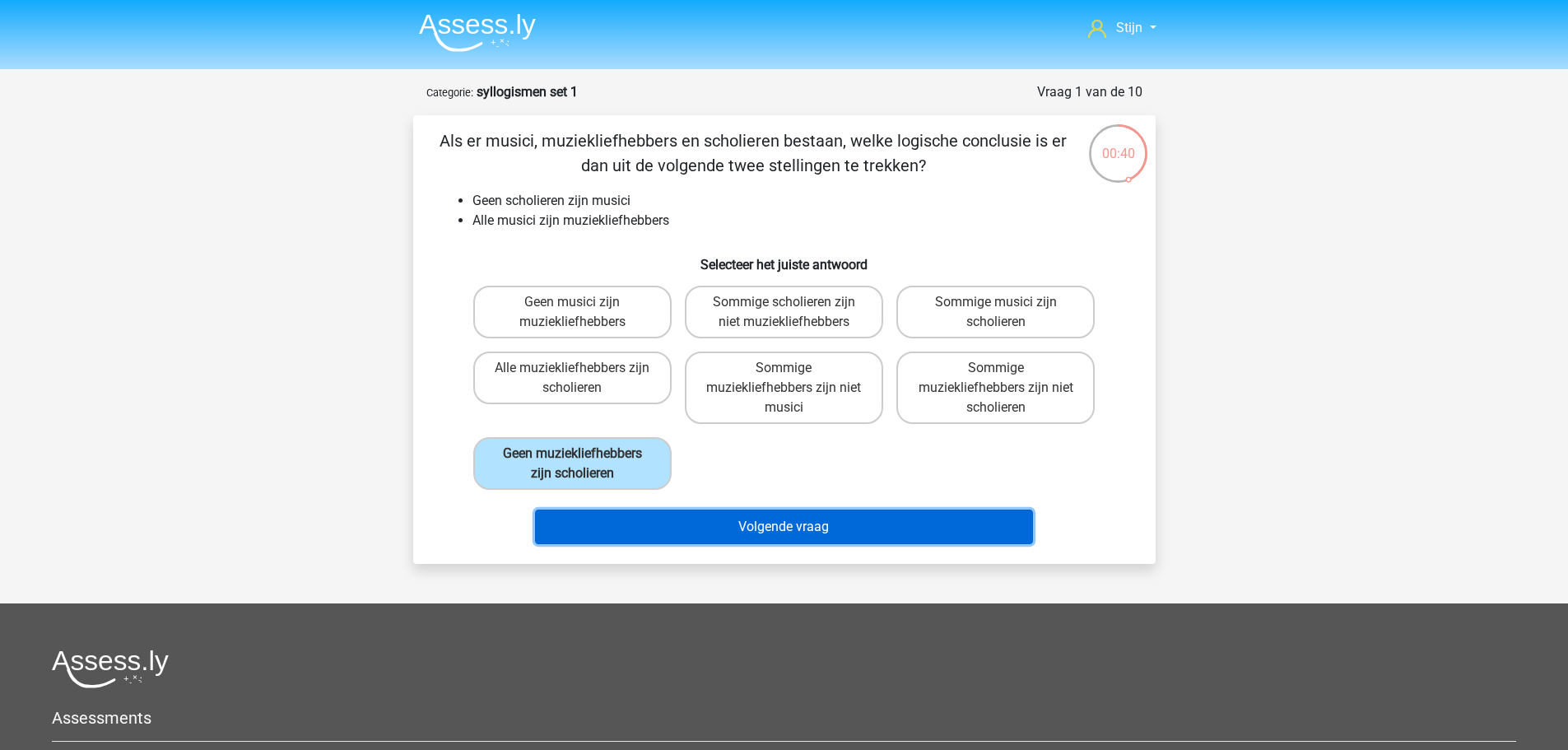
click at [815, 534] on button "Volgende vraag" at bounding box center [784, 527] width 498 height 35
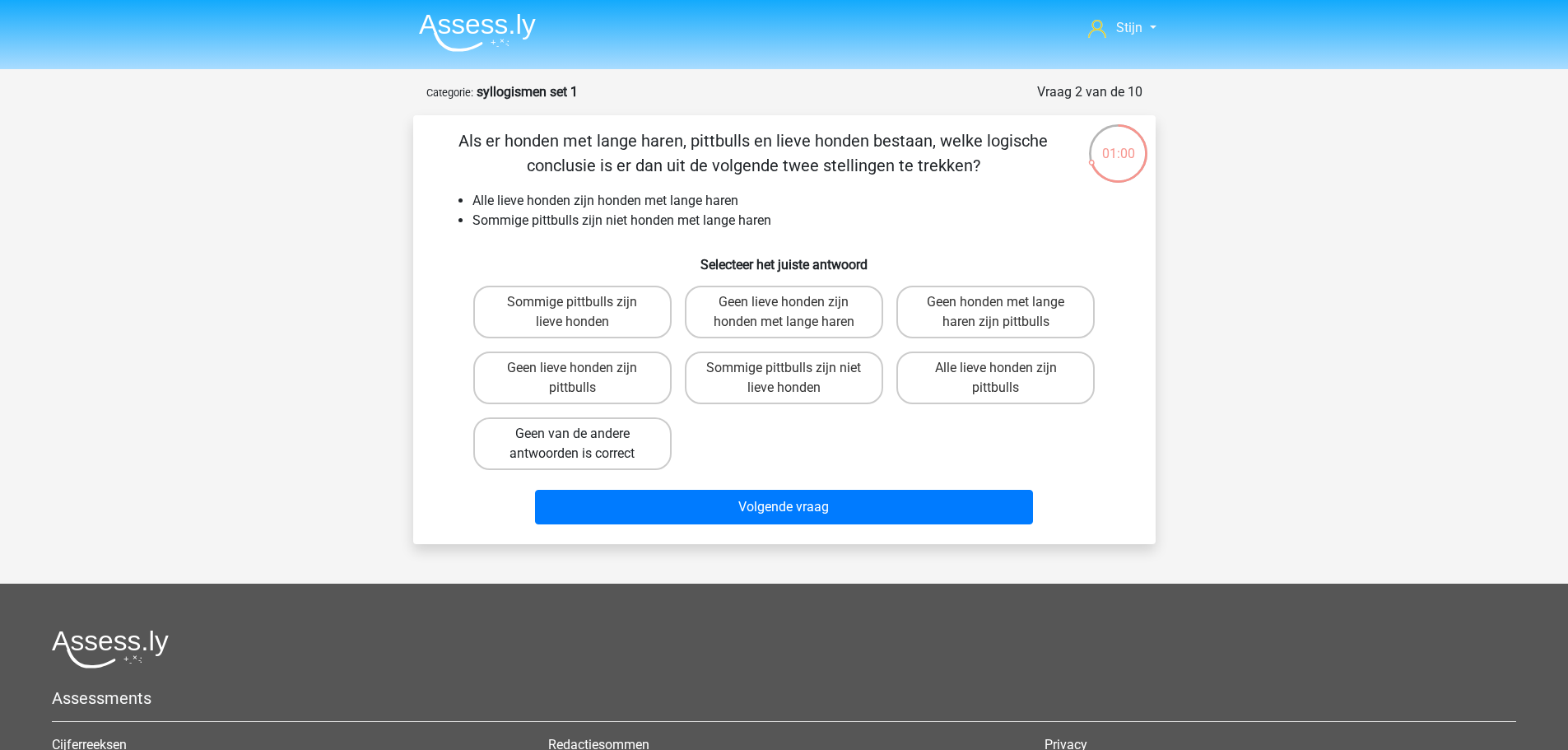
click at [587, 449] on label "Geen van de andere antwoorden is correct" at bounding box center [572, 444] width 199 height 53
click at [583, 445] on input "Geen van de andere antwoorden is correct" at bounding box center [578, 440] width 11 height 11
radio input "true"
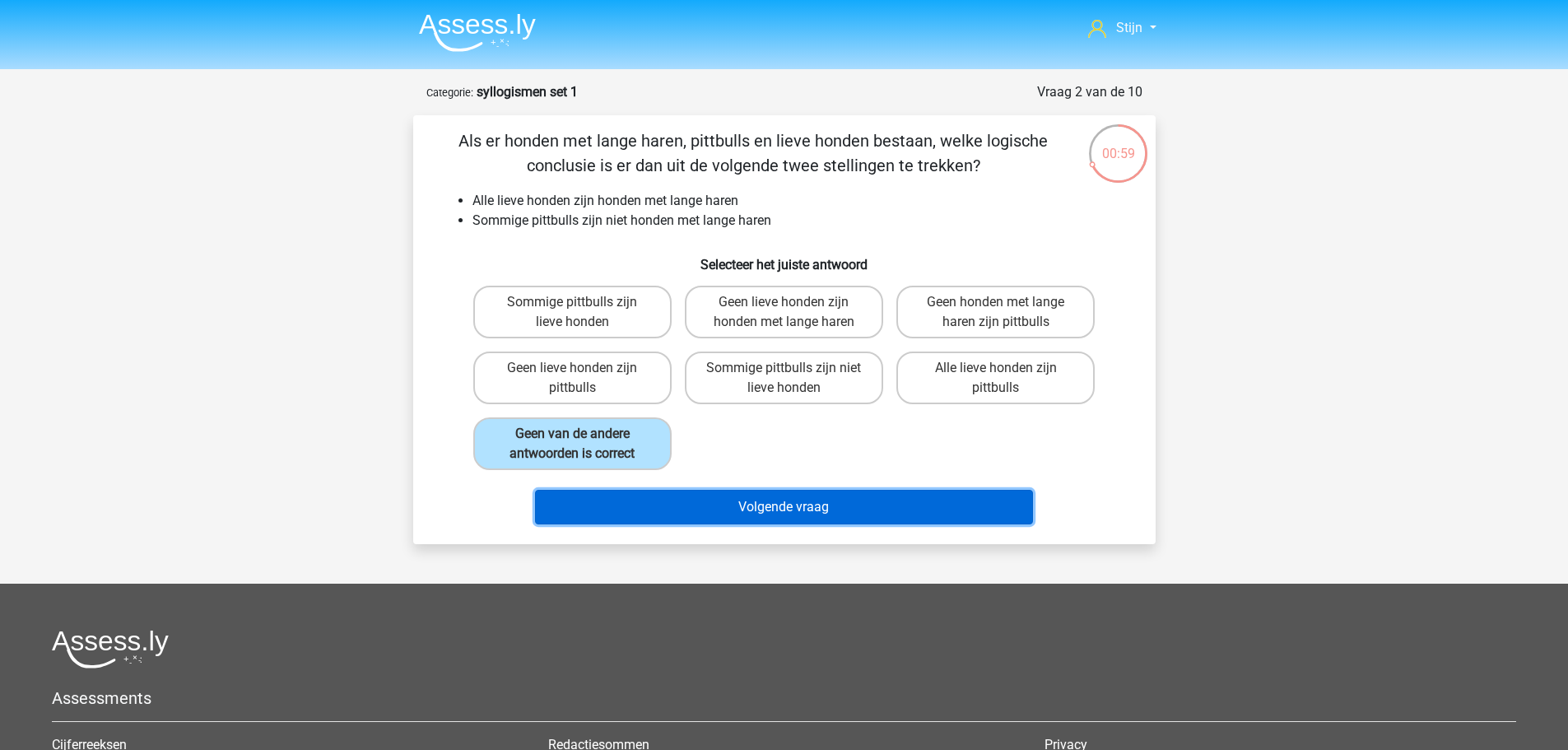
click at [759, 511] on button "Volgende vraag" at bounding box center [784, 507] width 498 height 35
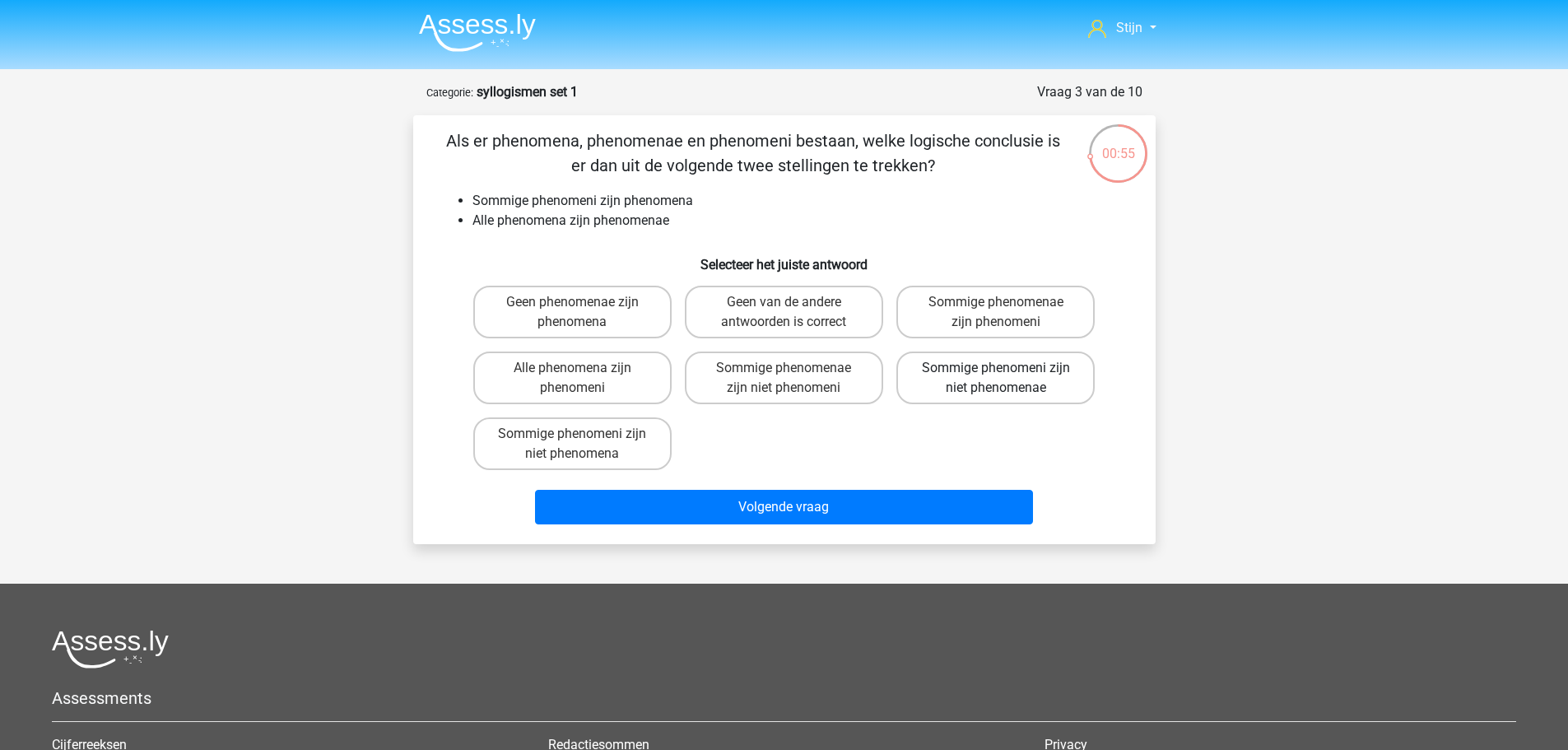
click at [968, 373] on label "Sommige phenomeni zijn niet phenomenae" at bounding box center [995, 378] width 199 height 53
click at [996, 373] on input "Sommige phenomeni zijn niet phenomenae" at bounding box center [1001, 374] width 11 height 11
radio input "true"
drag, startPoint x: 827, startPoint y: 222, endPoint x: 816, endPoint y: 223, distance: 11.0
click at [824, 222] on li "Alle phenomena zijn phenomenae" at bounding box center [801, 221] width 657 height 20
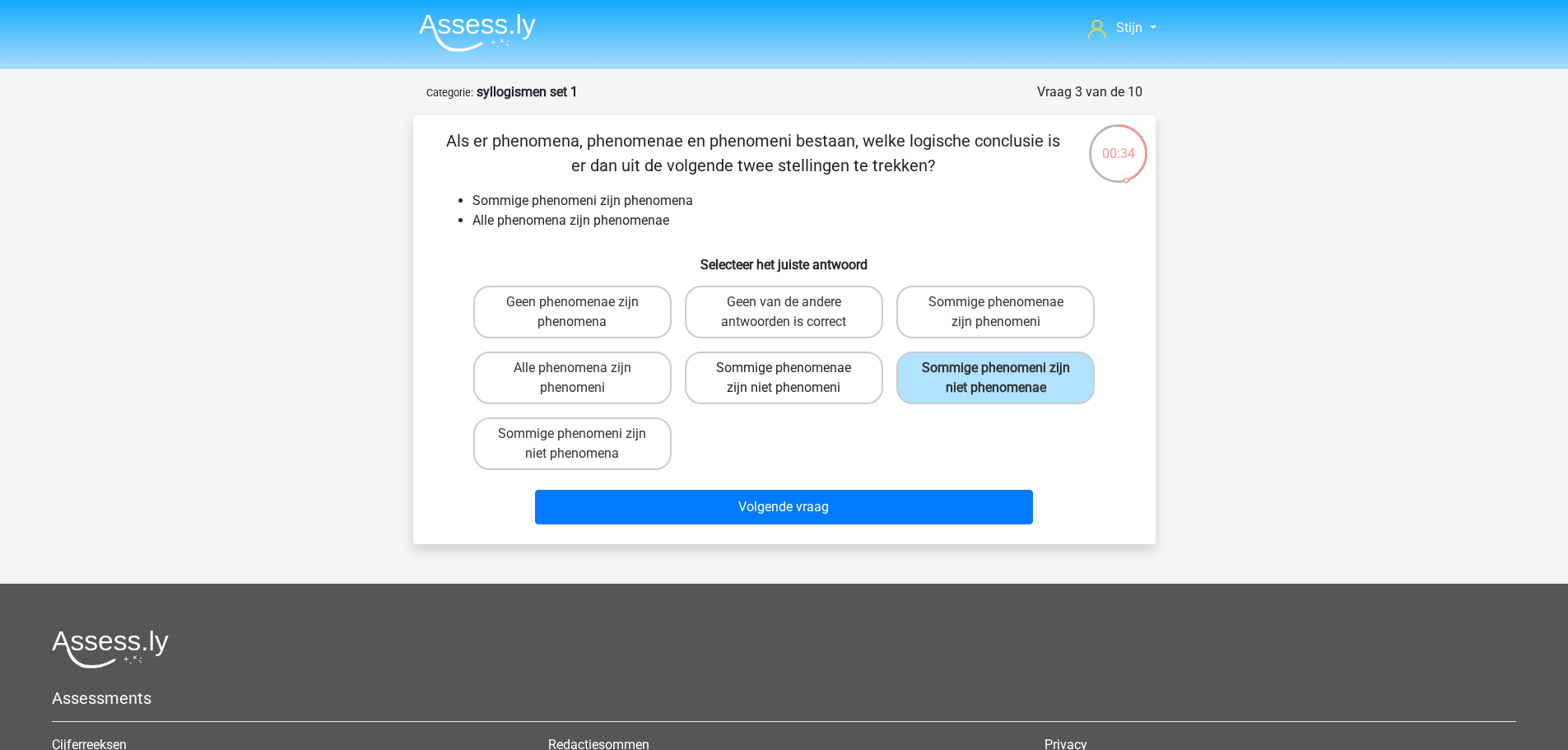
click at [805, 381] on label "Sommige phenomenae zijn niet phenomeni" at bounding box center [784, 378] width 199 height 53
click at [795, 379] on input "Sommige phenomenae zijn niet phenomeni" at bounding box center [789, 374] width 11 height 11
radio input "true"
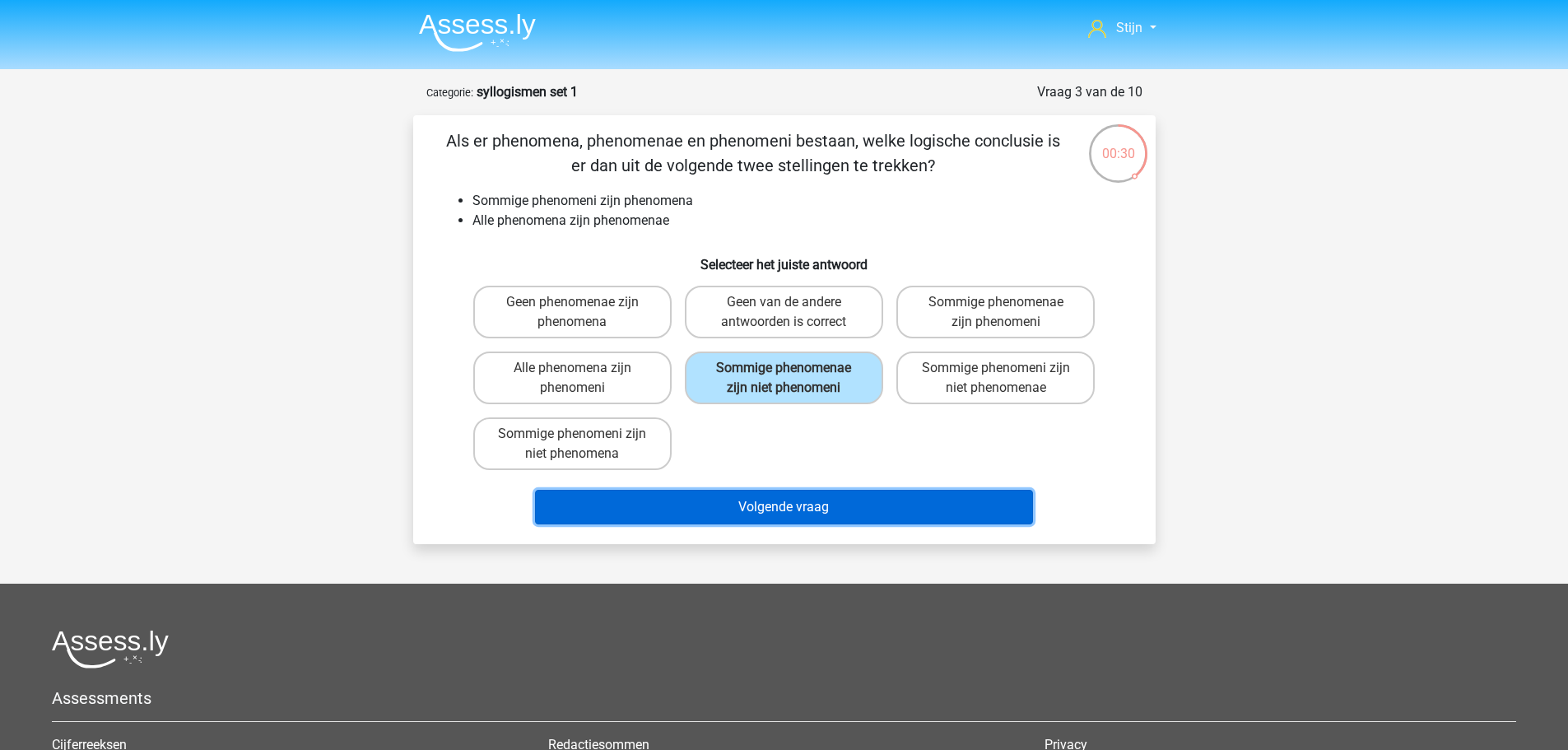
click at [822, 505] on button "Volgende vraag" at bounding box center [784, 507] width 498 height 35
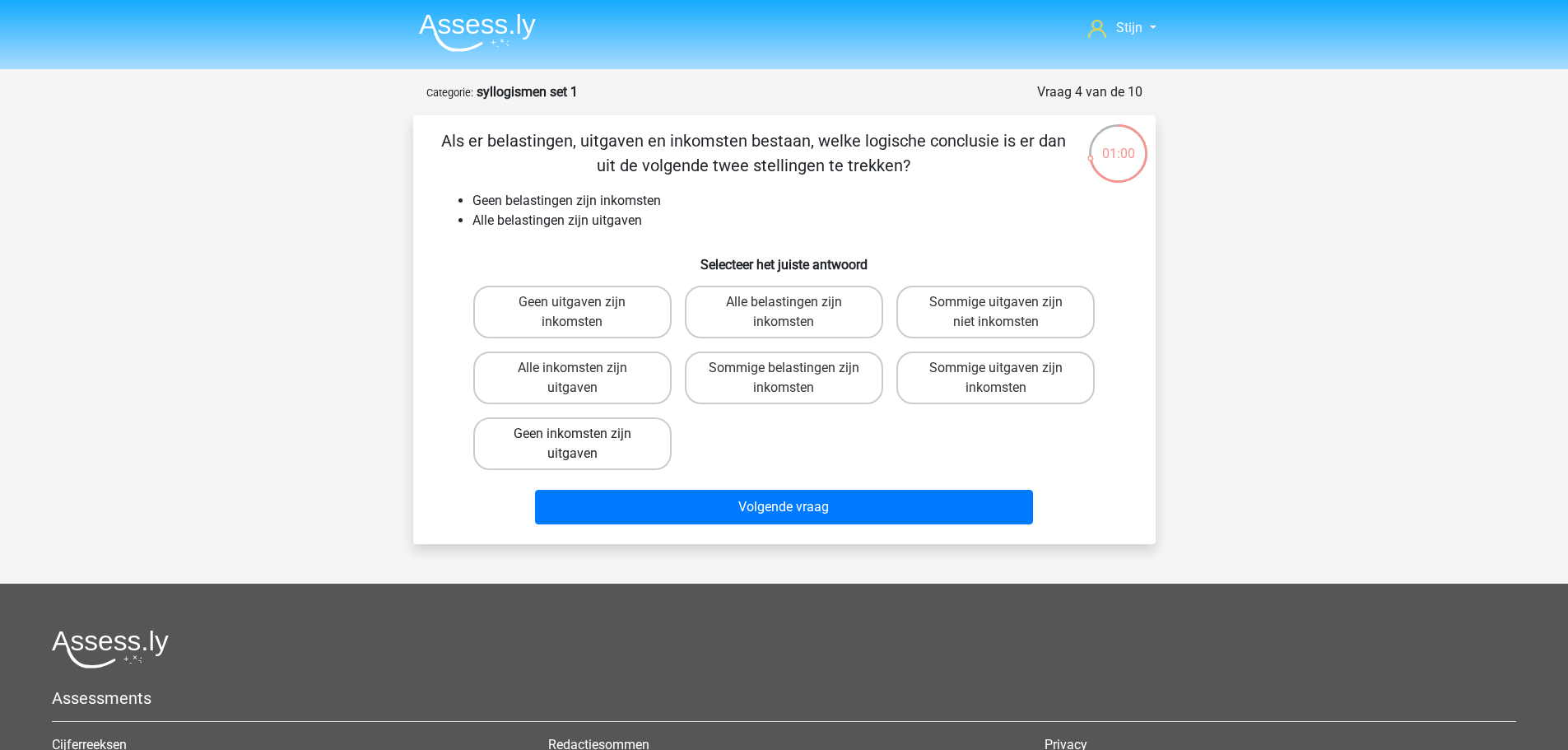
click at [588, 439] on label "Geen inkomsten zijn uitgaven" at bounding box center [572, 444] width 199 height 53
click at [583, 439] on input "Geen inkomsten zijn uitgaven" at bounding box center [578, 440] width 11 height 11
radio input "true"
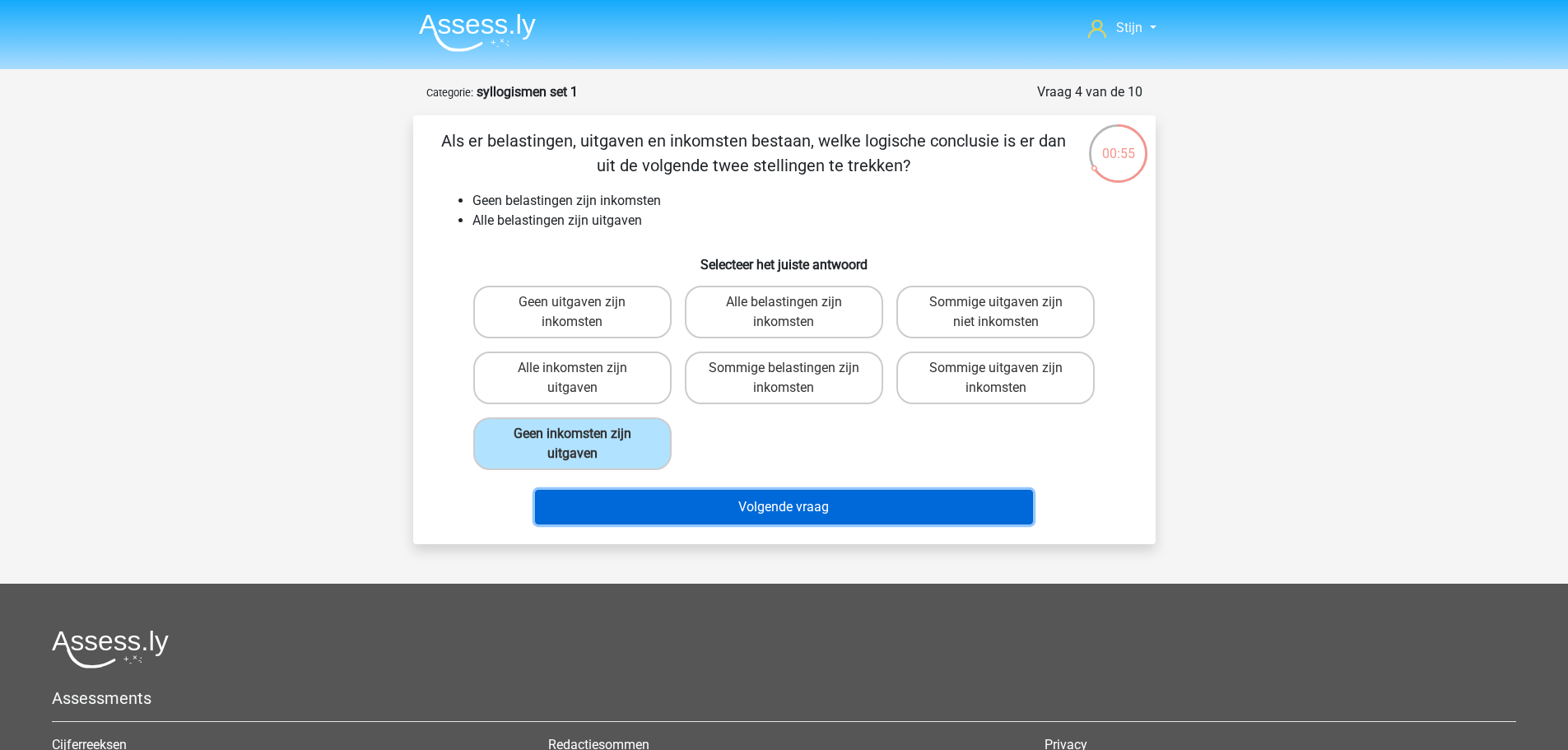
click at [698, 497] on button "Volgende vraag" at bounding box center [784, 507] width 498 height 35
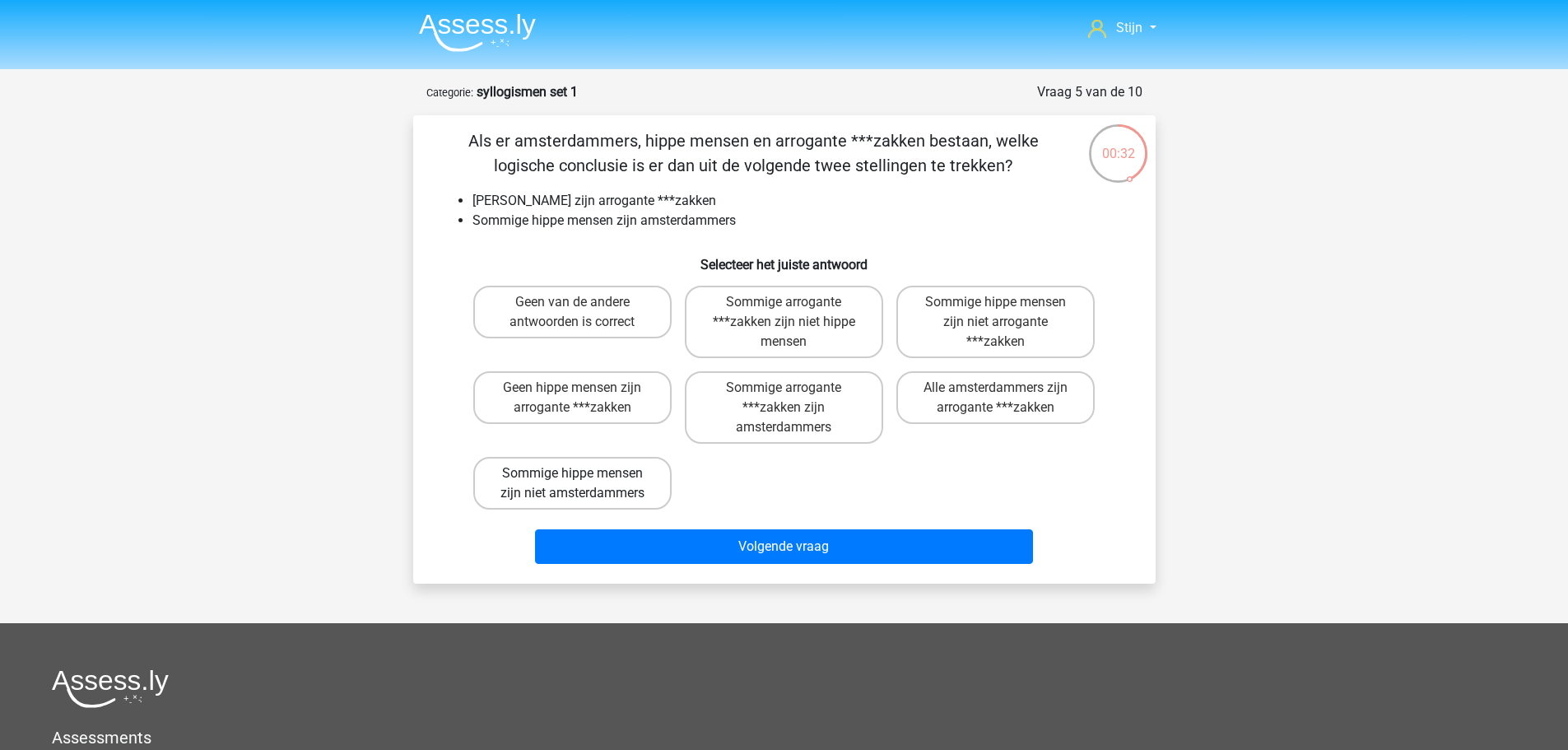
click at [605, 473] on label "Sommige hippe mensen zijn niet amsterdammers" at bounding box center [572, 484] width 199 height 53
click at [583, 473] on input "Sommige hippe mensen zijn niet amsterdammers" at bounding box center [578, 479] width 11 height 11
radio input "true"
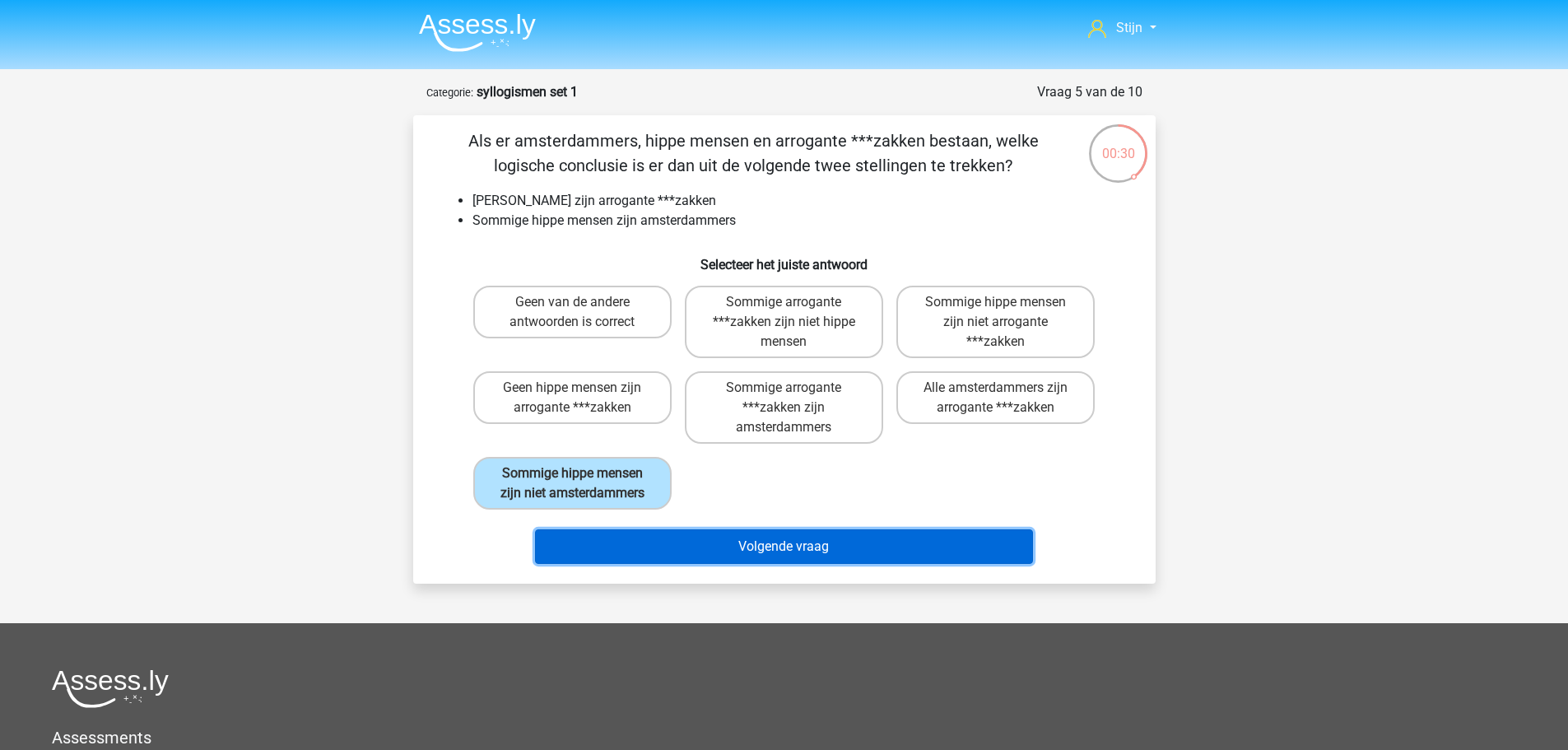
click at [794, 546] on button "Volgende vraag" at bounding box center [784, 547] width 498 height 35
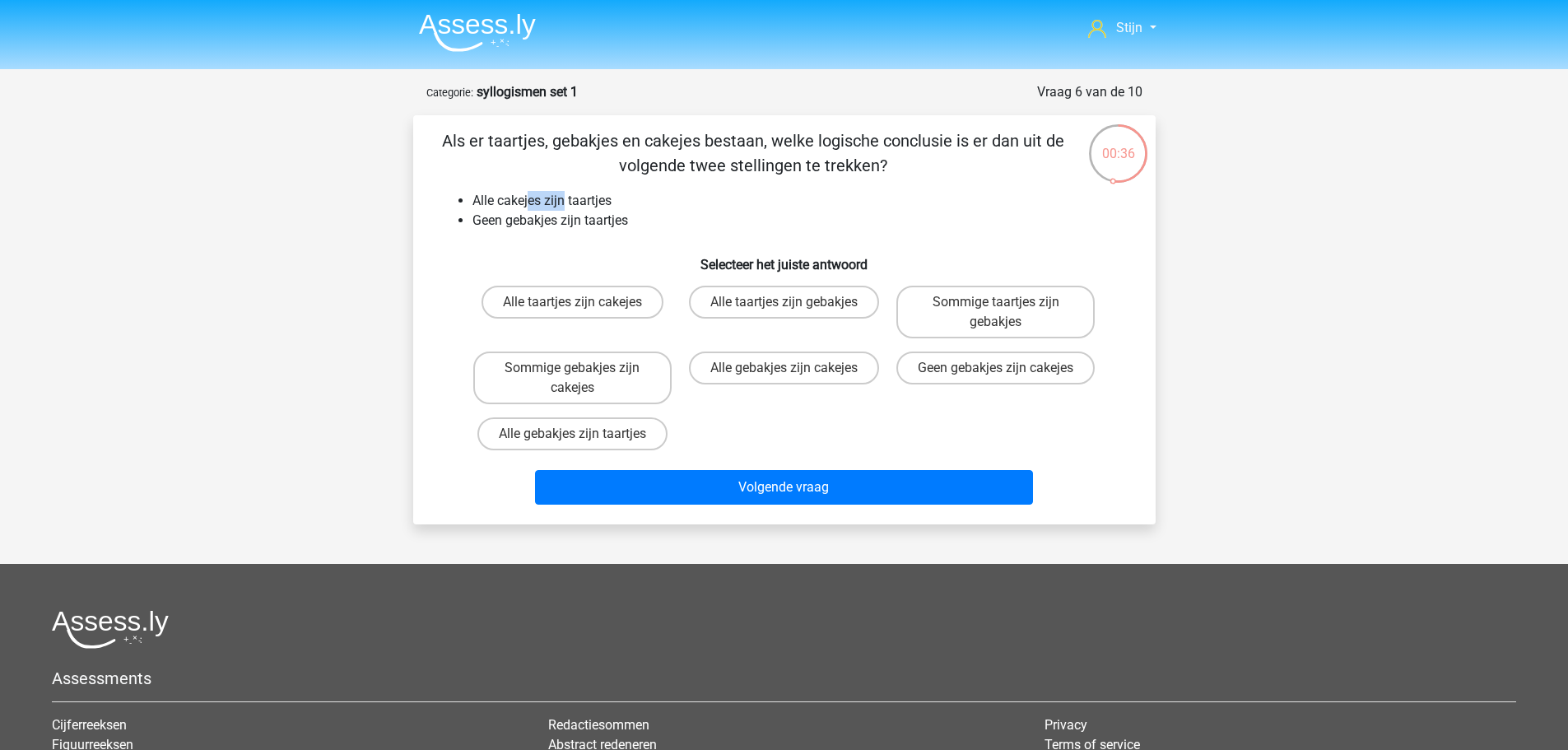
drag, startPoint x: 530, startPoint y: 192, endPoint x: 568, endPoint y: 192, distance: 38.0
click at [567, 192] on li "Alle cakejes zijn taartjes" at bounding box center [801, 201] width 657 height 20
click at [665, 208] on li "Alle cakejes zijn taartjes" at bounding box center [801, 201] width 657 height 20
drag, startPoint x: 470, startPoint y: 218, endPoint x: 625, endPoint y: 210, distance: 155.2
click at [625, 210] on ul "Alle cakejes zijn taartjes Geen gebakjes zijn taartjes" at bounding box center [784, 211] width 690 height 39
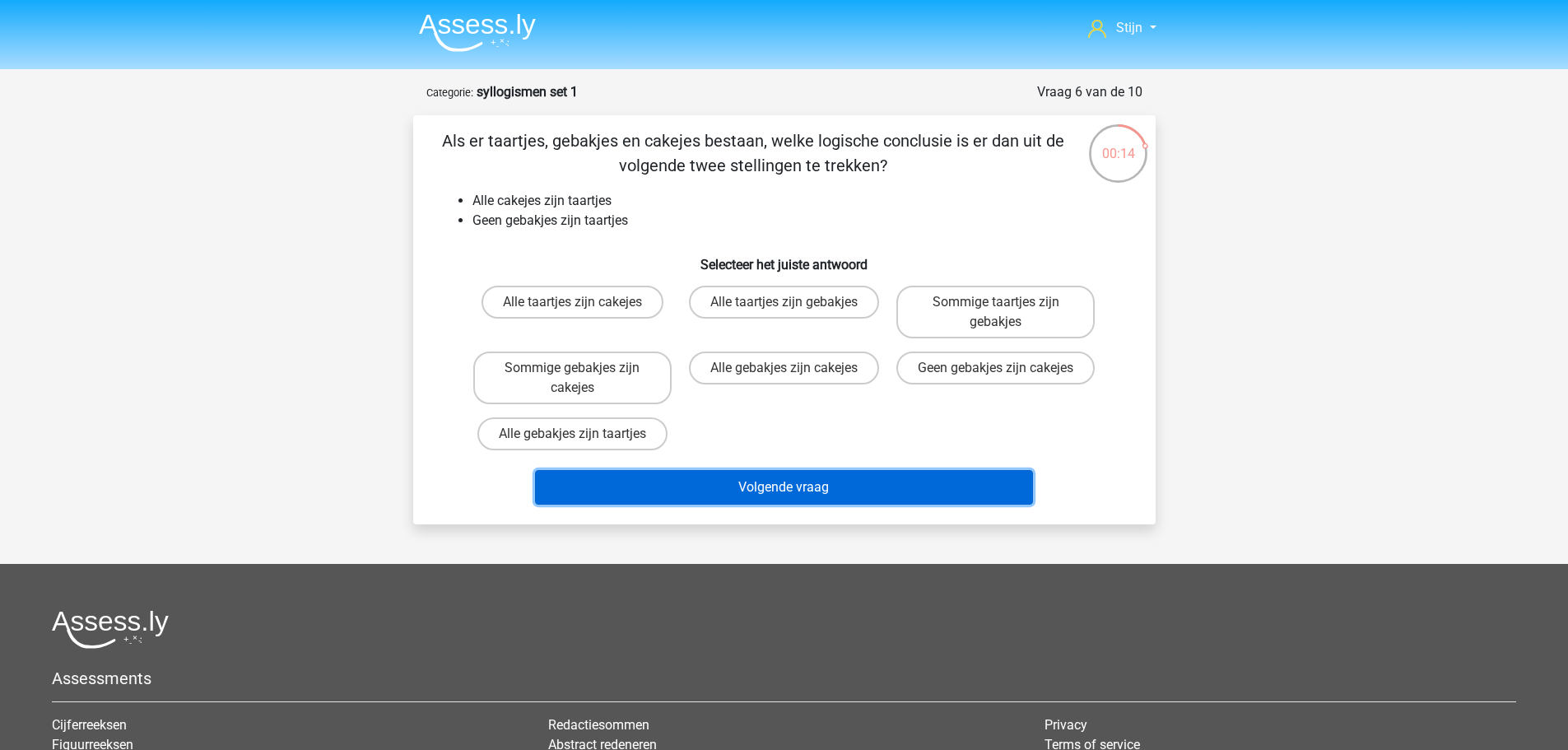
click at [749, 479] on button "Volgende vraag" at bounding box center [784, 488] width 498 height 35
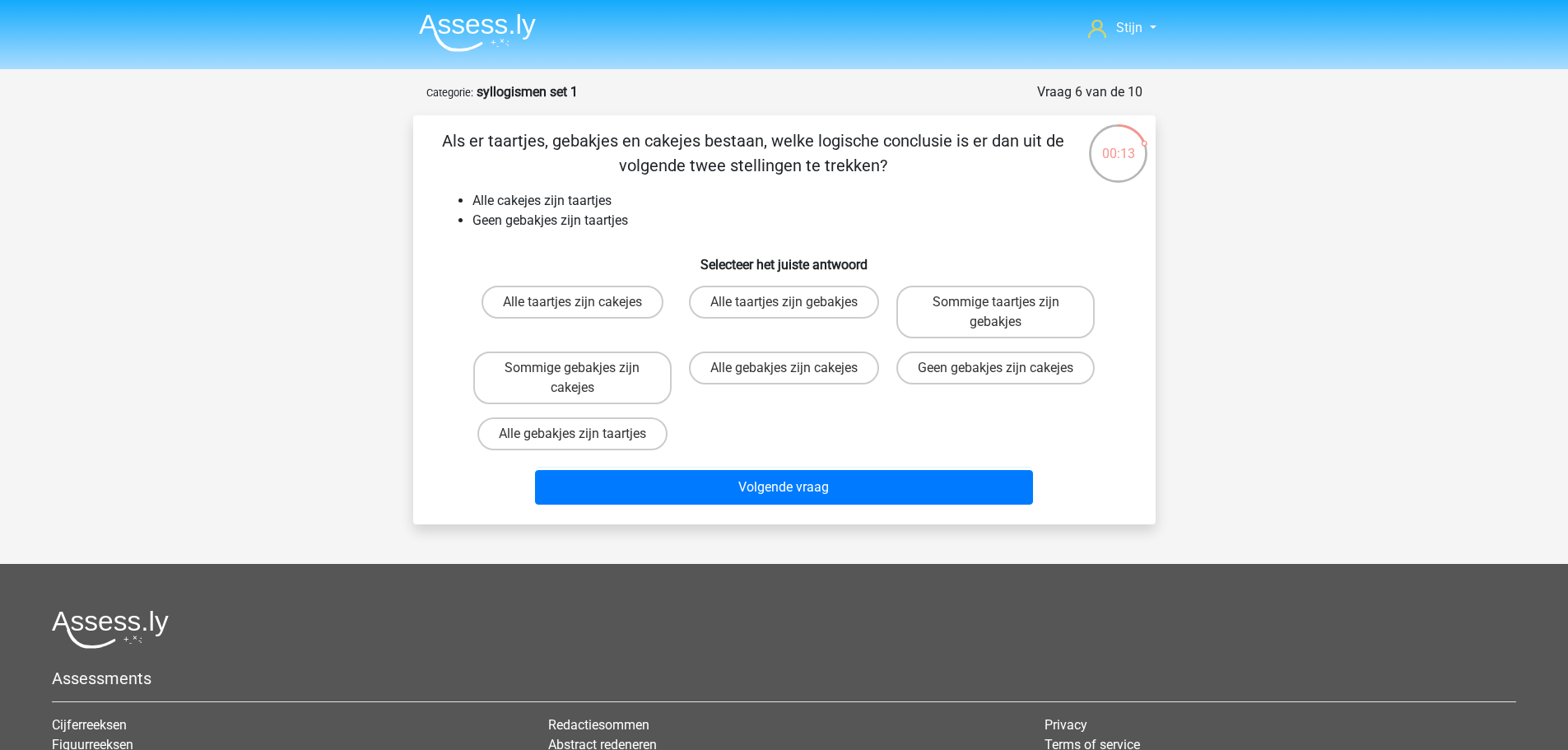
click at [618, 257] on h6 "Selecteer het juiste antwoord" at bounding box center [784, 257] width 690 height 28
drag, startPoint x: 485, startPoint y: 207, endPoint x: 645, endPoint y: 214, distance: 160.2
click at [563, 201] on li "Alle cakejes zijn taartjes" at bounding box center [801, 201] width 657 height 20
click at [652, 214] on li "Geen gebakjes zijn taartjes" at bounding box center [801, 221] width 657 height 20
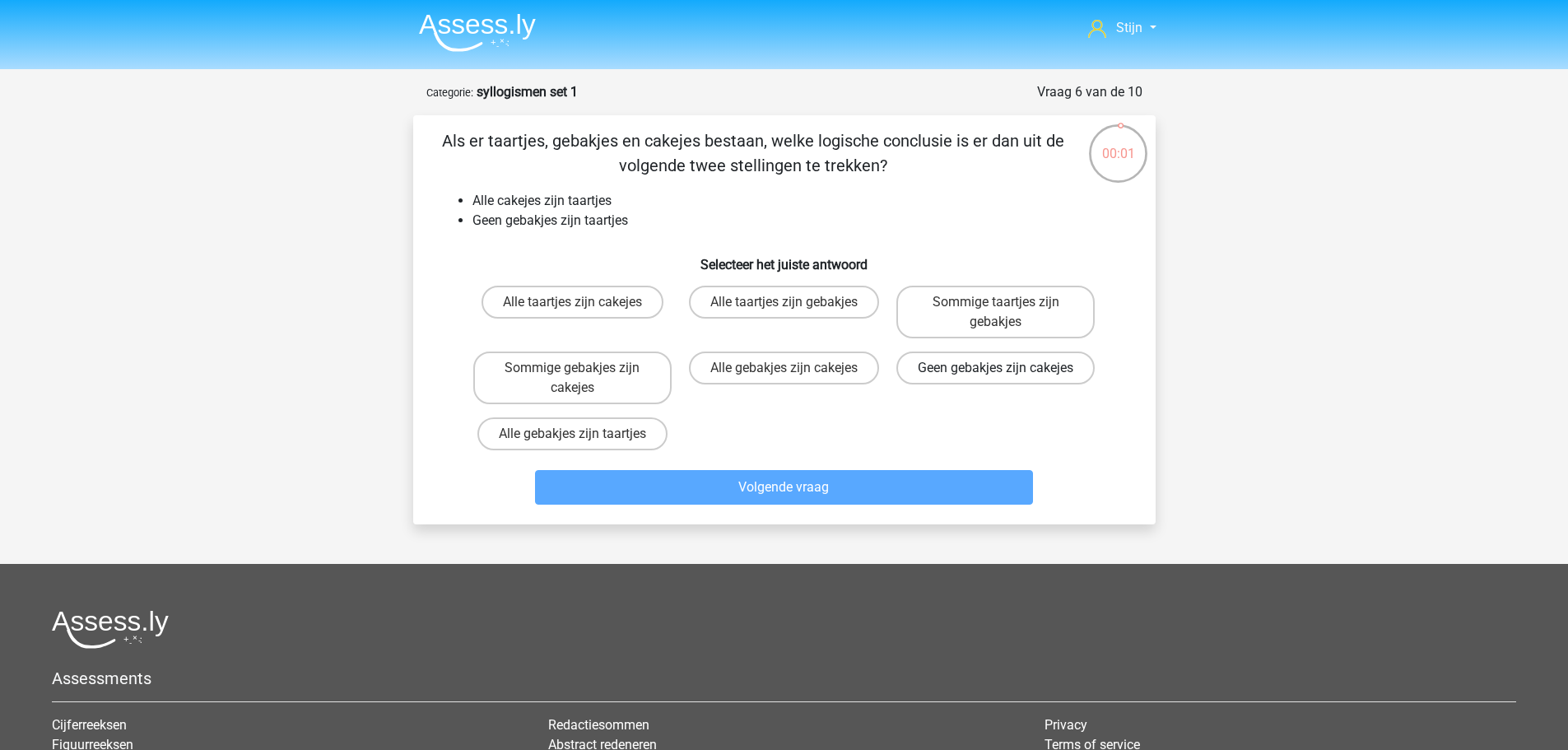
click at [1001, 385] on label "Geen gebakjes zijn cakejes" at bounding box center [995, 368] width 199 height 33
click at [1001, 379] on input "Geen gebakjes zijn cakejes" at bounding box center [1001, 374] width 11 height 11
radio input "true"
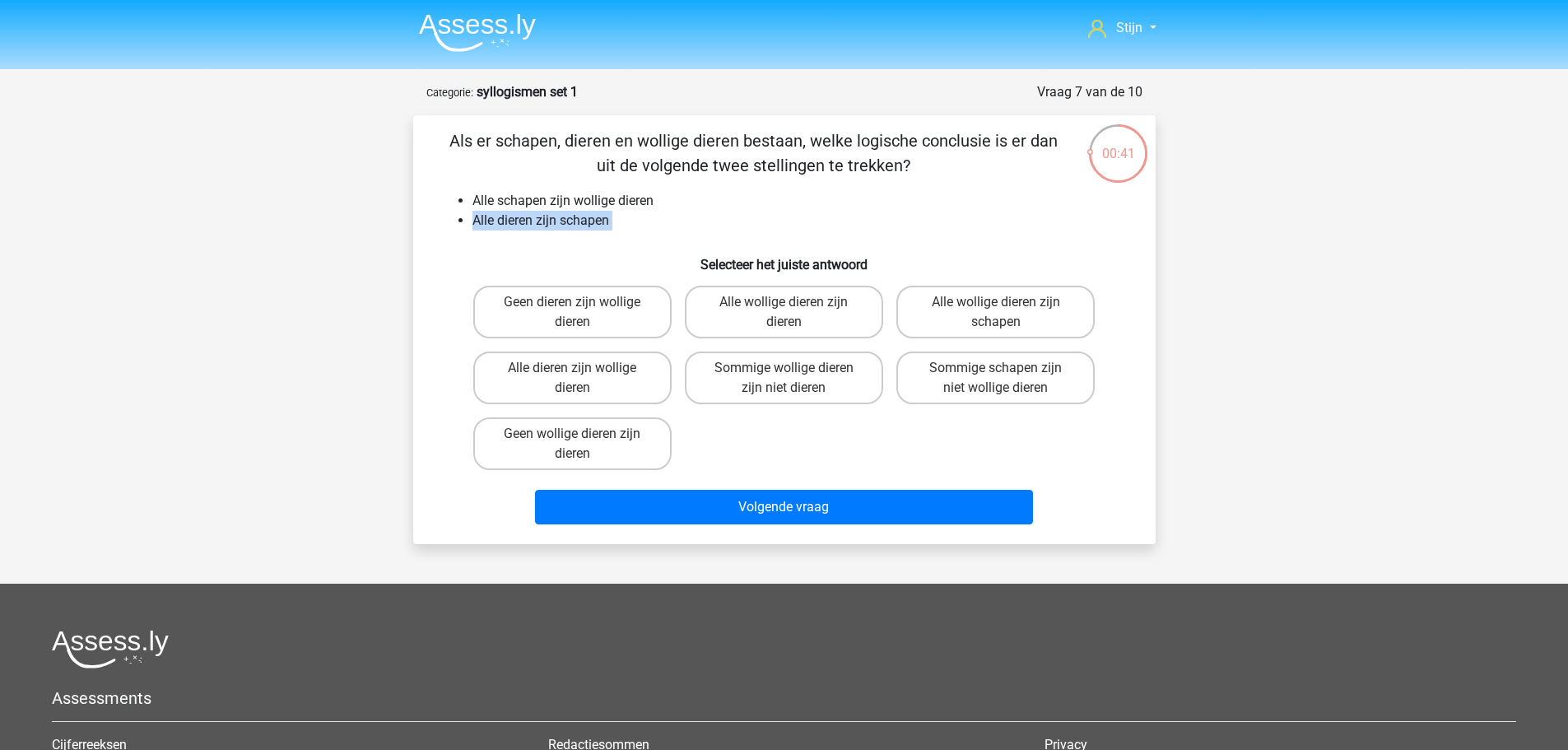
drag, startPoint x: 475, startPoint y: 218, endPoint x: 536, endPoint y: 235, distance: 63.3
click at [536, 235] on div "Als er schapen, dieren en wollige dieren bestaan, welke logische conclusie is e…" at bounding box center [784, 330] width 730 height 403
click at [622, 242] on div "Als er schapen, dieren en wollige dieren bestaan, welke logische conclusie is e…" at bounding box center [784, 330] width 730 height 403
drag, startPoint x: 492, startPoint y: 225, endPoint x: 601, endPoint y: 223, distance: 109.0
click at [601, 223] on li "Alle dieren zijn schapen" at bounding box center [801, 221] width 657 height 20
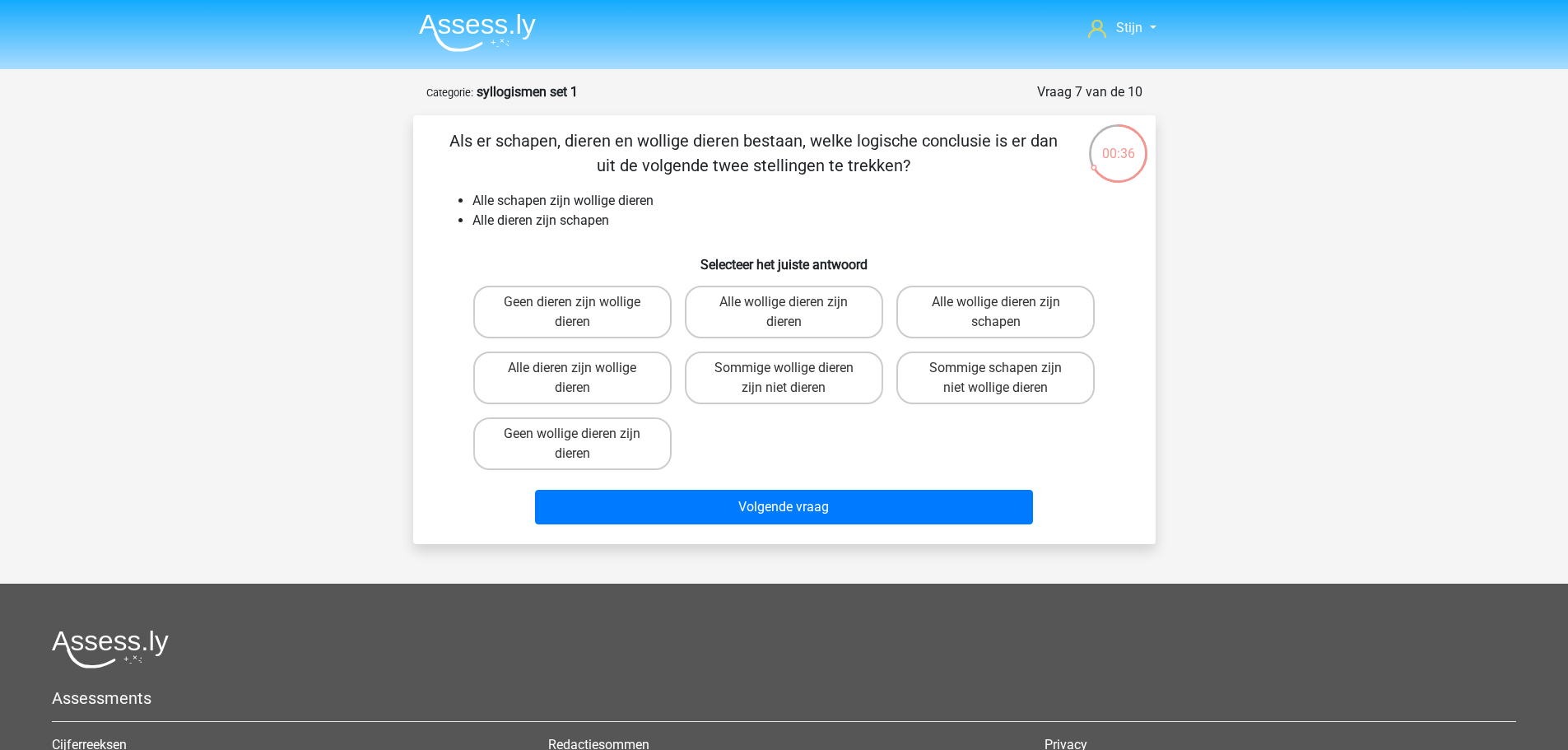
click at [1030, 236] on div "Als er schapen, dieren en wollige dieren bestaan, welke logische conclusie is e…" at bounding box center [784, 330] width 730 height 403
click at [987, 320] on label "Alle wollige dieren zijn schapen" at bounding box center [995, 312] width 199 height 53
click at [996, 313] on input "Alle wollige dieren zijn schapen" at bounding box center [1001, 308] width 11 height 11
radio input "true"
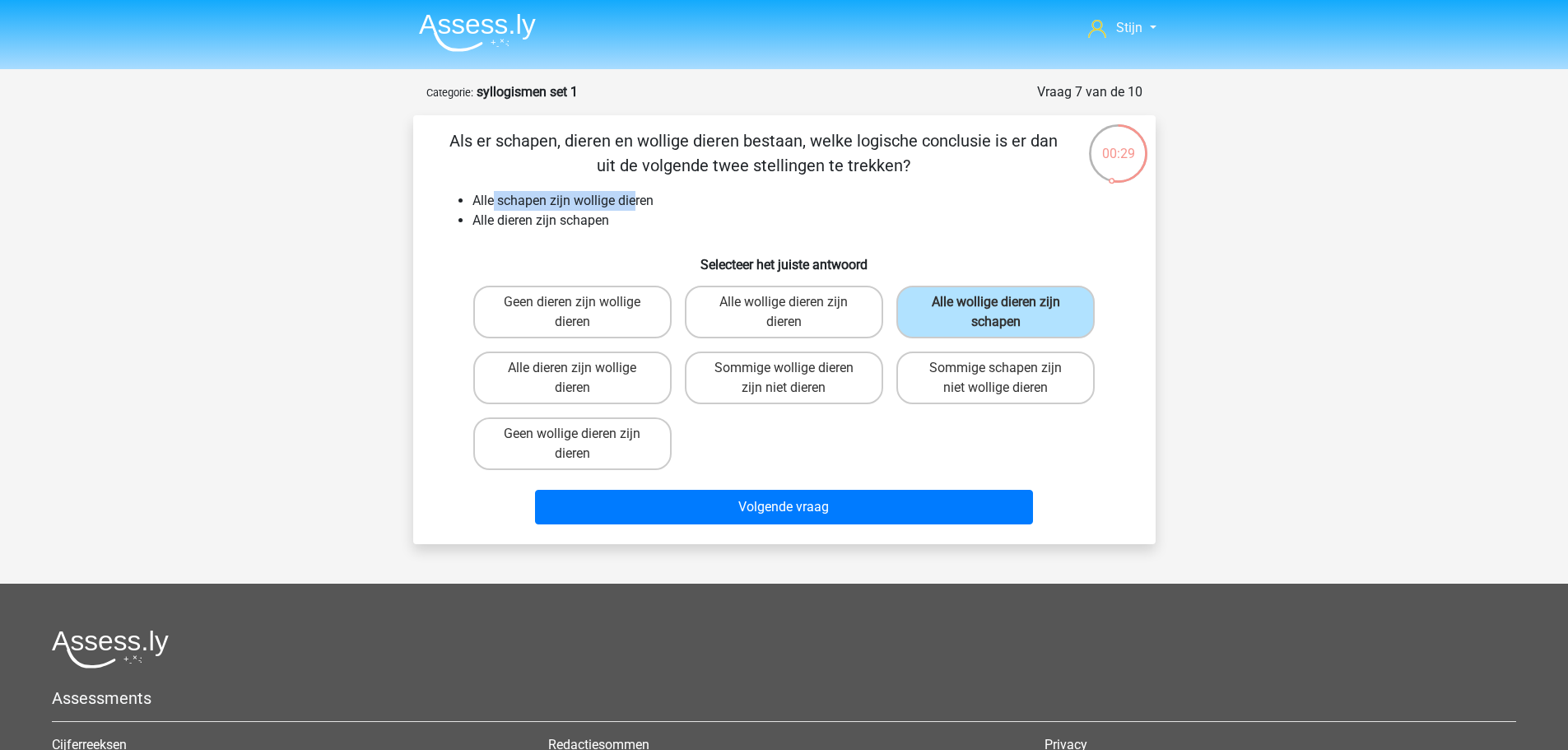
drag, startPoint x: 494, startPoint y: 196, endPoint x: 634, endPoint y: 201, distance: 140.1
click at [634, 201] on li "Alle schapen zijn wollige dieren" at bounding box center [801, 201] width 657 height 20
drag, startPoint x: 490, startPoint y: 234, endPoint x: 545, endPoint y: 242, distance: 55.6
click at [545, 242] on div "Als er schapen, dieren en wollige dieren bestaan, welke logische conclusie is e…" at bounding box center [784, 330] width 730 height 403
drag, startPoint x: 484, startPoint y: 200, endPoint x: 679, endPoint y: 219, distance: 195.9
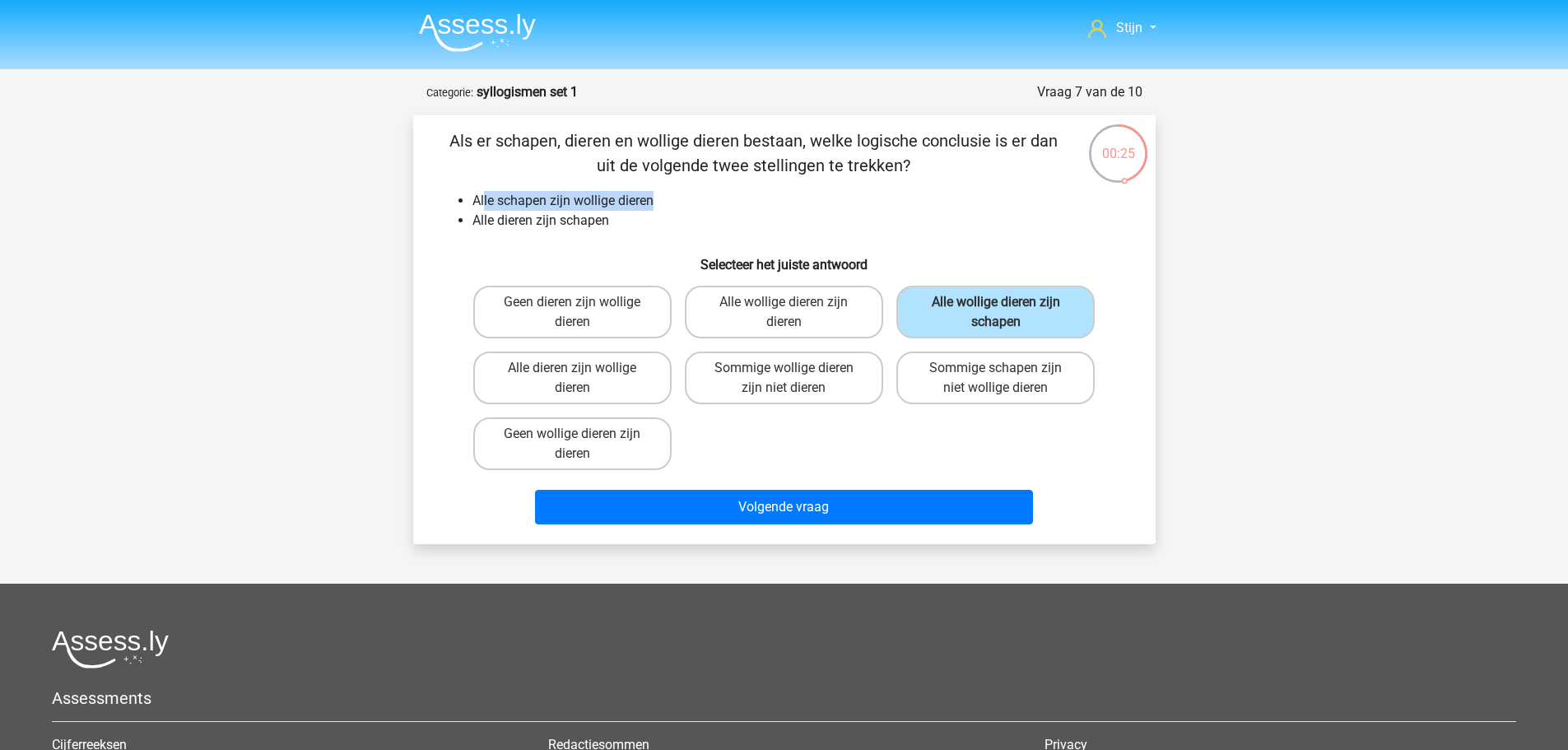
click at [666, 209] on li "Alle schapen zijn wollige dieren" at bounding box center [801, 201] width 657 height 20
click at [981, 367] on label "Sommige schapen zijn niet wollige dieren" at bounding box center [995, 378] width 199 height 53
click at [996, 368] on input "Sommige schapen zijn niet wollige dieren" at bounding box center [1001, 374] width 11 height 11
radio input "true"
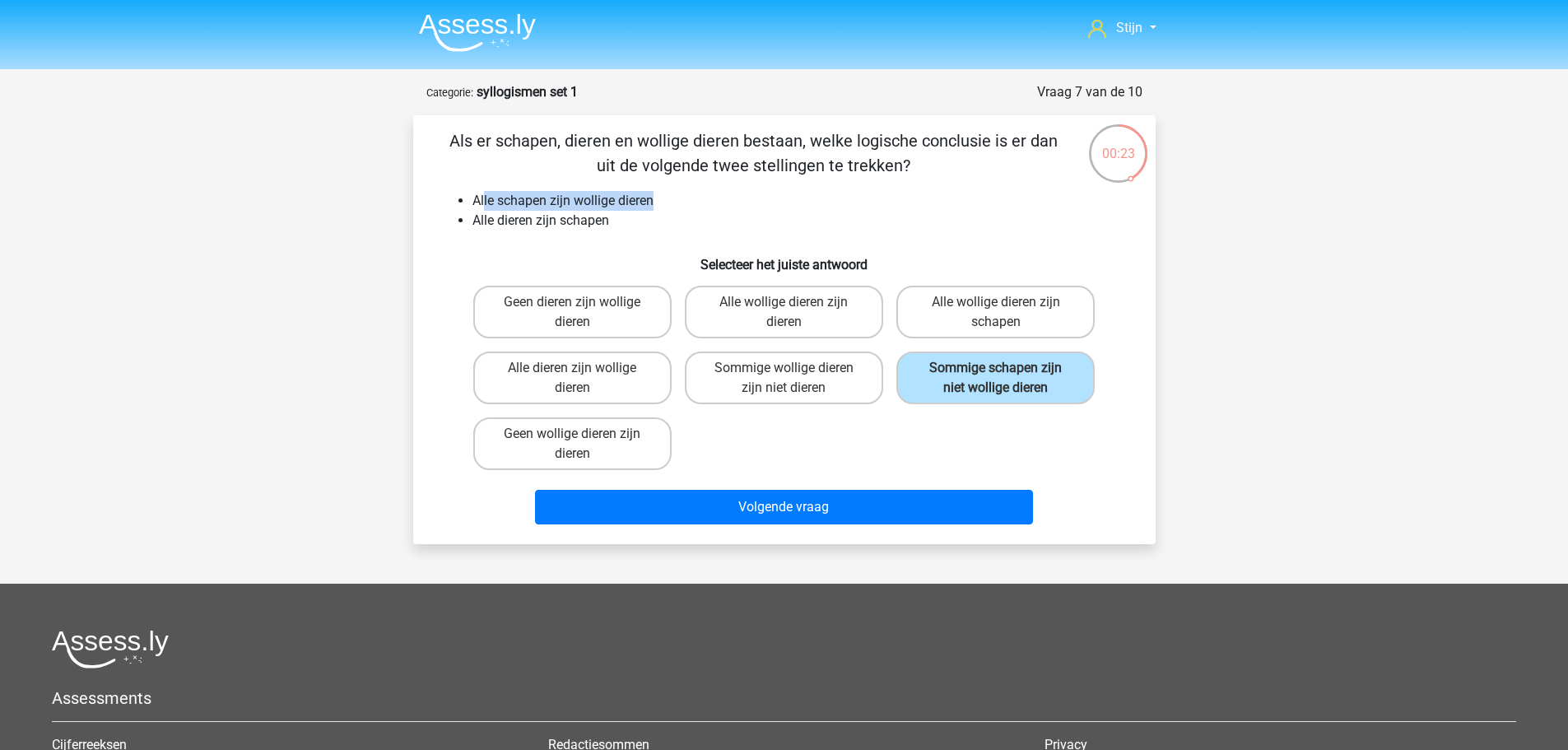
click at [996, 311] on input "Alle wollige dieren zijn schapen" at bounding box center [1001, 308] width 11 height 11
radio input "true"
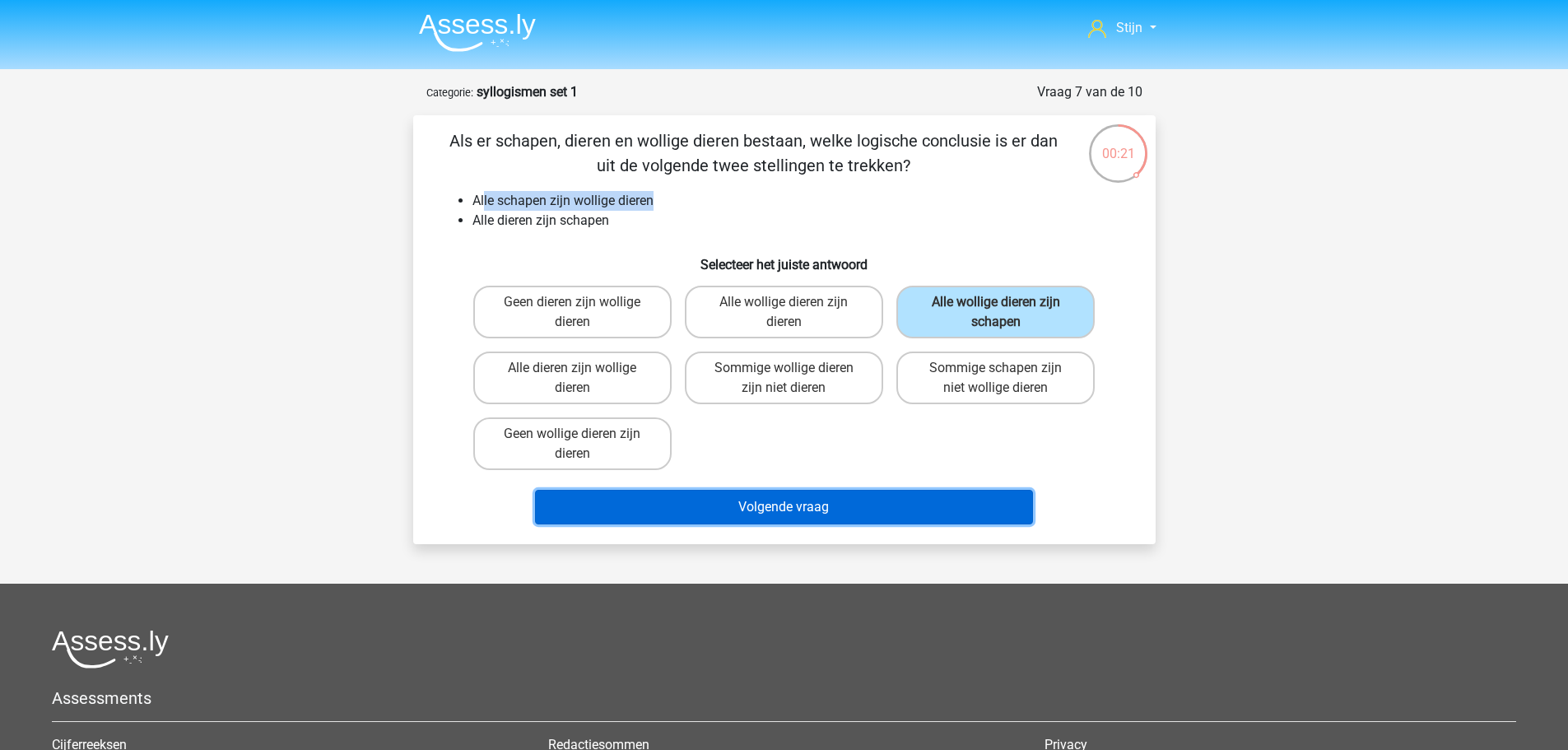
click at [875, 495] on button "Volgende vraag" at bounding box center [784, 507] width 498 height 35
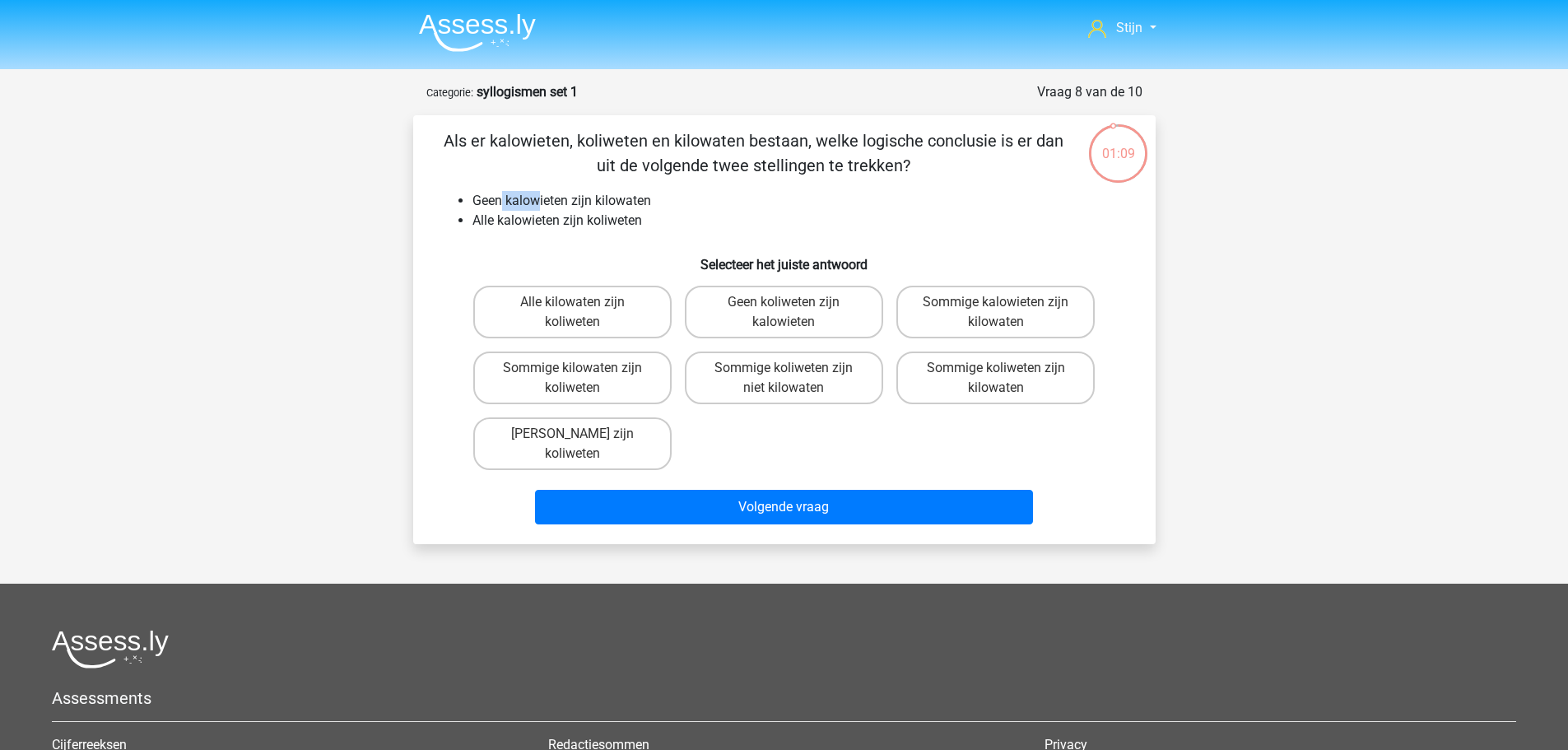
drag, startPoint x: 503, startPoint y: 201, endPoint x: 538, endPoint y: 201, distance: 35.0
click at [538, 201] on li "Geen kalowieten zijn kilowaten" at bounding box center [801, 201] width 657 height 20
click at [504, 215] on li "Alle kalowieten zijn koliweten" at bounding box center [801, 221] width 657 height 20
drag, startPoint x: 489, startPoint y: 222, endPoint x: 559, endPoint y: 223, distance: 70.0
click at [559, 223] on li "Alle kalowieten zijn koliweten" at bounding box center [801, 221] width 657 height 20
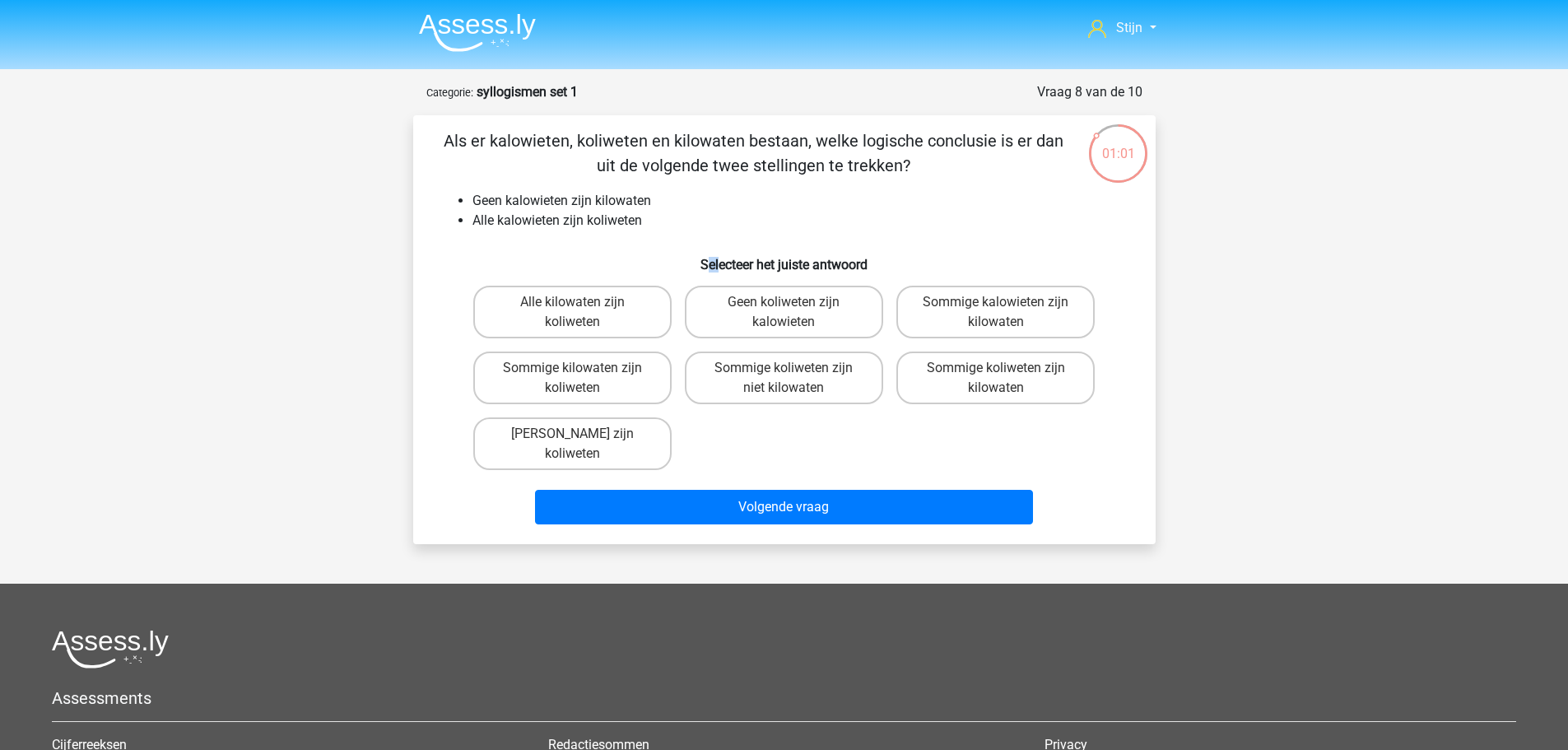
drag, startPoint x: 708, startPoint y: 242, endPoint x: 718, endPoint y: 238, distance: 10.8
click at [718, 238] on div "Als er kalowieten, koliweten en kilowaten bestaan, welke logische conclusie is …" at bounding box center [784, 330] width 730 height 403
drag, startPoint x: 552, startPoint y: 212, endPoint x: 614, endPoint y: 207, distance: 62.2
click at [614, 207] on ul "Geen kalowieten zijn kilowaten Alle kalowieten zijn koliweten" at bounding box center [784, 211] width 690 height 39
click at [663, 220] on li "Alle kalowieten zijn koliweten" at bounding box center [801, 221] width 657 height 20
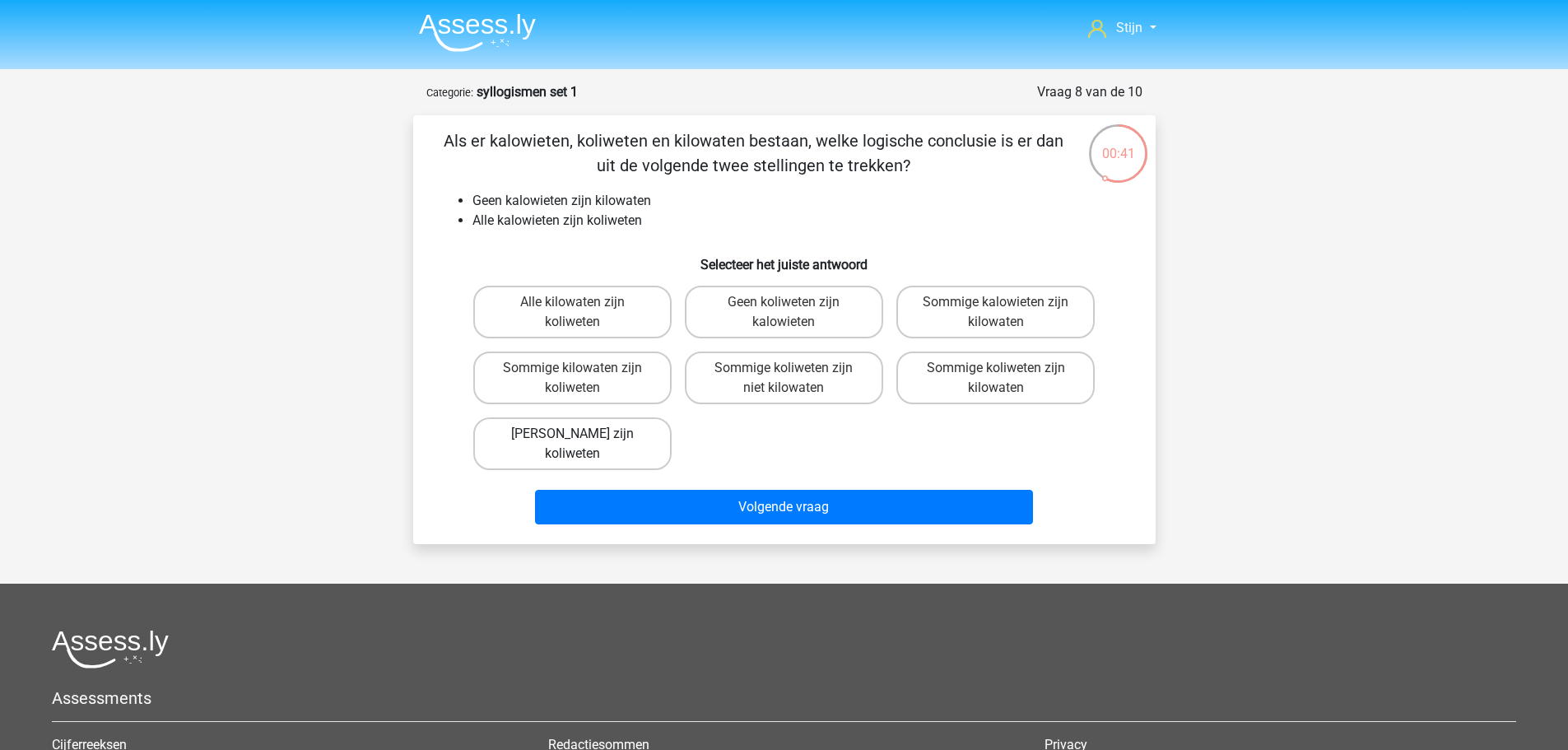
click at [623, 452] on label "[PERSON_NAME] zijn koliweten" at bounding box center [572, 444] width 199 height 53
click at [583, 445] on input "[PERSON_NAME] zijn koliweten" at bounding box center [578, 440] width 11 height 11
radio input "true"
click at [708, 480] on div "Volgende vraag" at bounding box center [784, 504] width 690 height 54
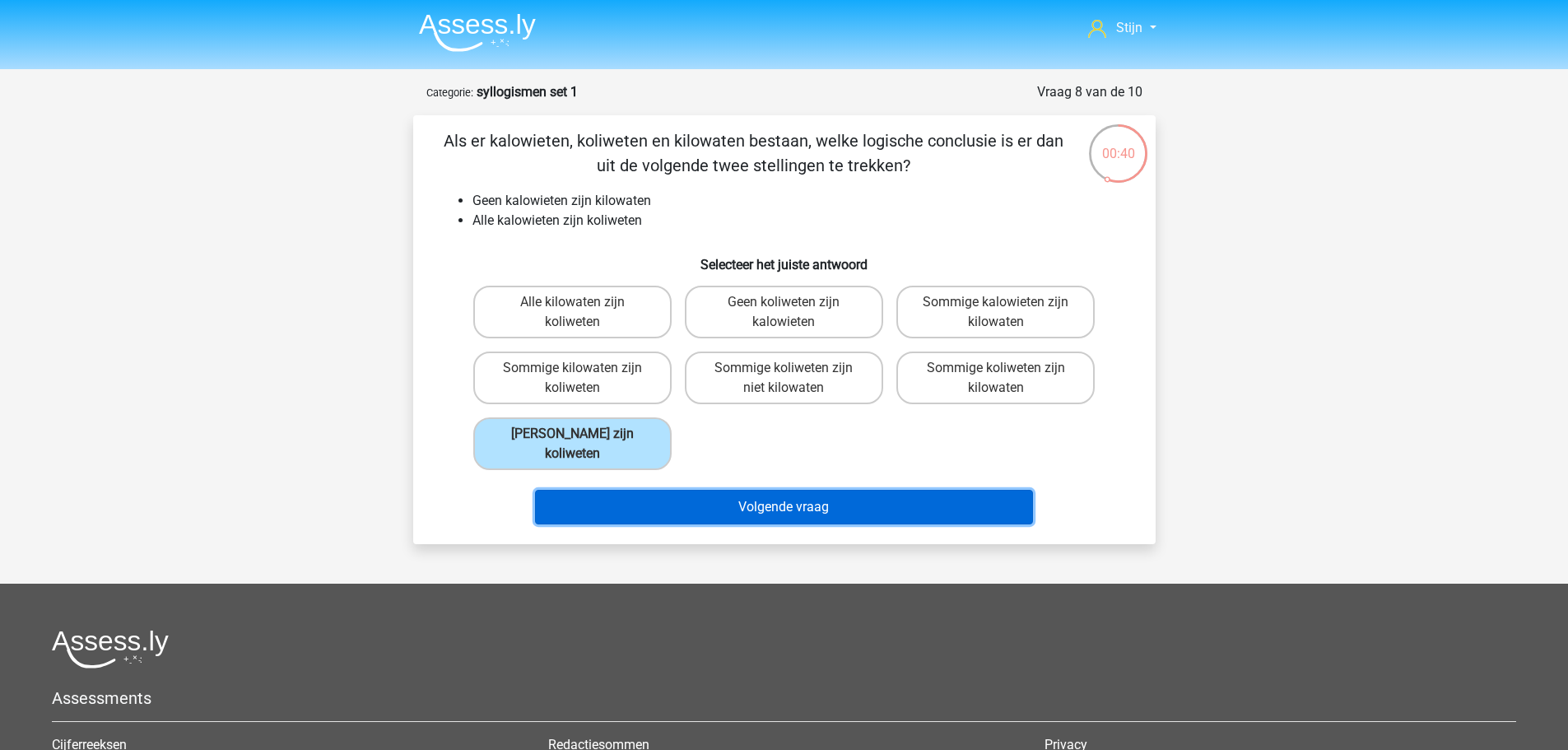
click at [704, 509] on button "Volgende vraag" at bounding box center [784, 507] width 498 height 35
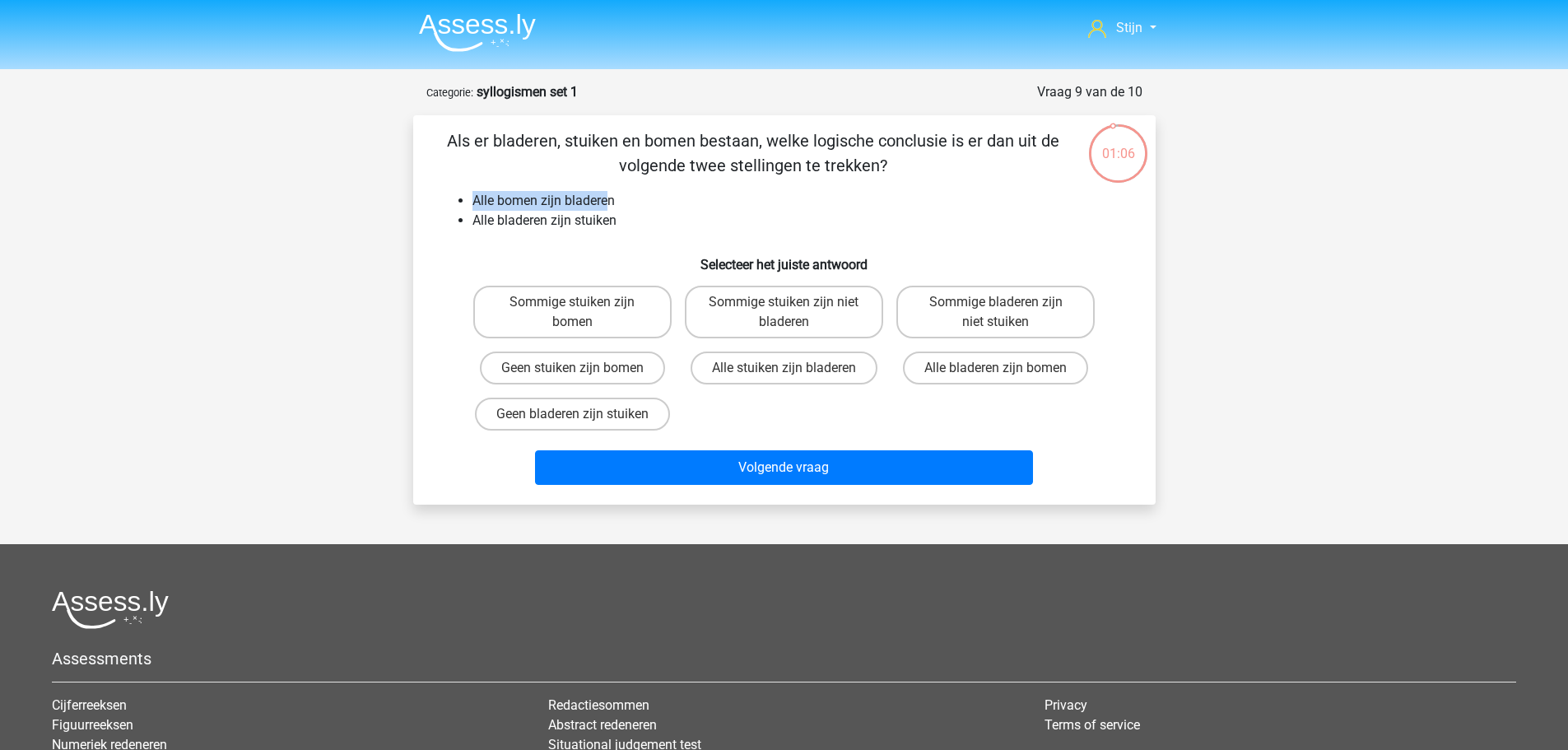
drag, startPoint x: 460, startPoint y: 196, endPoint x: 629, endPoint y: 194, distance: 169.0
click at [621, 195] on li "Alle bomen zijn bladeren" at bounding box center [801, 201] width 657 height 20
click at [664, 190] on div "Als er bladeren, stuiken en bomen bestaan, welke logische conclusie is er dan u…" at bounding box center [784, 310] width 730 height 364
drag, startPoint x: 506, startPoint y: 222, endPoint x: 687, endPoint y: 224, distance: 181.0
click at [687, 224] on li "Alle bladeren zijn stuiken" at bounding box center [801, 221] width 657 height 20
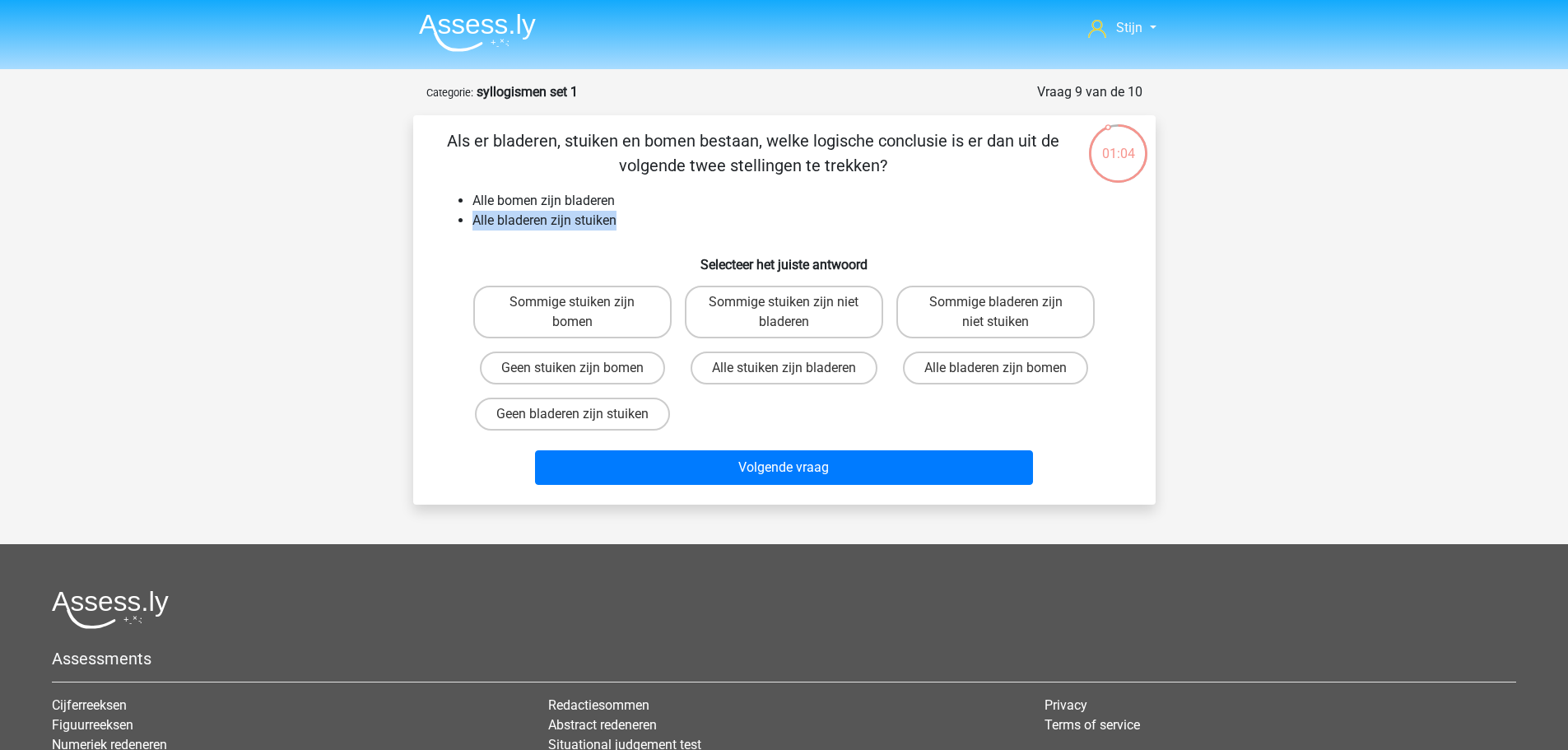
click at [687, 224] on li "Alle bladeren zijn stuiken" at bounding box center [801, 221] width 657 height 20
click at [762, 353] on label "Alle stuiken zijn bladeren" at bounding box center [784, 368] width 187 height 33
click at [784, 368] on input "Alle stuiken zijn bladeren" at bounding box center [789, 374] width 11 height 11
radio input "true"
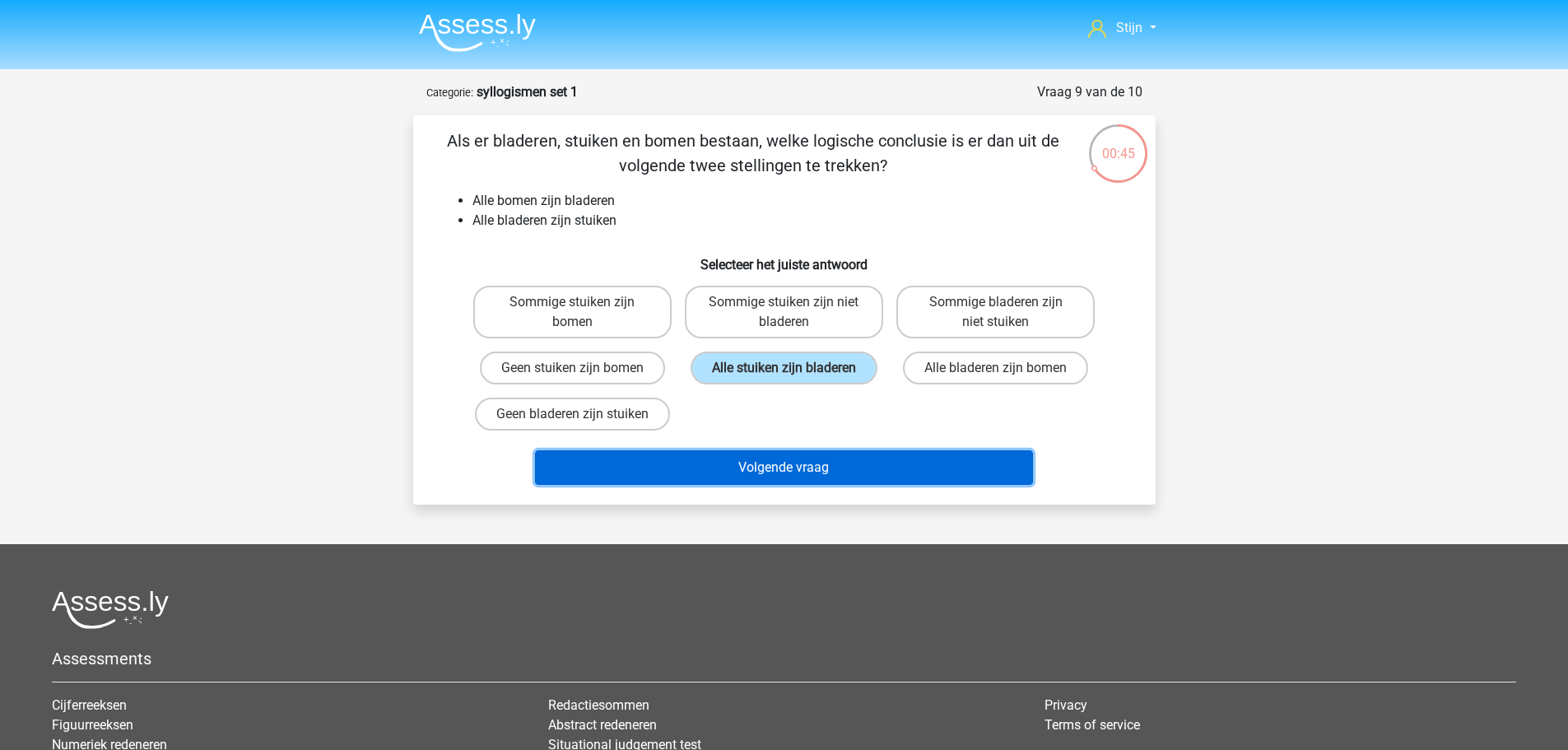
click at [806, 479] on button "Volgende vraag" at bounding box center [784, 468] width 498 height 35
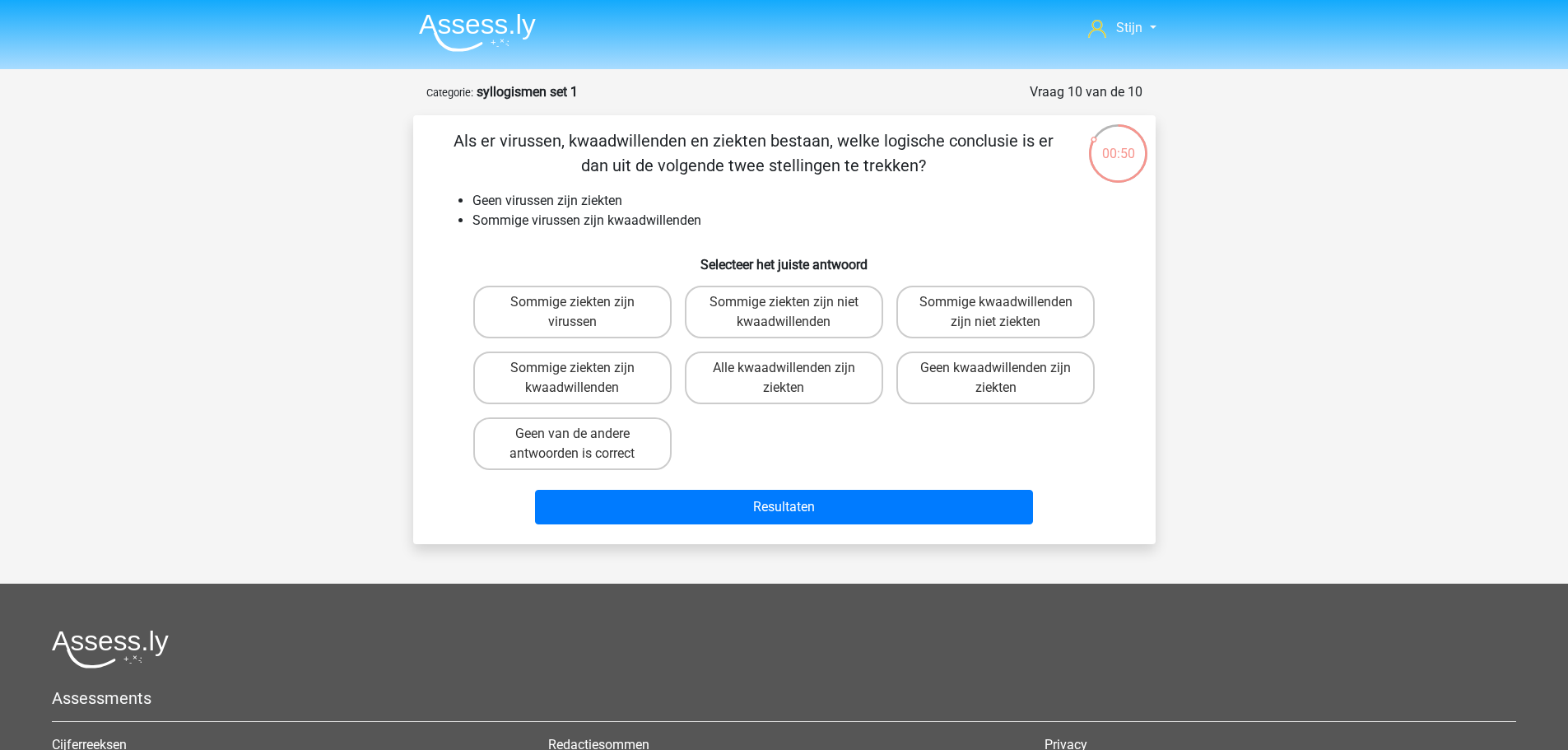
click at [1124, 462] on div "Sommige ziekten zijn virussen Sommige ziekten zijn niet kwaadwillenden Sommige …" at bounding box center [784, 378] width 690 height 198
drag, startPoint x: 473, startPoint y: 201, endPoint x: 626, endPoint y: 199, distance: 153.0
click at [626, 199] on li "Geen virussen zijn ziekten" at bounding box center [801, 201] width 657 height 20
click at [547, 209] on li "Geen virussen zijn ziekten" at bounding box center [801, 201] width 657 height 20
drag, startPoint x: 469, startPoint y: 217, endPoint x: 784, endPoint y: 234, distance: 315.5
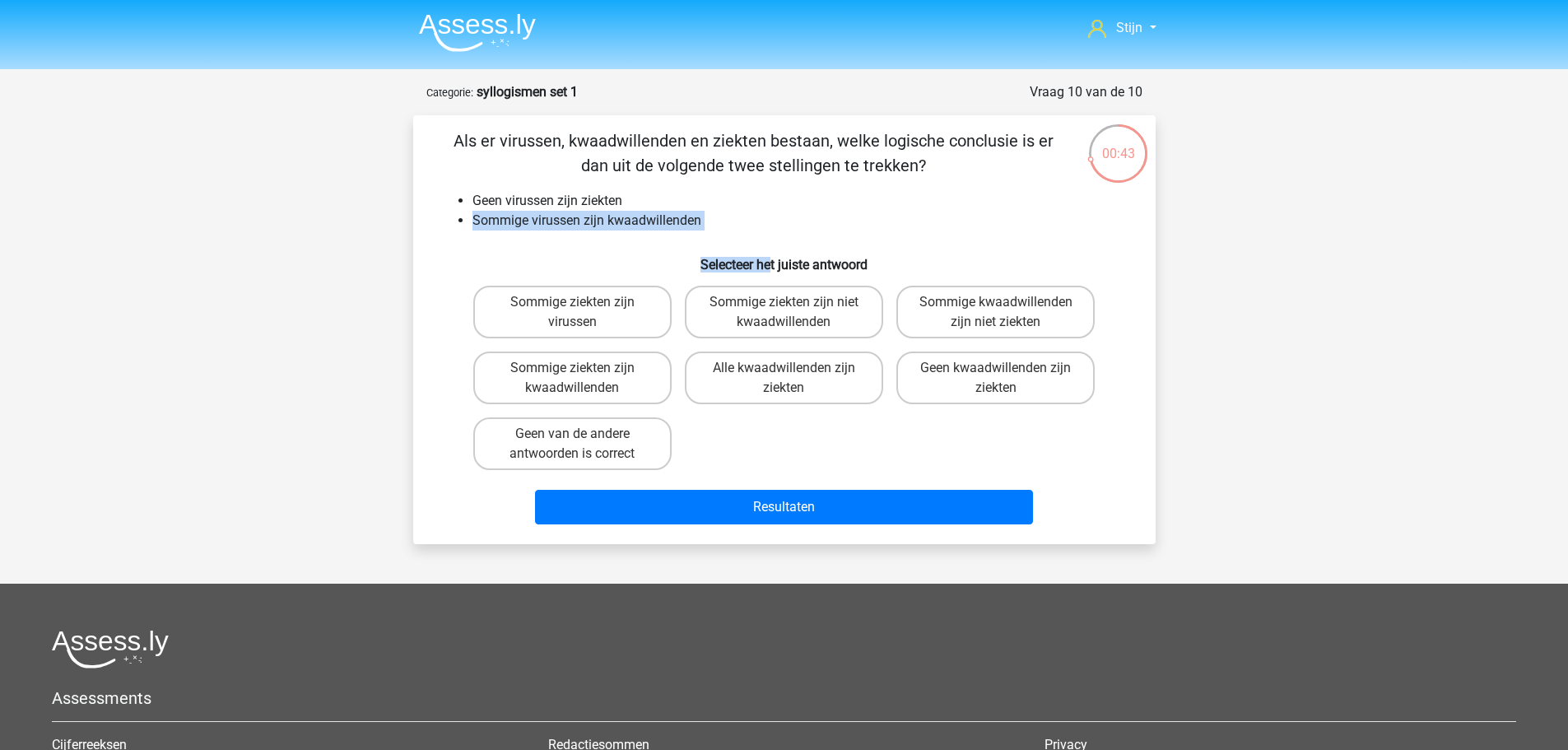
click at [784, 234] on div "Als er virussen, kwaadwillenden en ziekten bestaan, welke logische conclusie is…" at bounding box center [784, 330] width 730 height 403
click at [785, 234] on div "Als er virussen, kwaadwillenden en ziekten bestaan, welke logische conclusie is…" at bounding box center [784, 330] width 730 height 403
drag, startPoint x: 481, startPoint y: 208, endPoint x: 518, endPoint y: 210, distance: 37.1
click at [518, 210] on li "Geen virussen zijn ziekten" at bounding box center [801, 201] width 657 height 20
click at [535, 210] on li "Geen virussen zijn ziekten" at bounding box center [801, 201] width 657 height 20
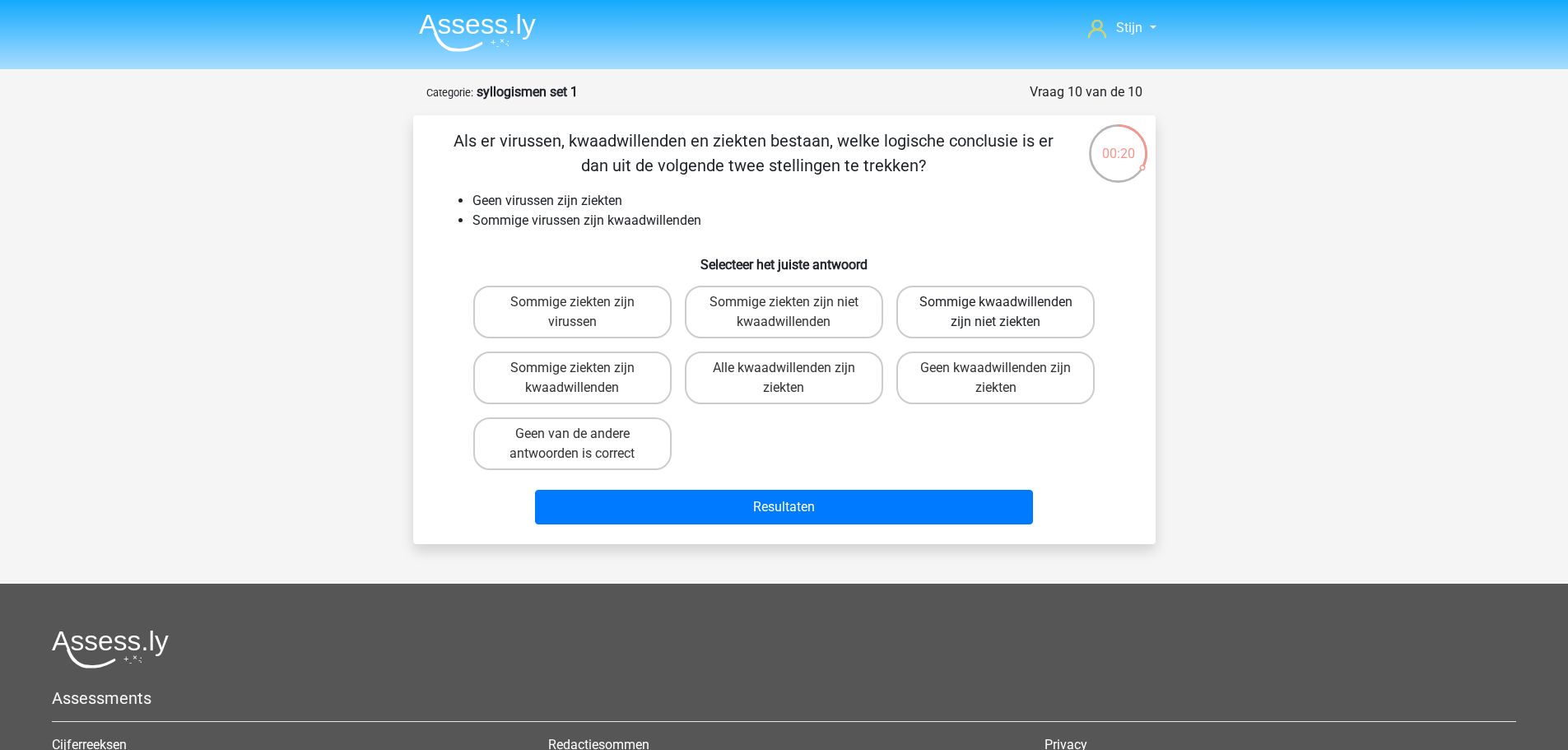
click at [1012, 310] on label "Sommige kwaadwillenden zijn niet ziekten" at bounding box center [995, 312] width 199 height 53
click at [1007, 310] on input "Sommige kwaadwillenden zijn niet ziekten" at bounding box center [1001, 308] width 11 height 11
radio input "true"
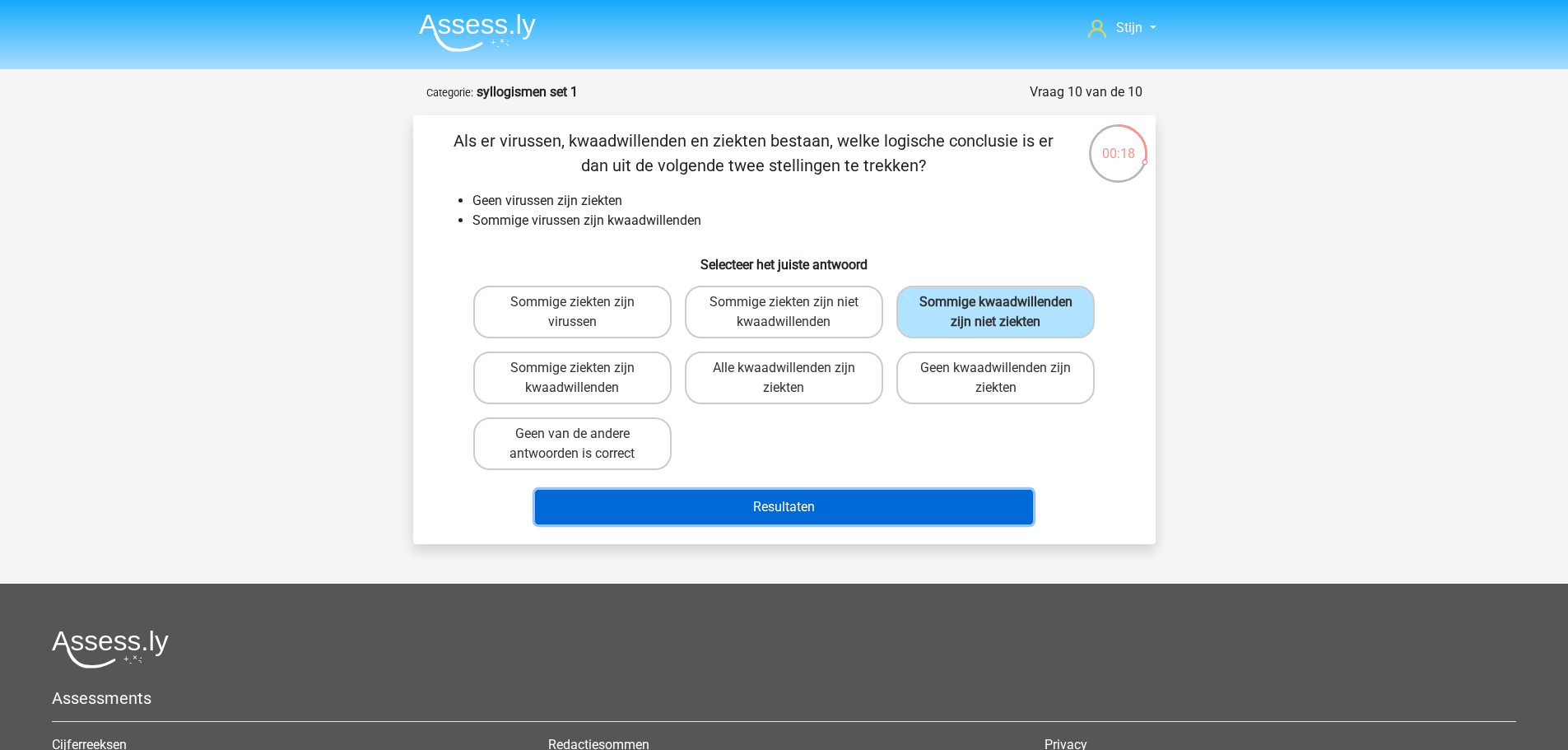
click at [946, 500] on button "Resultaten" at bounding box center [784, 507] width 498 height 35
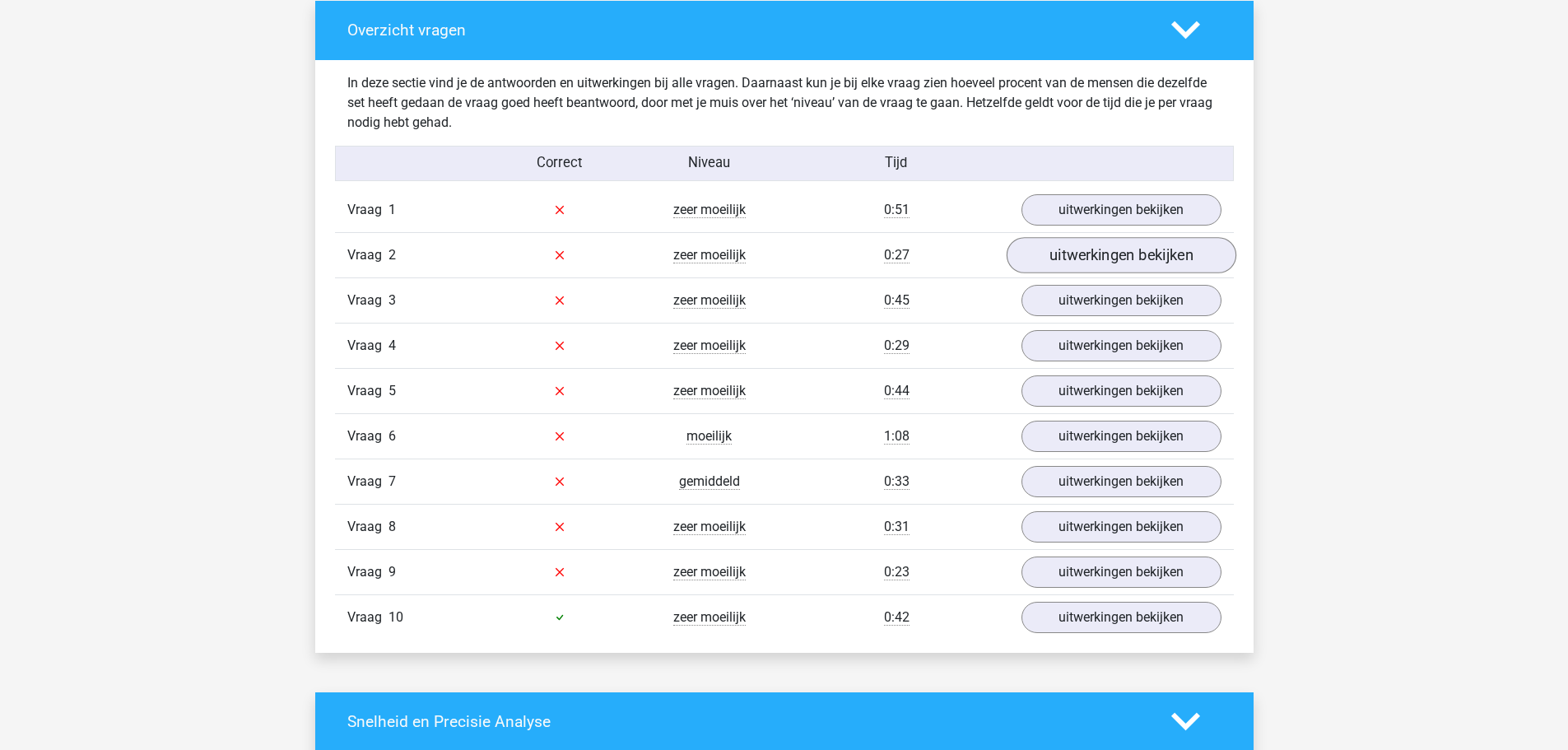
scroll to position [988, 0]
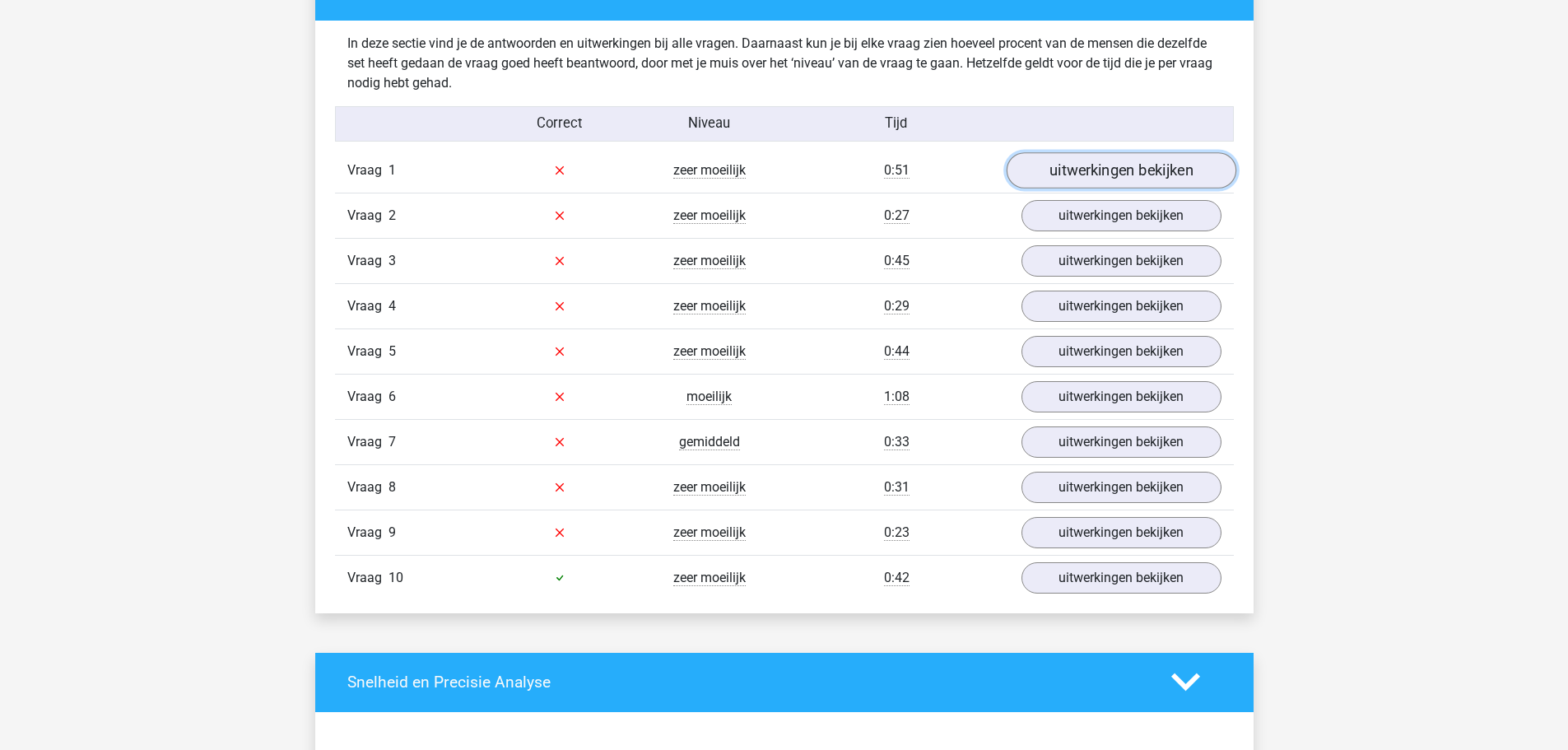
click at [1162, 179] on link "uitwerkingen bekijken" at bounding box center [1120, 170] width 230 height 37
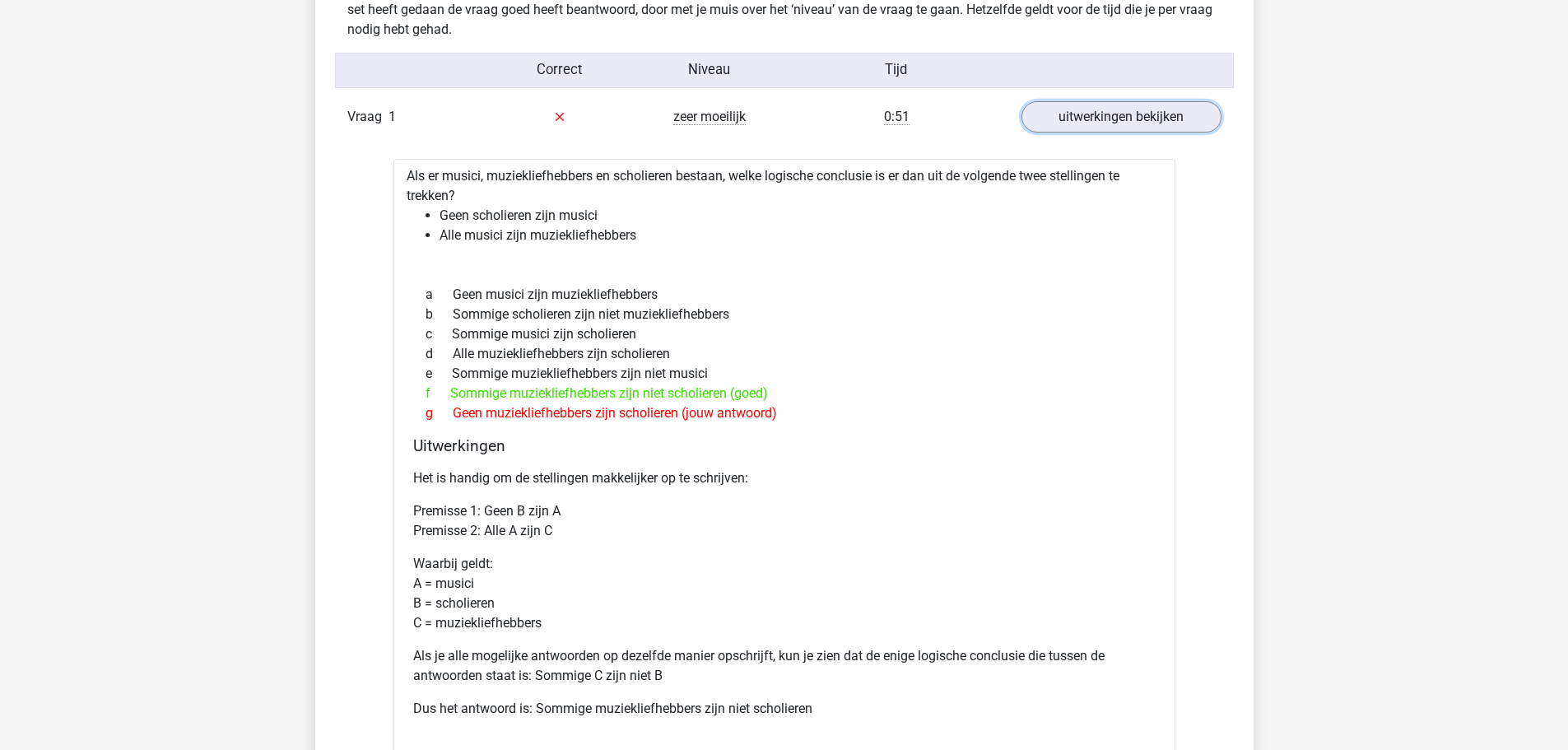
scroll to position [1071, 0]
